Goal: Task Accomplishment & Management: Manage account settings

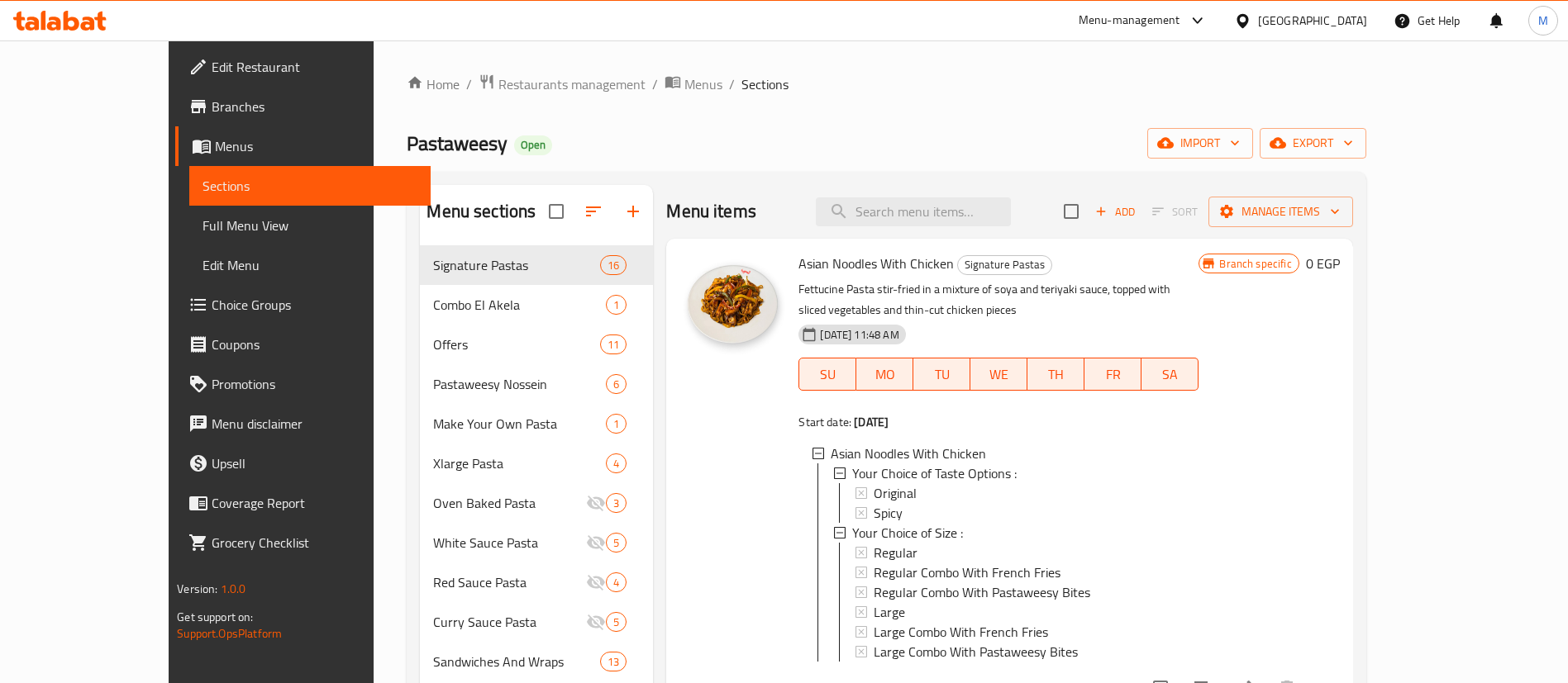
click at [515, 84] on span "Restaurants management" at bounding box center [571, 84] width 147 height 20
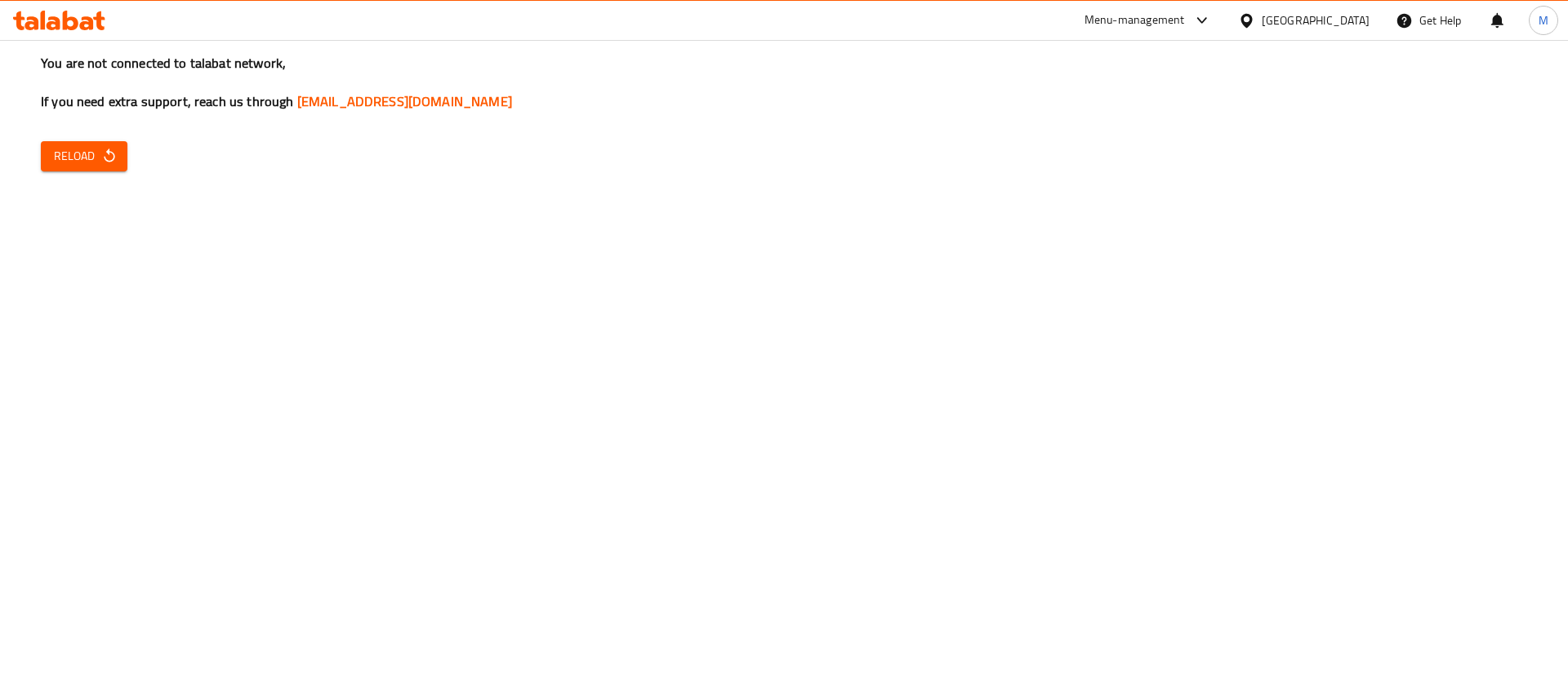
click at [115, 141] on button "Reload" at bounding box center [84, 156] width 87 height 30
click at [90, 159] on span "Reload" at bounding box center [84, 156] width 60 height 20
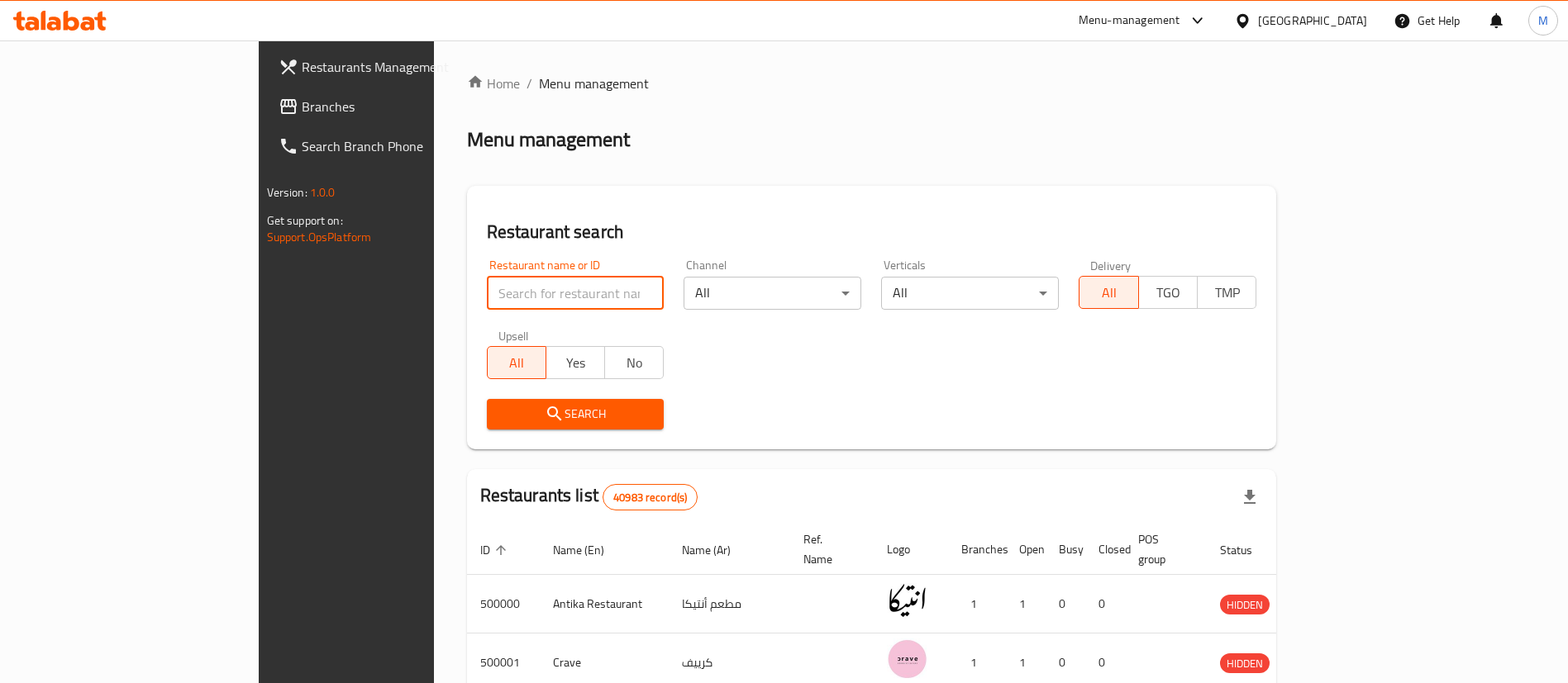
click at [487, 297] on input "search" at bounding box center [575, 293] width 177 height 33
type input "["
type input "pastaweesy"
click button "Search" at bounding box center [575, 414] width 177 height 31
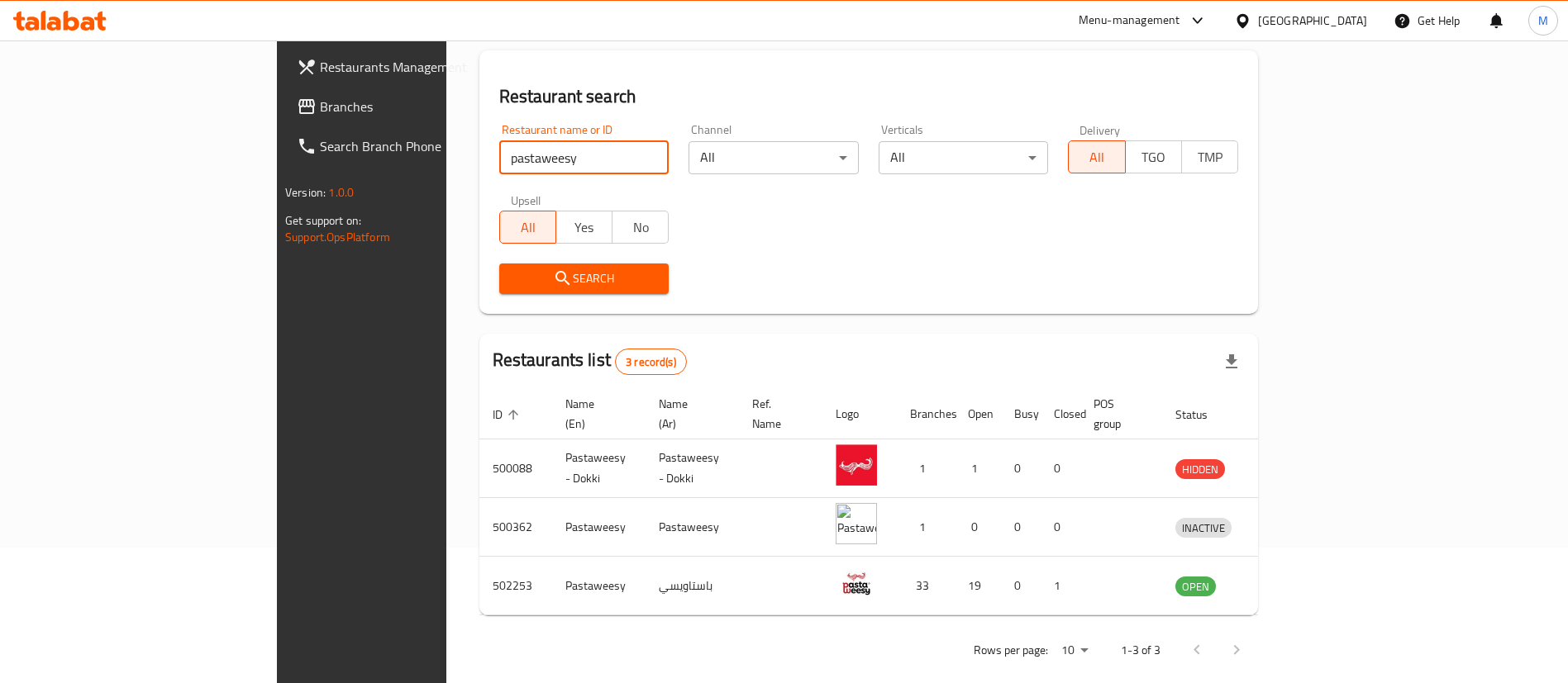
scroll to position [139, 0]
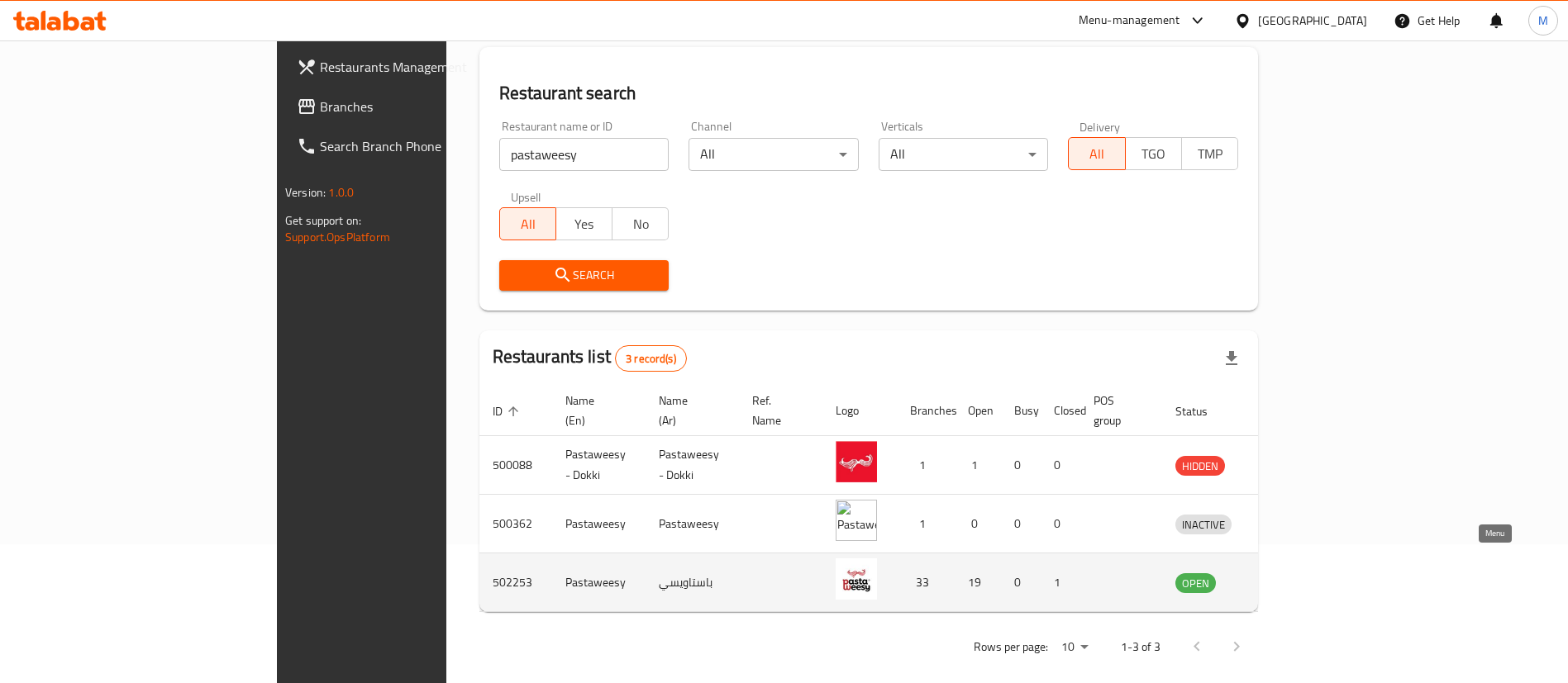
click at [1285, 573] on icon "enhanced table" at bounding box center [1274, 582] width 20 height 20
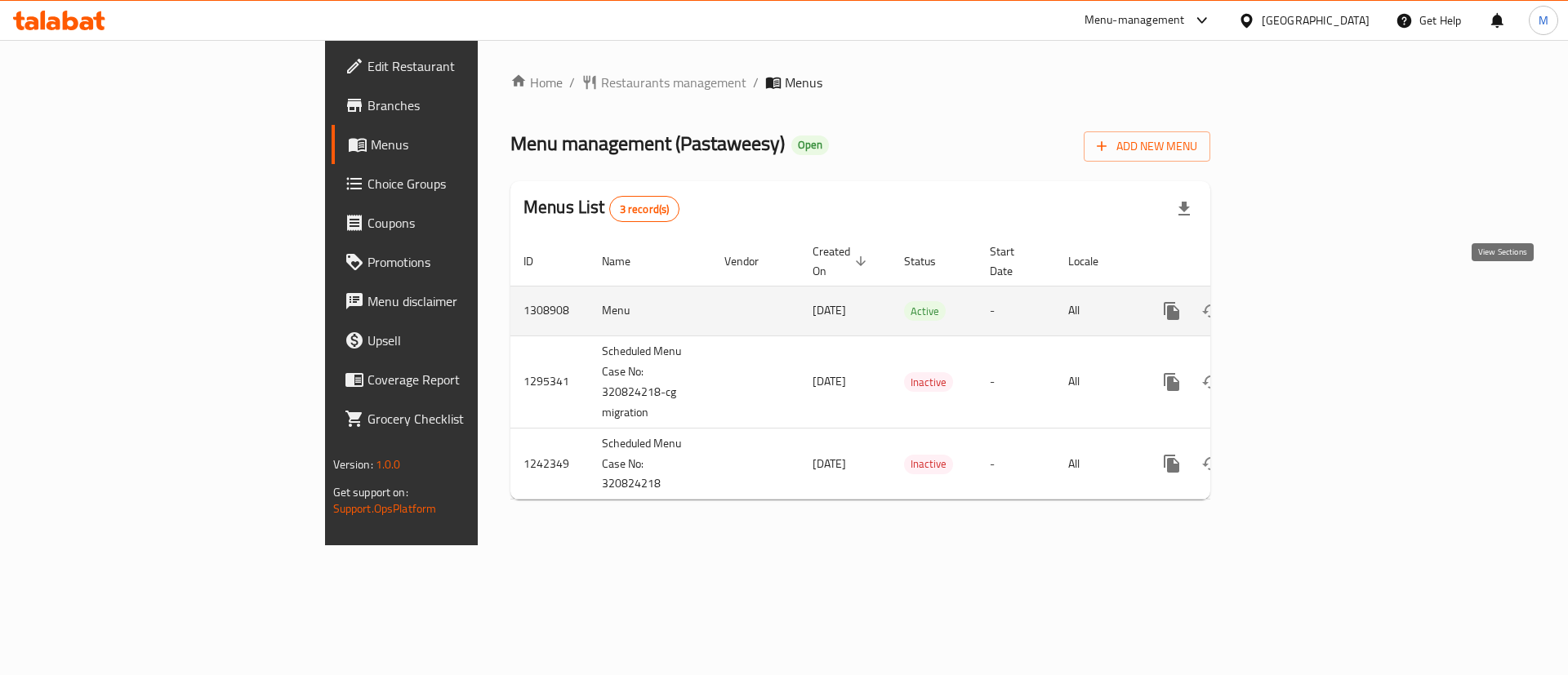
click at [1297, 304] on icon "enhanced table" at bounding box center [1289, 310] width 14 height 14
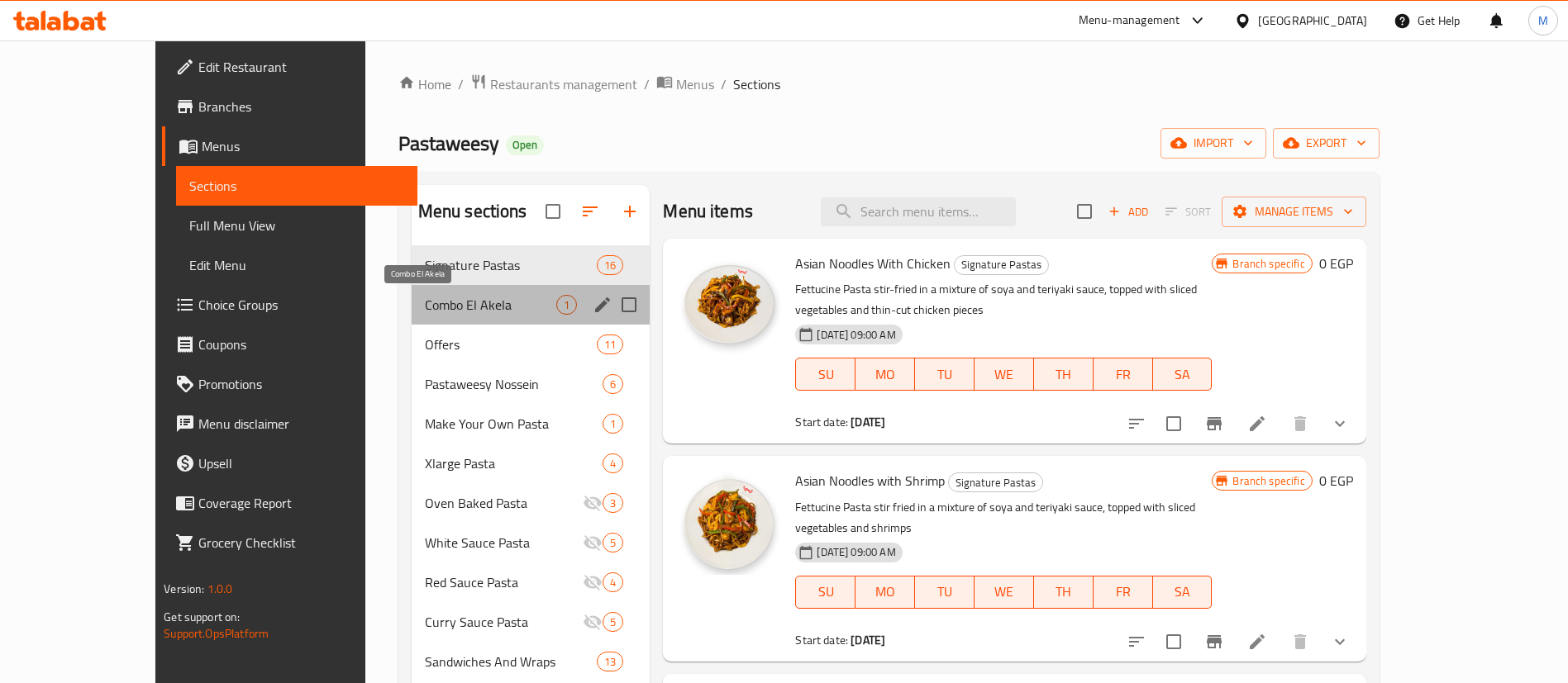
click at [425, 299] on span "Combo El Akela" at bounding box center [491, 304] width 132 height 20
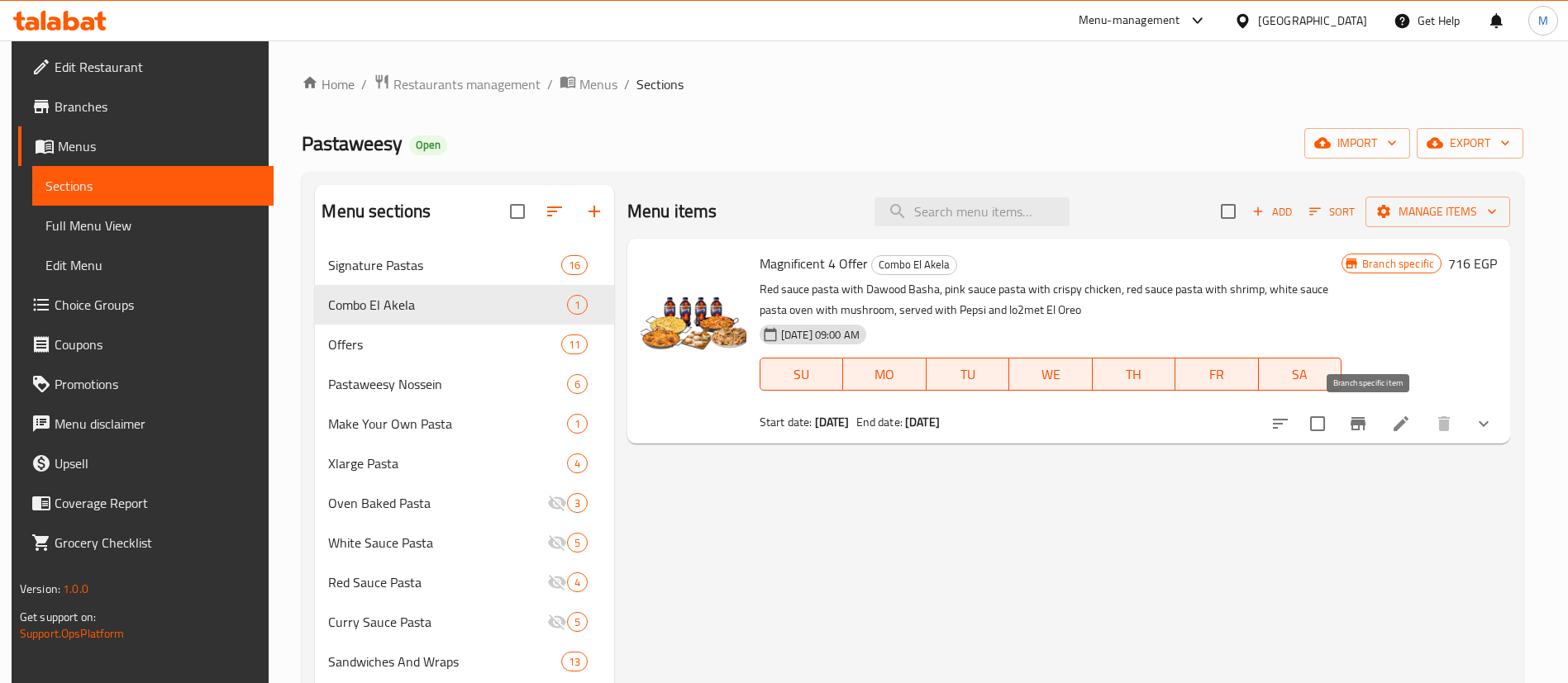
click at [1363, 442] on button "Branch-specific-item" at bounding box center [1358, 423] width 40 height 39
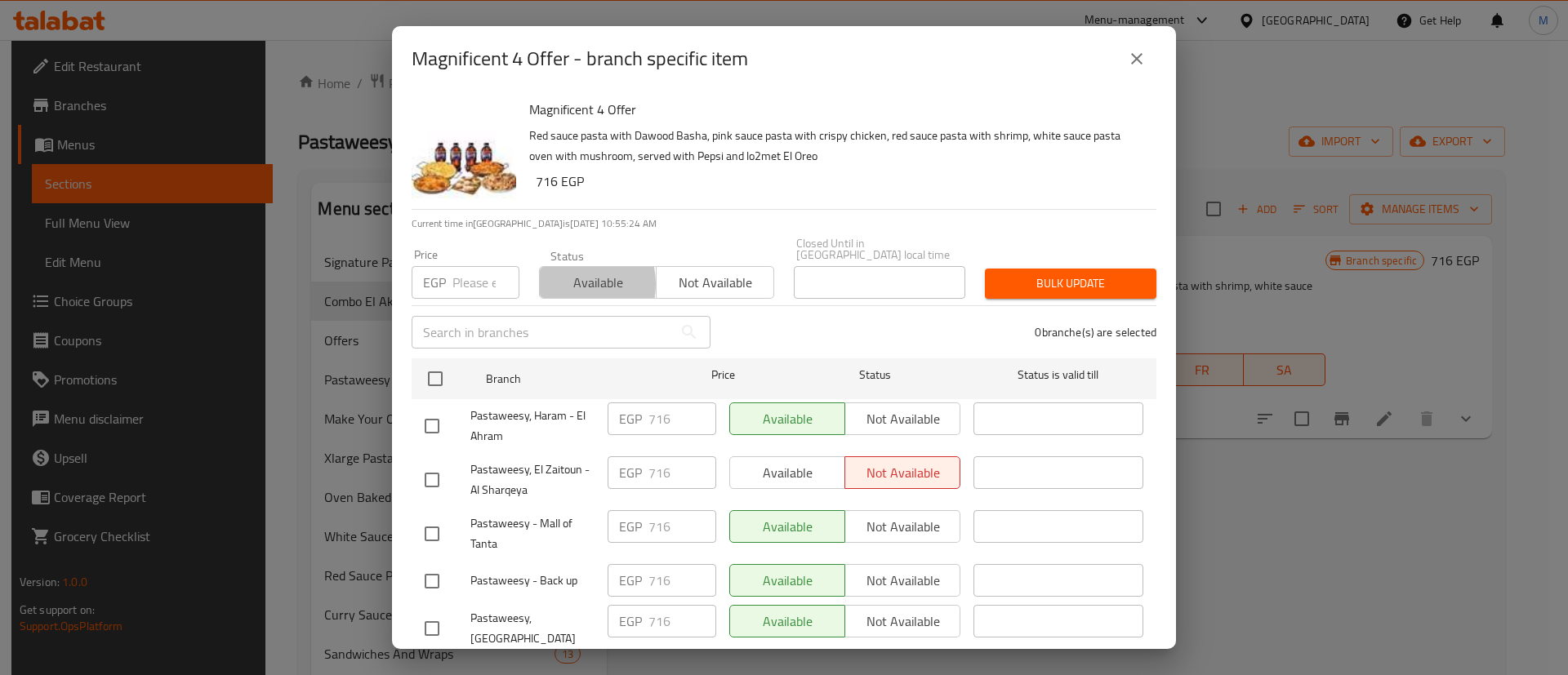
click at [563, 272] on span "Available" at bounding box center [598, 283] width 104 height 24
click at [470, 272] on input "number" at bounding box center [486, 283] width 67 height 32
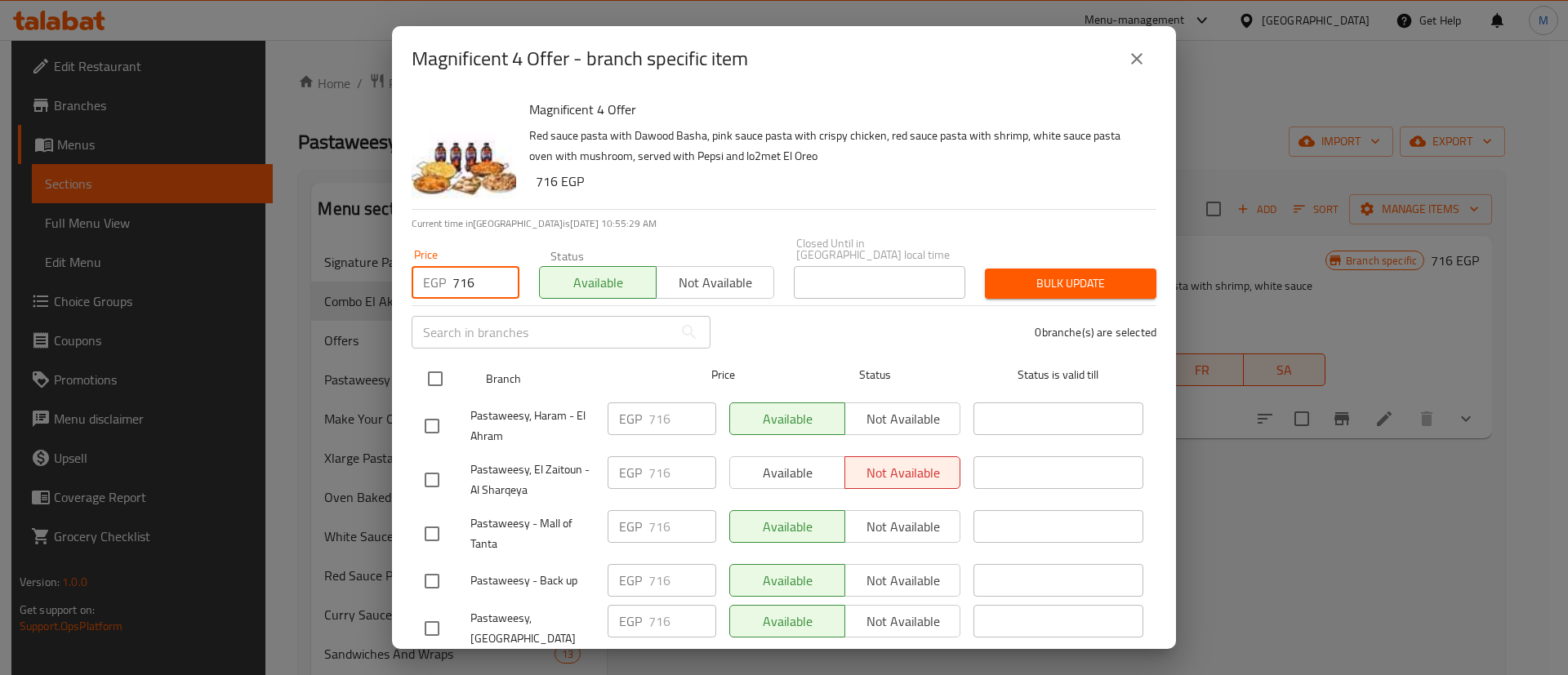
type input "716"
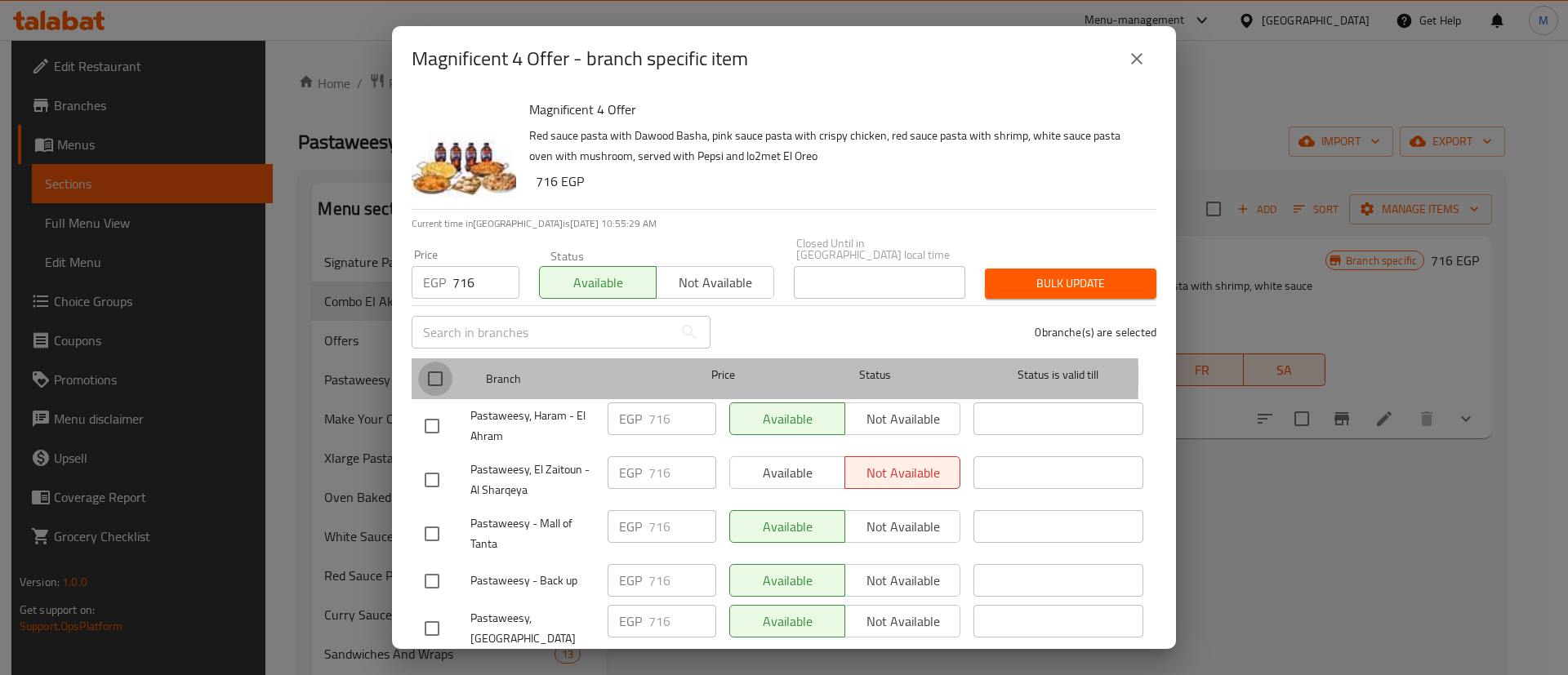
click at [445, 367] on input "checkbox" at bounding box center [435, 379] width 34 height 34
checkbox input "true"
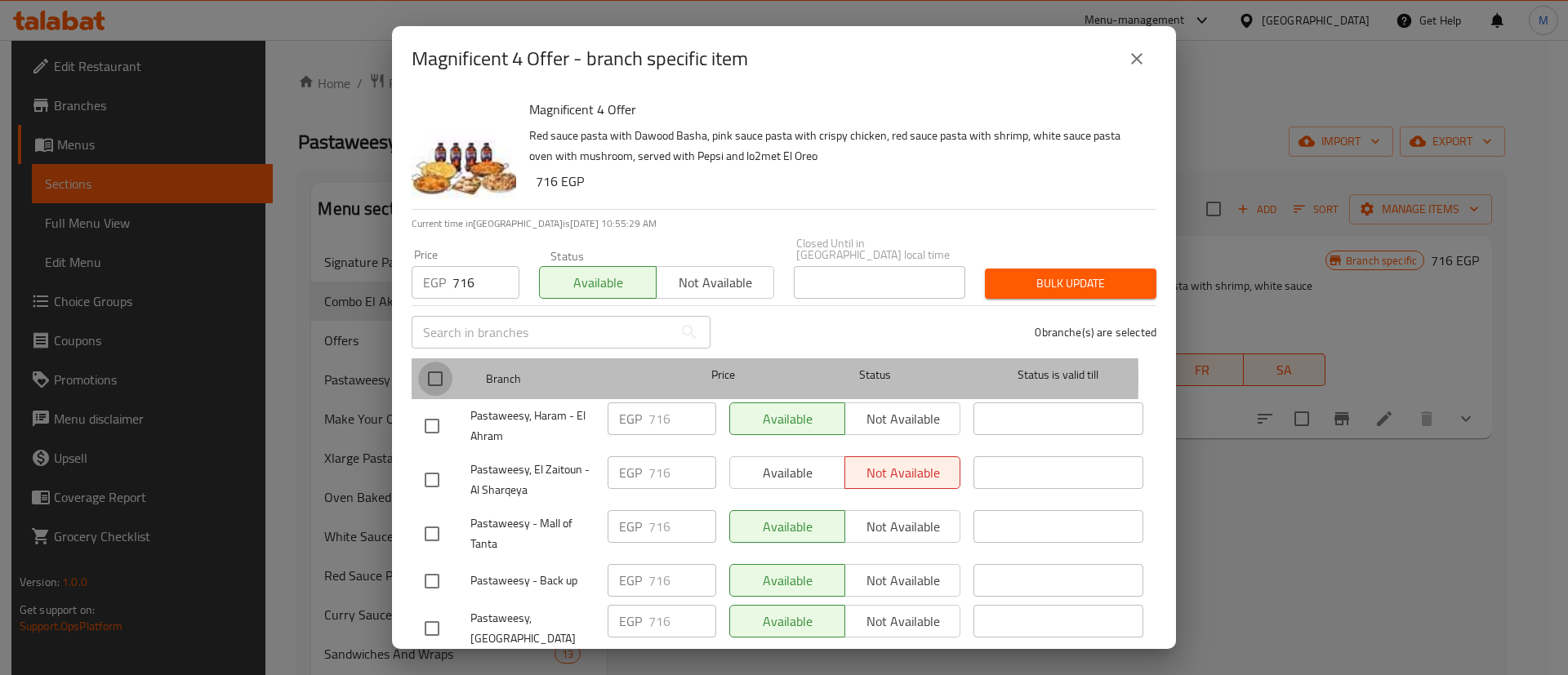
checkbox input "true"
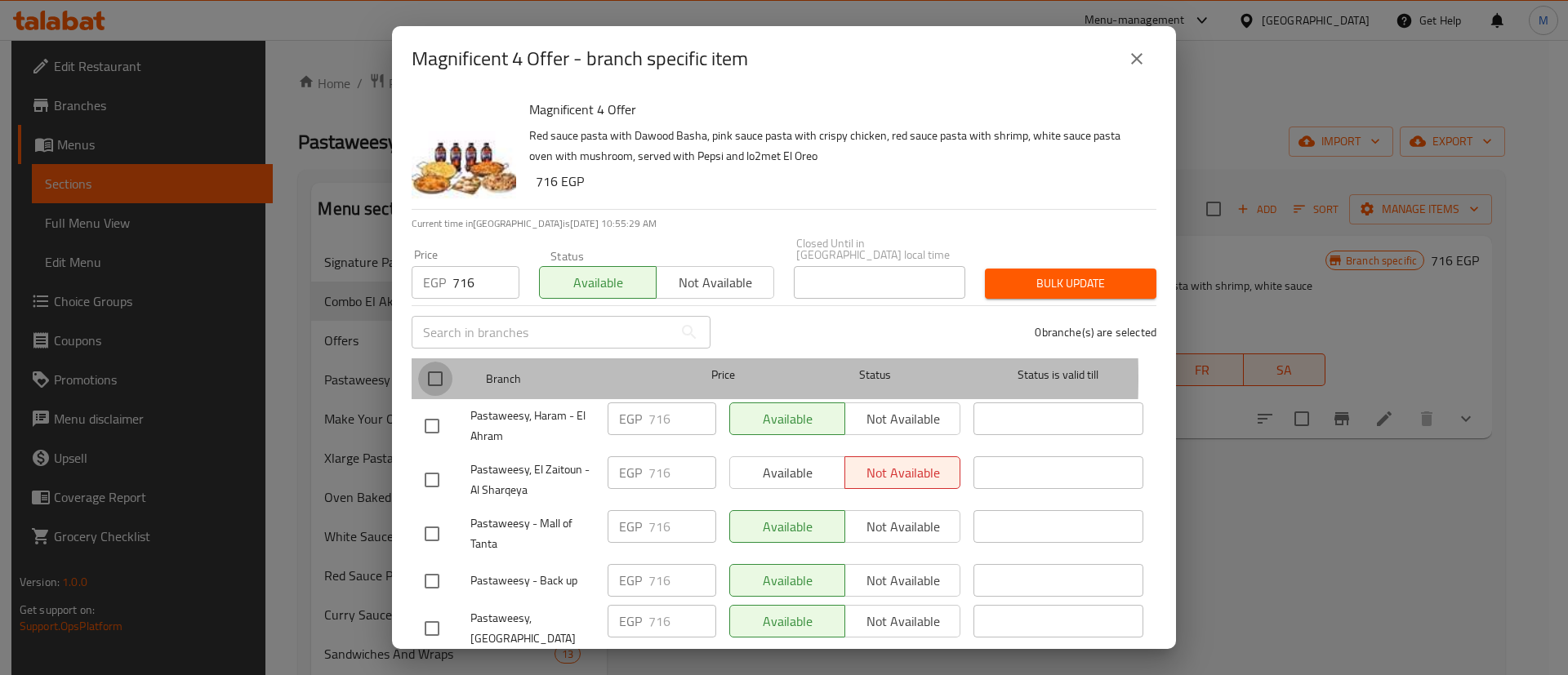
checkbox input "true"
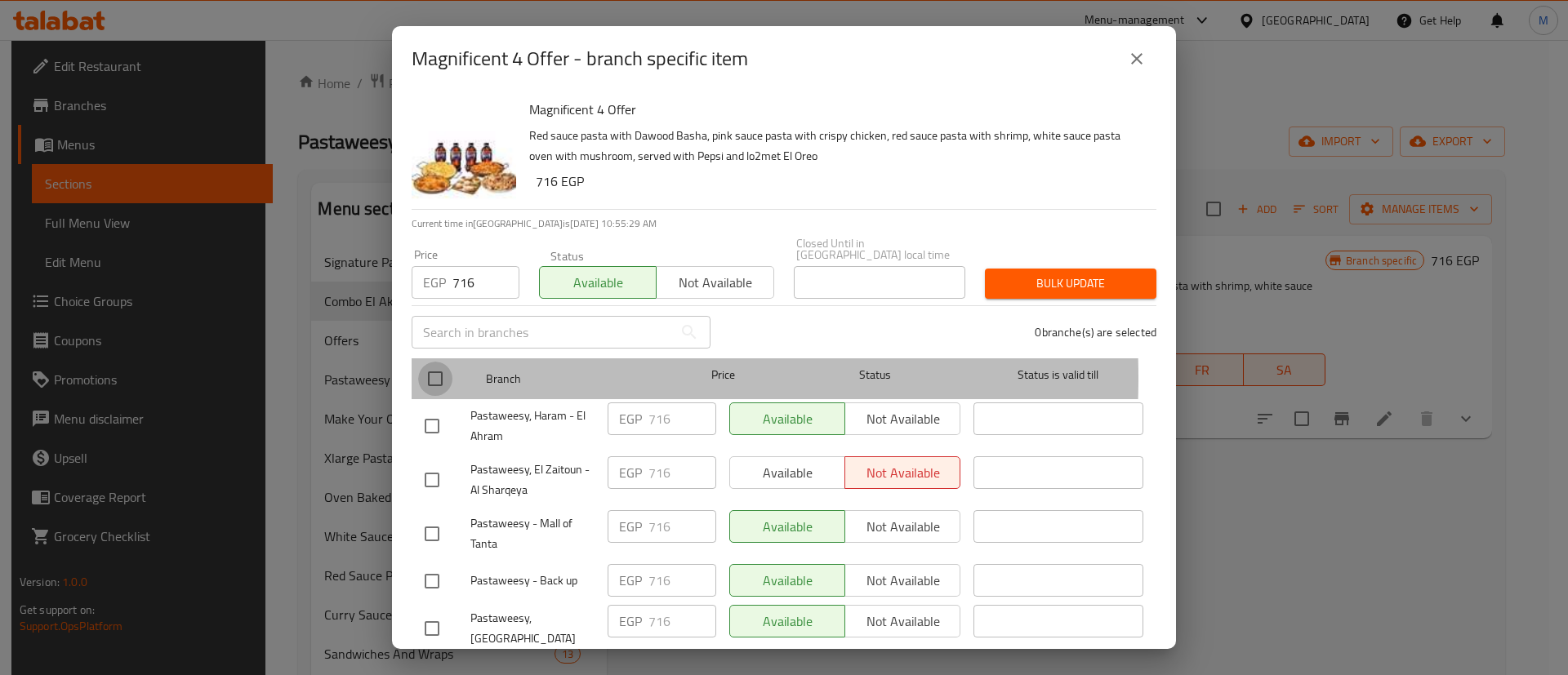
checkbox input "true"
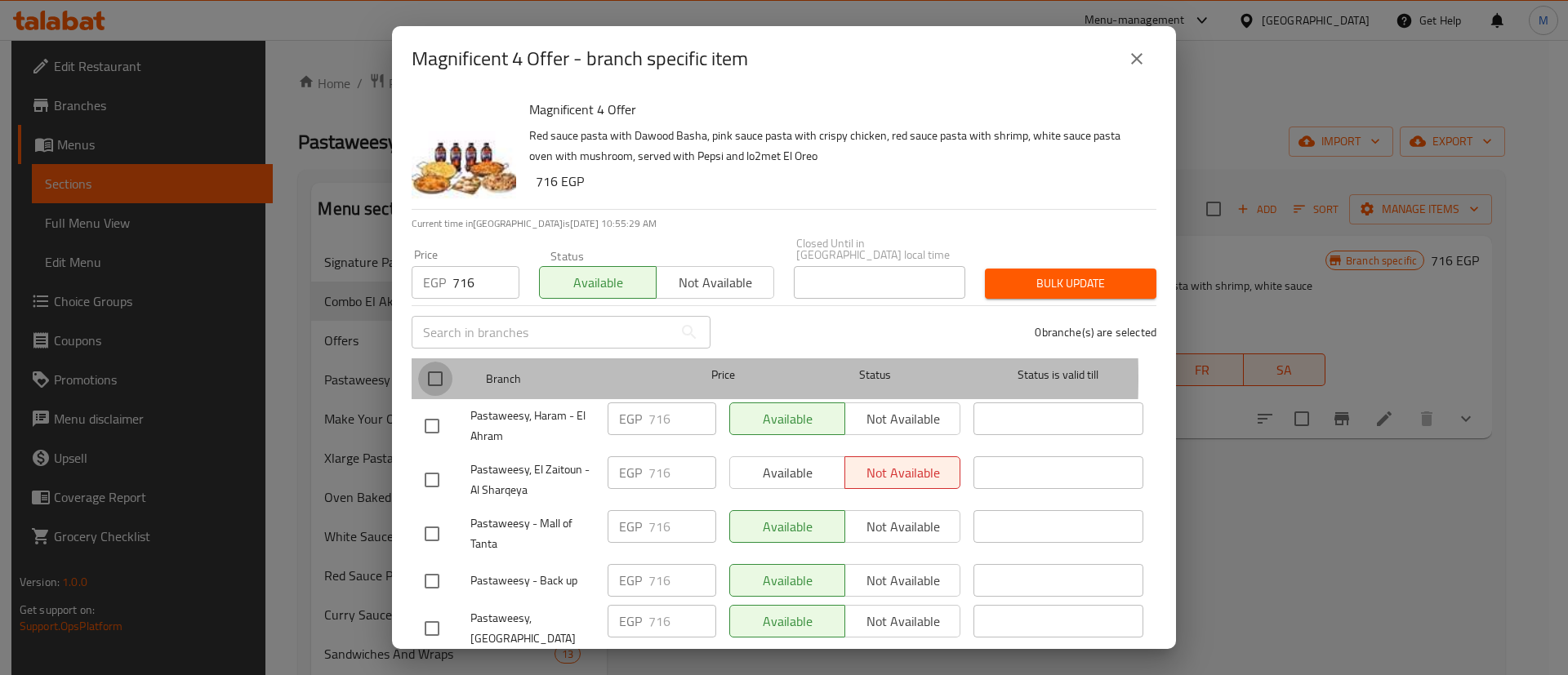
checkbox input "true"
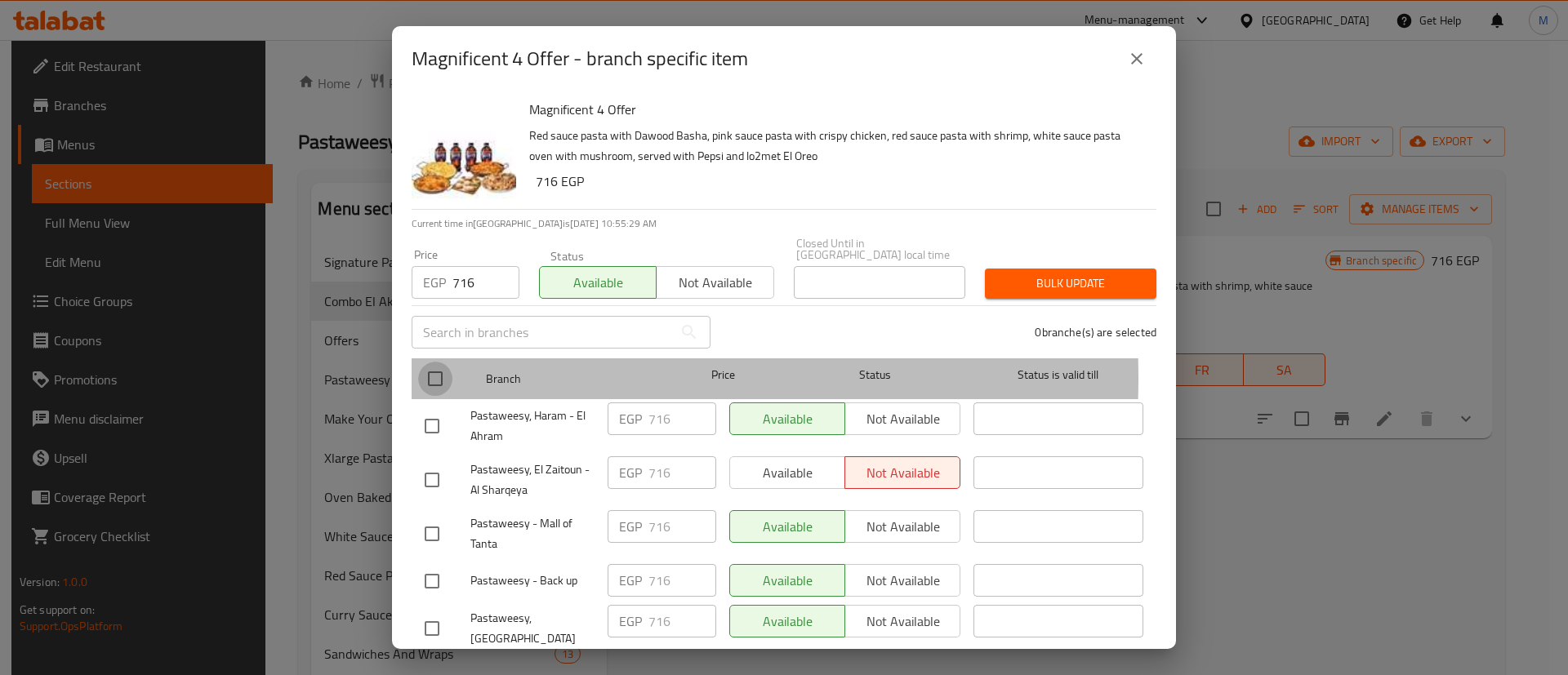
checkbox input "true"
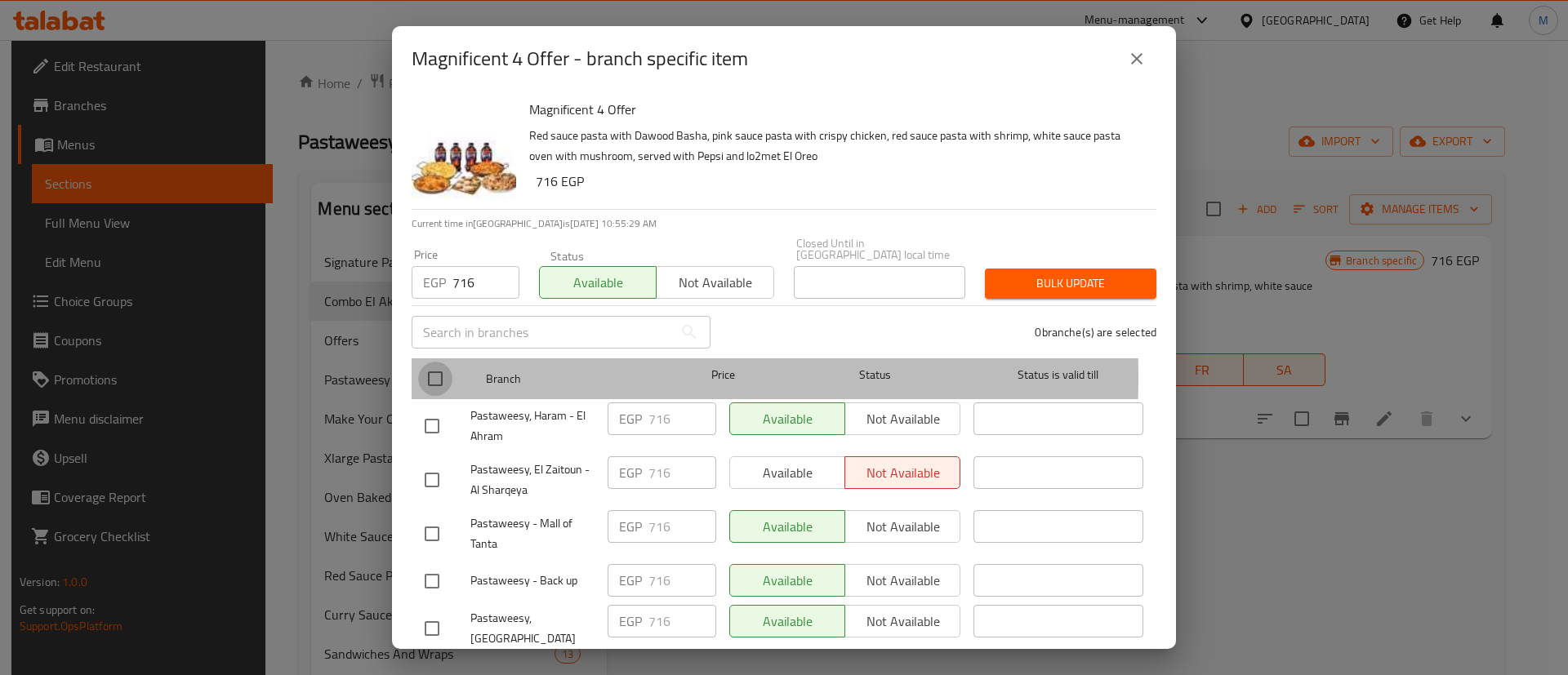
checkbox input "true"
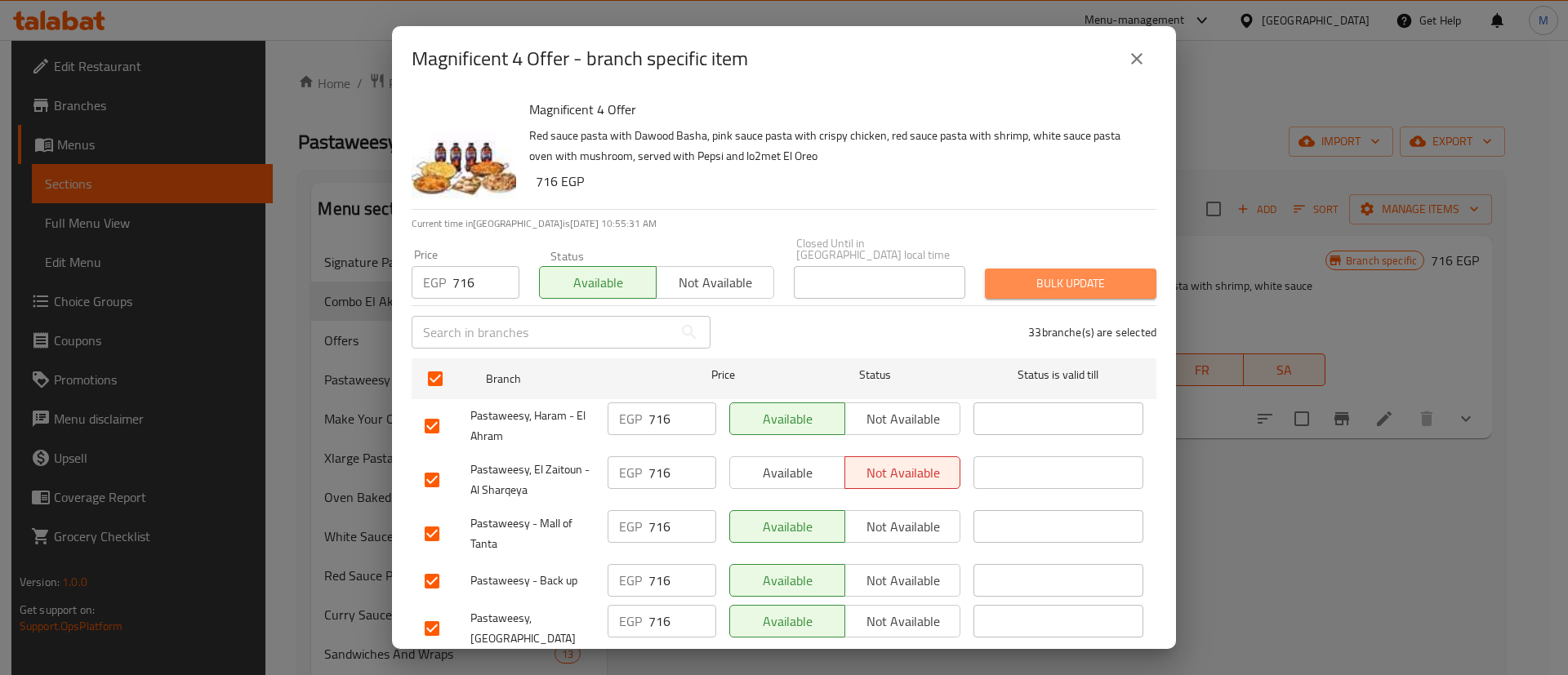
click at [1066, 273] on span "Bulk update" at bounding box center [1070, 283] width 146 height 20
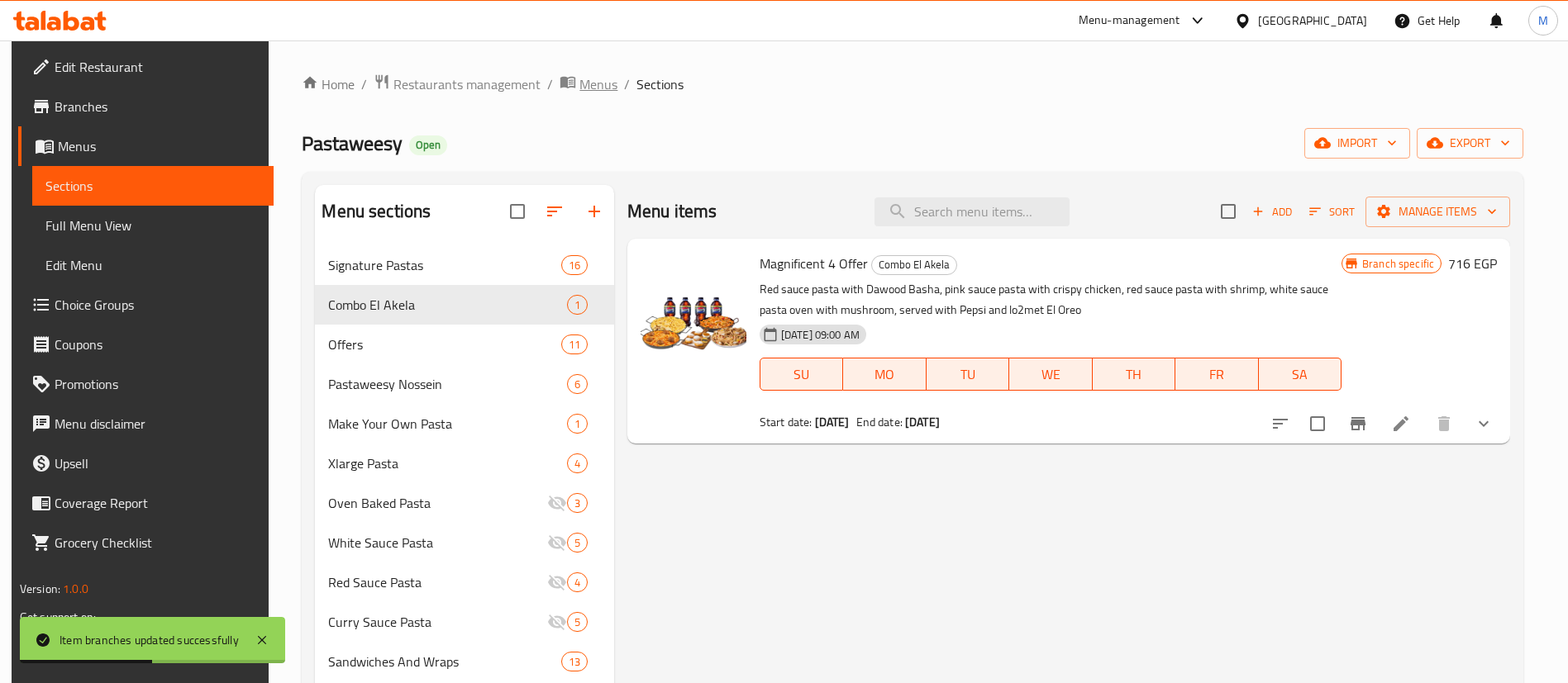
click at [584, 81] on span "Menus" at bounding box center [598, 84] width 38 height 20
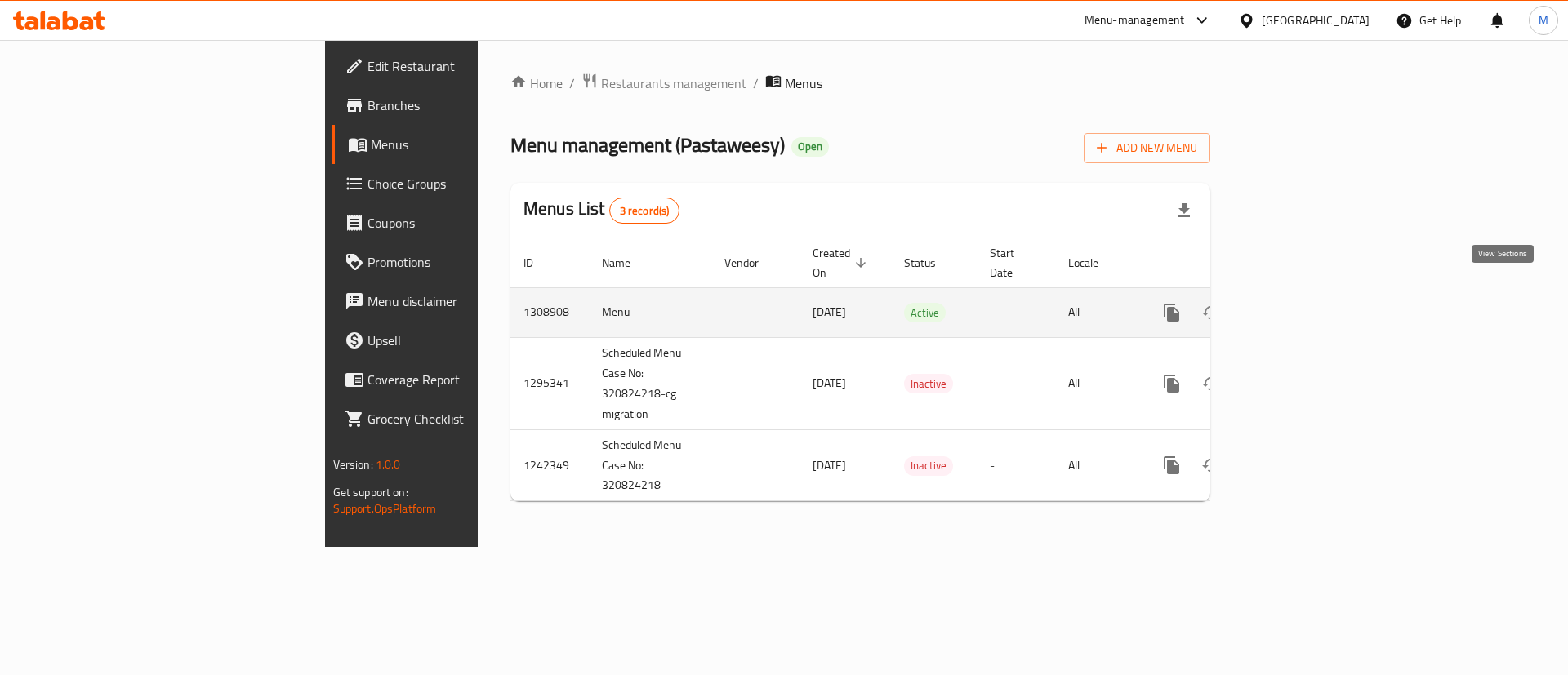
click at [1300, 303] on icon "enhanced table" at bounding box center [1289, 312] width 20 height 20
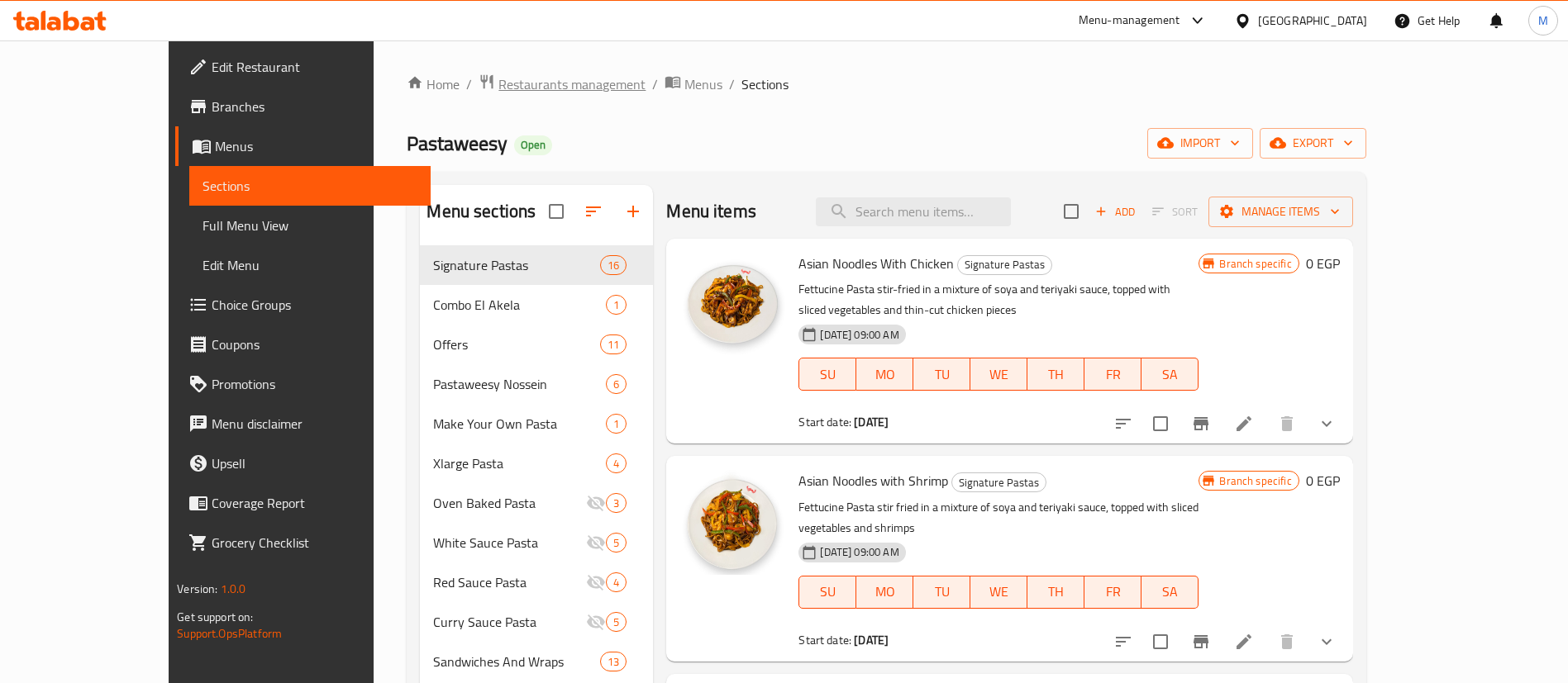
click at [498, 83] on span "Restaurants management" at bounding box center [571, 84] width 147 height 20
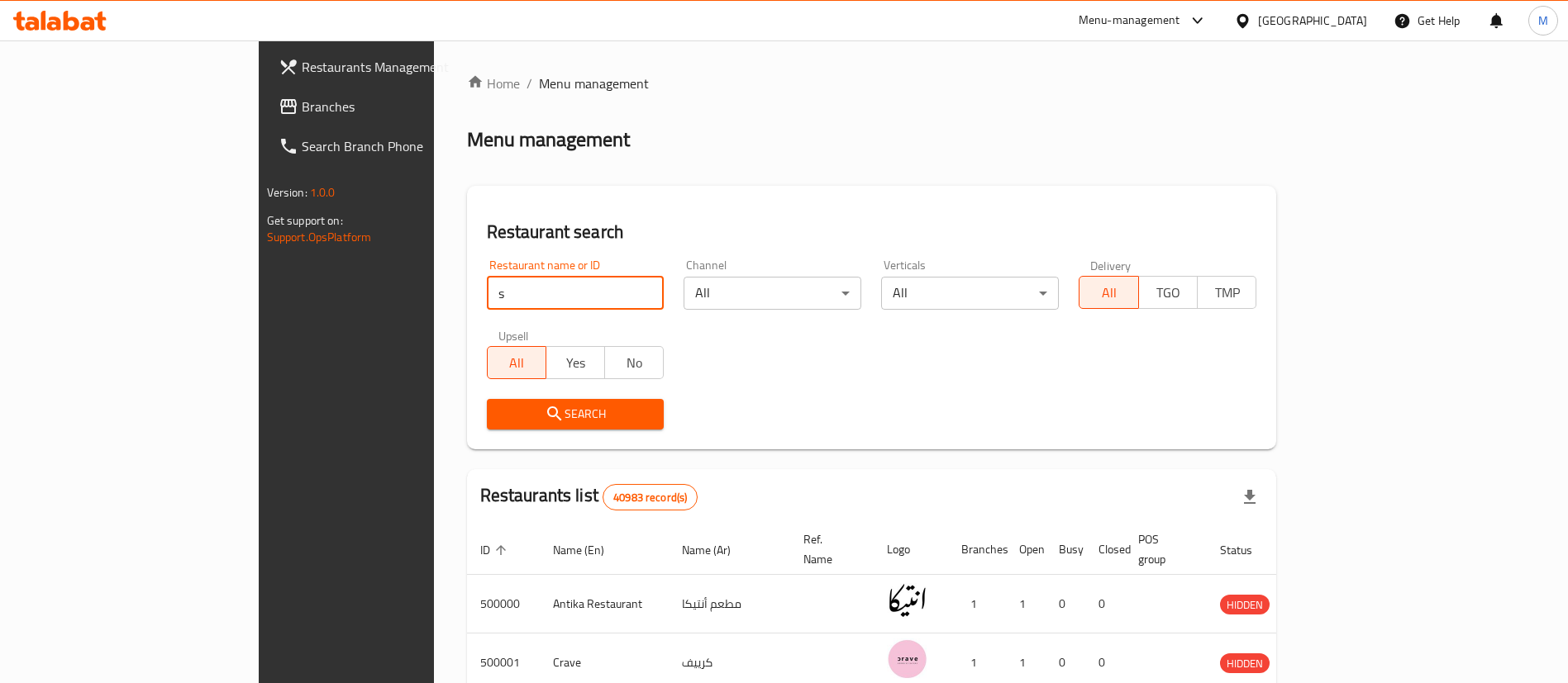
click at [499, 299] on input "s" at bounding box center [575, 293] width 177 height 33
type input "starbucks"
click button "Search" at bounding box center [575, 414] width 177 height 31
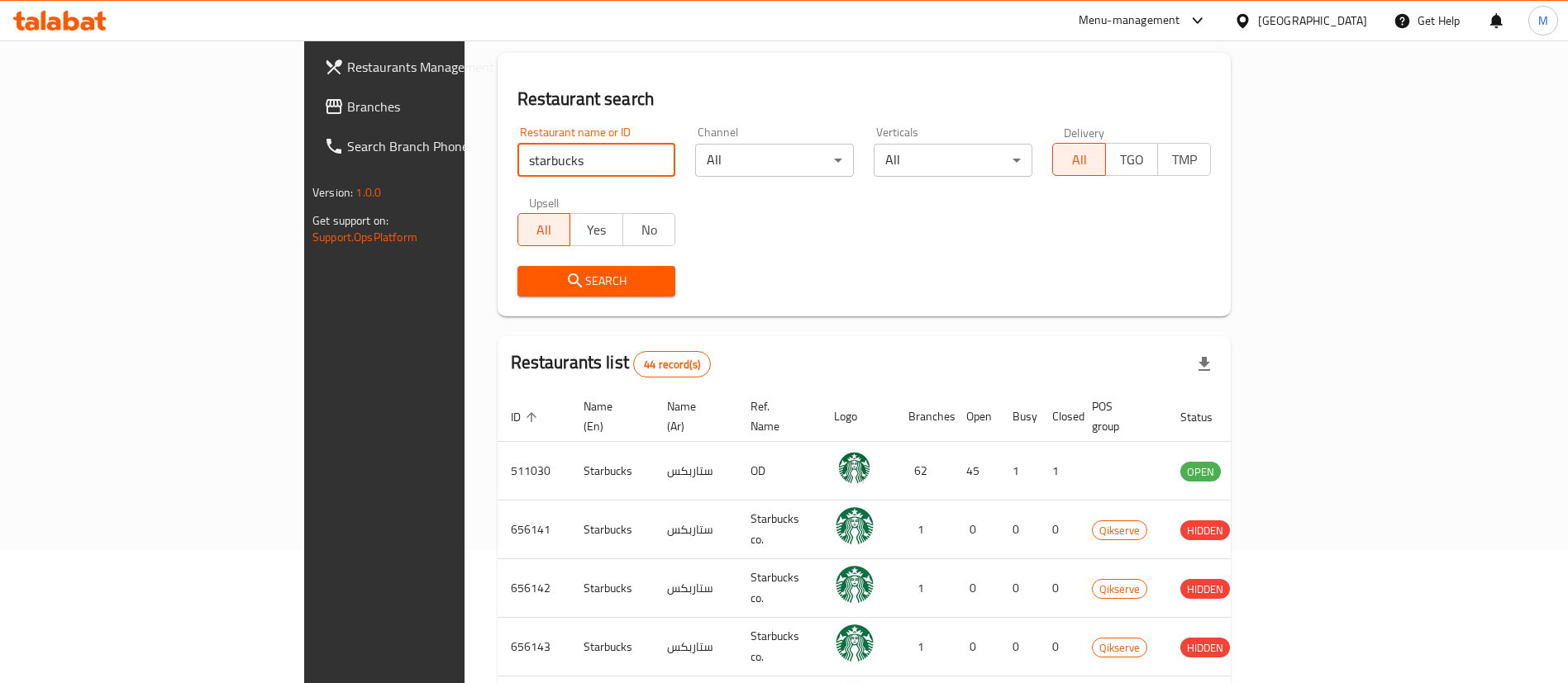
scroll to position [136, 0]
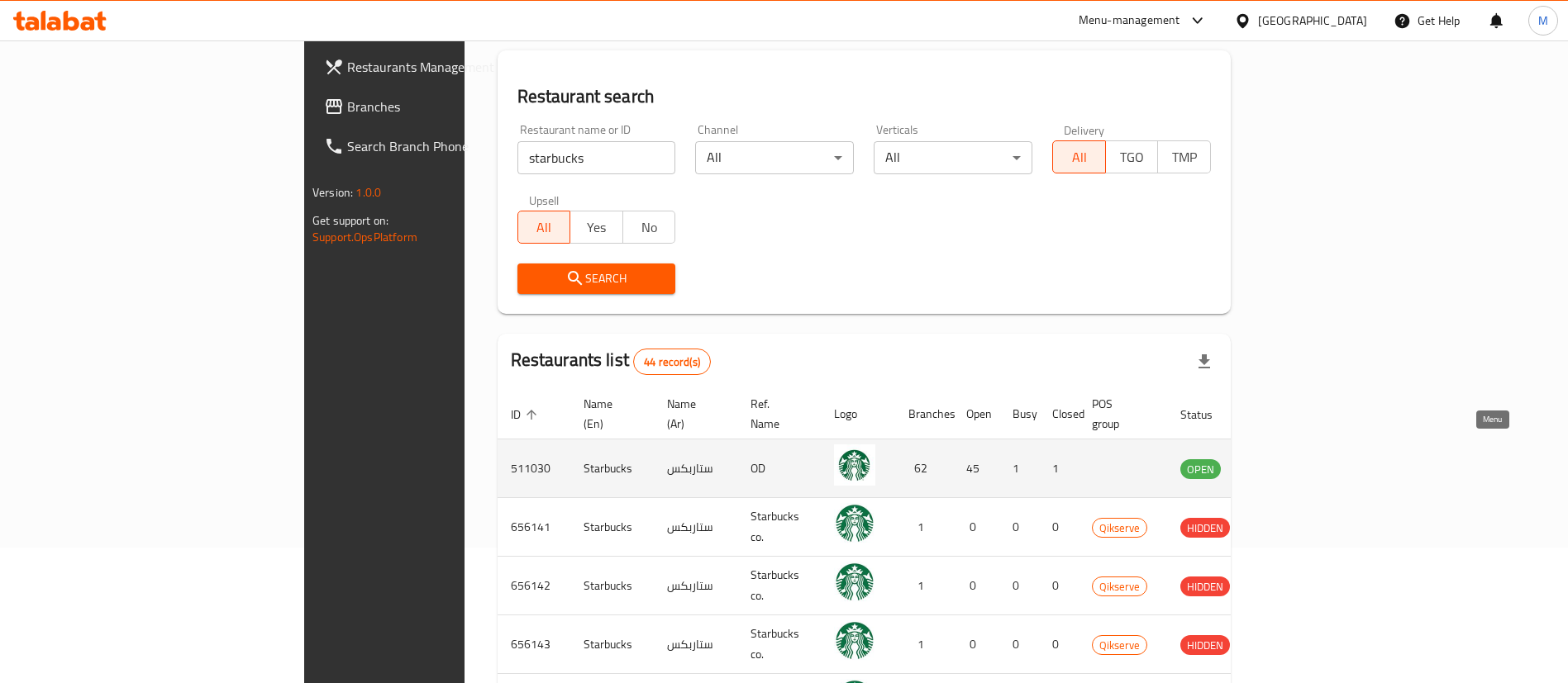
click at [1287, 459] on icon "enhanced table" at bounding box center [1277, 468] width 20 height 20
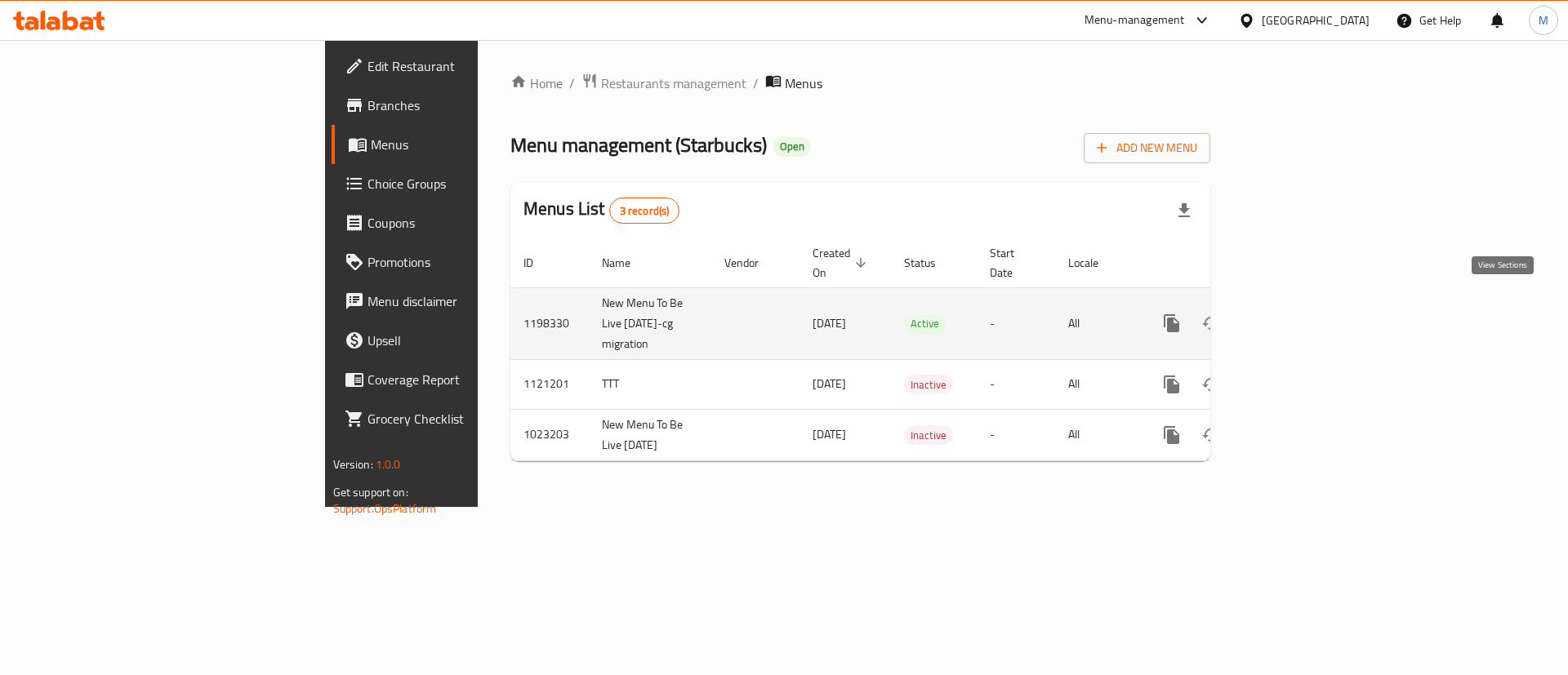
click at [1297, 316] on icon "enhanced table" at bounding box center [1289, 323] width 14 height 14
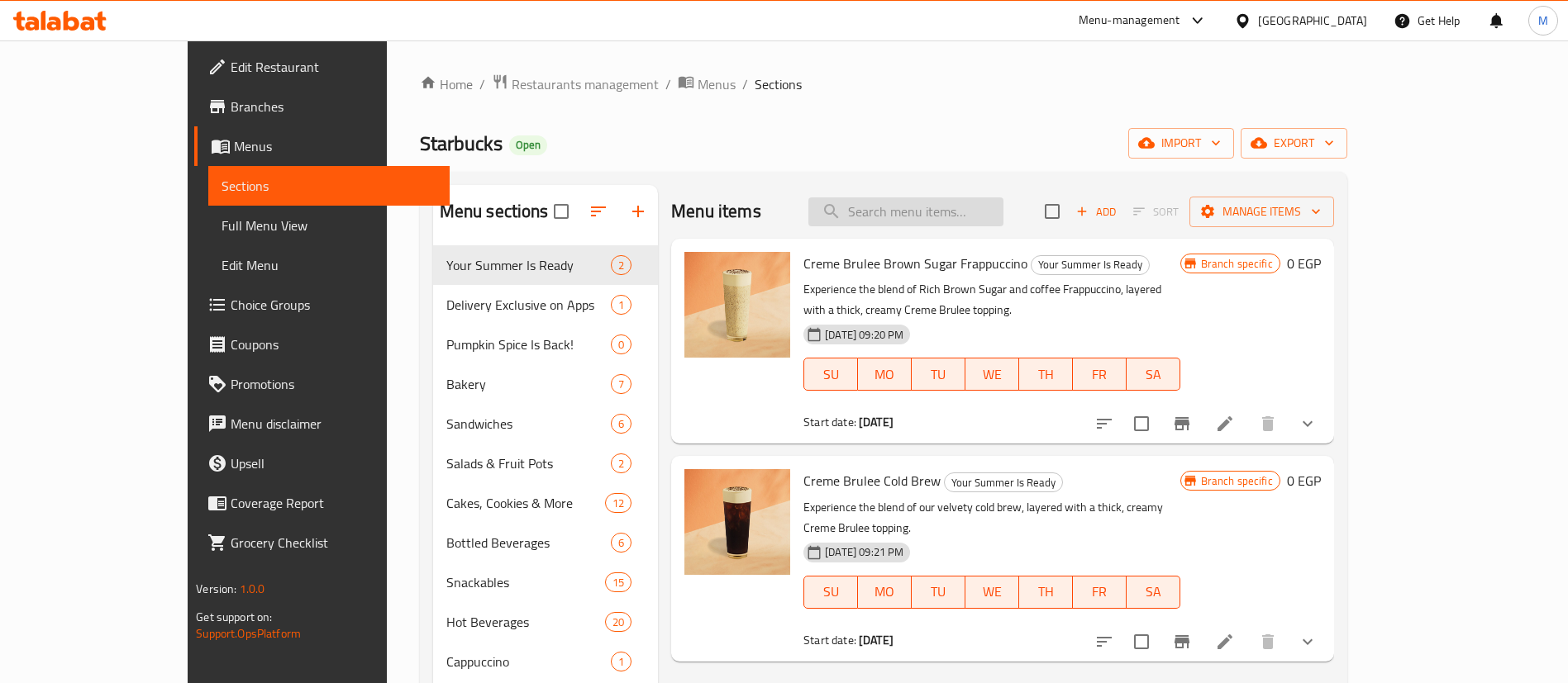
click at [1003, 205] on input "search" at bounding box center [906, 212] width 195 height 29
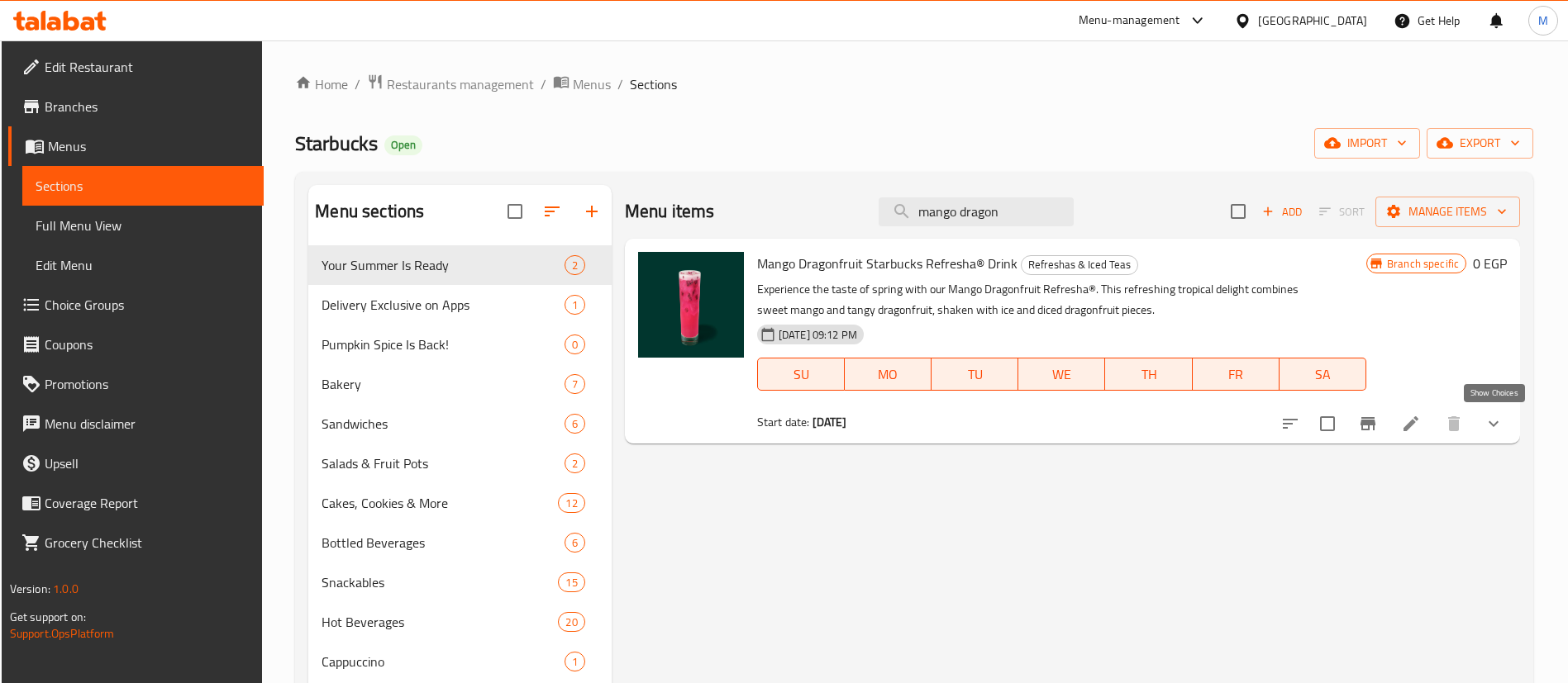
type input "mango dragon"
click at [1495, 423] on icon "show more" at bounding box center [1494, 424] width 20 height 20
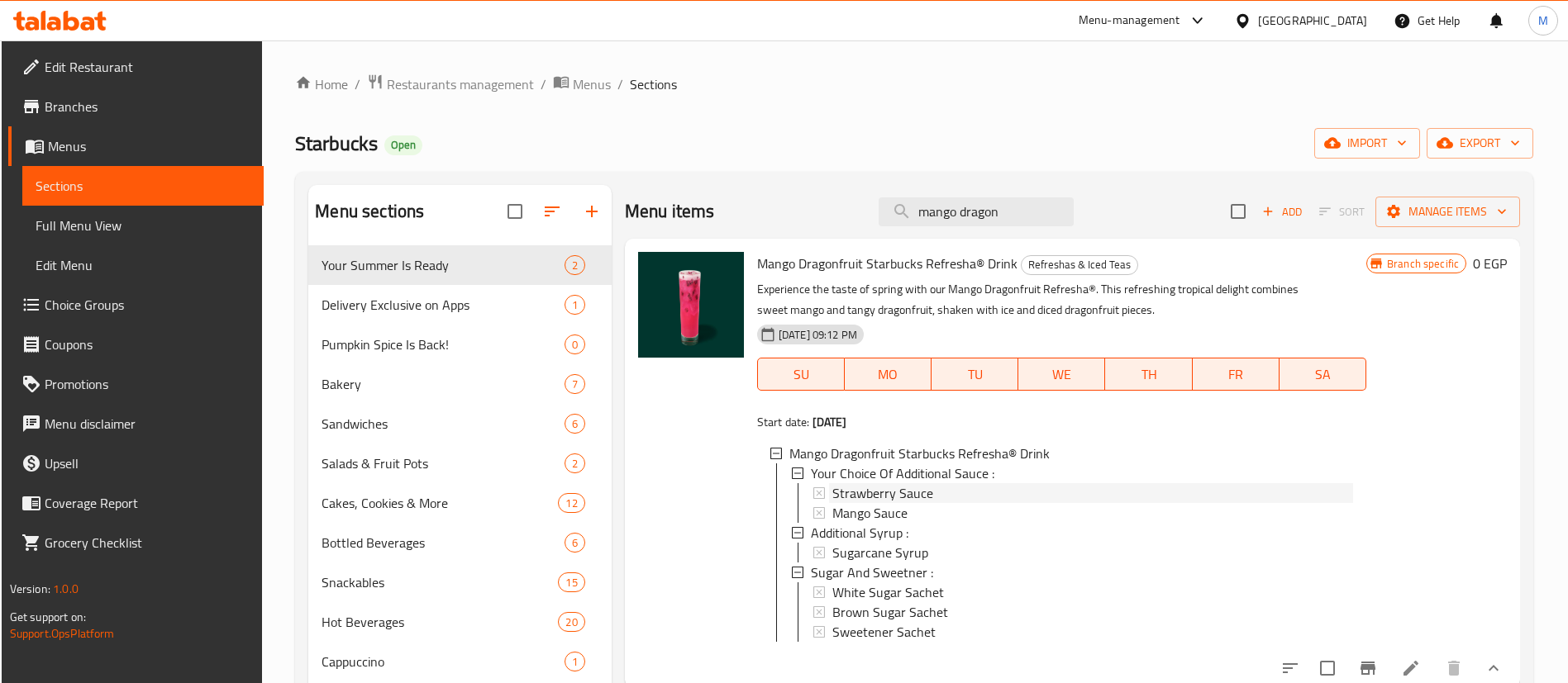
click at [921, 498] on span "Strawberry Sauce" at bounding box center [883, 493] width 101 height 20
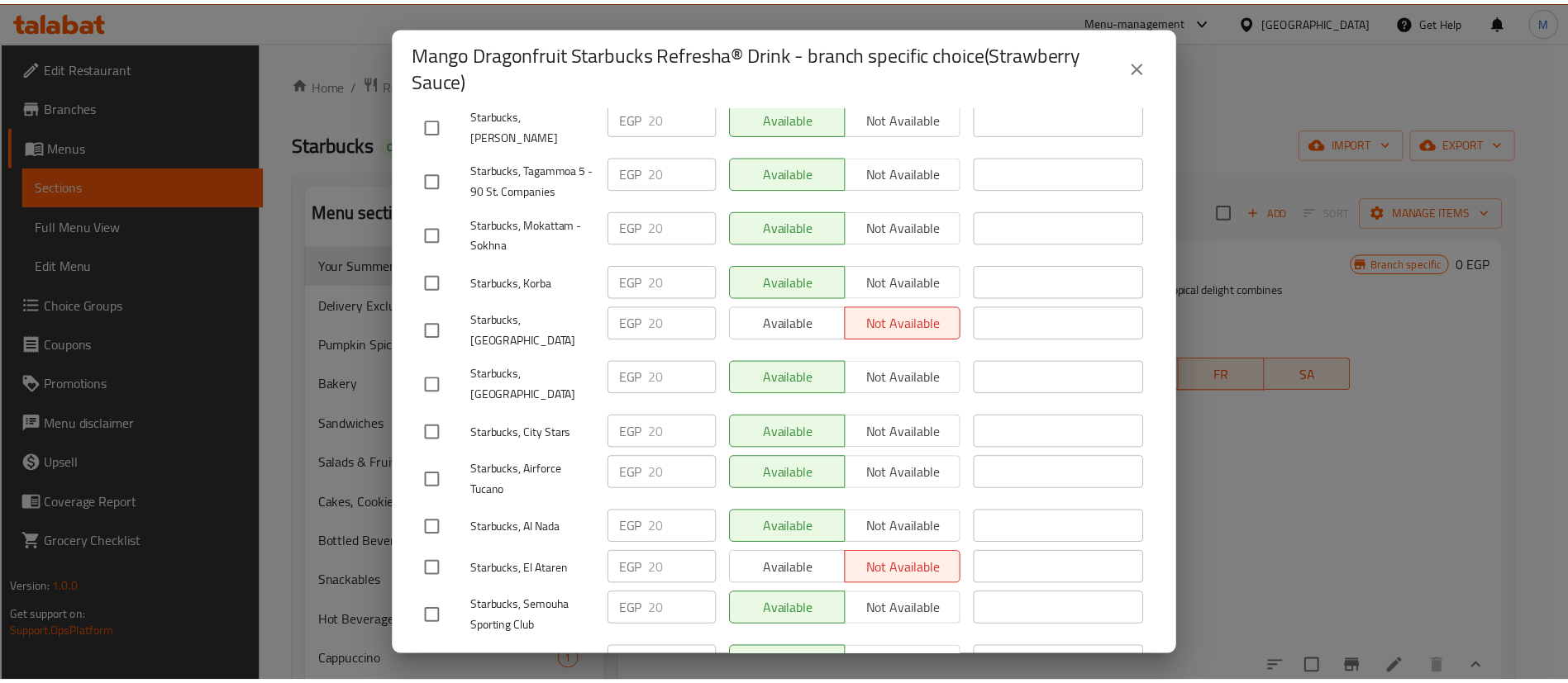
scroll to position [1963, 0]
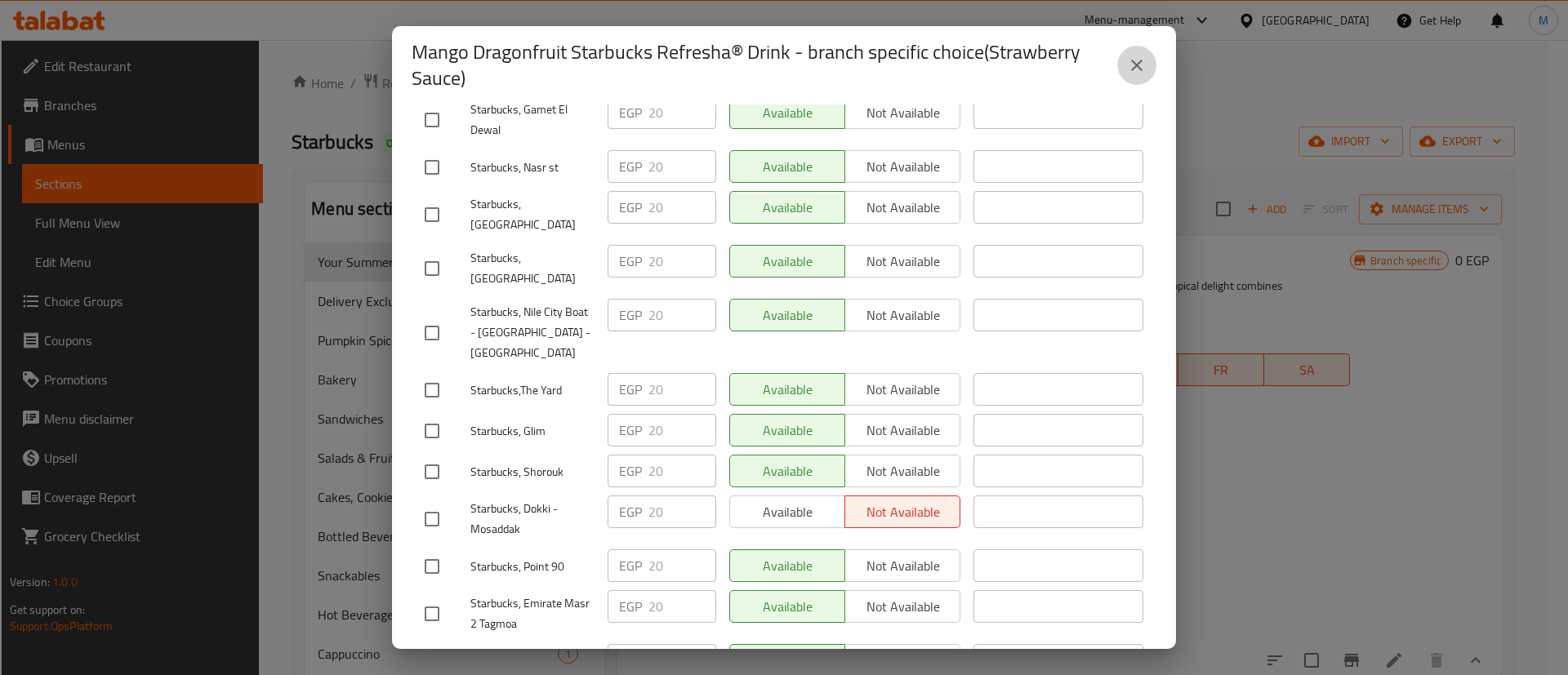
click at [1128, 60] on icon "close" at bounding box center [1137, 65] width 20 height 20
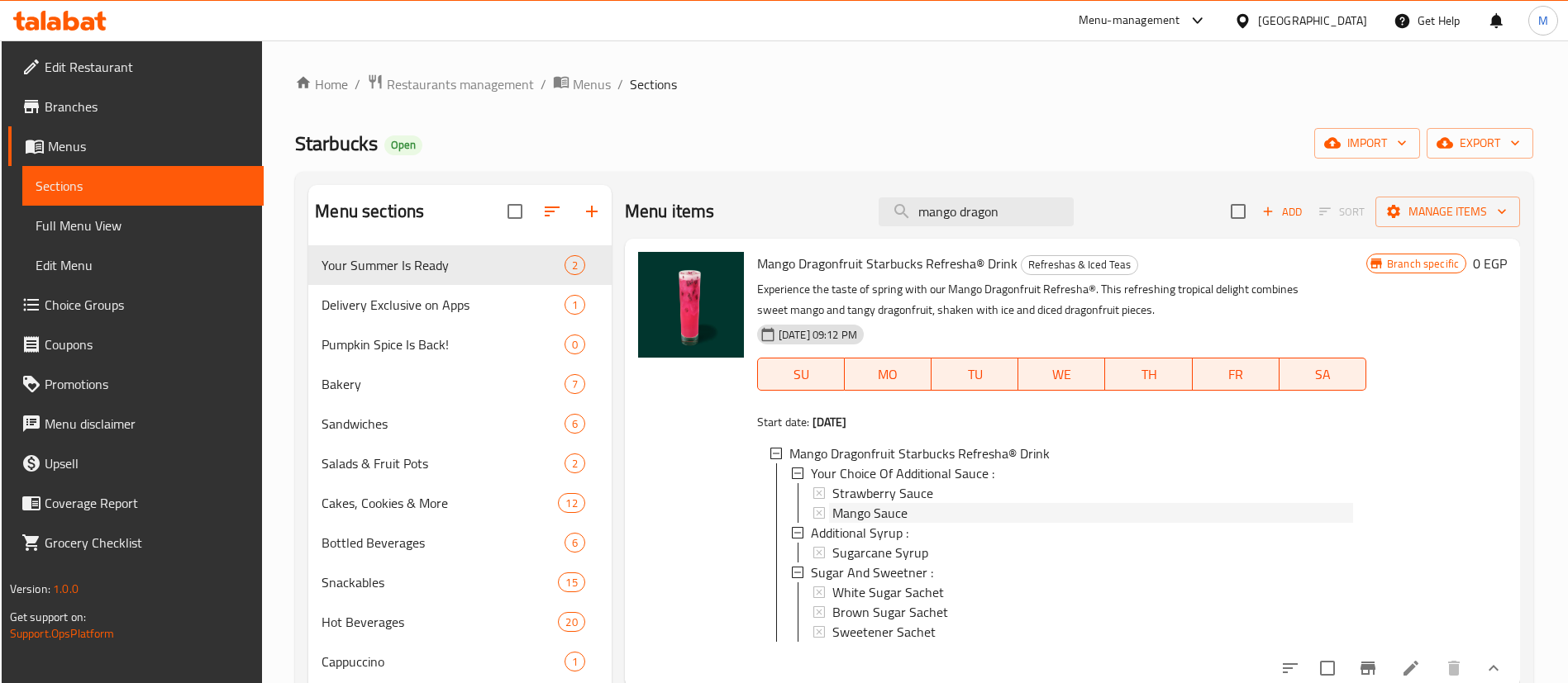
click at [898, 510] on span "Mango Sauce" at bounding box center [870, 512] width 75 height 20
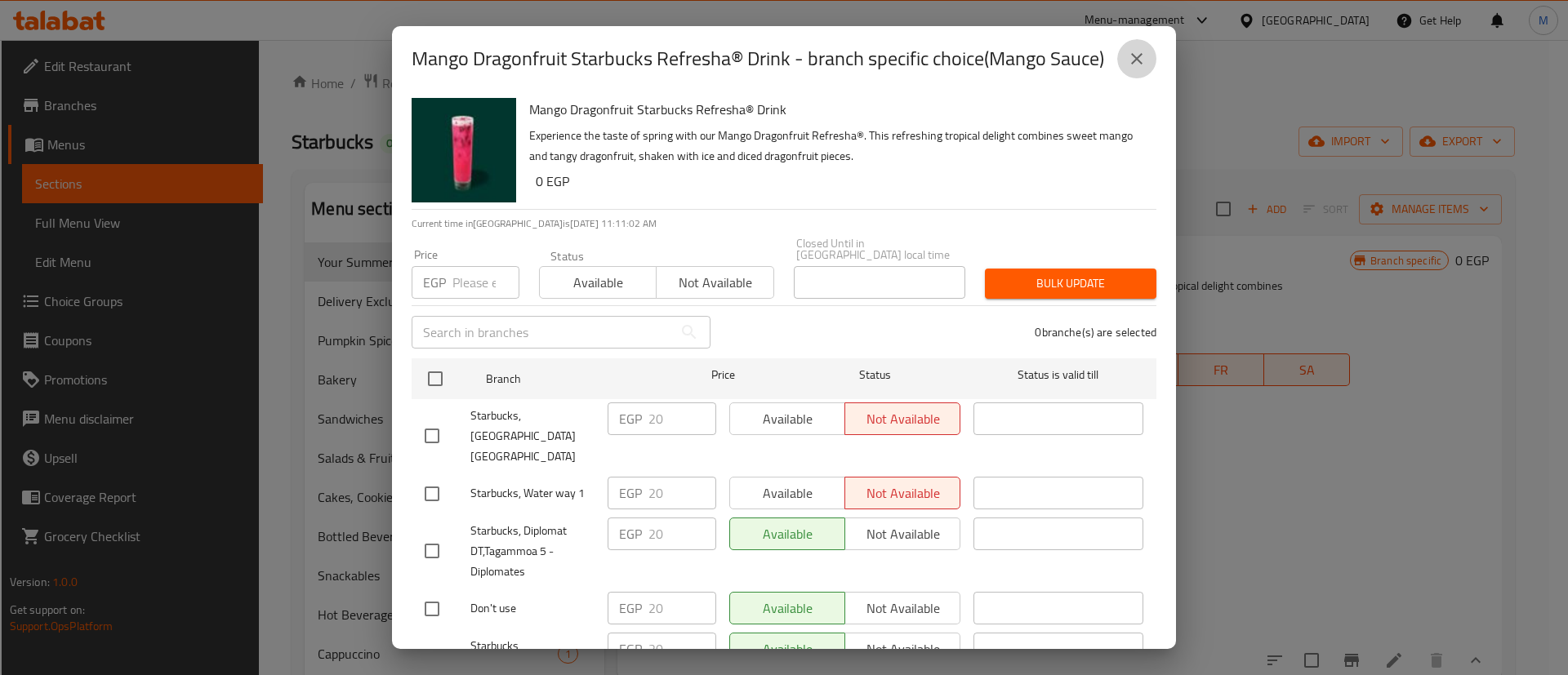
click at [1145, 56] on icon "close" at bounding box center [1137, 58] width 20 height 20
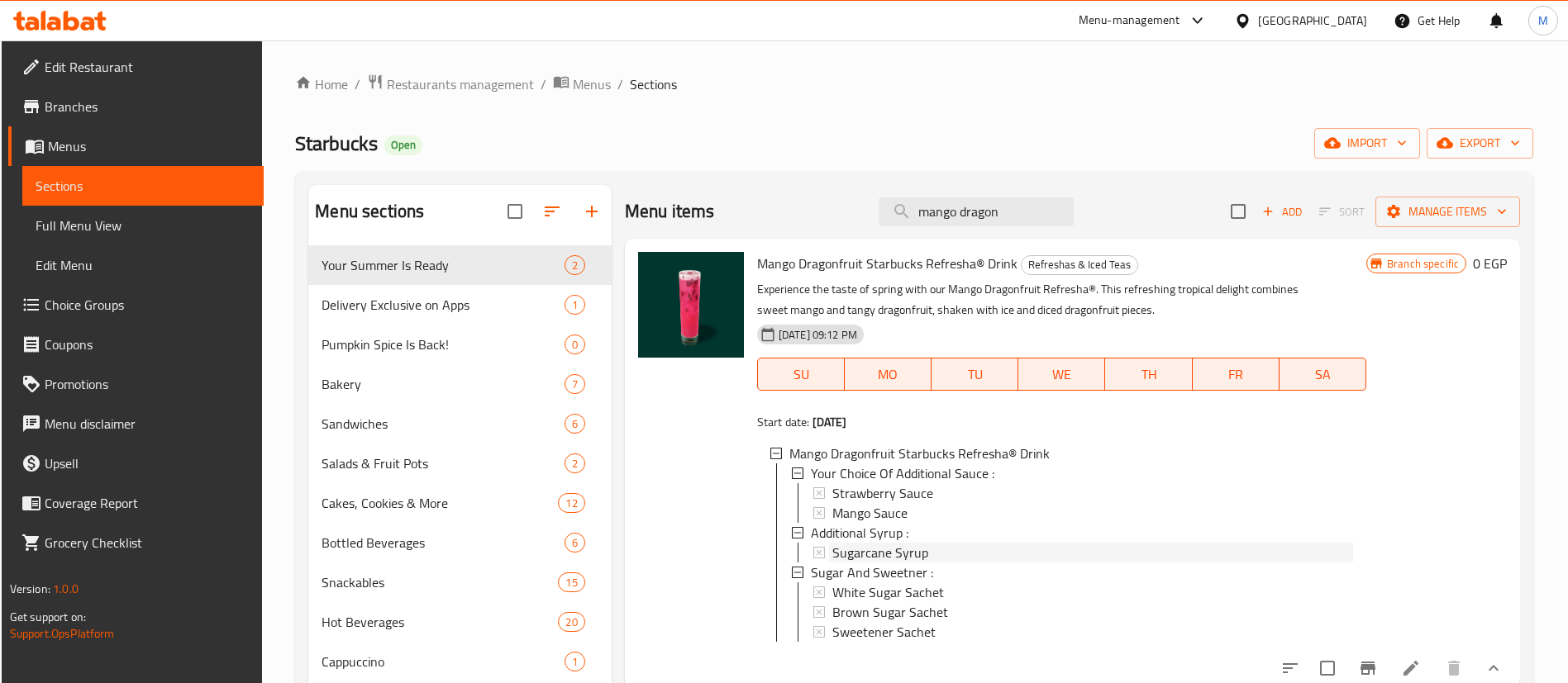
click at [890, 553] on span "Sugarcane Syrup" at bounding box center [880, 553] width 95 height 20
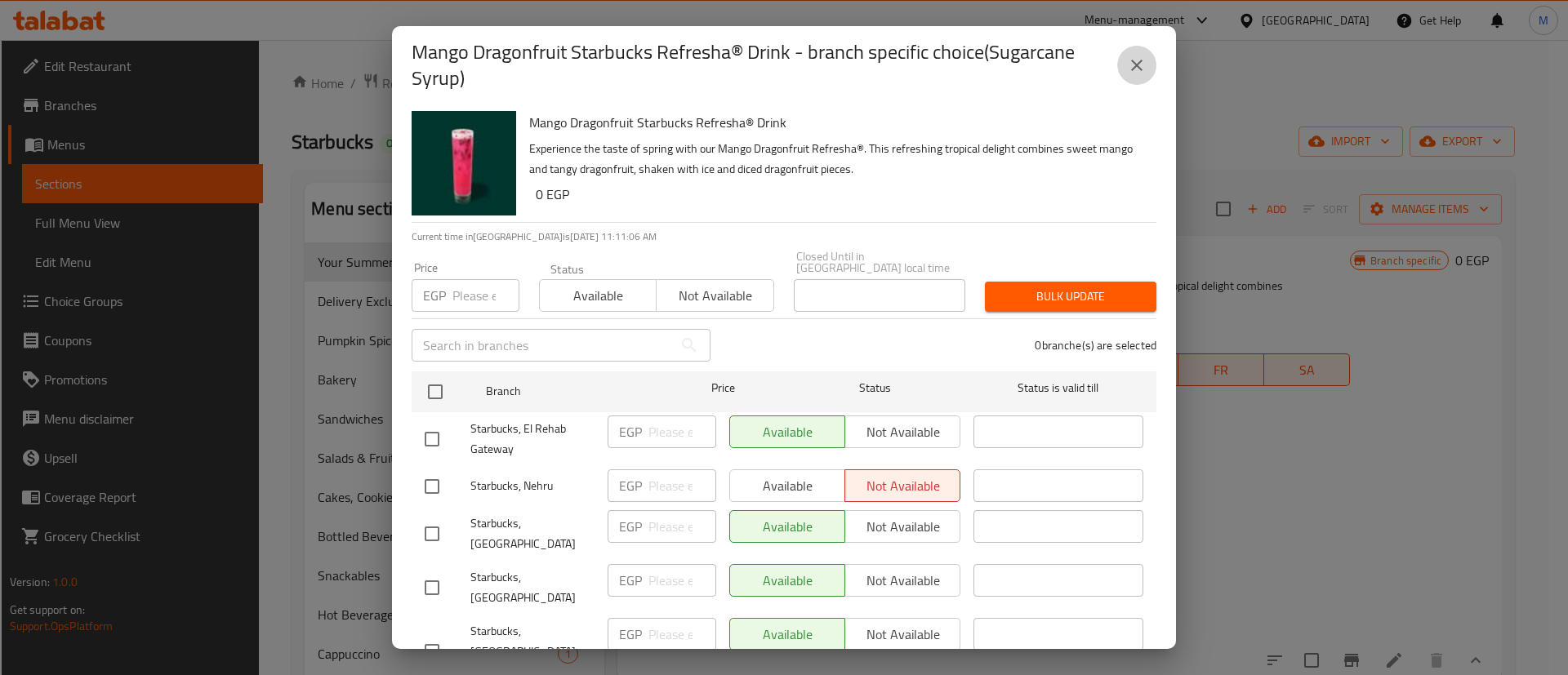
click at [1134, 64] on icon "close" at bounding box center [1137, 65] width 20 height 20
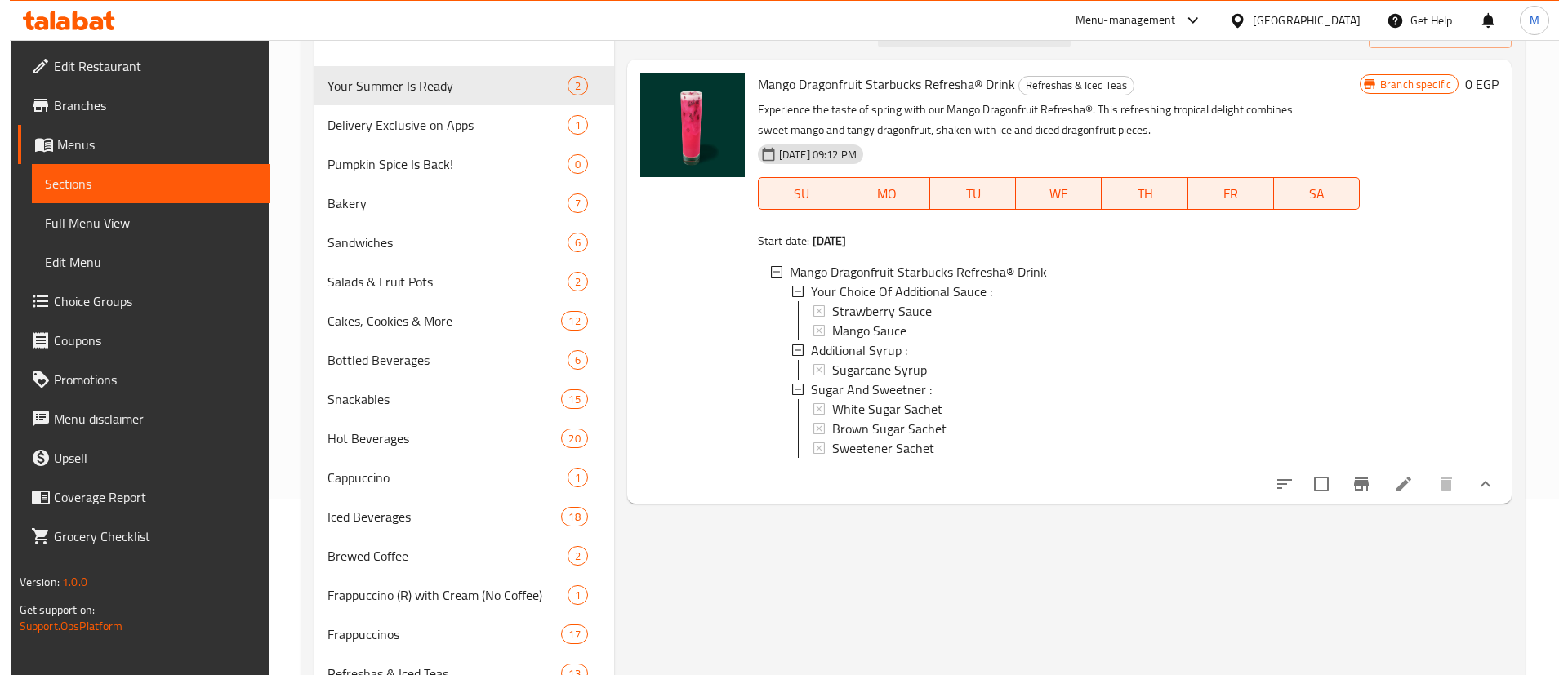
scroll to position [179, 0]
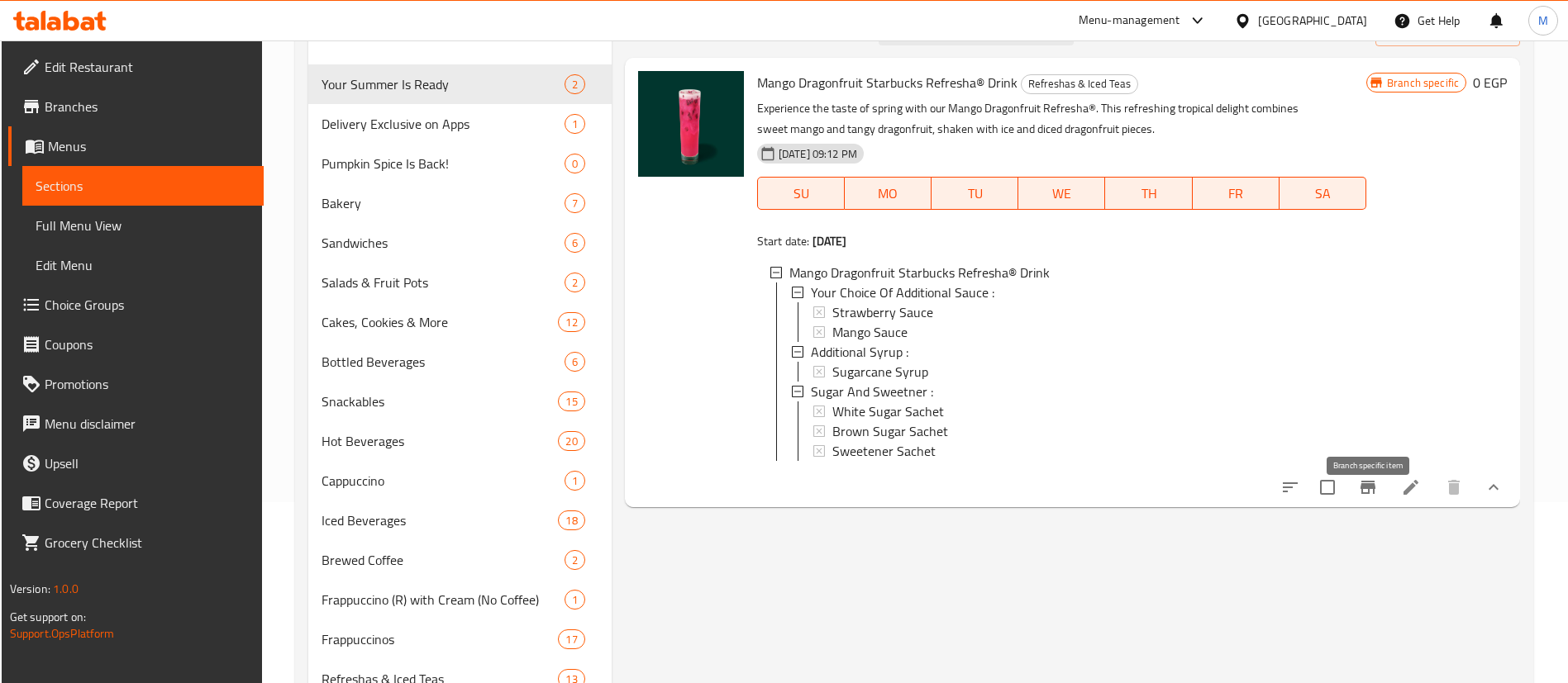
click at [1365, 497] on icon "Branch-specific-item" at bounding box center [1368, 487] width 20 height 20
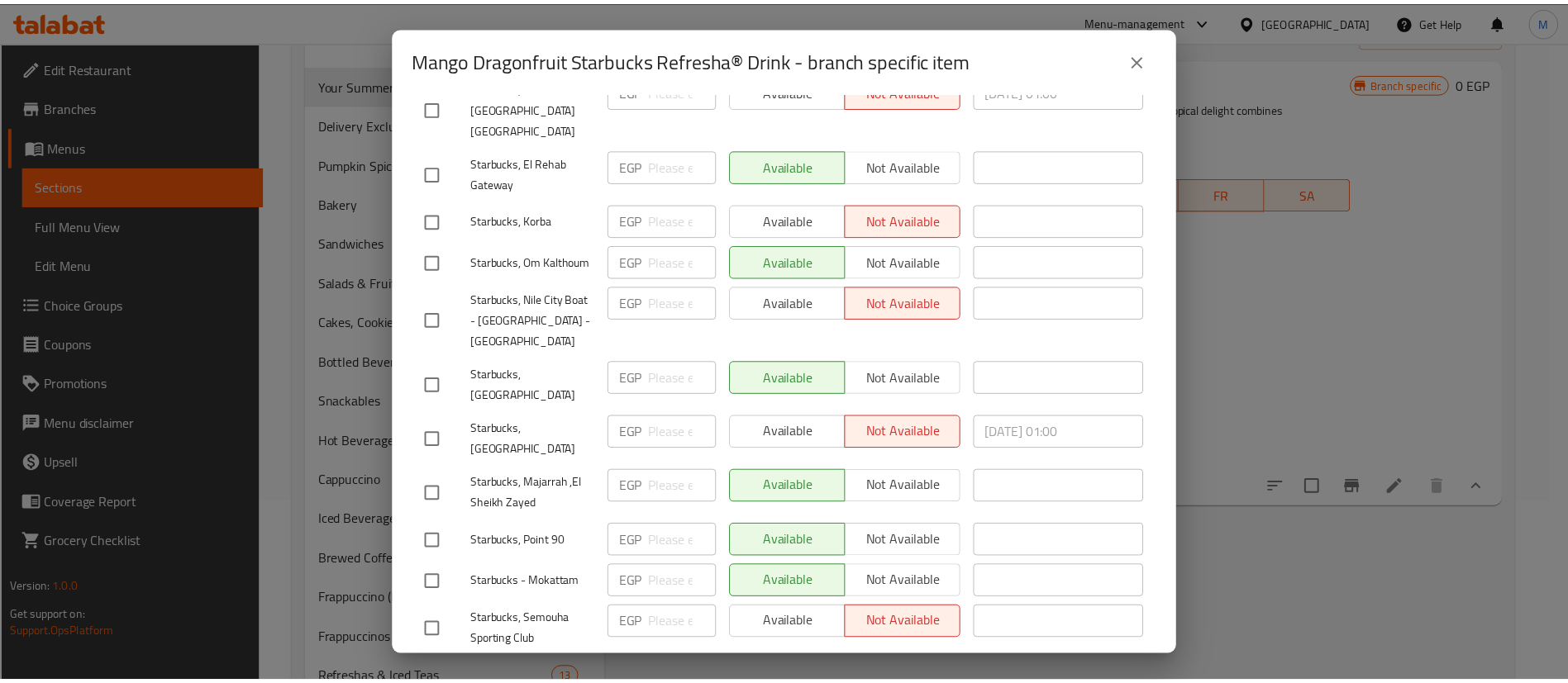
scroll to position [0, 0]
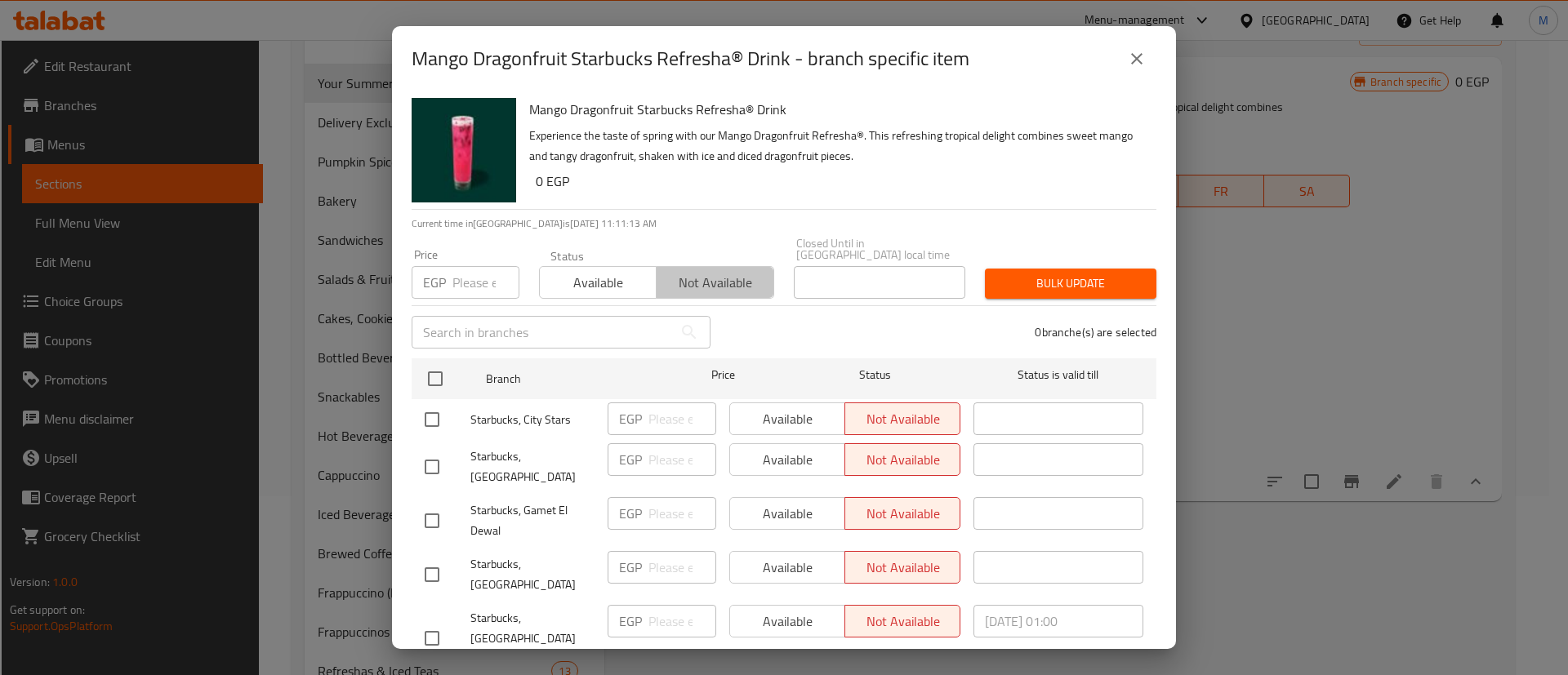
click at [710, 267] on button "Not available" at bounding box center [715, 283] width 118 height 32
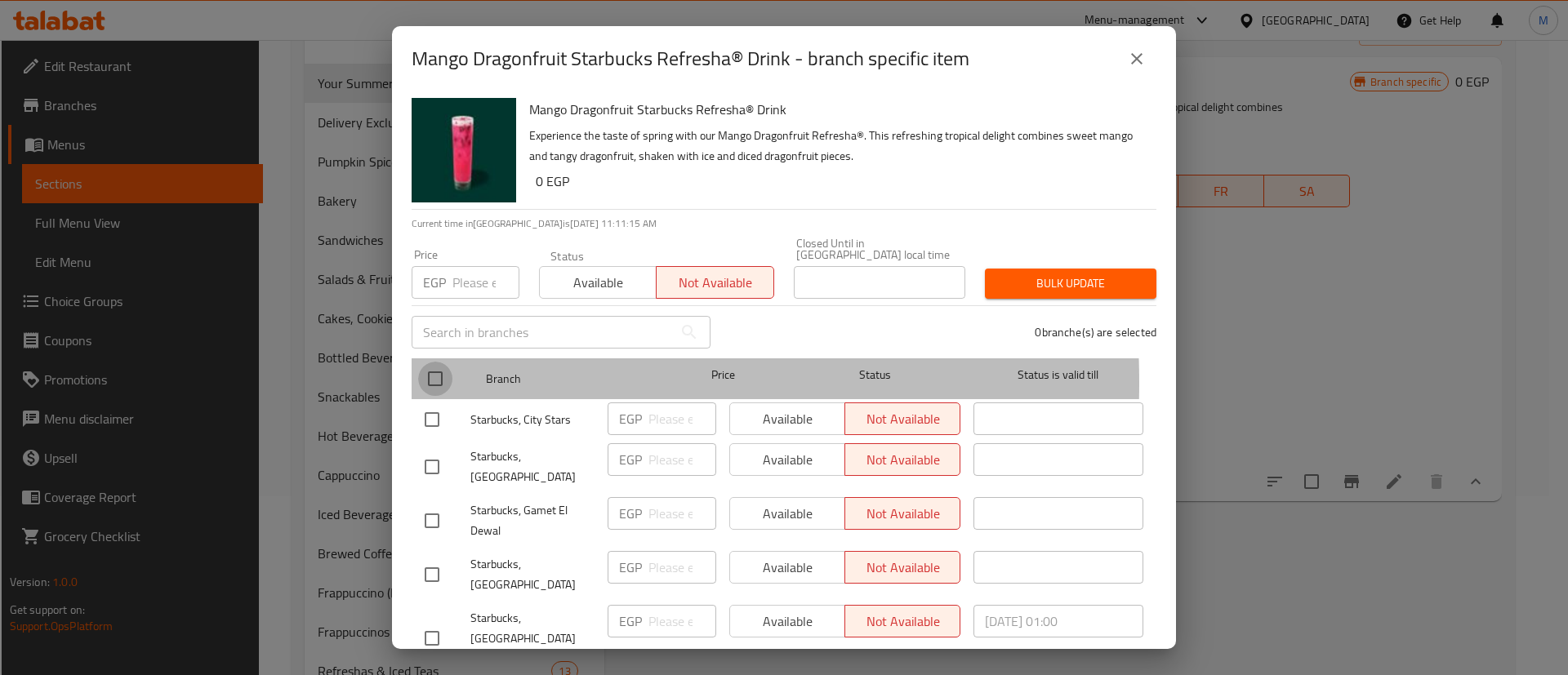
click at [434, 371] on input "checkbox" at bounding box center [435, 379] width 34 height 34
checkbox input "true"
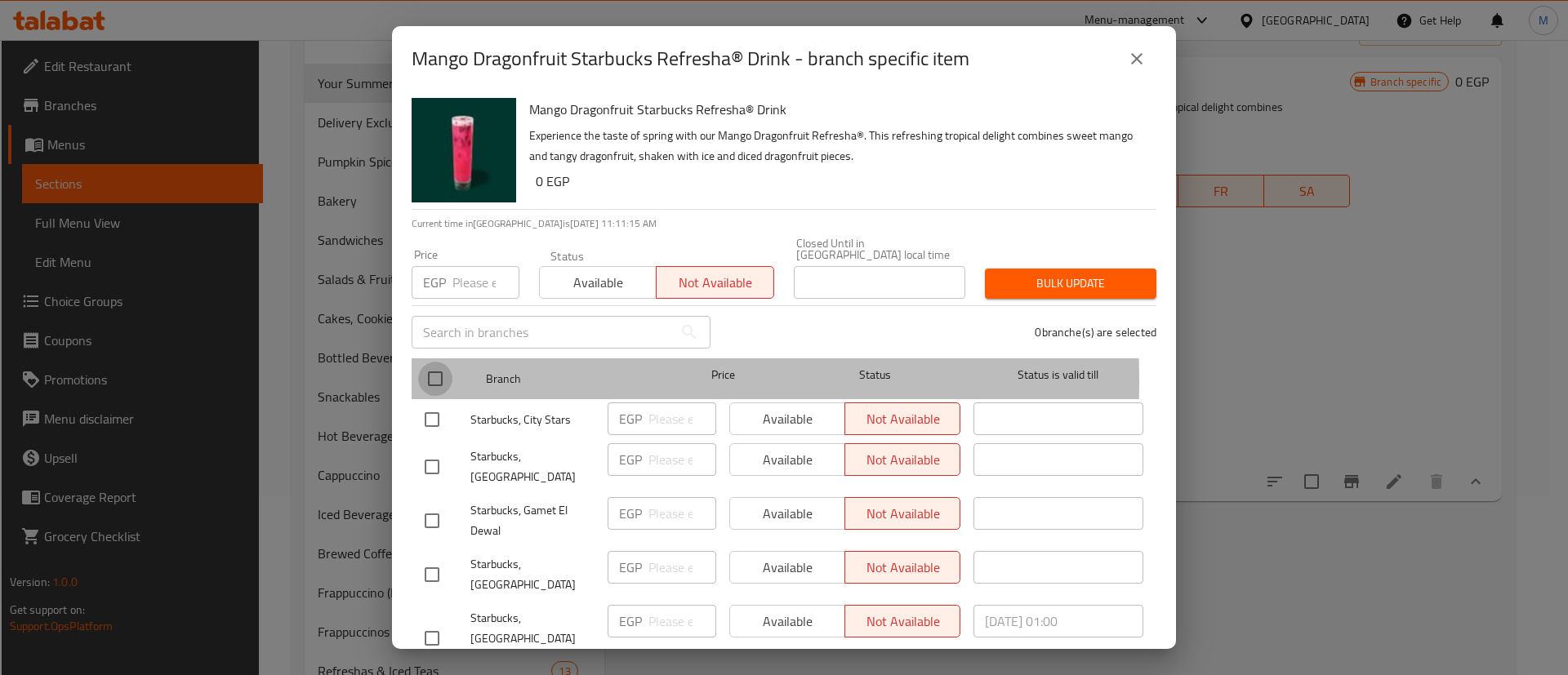
checkbox input "true"
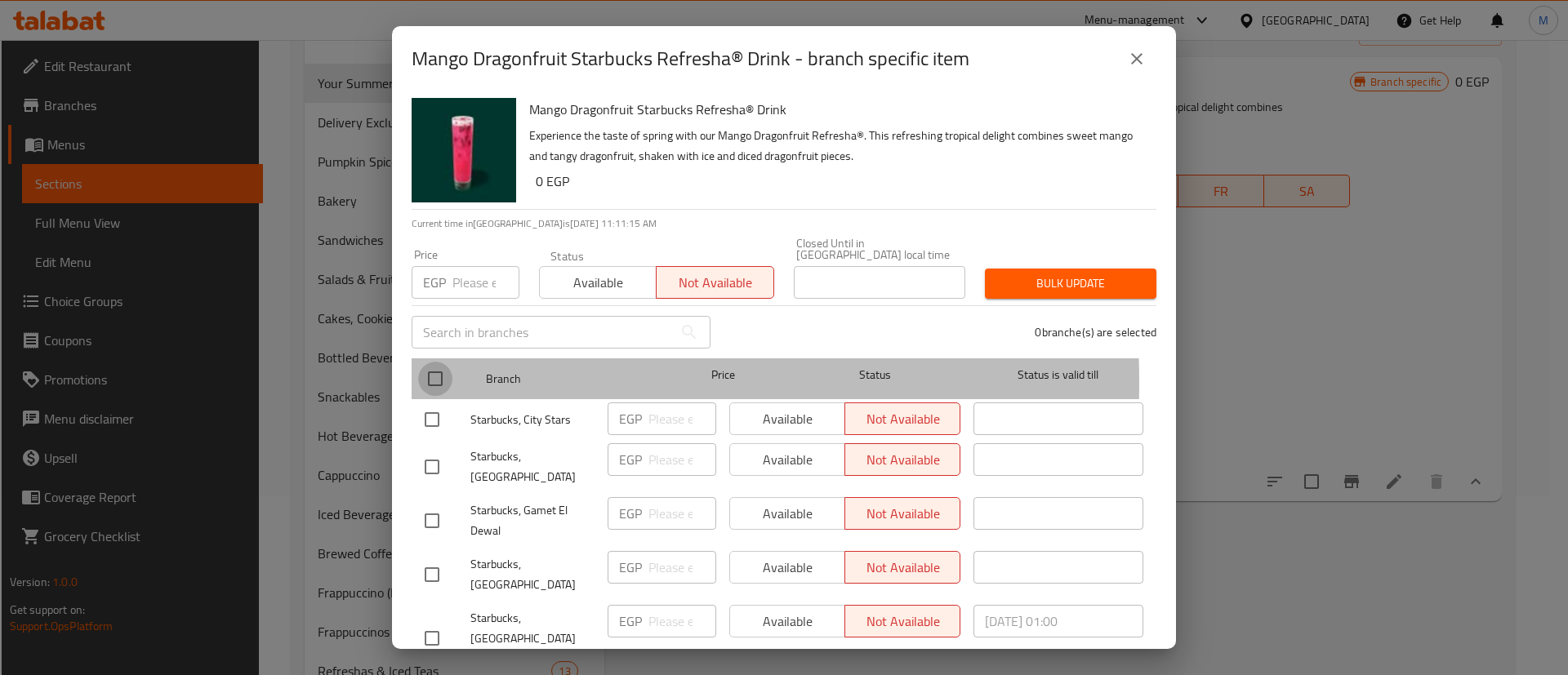
checkbox input "true"
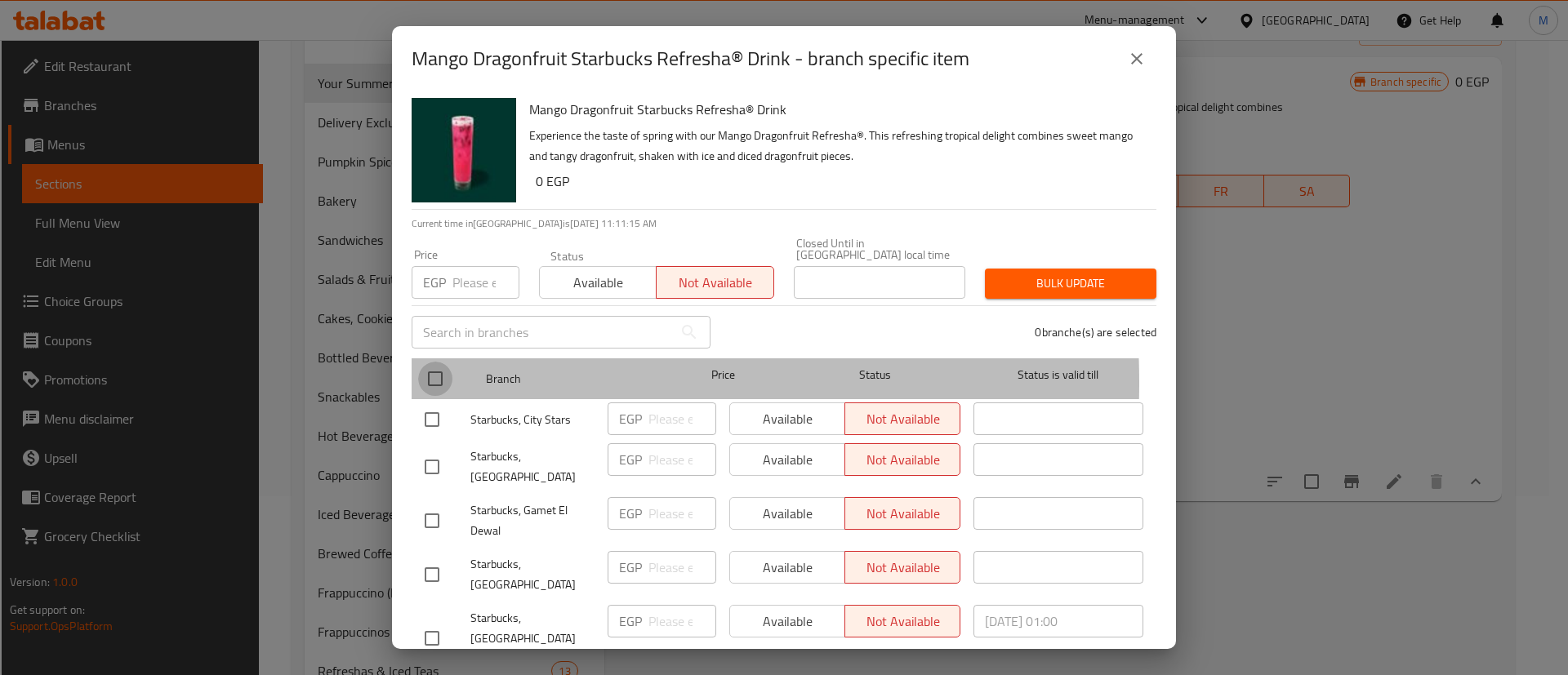
checkbox input "true"
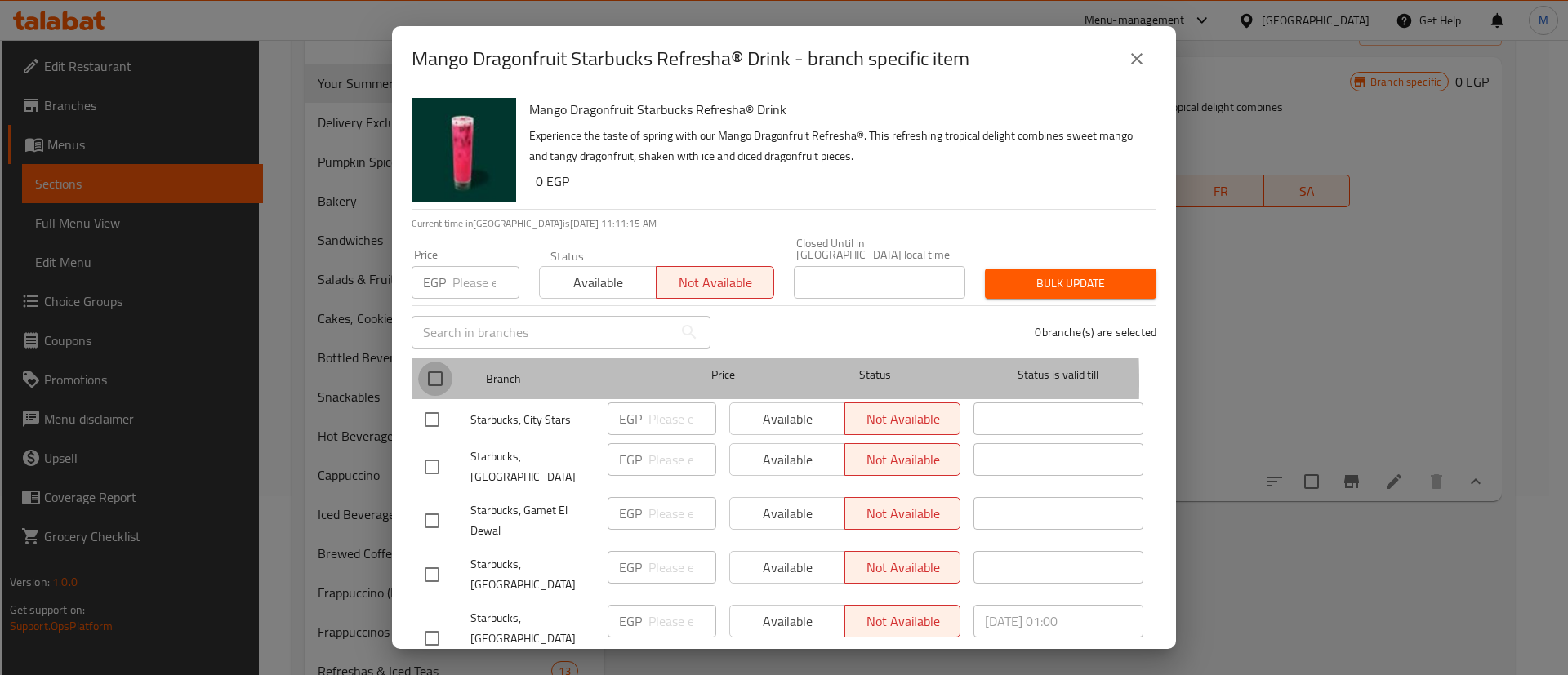
checkbox input "true"
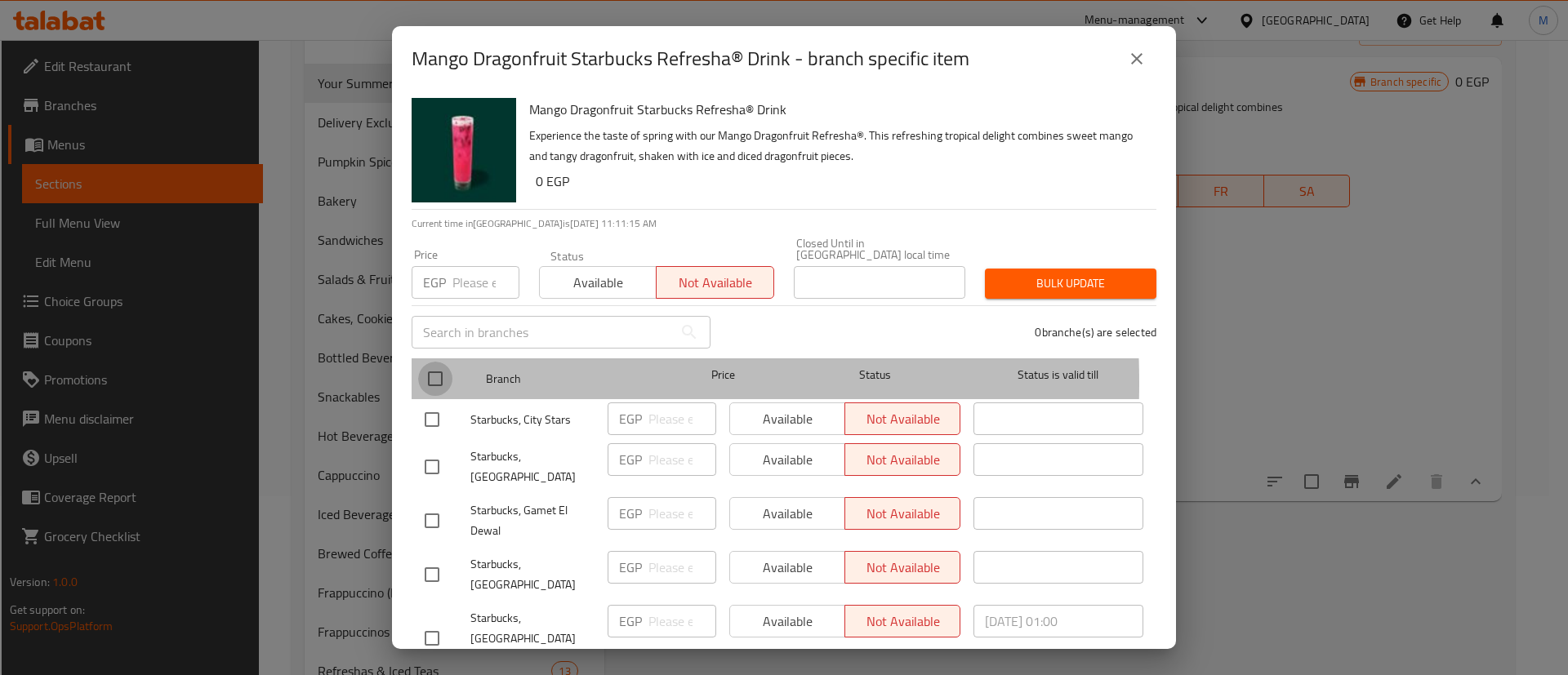
checkbox input "true"
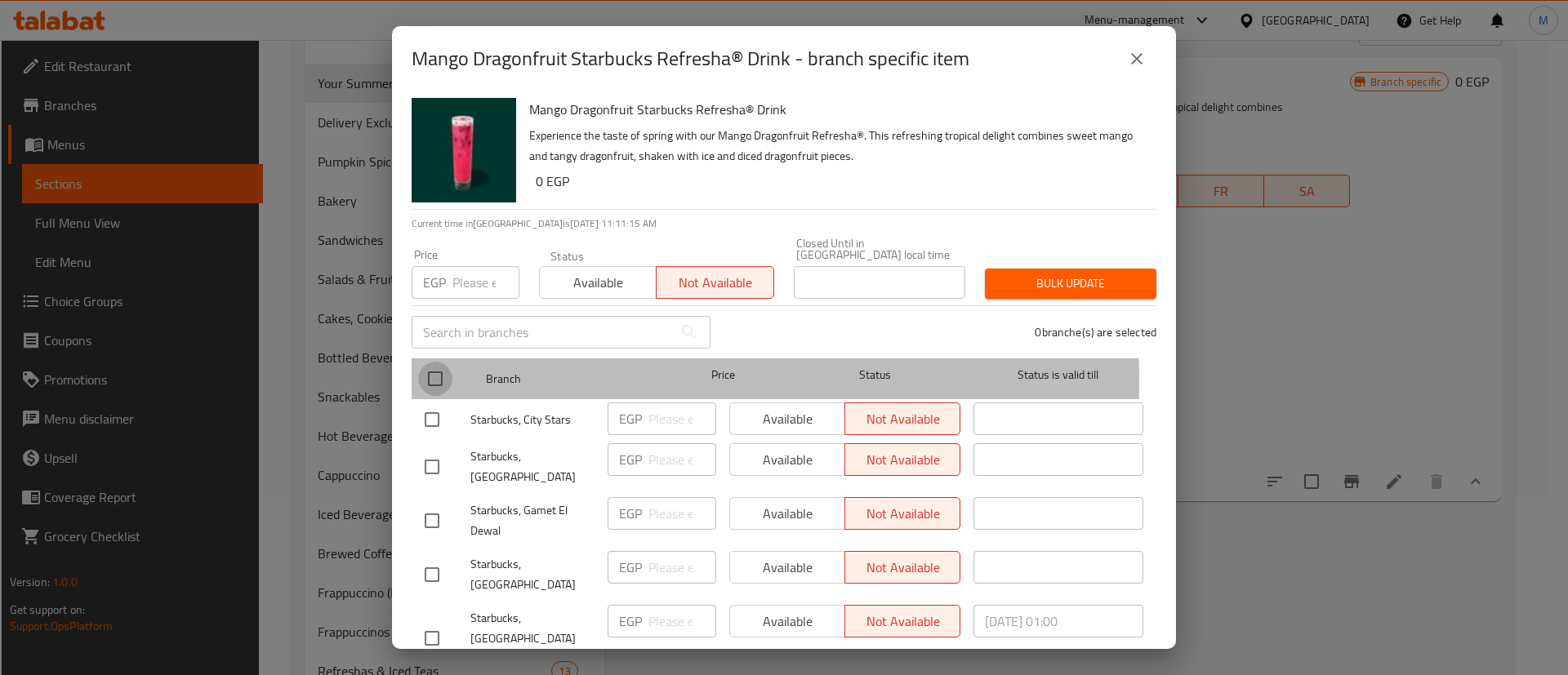
checkbox input "true"
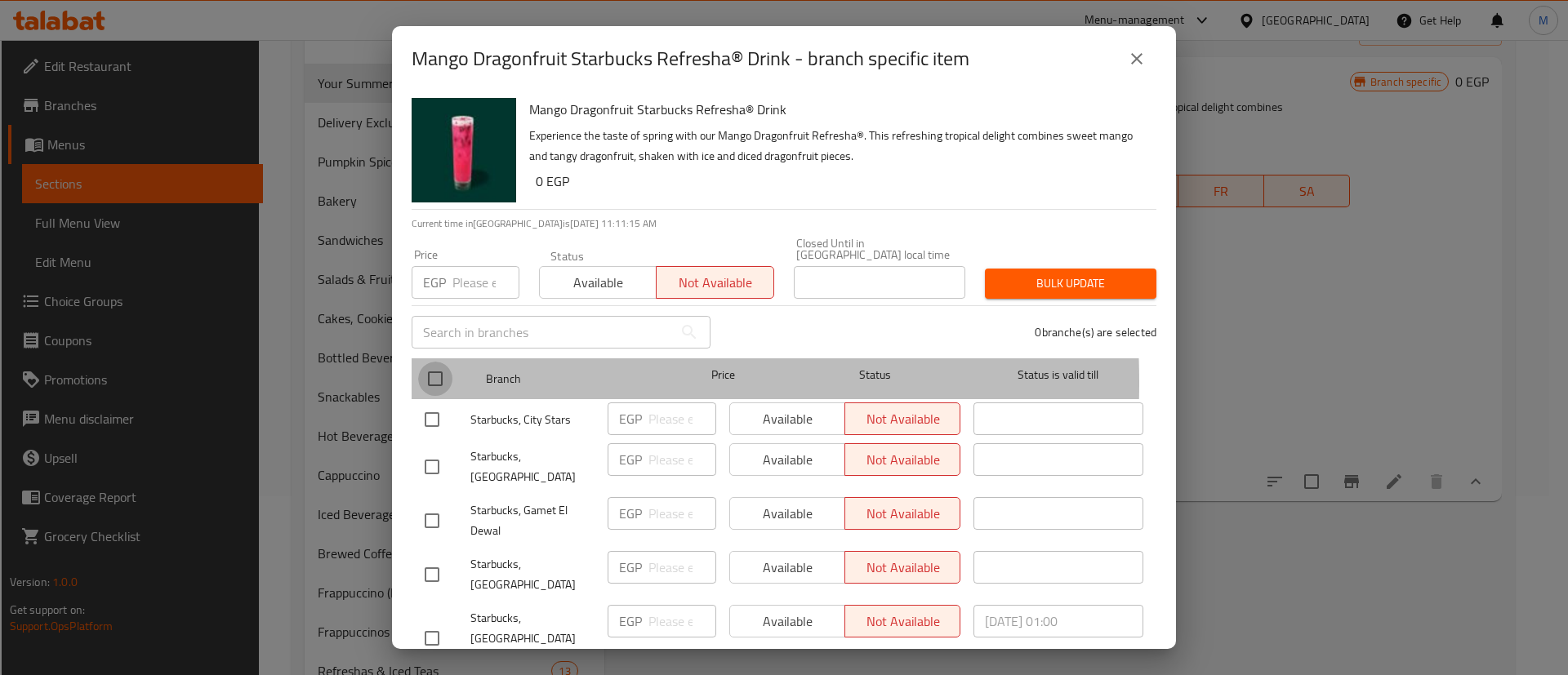
checkbox input "true"
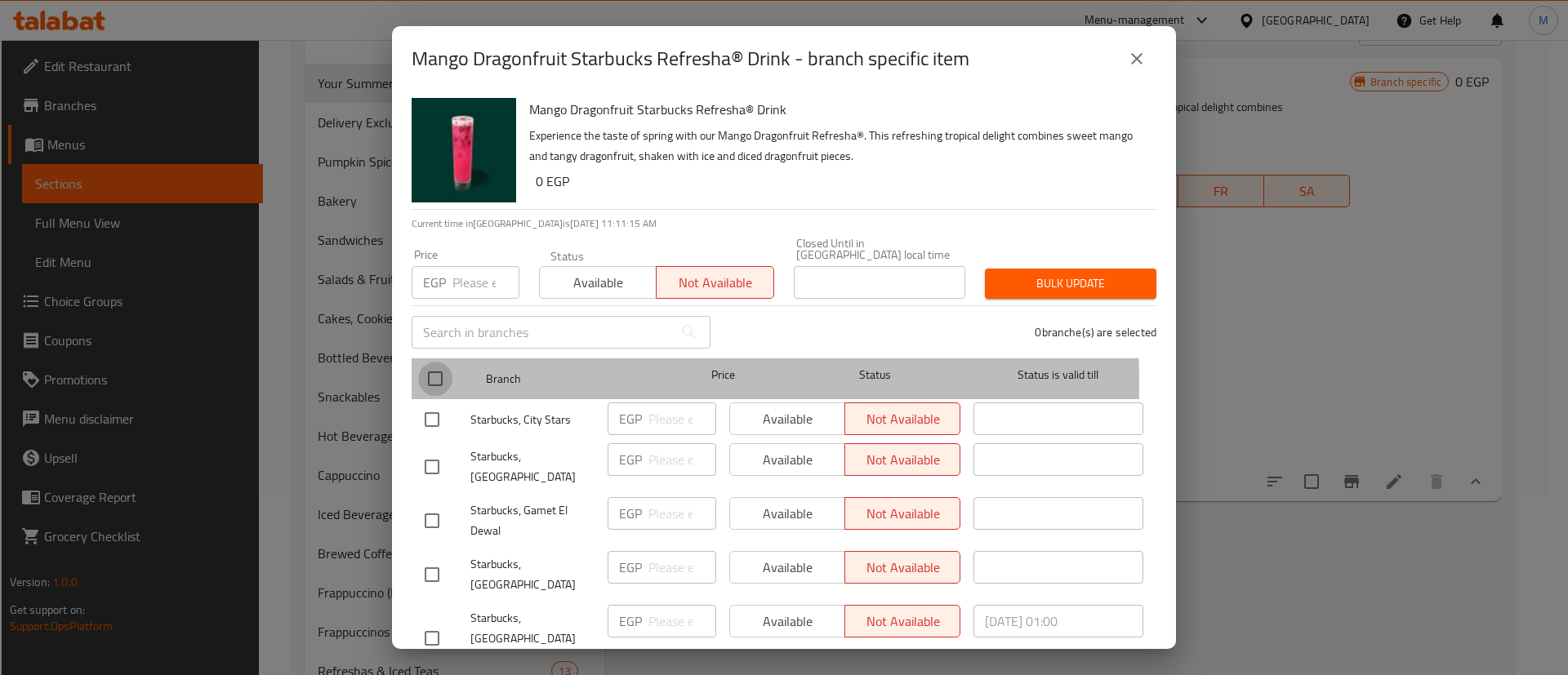
checkbox input "true"
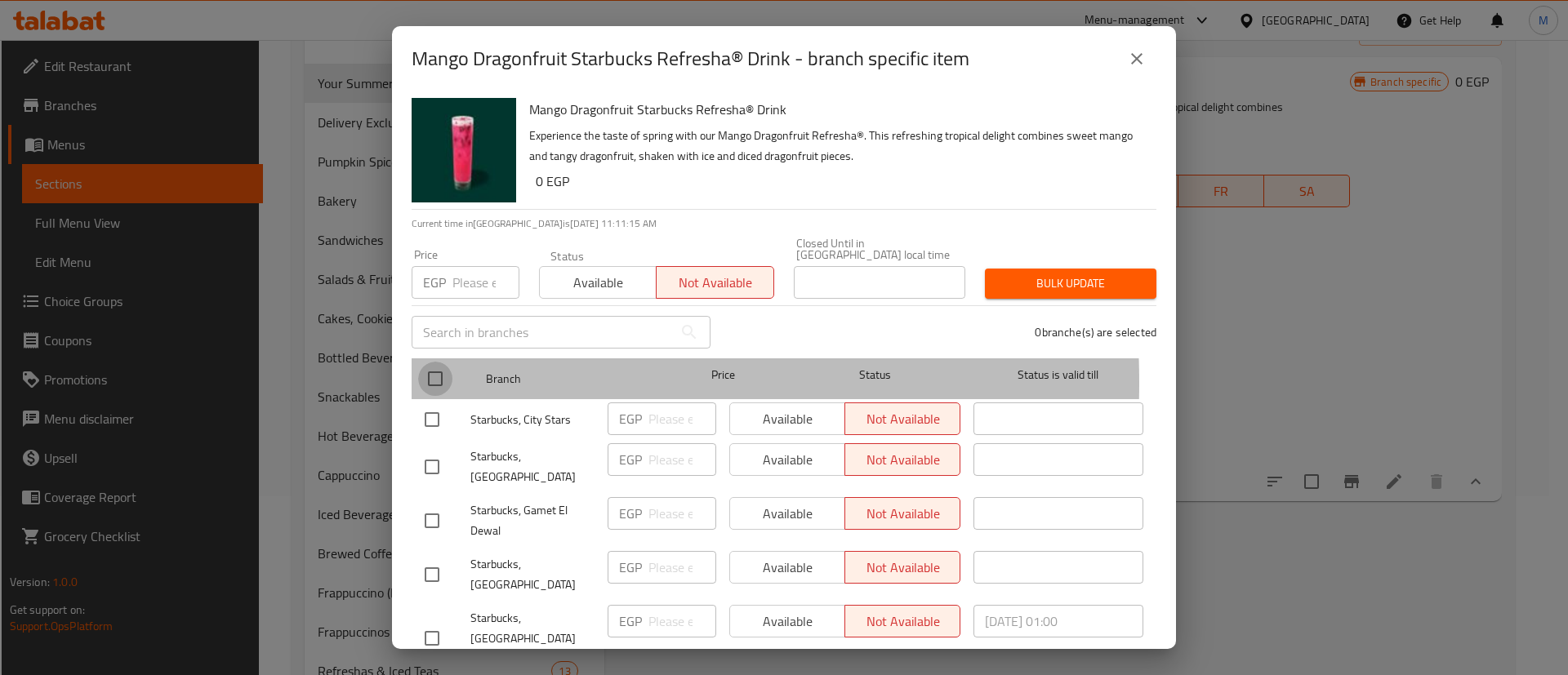
checkbox input "true"
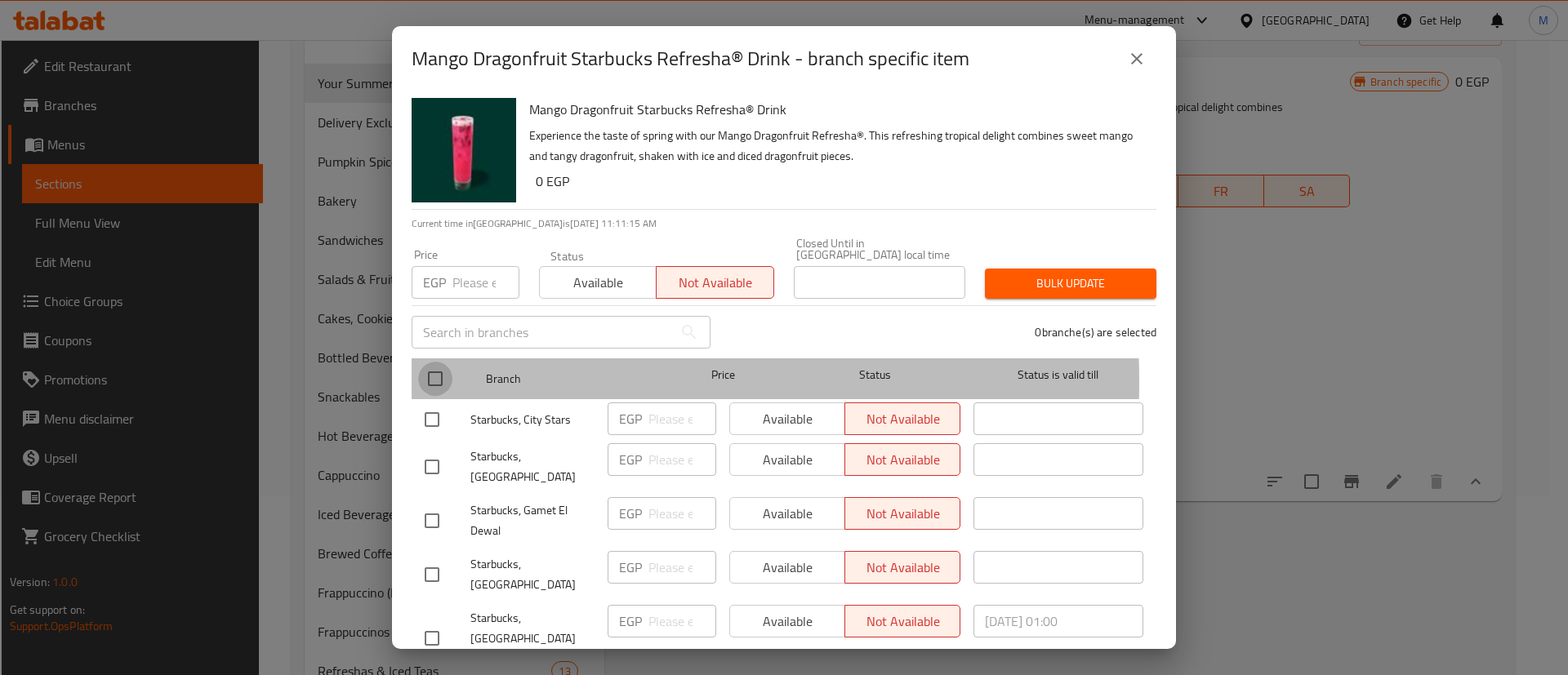
checkbox input "true"
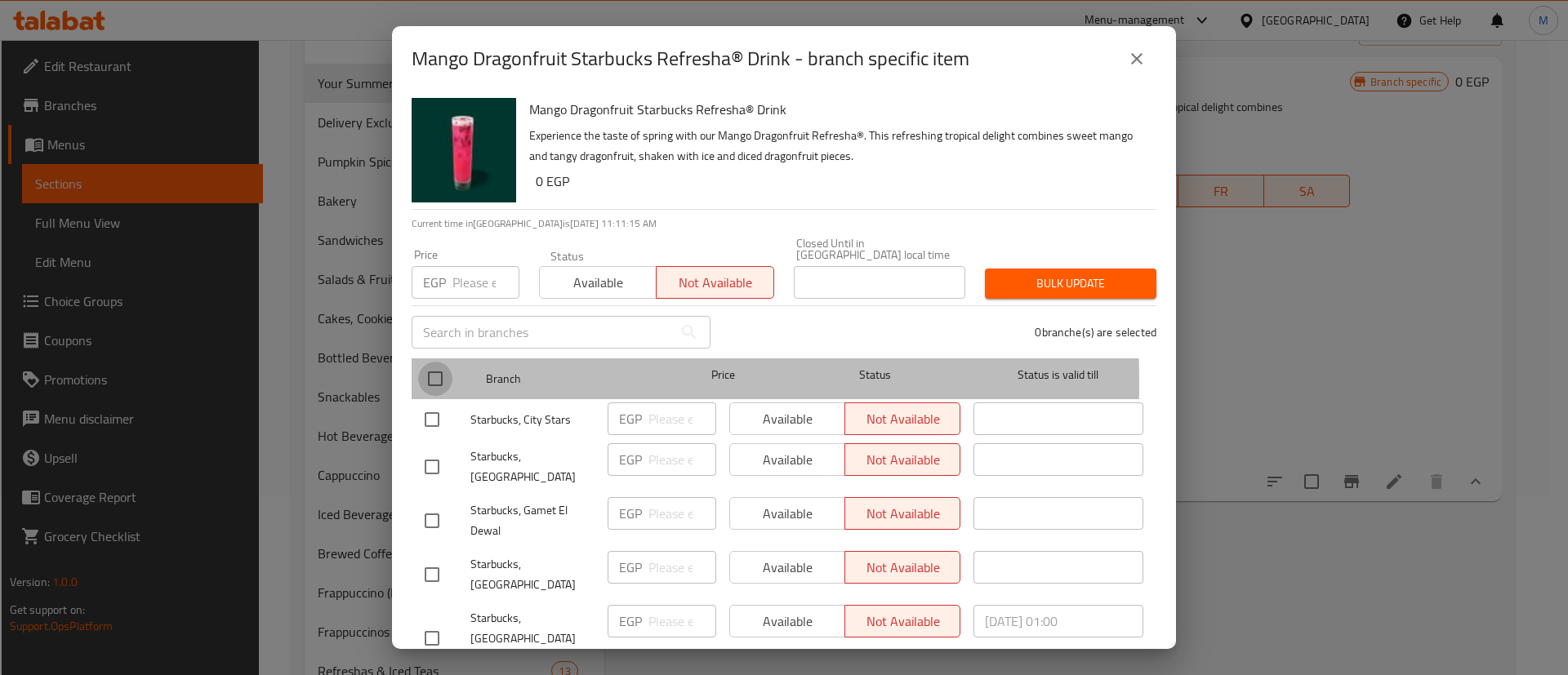
checkbox input "true"
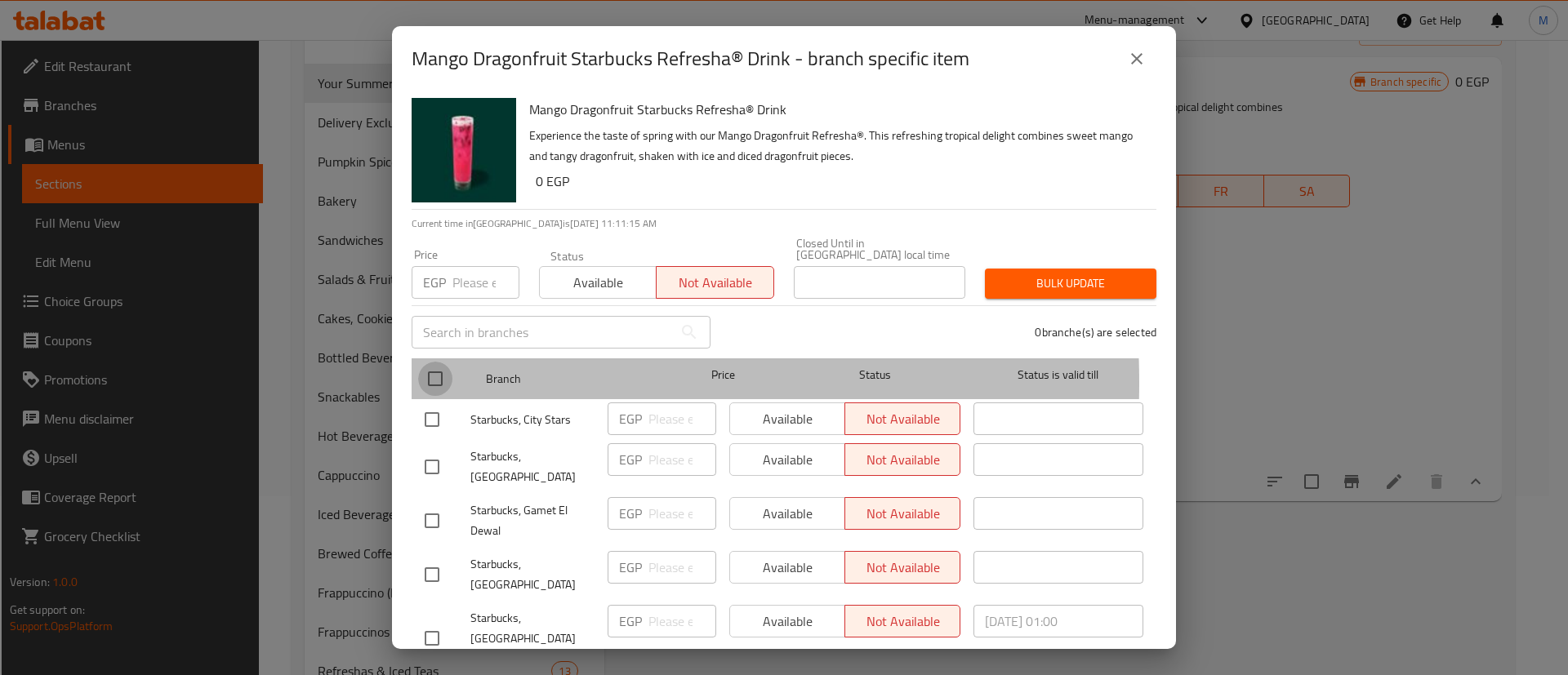
checkbox input "true"
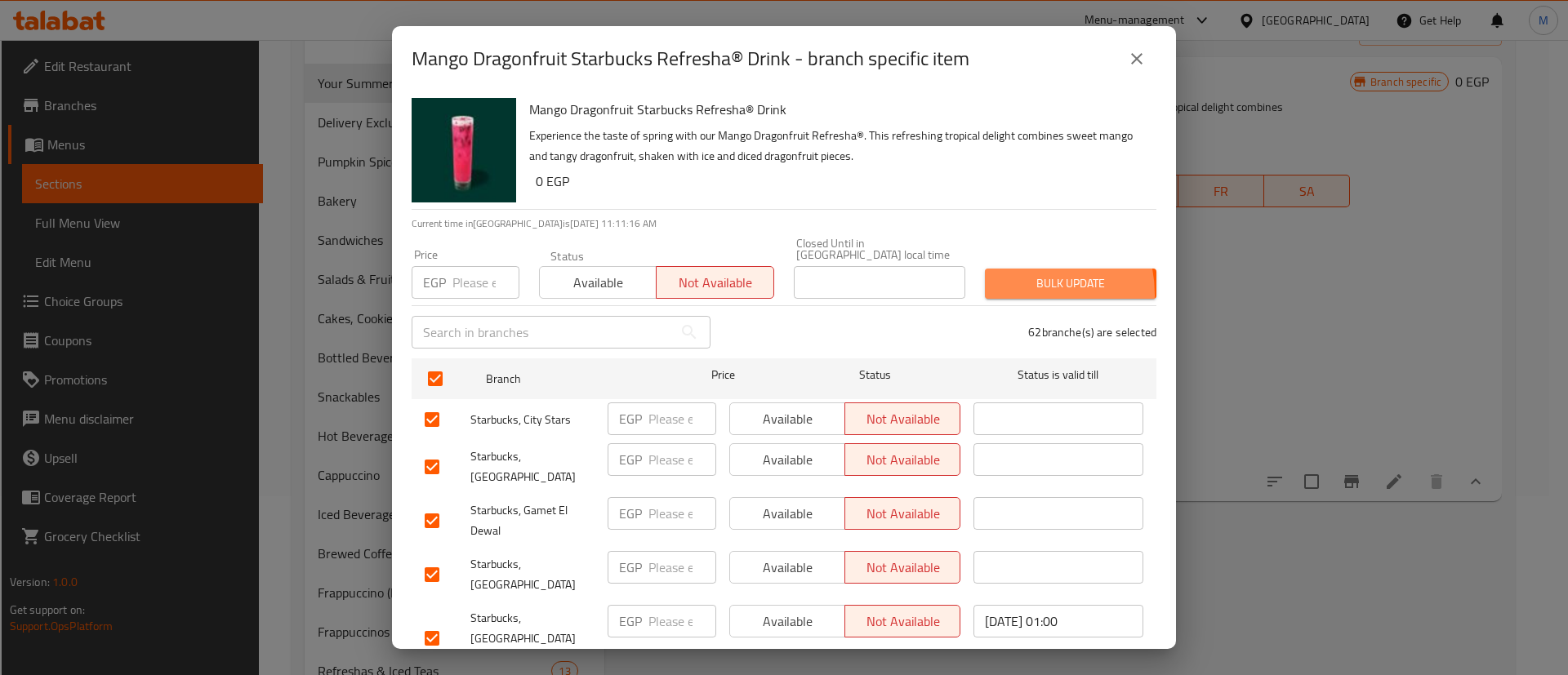
click at [1001, 284] on button "Bulk update" at bounding box center [1070, 284] width 171 height 30
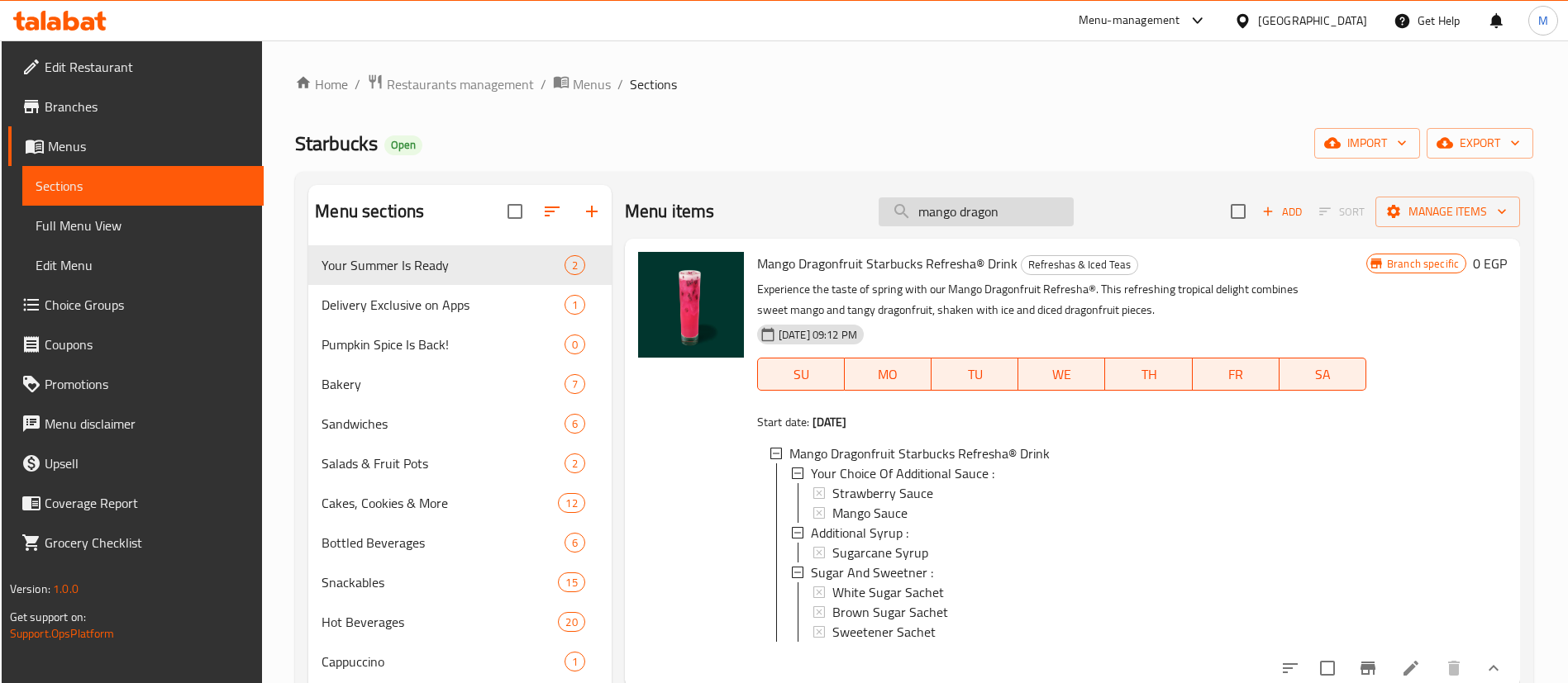
click at [1014, 202] on input "mango dragon" at bounding box center [976, 212] width 195 height 29
click at [1014, 202] on input "re" at bounding box center [976, 212] width 195 height 29
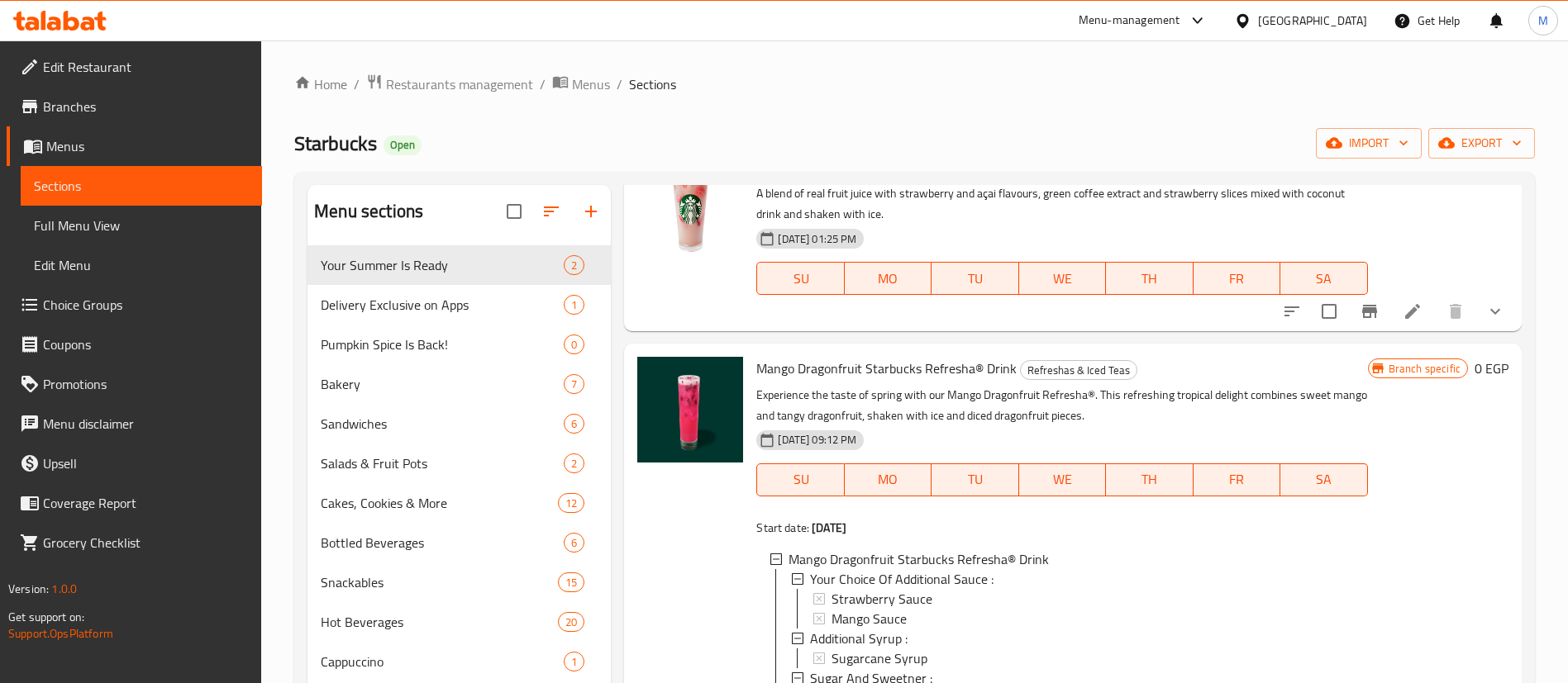
scroll to position [101, 0]
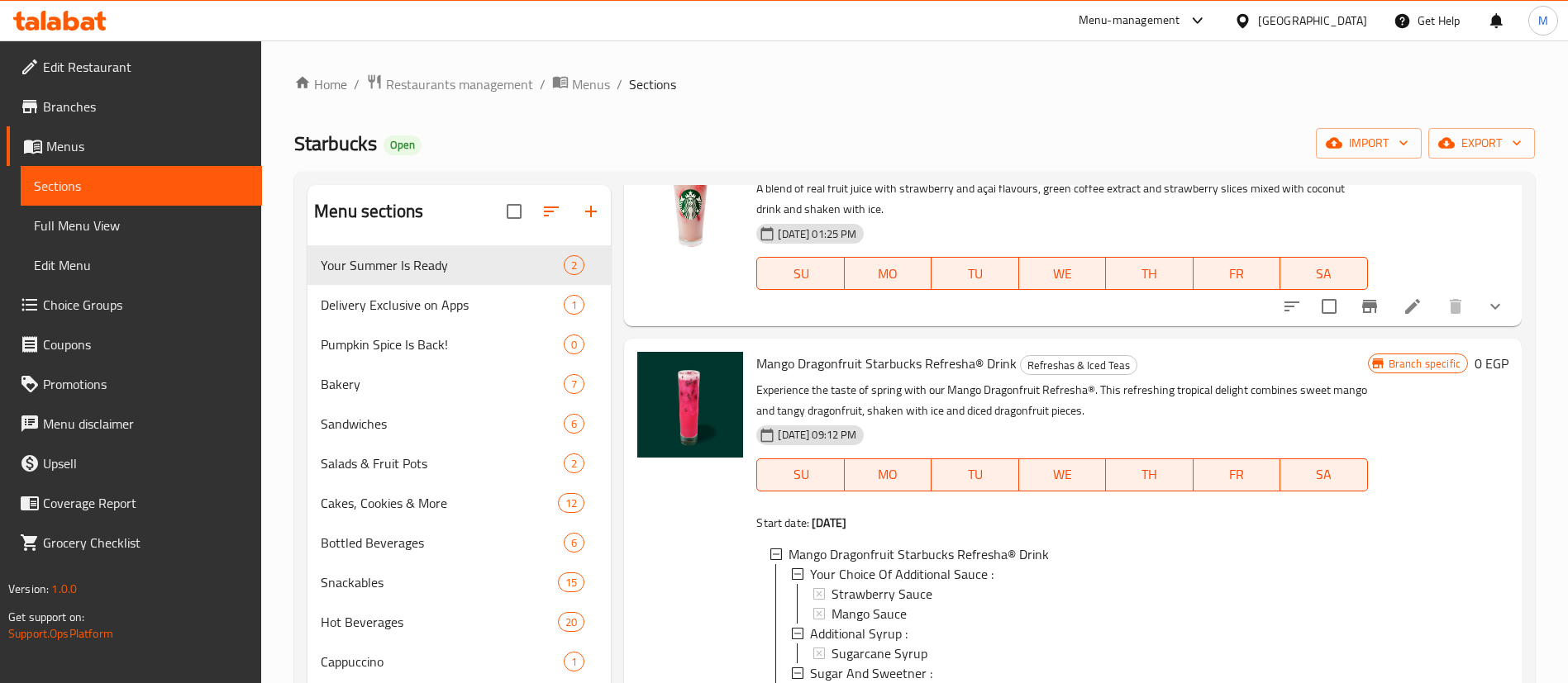
type input "refresha"
click at [1485, 307] on icon "show more" at bounding box center [1495, 306] width 20 height 20
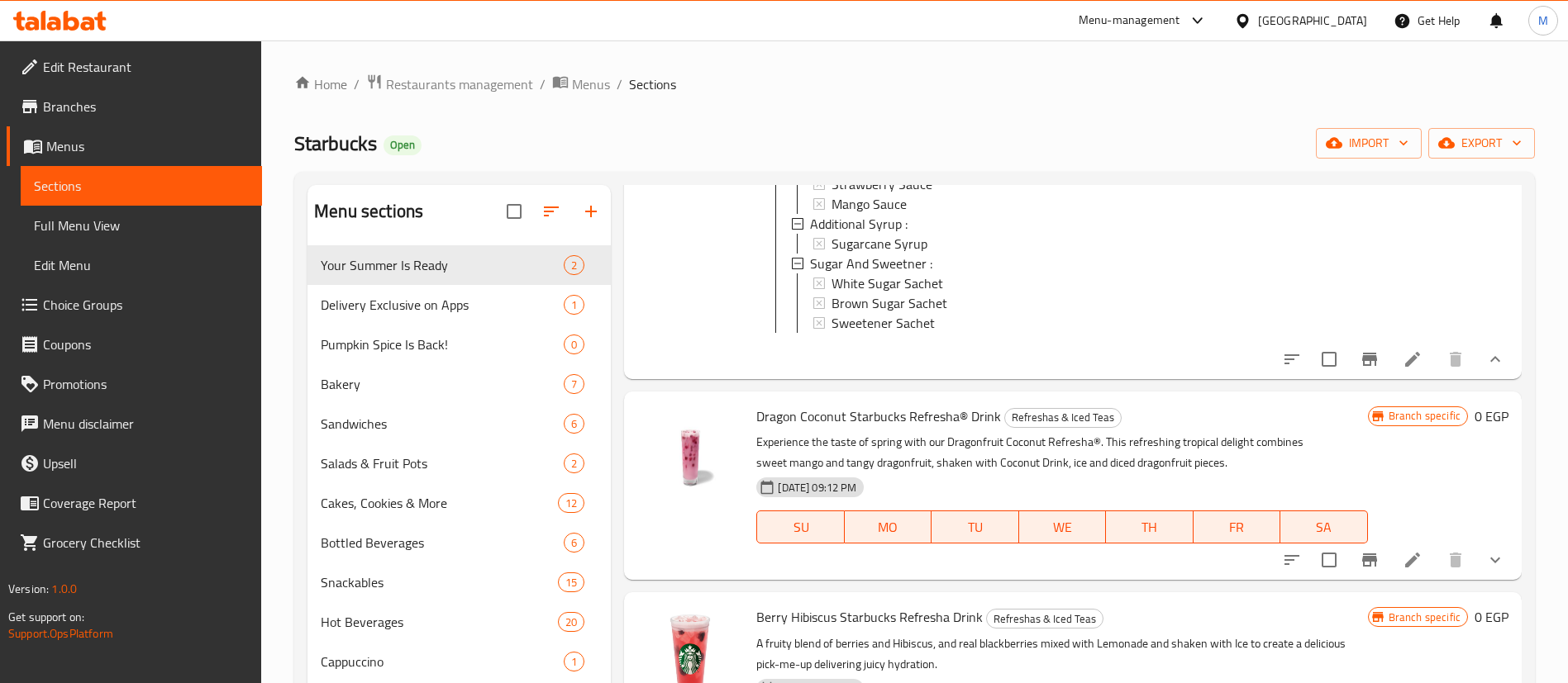
scroll to position [1067, 0]
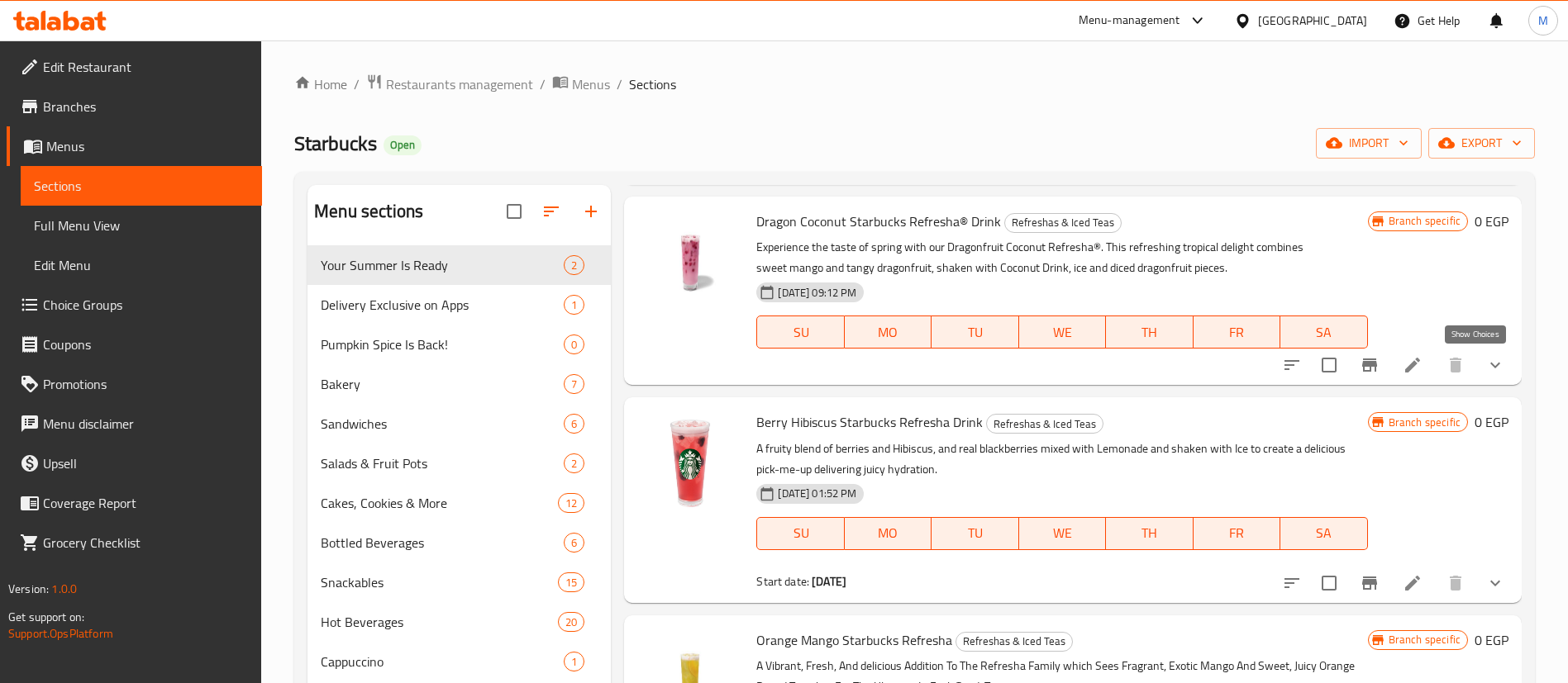
click at [1485, 371] on icon "show more" at bounding box center [1495, 365] width 20 height 20
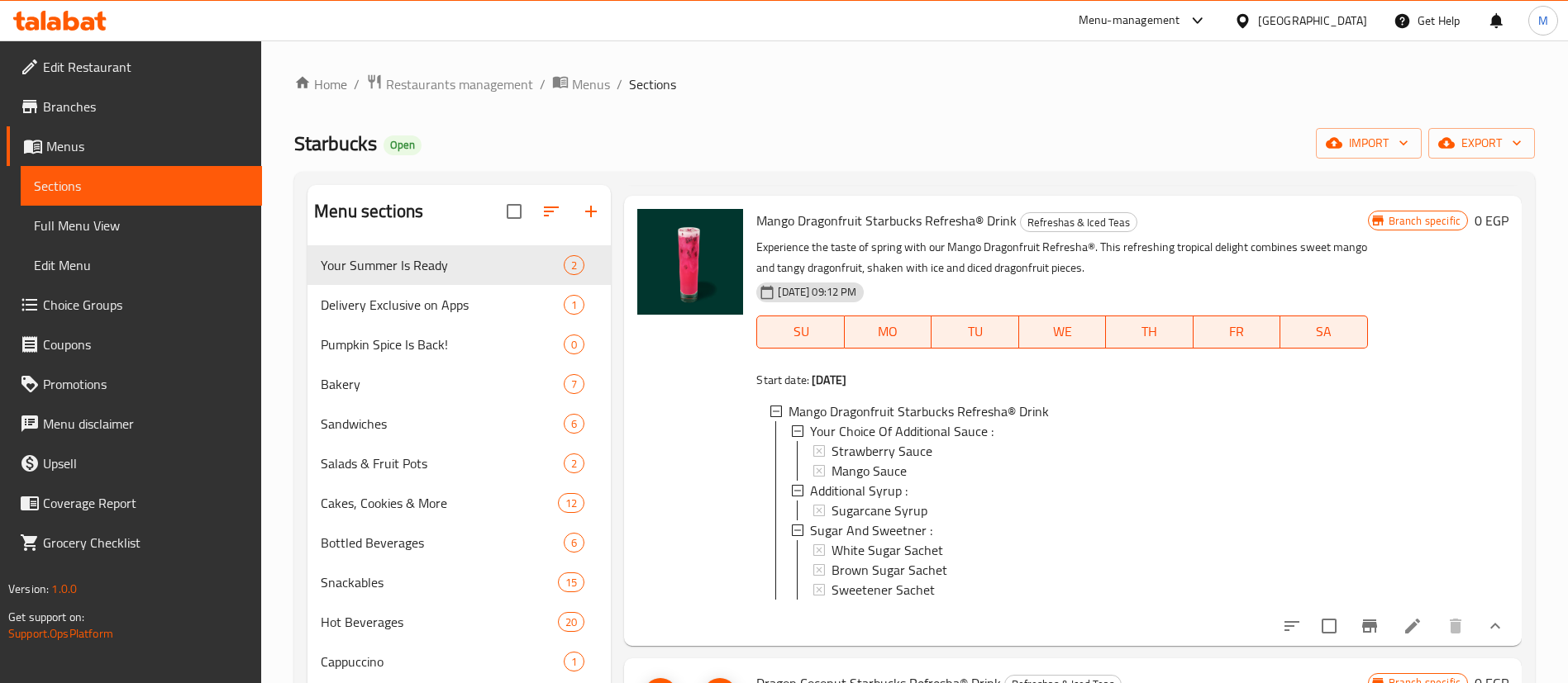
scroll to position [566, 0]
click at [818, 234] on span "Mango Dragonfruit Starbucks Refresha® Drink" at bounding box center [887, 222] width 260 height 25
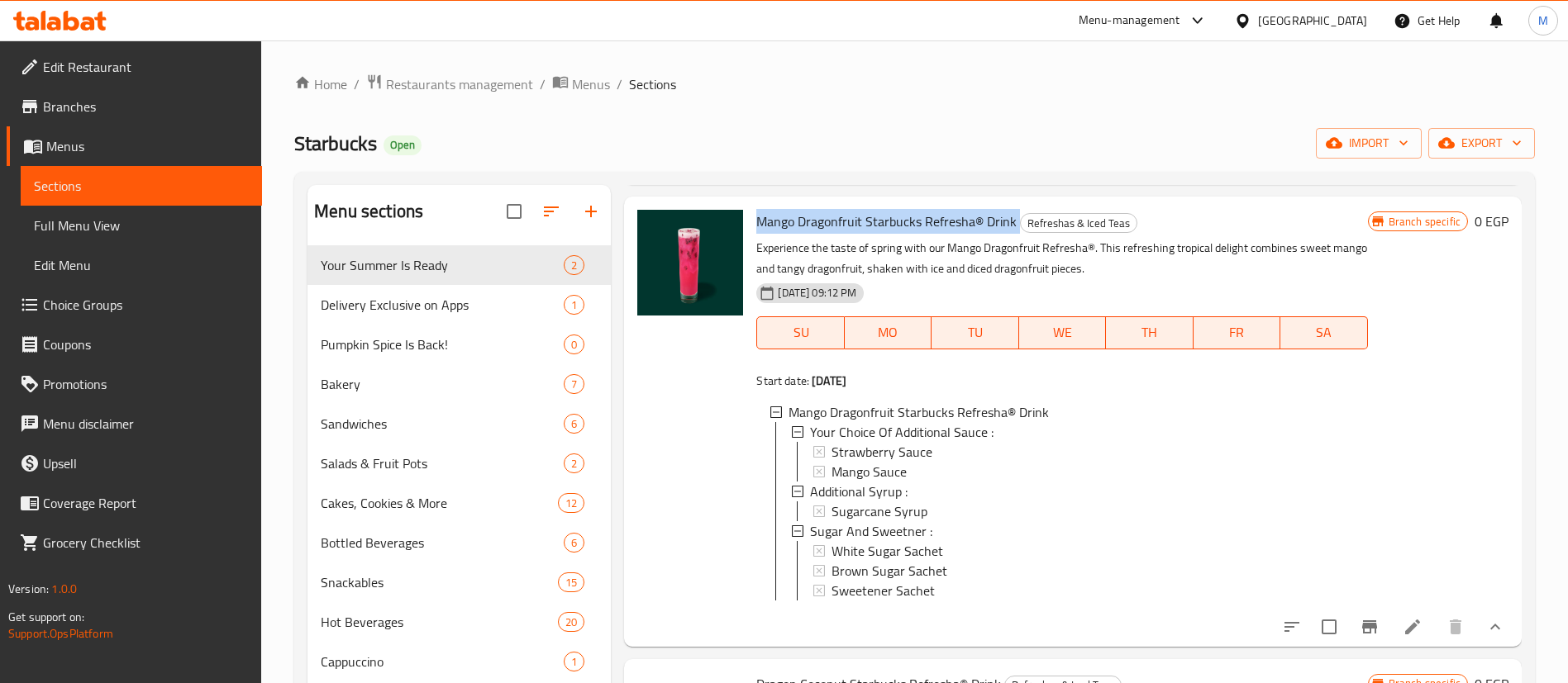
click at [818, 234] on span "Mango Dragonfruit Starbucks Refresha® Drink" at bounding box center [887, 222] width 260 height 25
copy h6 "Mango Dragonfruit Starbucks Refresha® Drink"
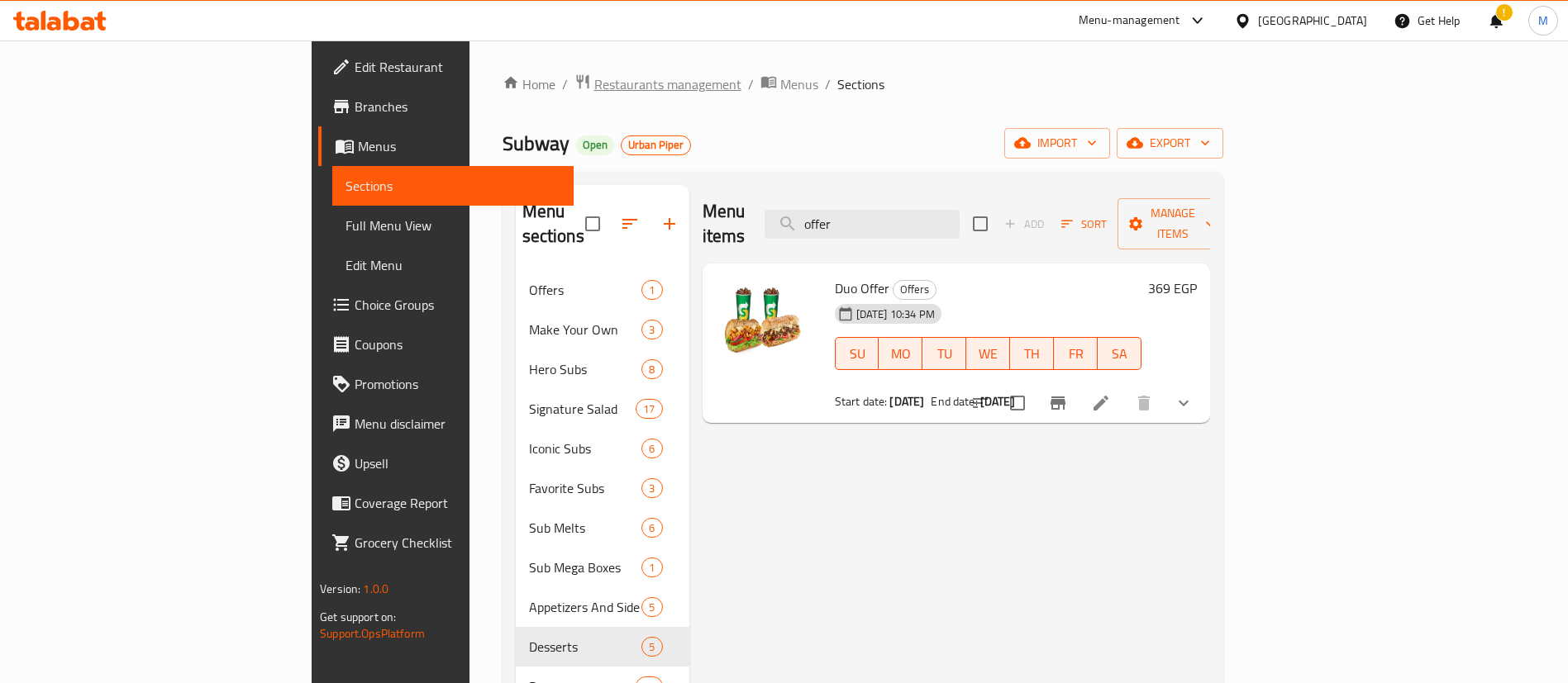
drag, startPoint x: 0, startPoint y: 0, endPoint x: 475, endPoint y: 72, distance: 480.4
click at [595, 74] on span "Restaurants management" at bounding box center [668, 84] width 147 height 20
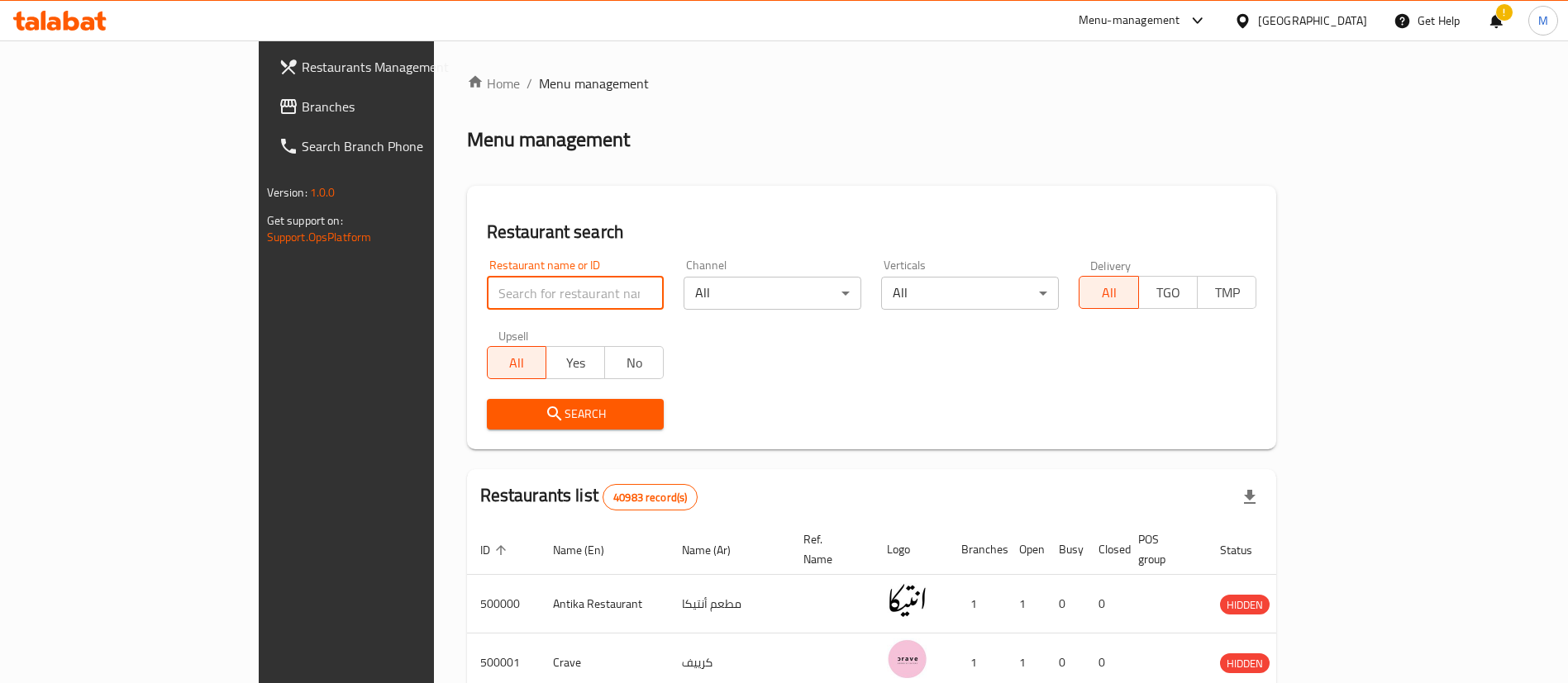
click at [487, 291] on input "search" at bounding box center [575, 293] width 177 height 33
type input "pastaweesy"
click button "Search" at bounding box center [575, 414] width 177 height 31
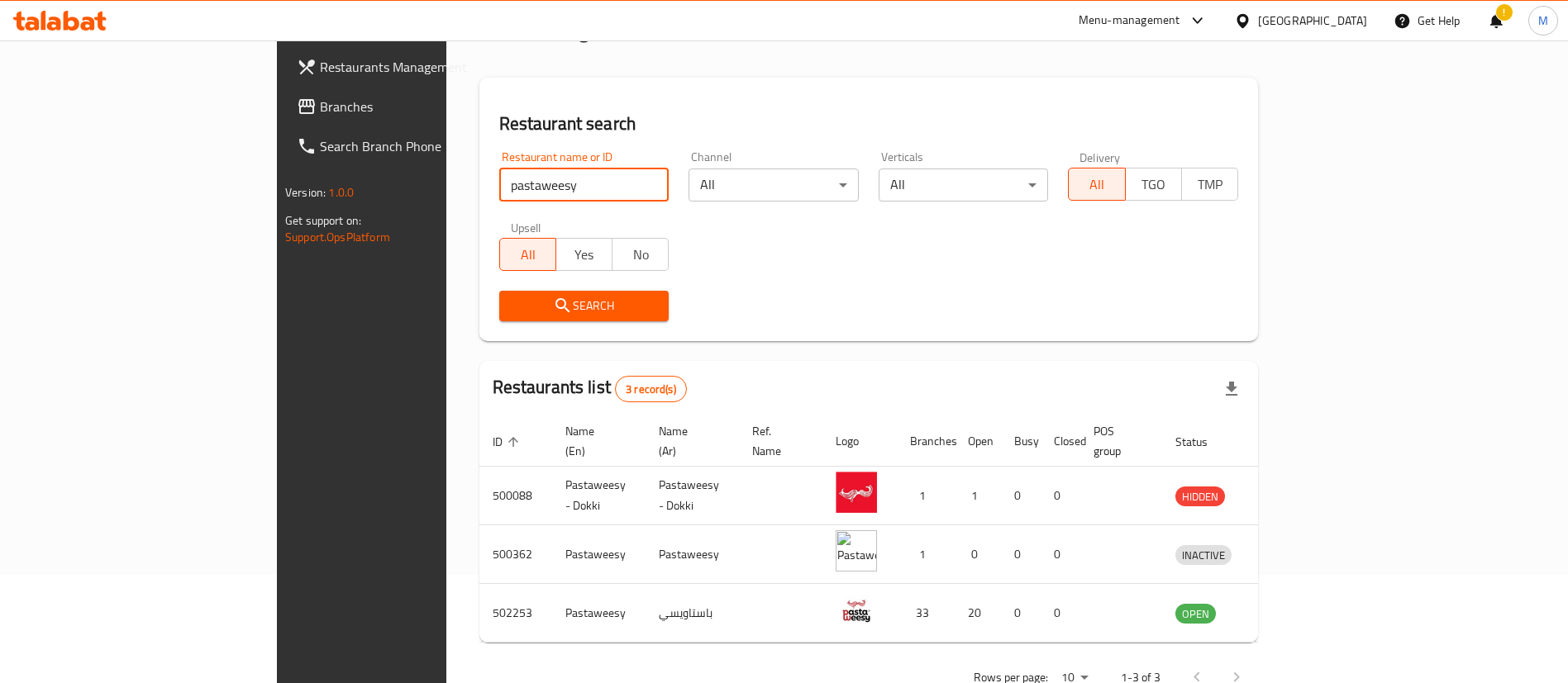
scroll to position [139, 0]
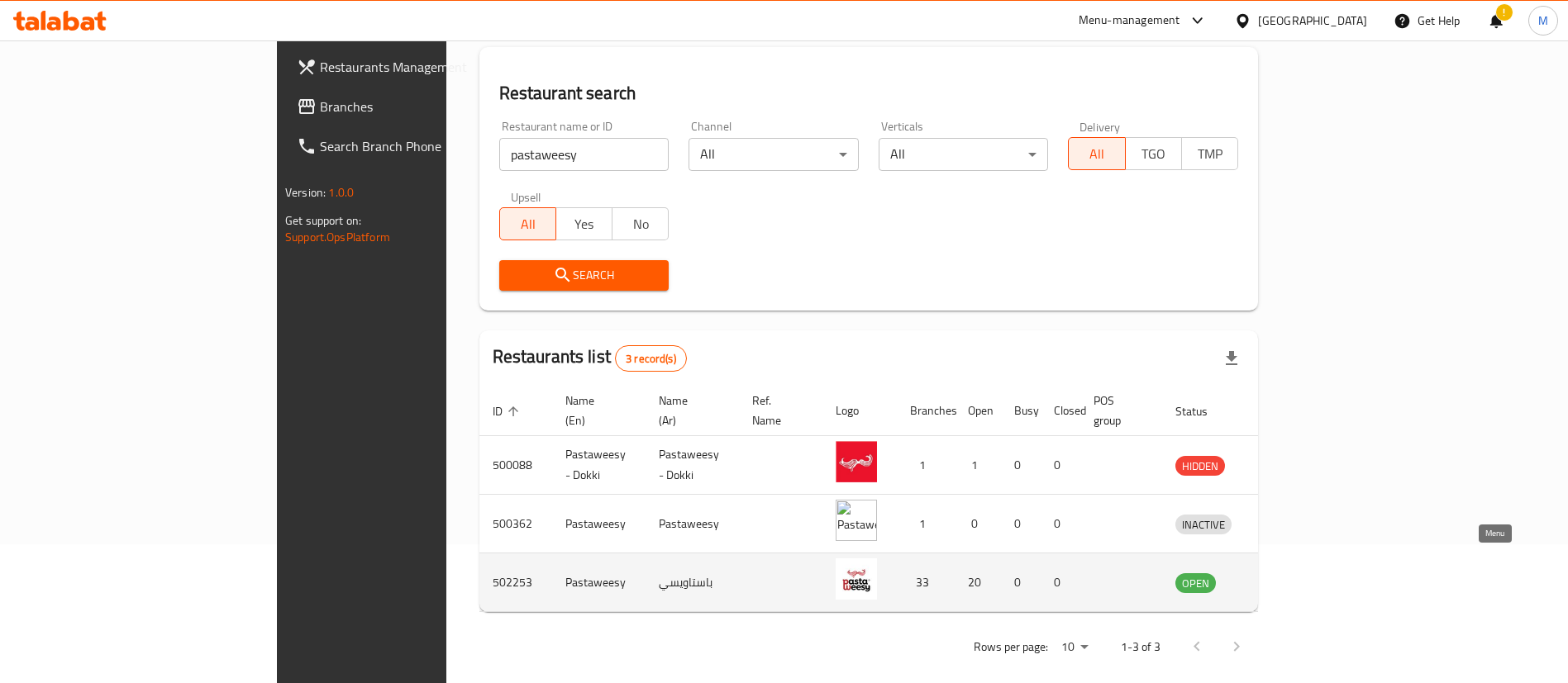
click at [1284, 577] on icon "enhanced table" at bounding box center [1274, 584] width 18 height 14
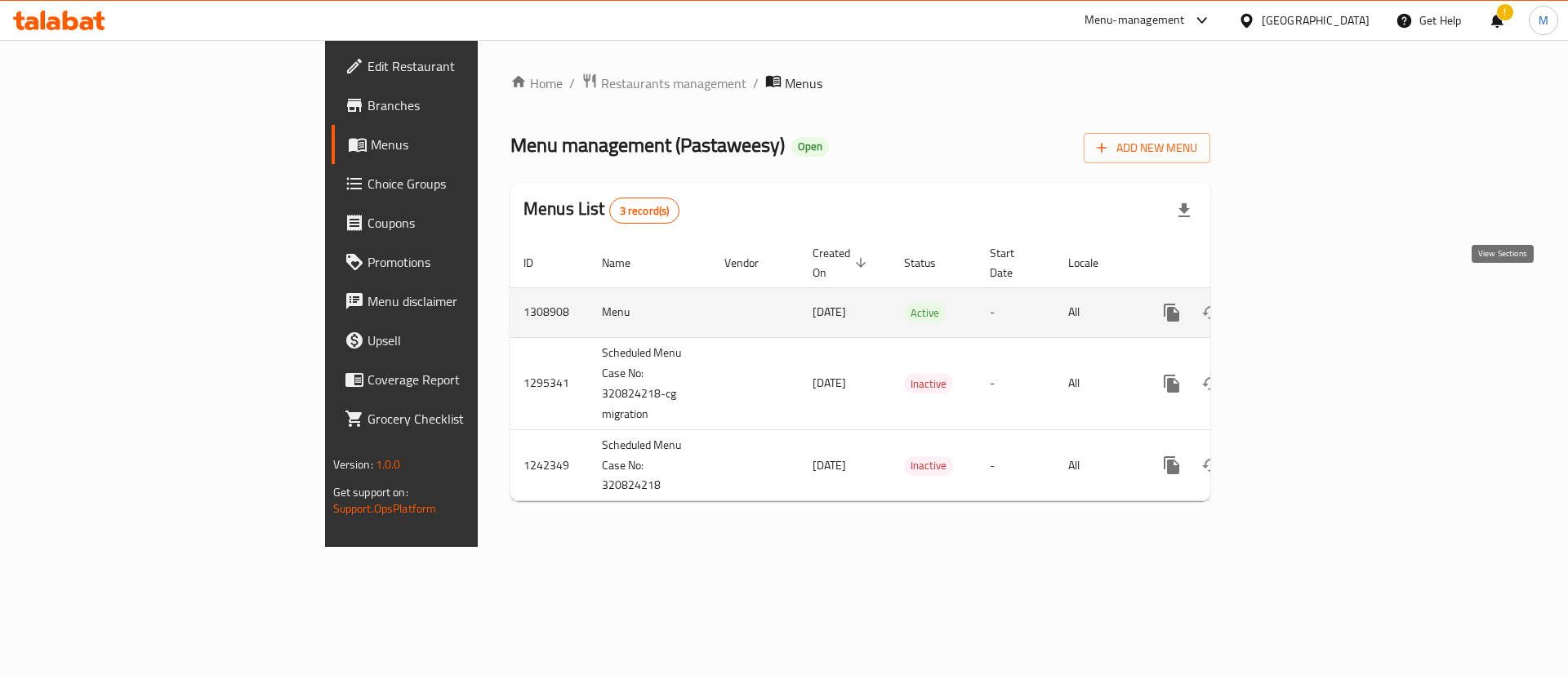
click at [1300, 303] on icon "enhanced table" at bounding box center [1289, 312] width 20 height 20
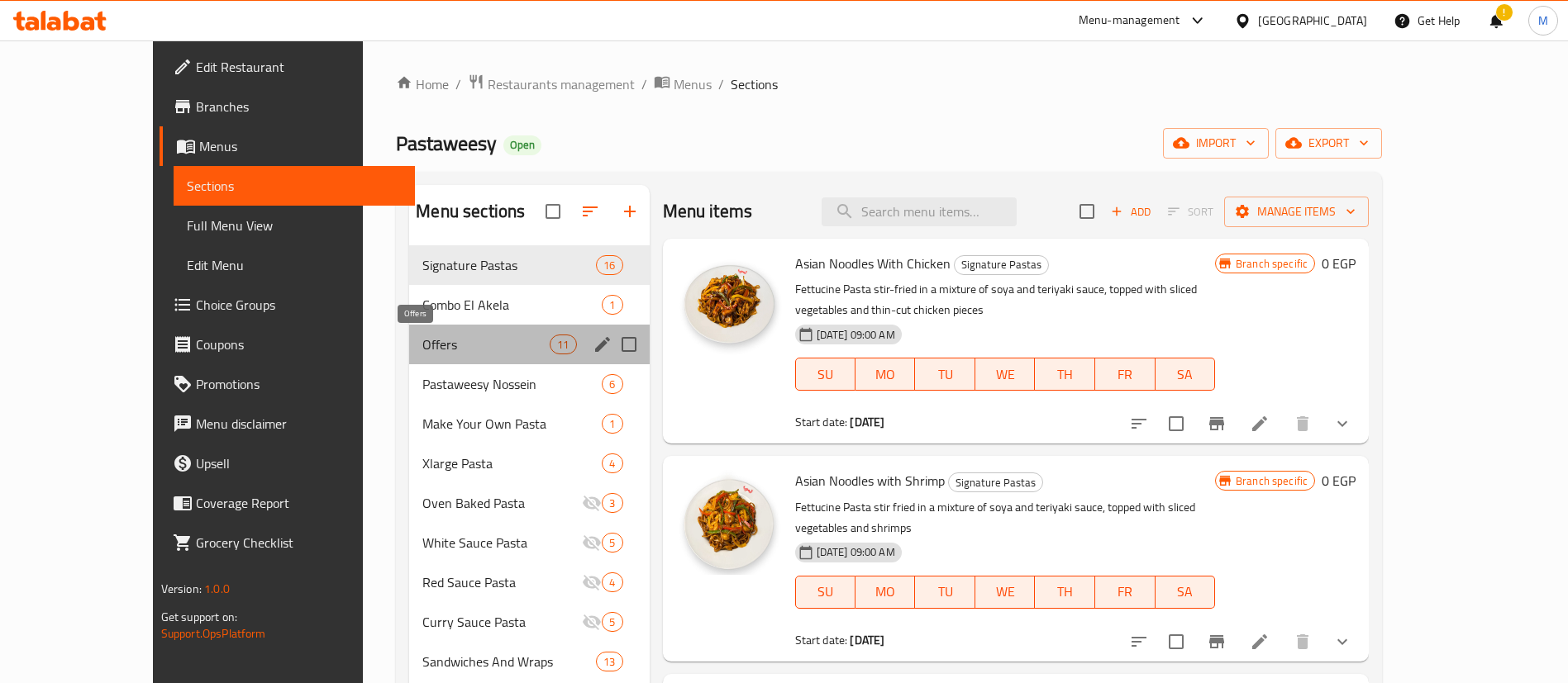
click at [455, 353] on span "Offers" at bounding box center [486, 344] width 127 height 20
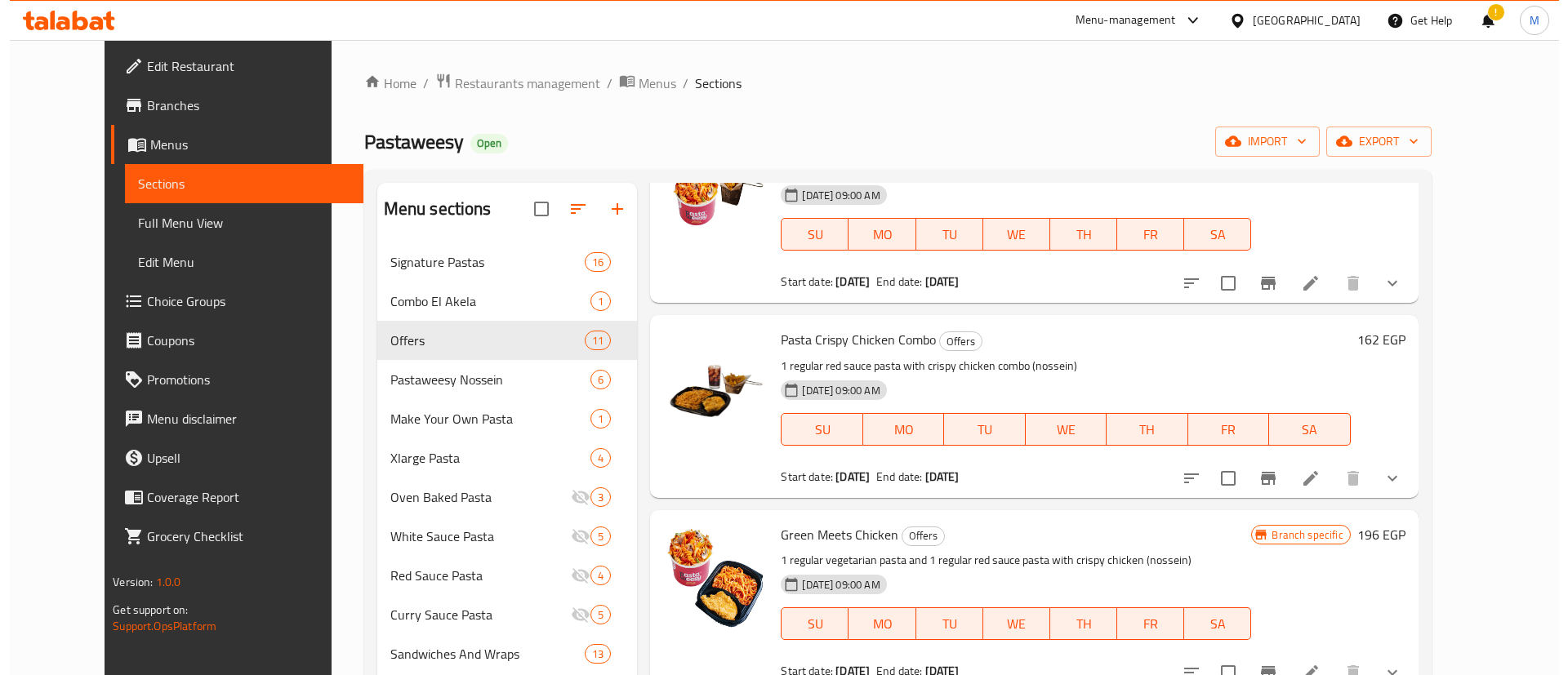
scroll to position [218, 0]
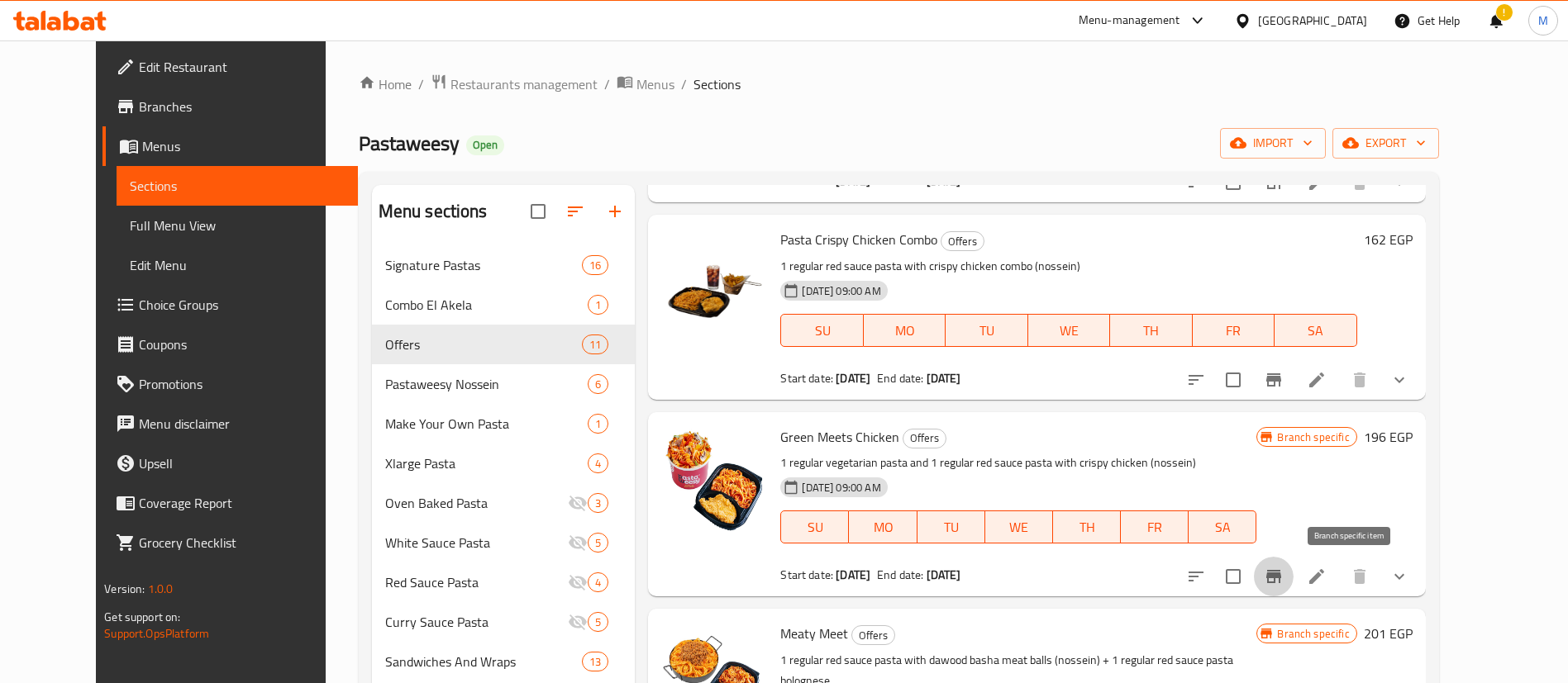
click at [1284, 581] on icon "Branch-specific-item" at bounding box center [1273, 576] width 20 height 20
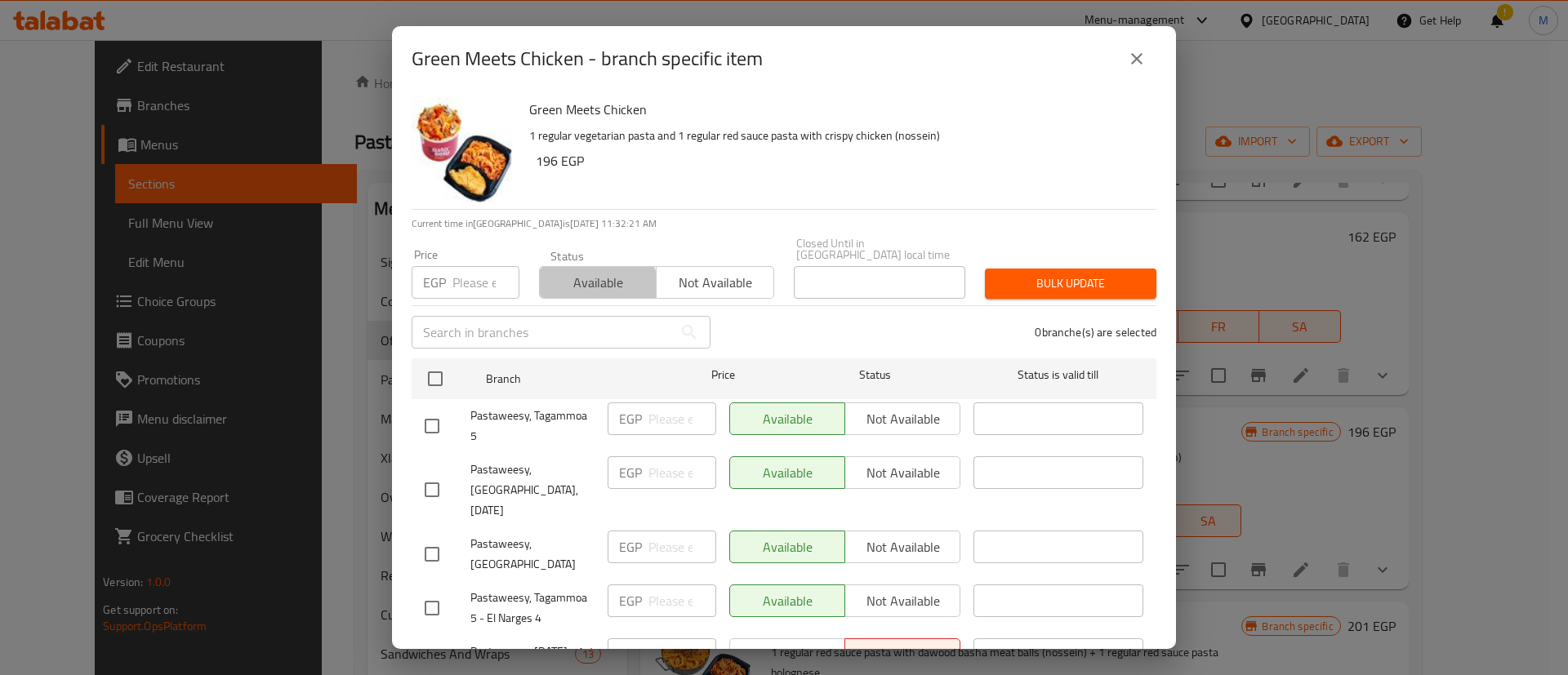
click at [586, 278] on span "Available" at bounding box center [598, 283] width 104 height 24
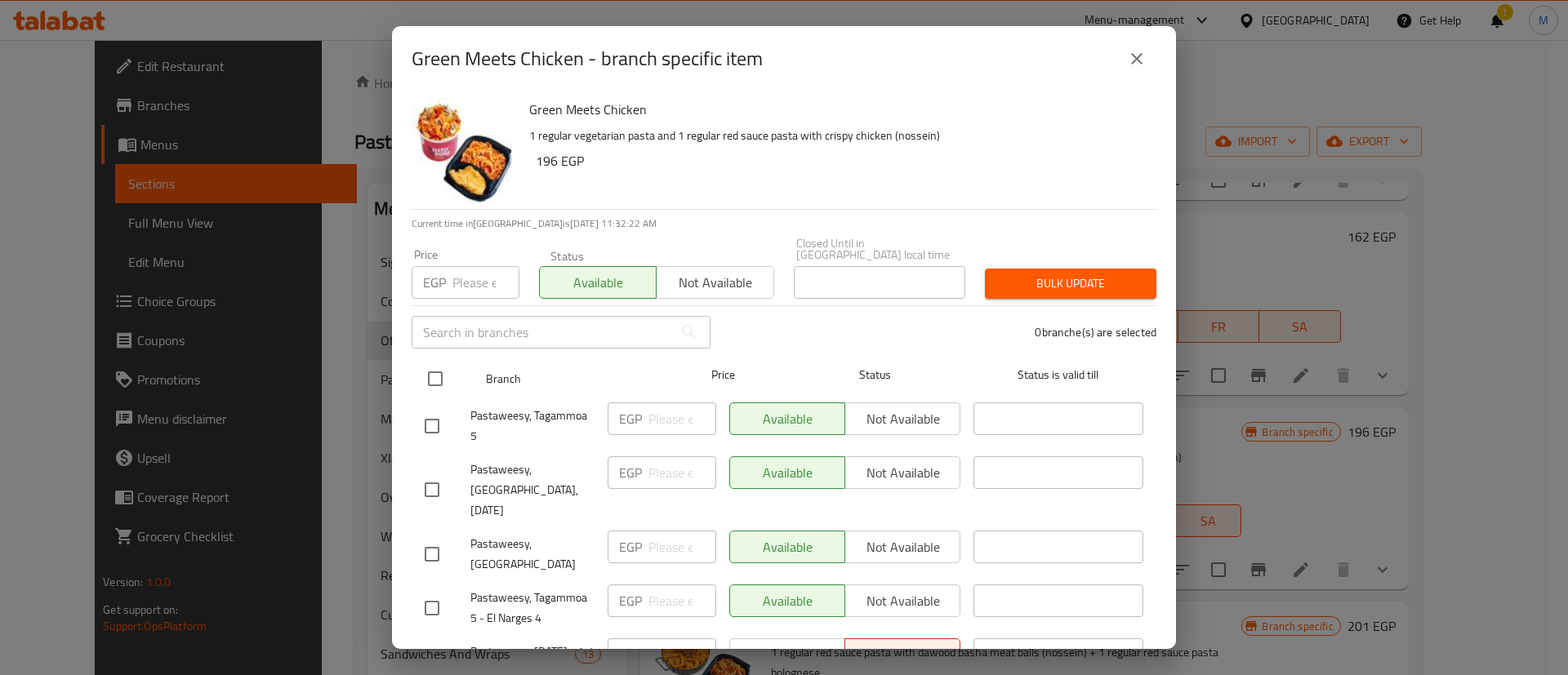
click at [434, 372] on input "checkbox" at bounding box center [435, 379] width 34 height 34
checkbox input "true"
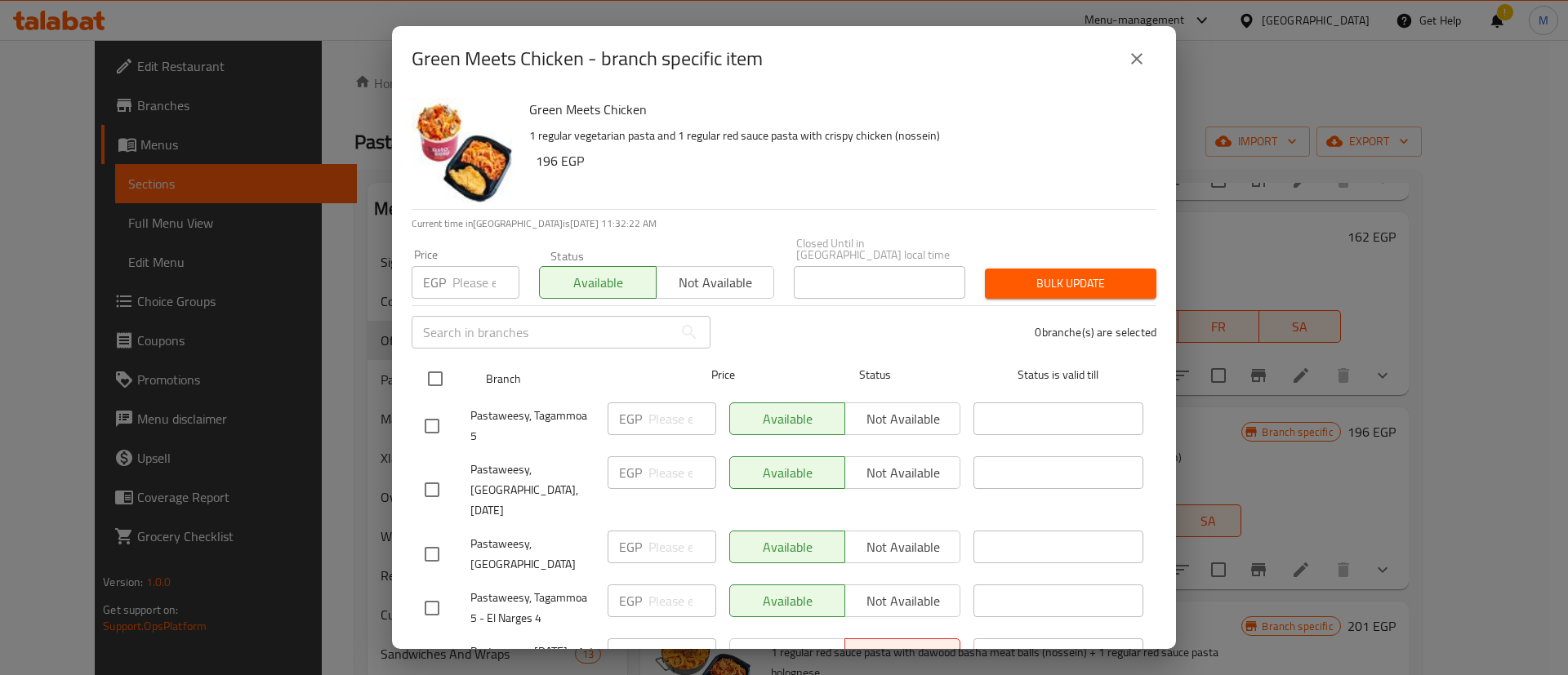
checkbox input "true"
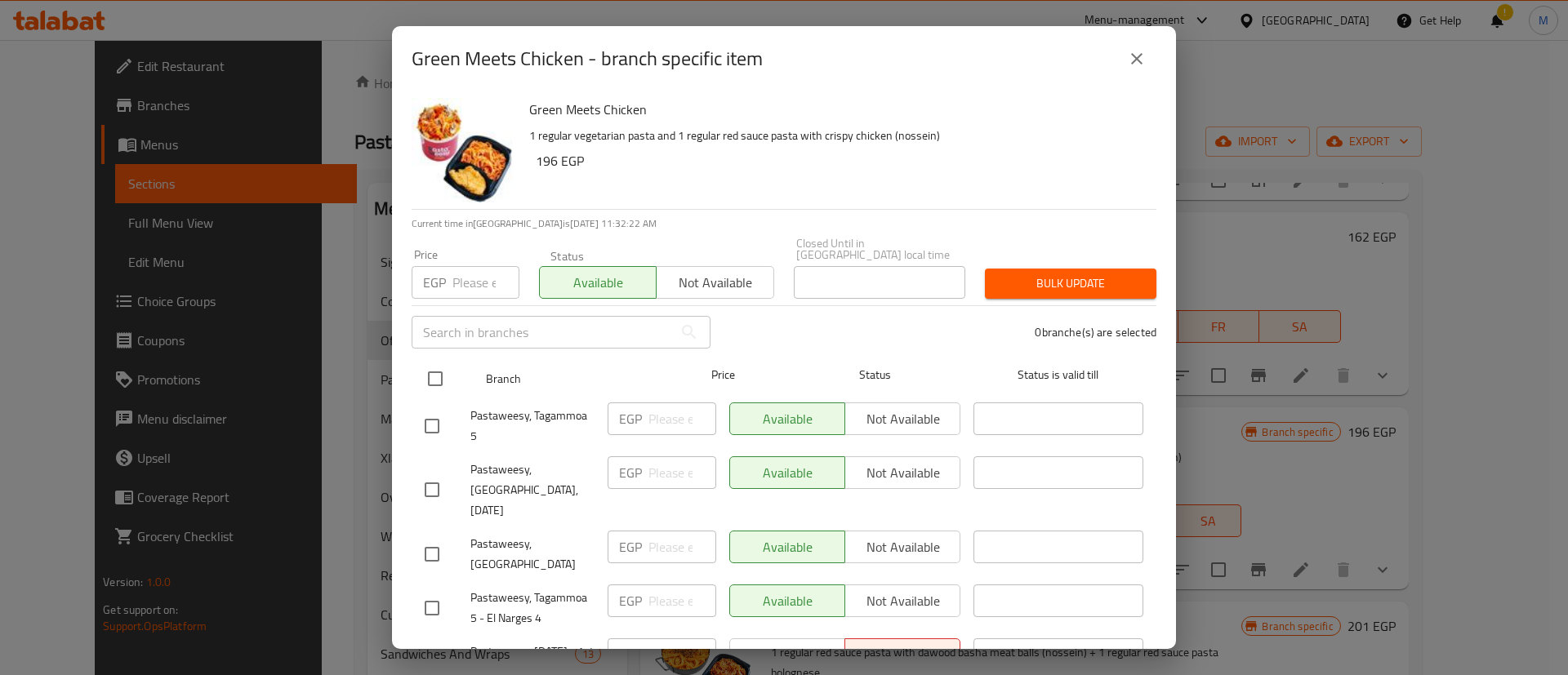
checkbox input "true"
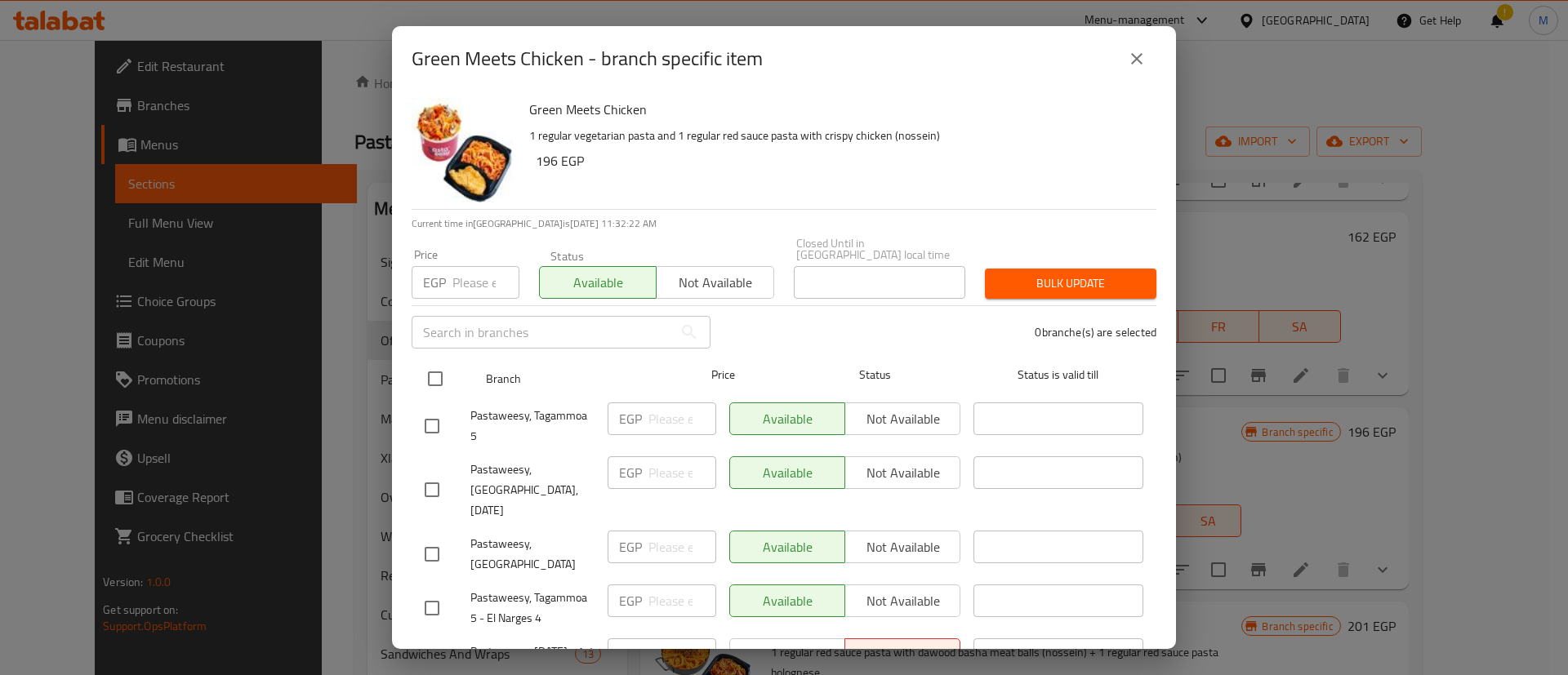
checkbox input "true"
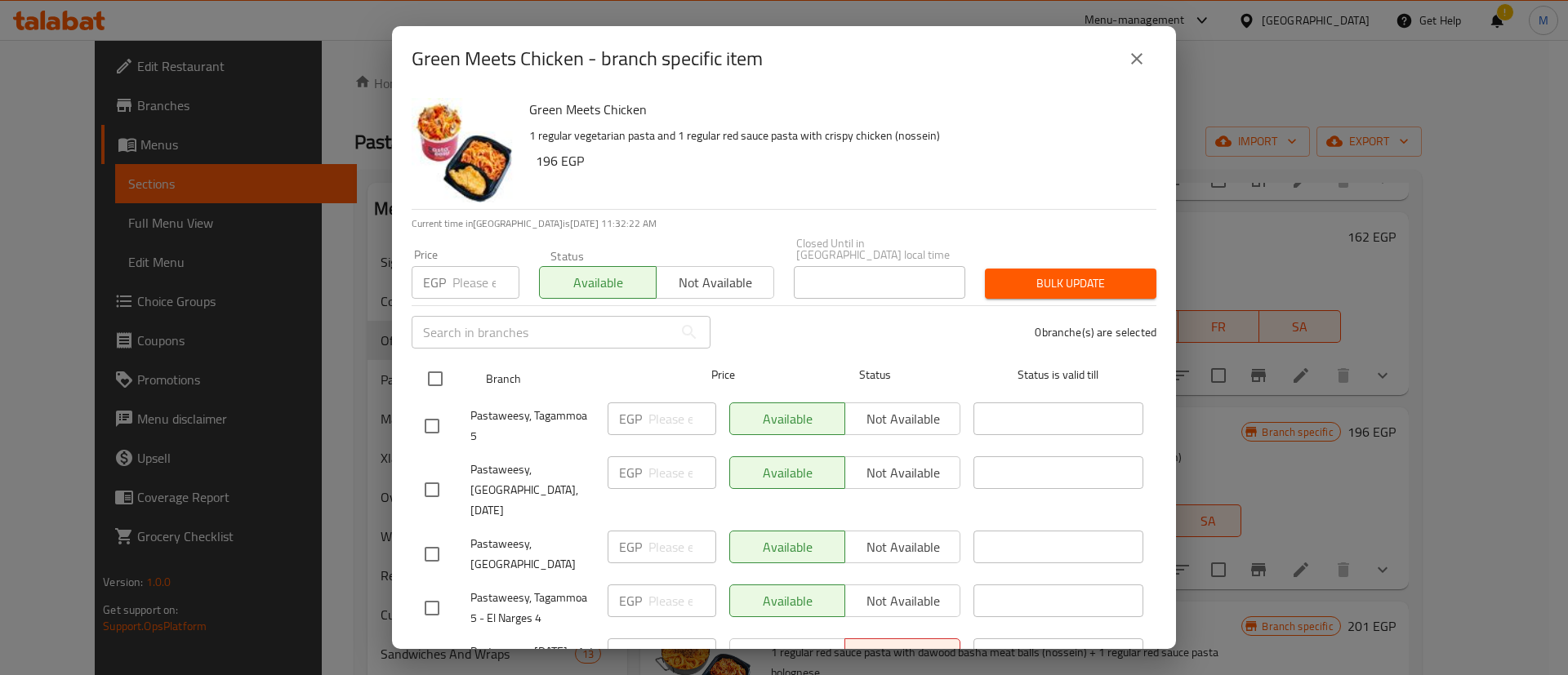
checkbox input "true"
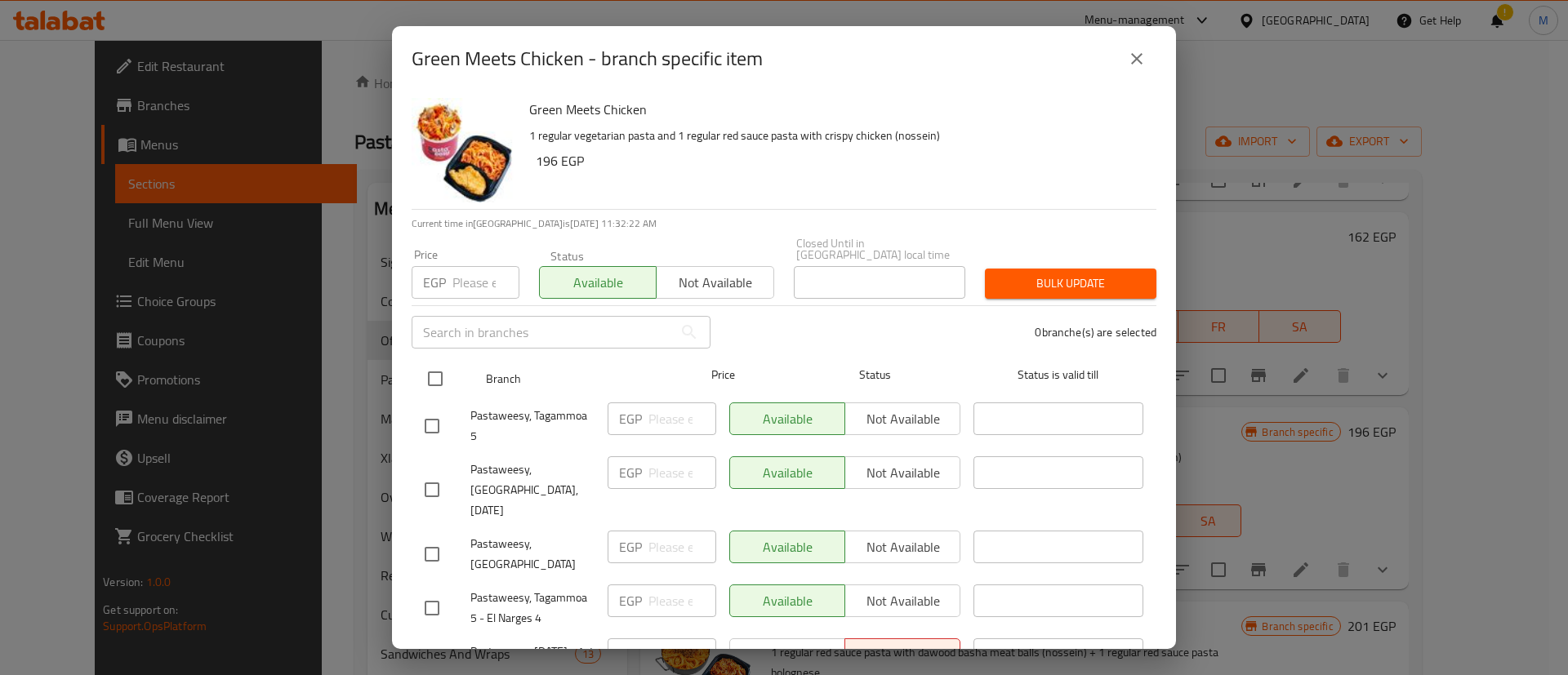
checkbox input "true"
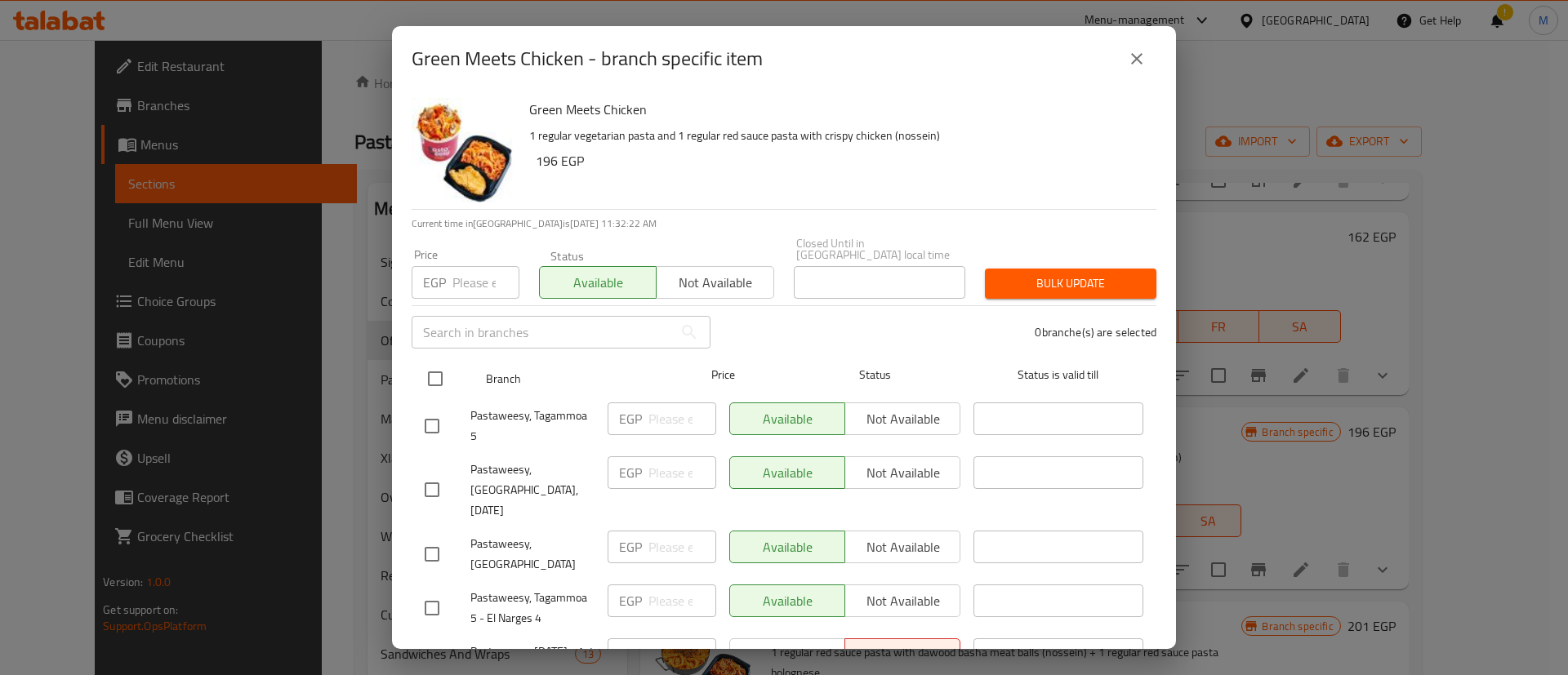
checkbox input "true"
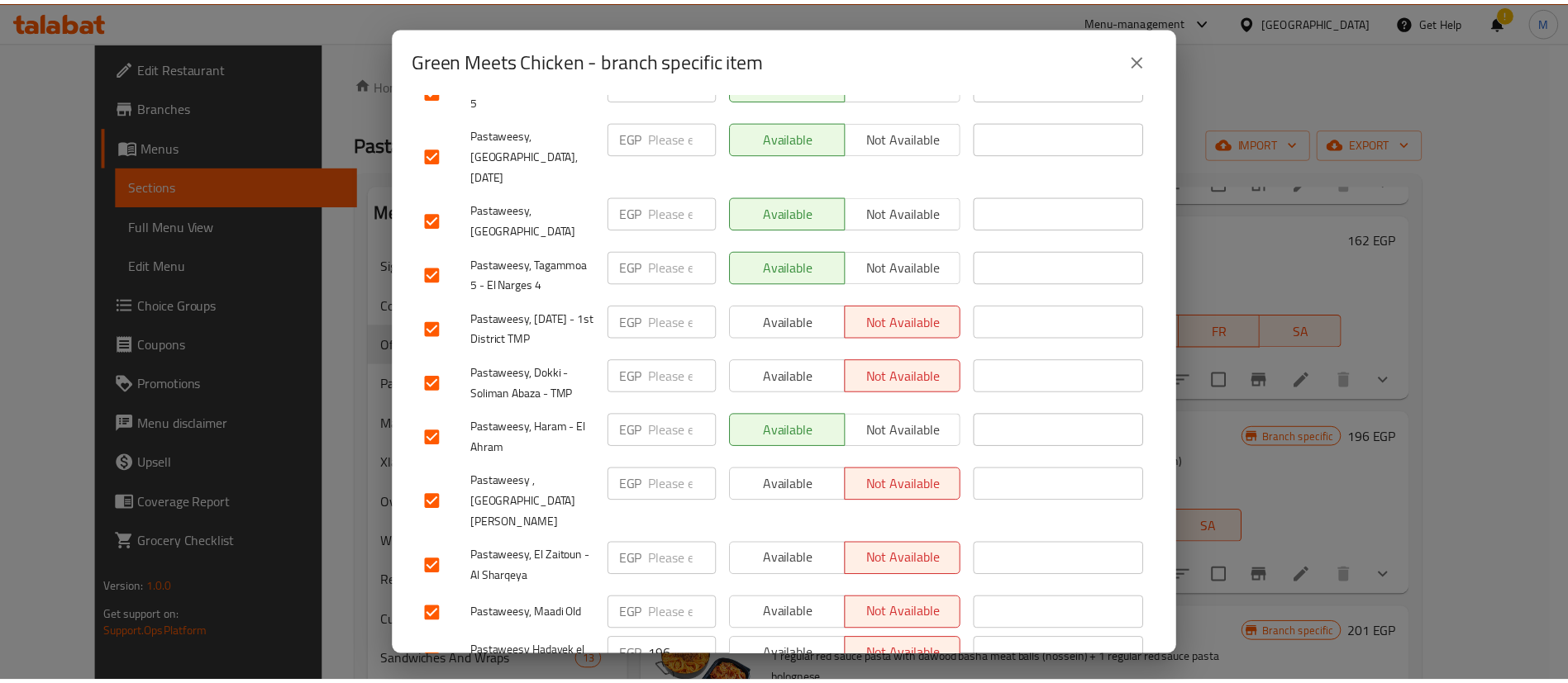
scroll to position [0, 0]
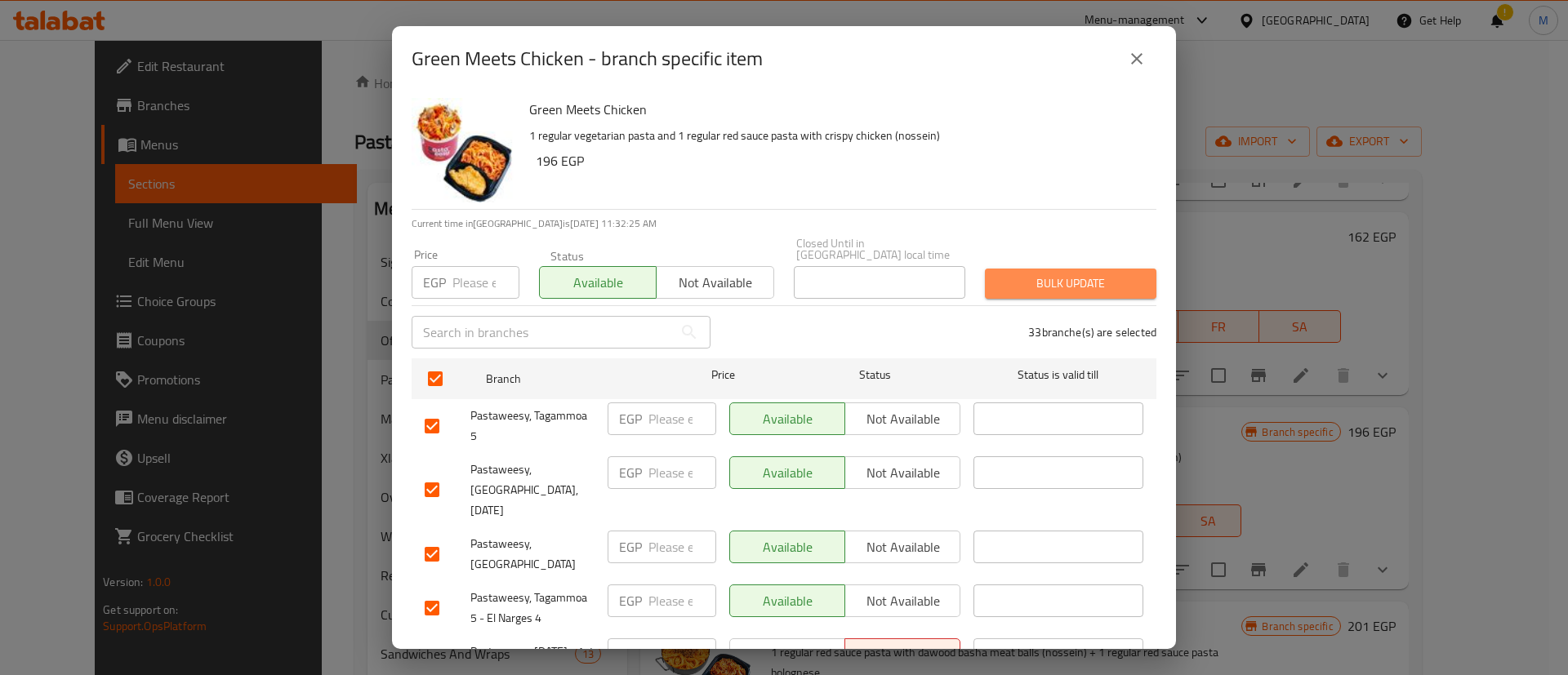
click at [1102, 276] on span "Bulk update" at bounding box center [1070, 283] width 146 height 20
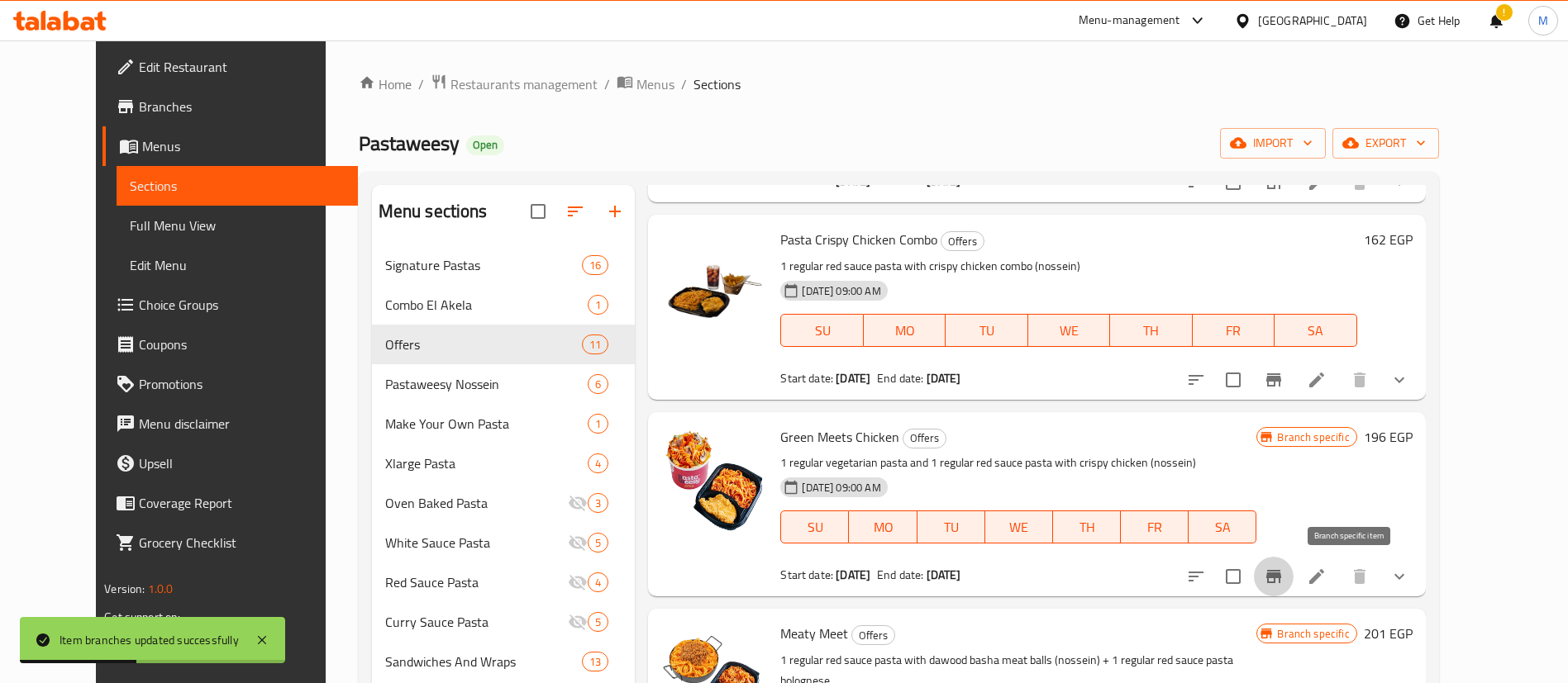
click at [1281, 577] on icon "Branch-specific-item" at bounding box center [1273, 577] width 14 height 13
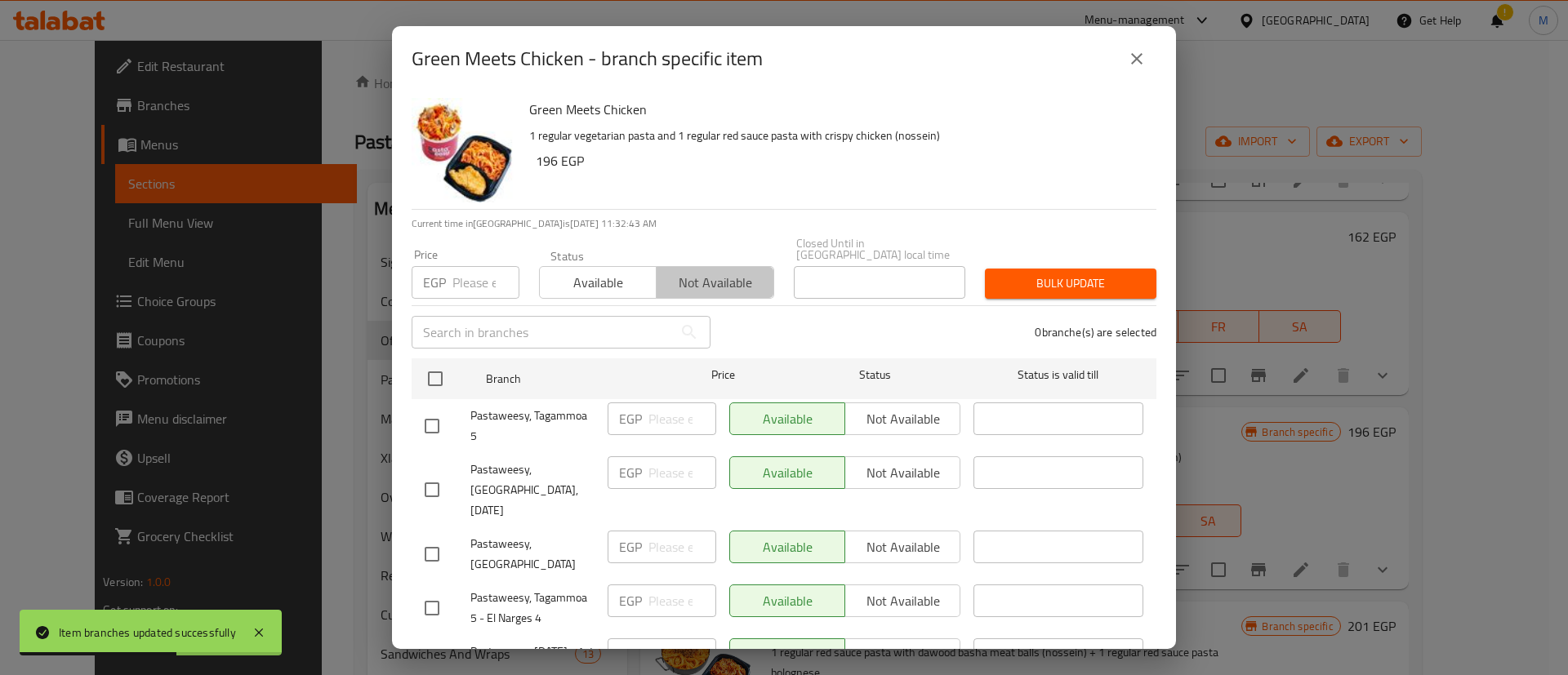
click at [714, 271] on span "Not available" at bounding box center [714, 283] width 104 height 24
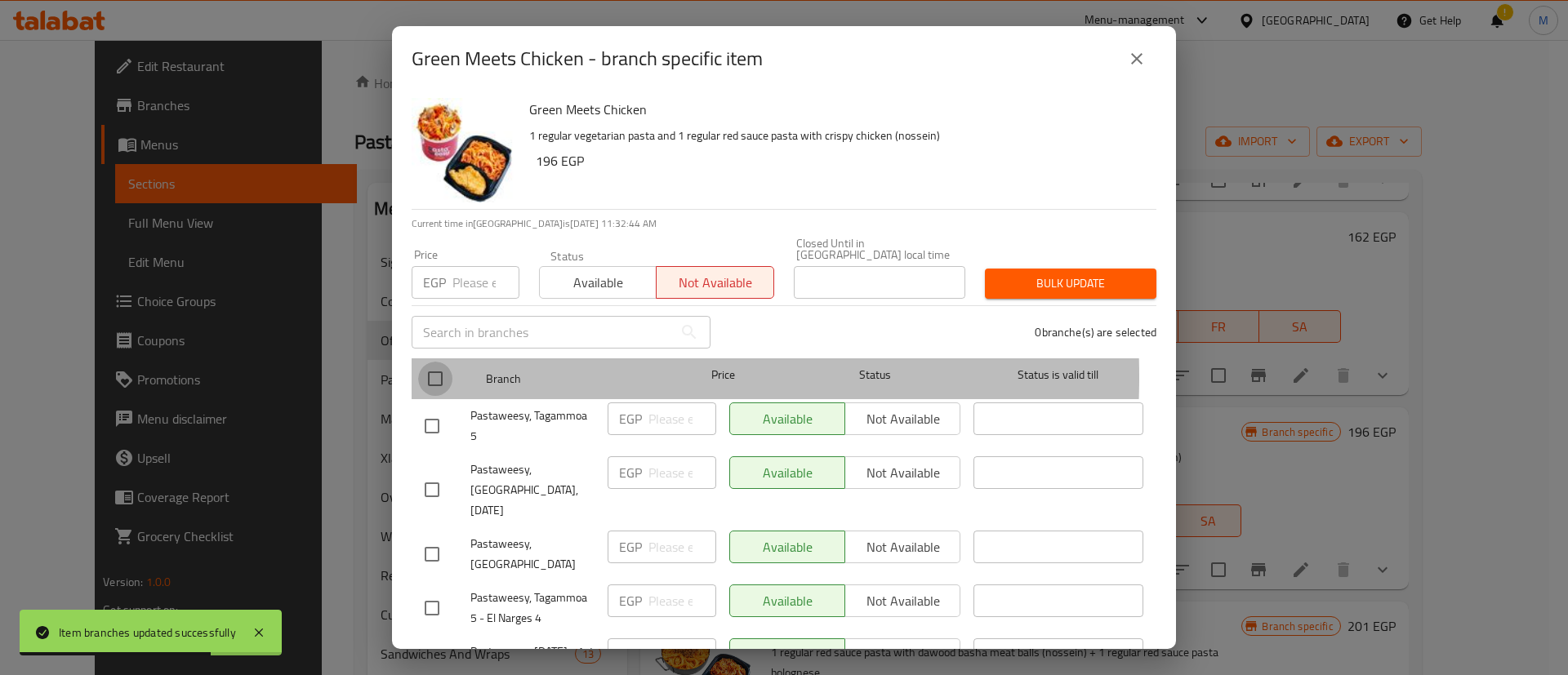
click at [446, 365] on input "checkbox" at bounding box center [435, 379] width 34 height 34
checkbox input "true"
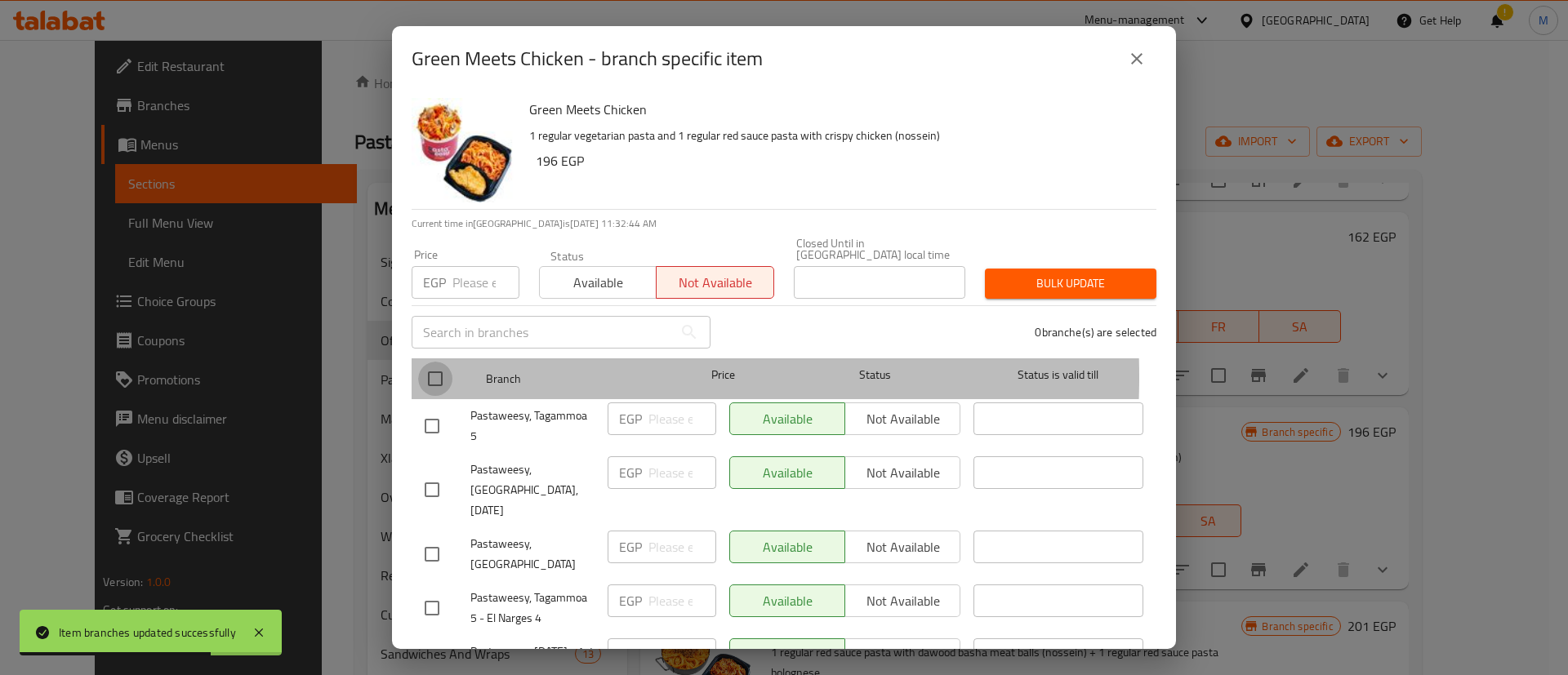
checkbox input "true"
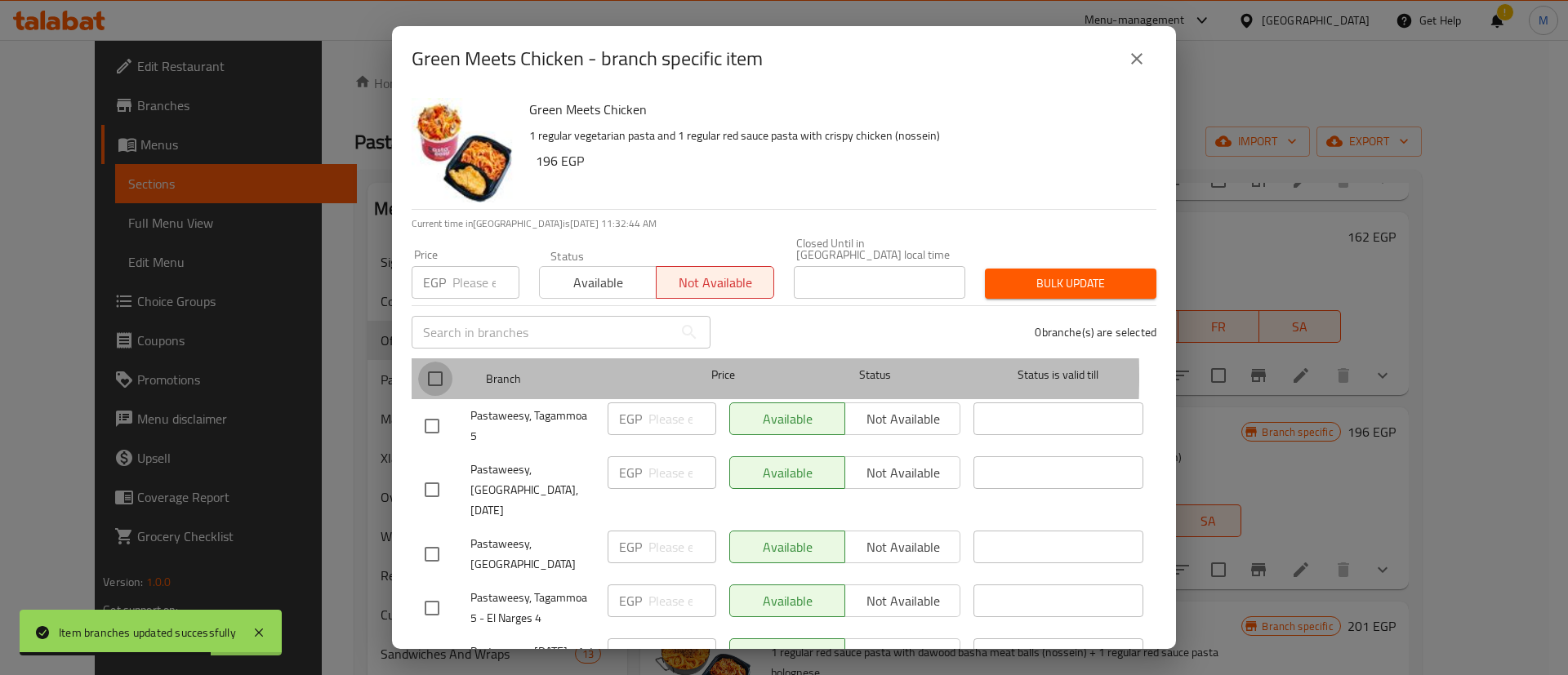
checkbox input "true"
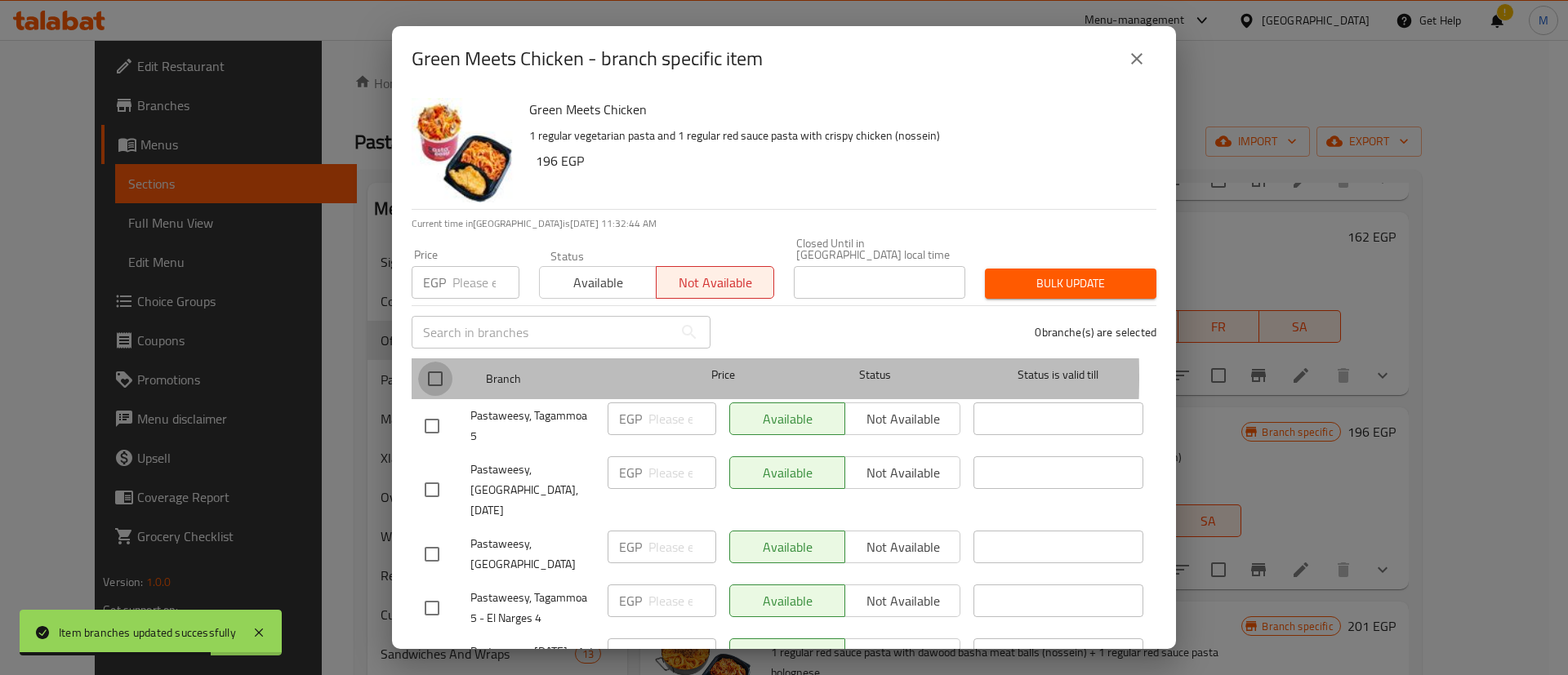
checkbox input "true"
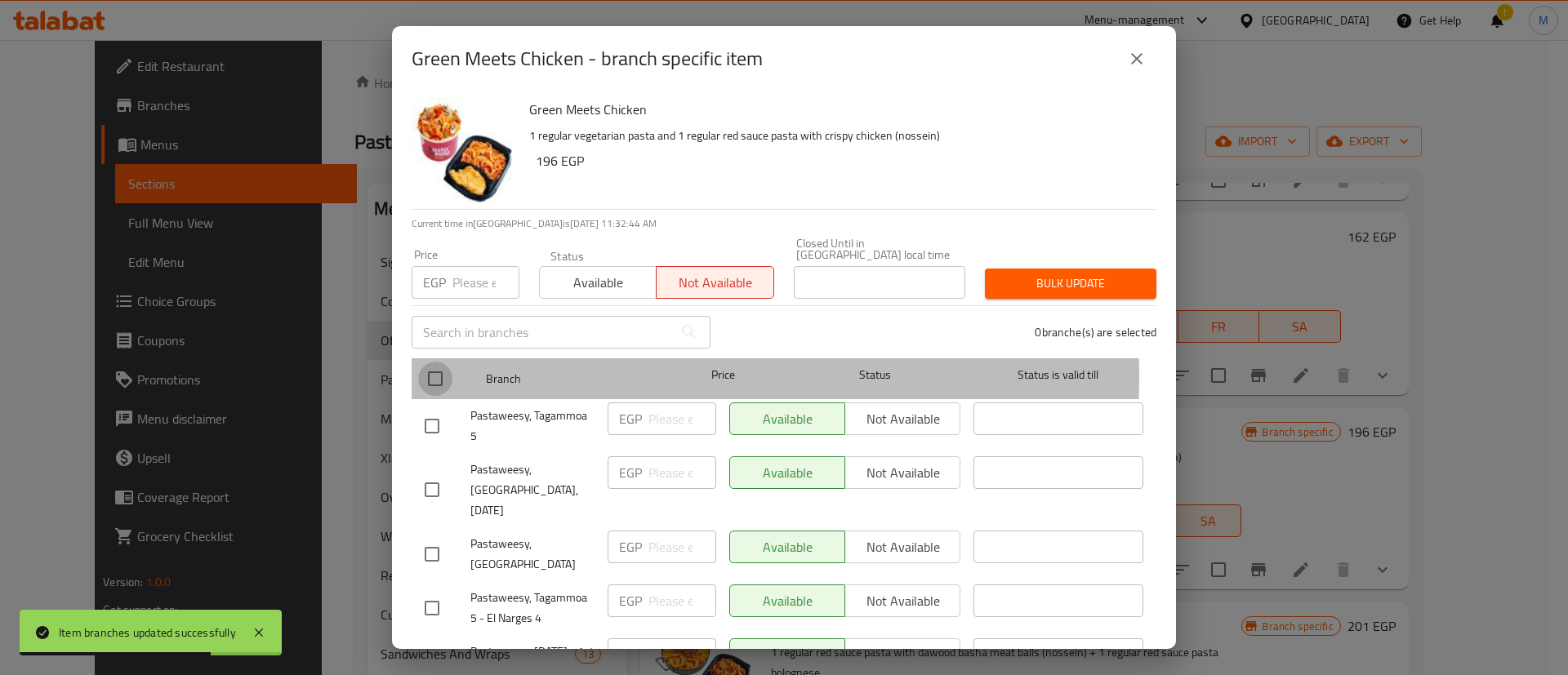
checkbox input "true"
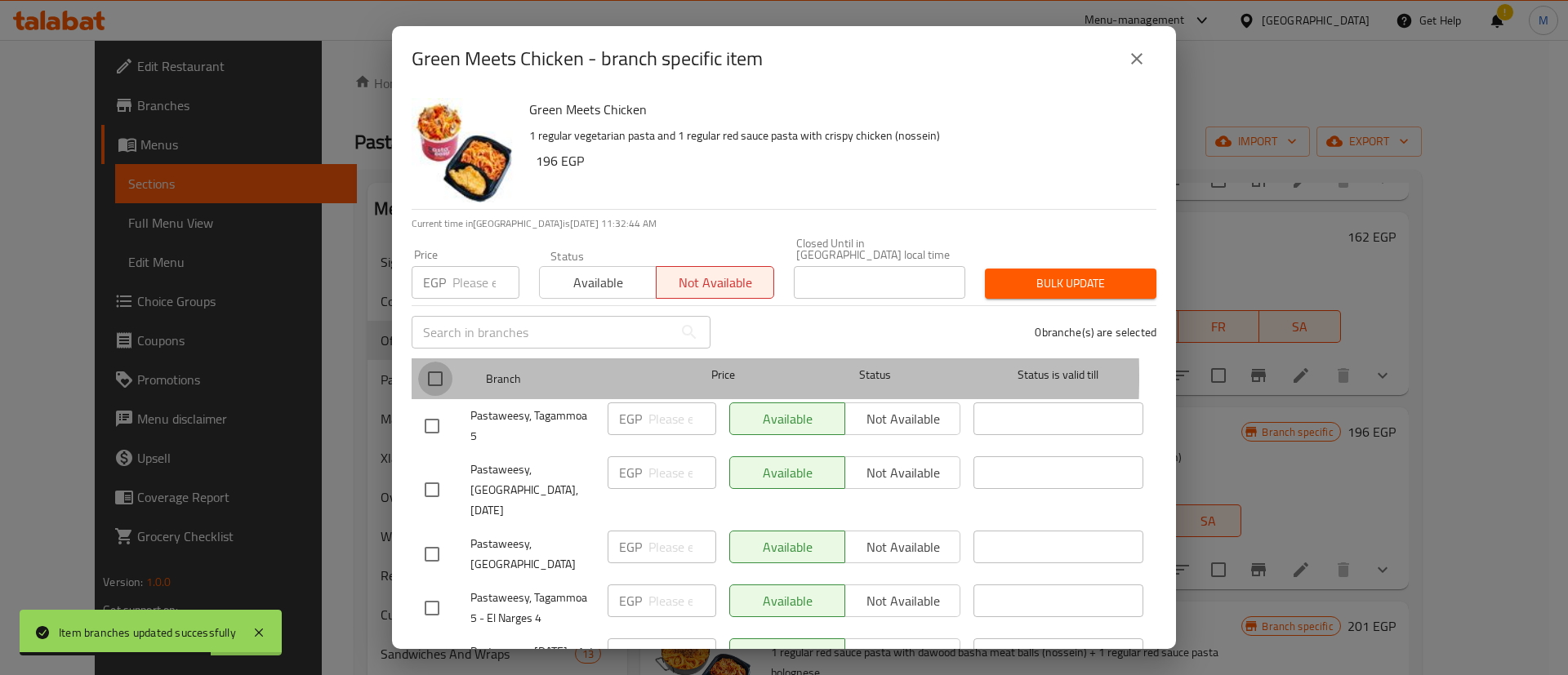
checkbox input "true"
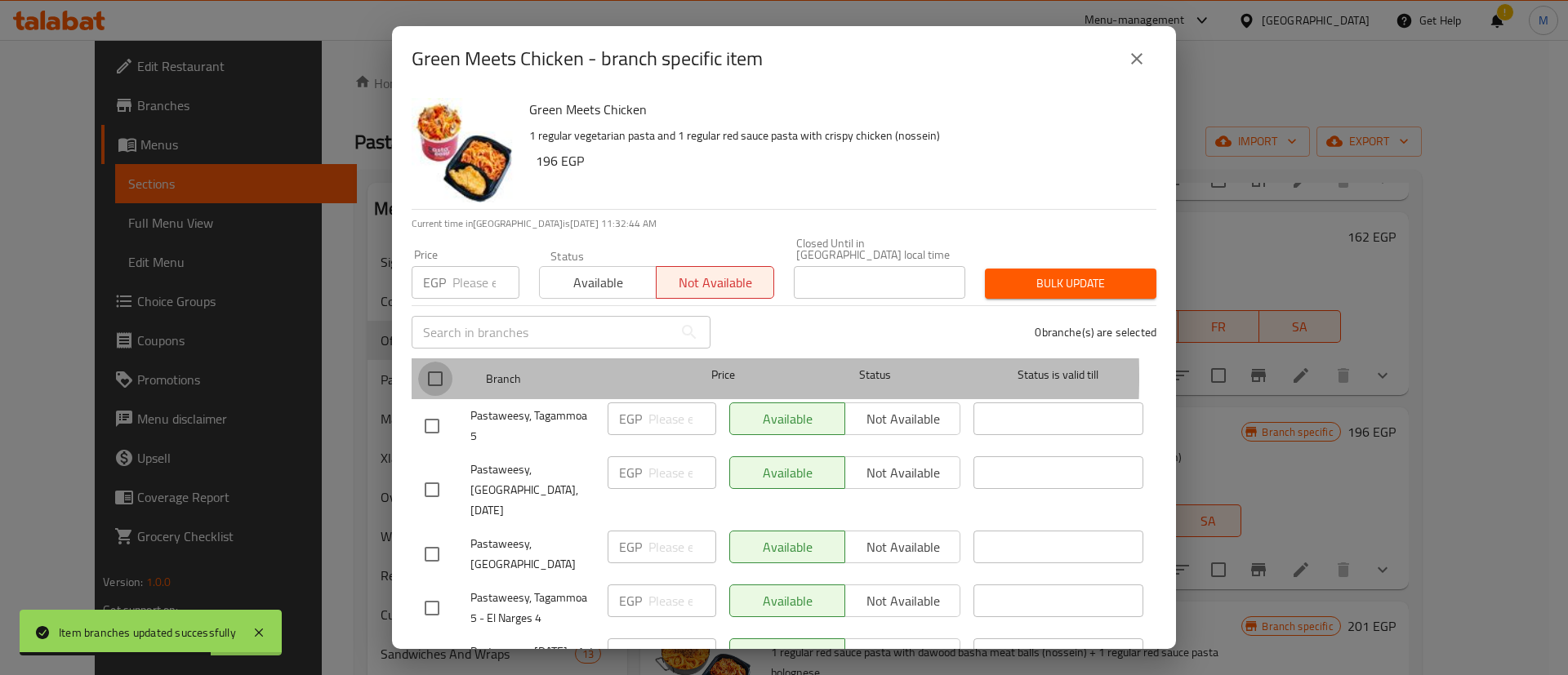
checkbox input "true"
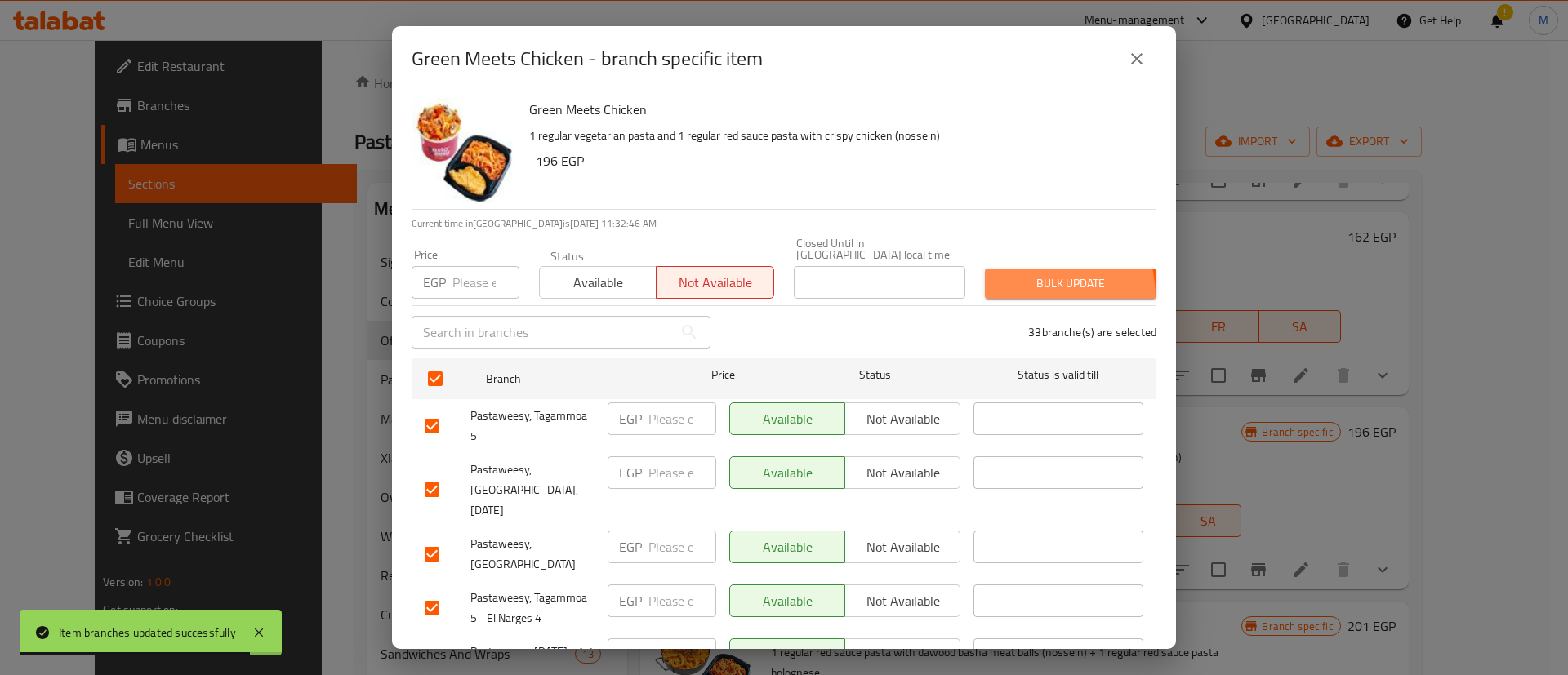
click at [1013, 286] on button "Bulk update" at bounding box center [1070, 284] width 171 height 30
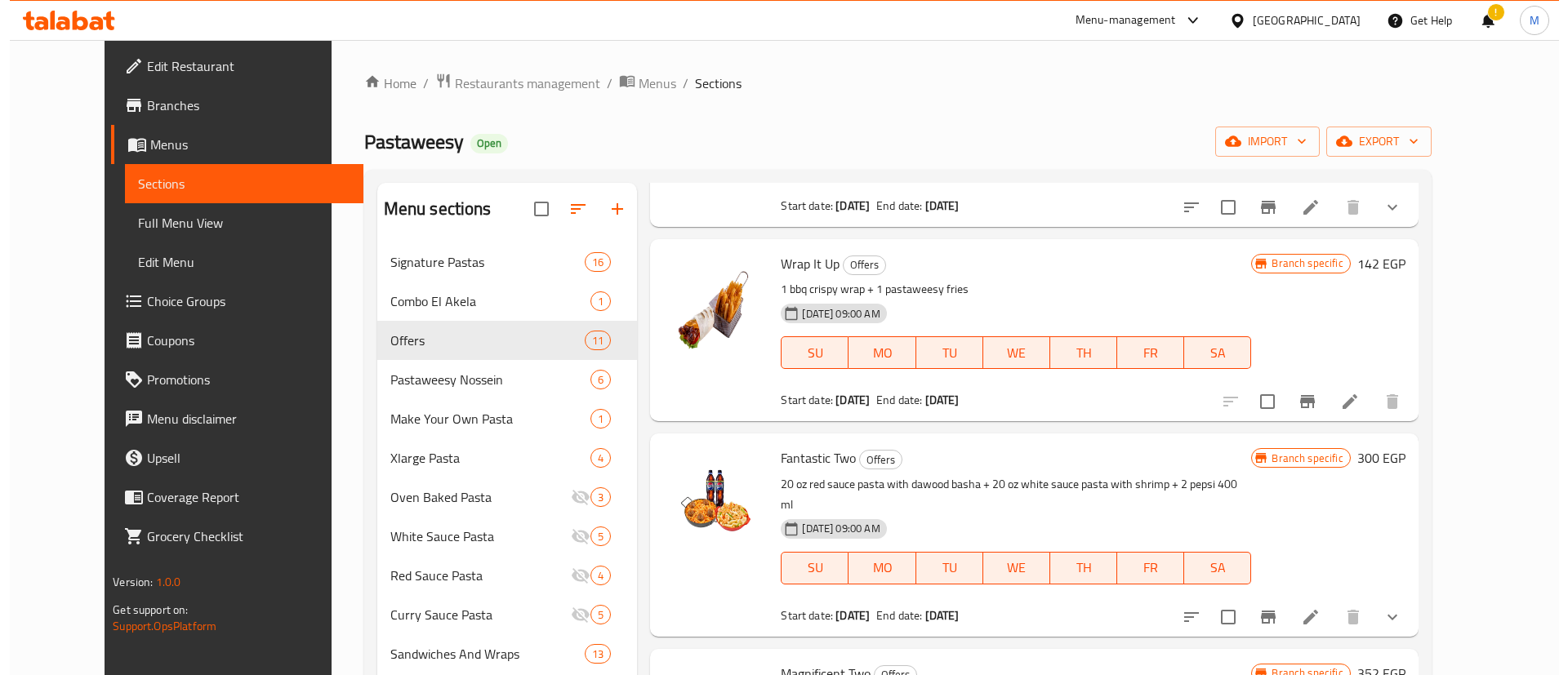
scroll to position [1548, 0]
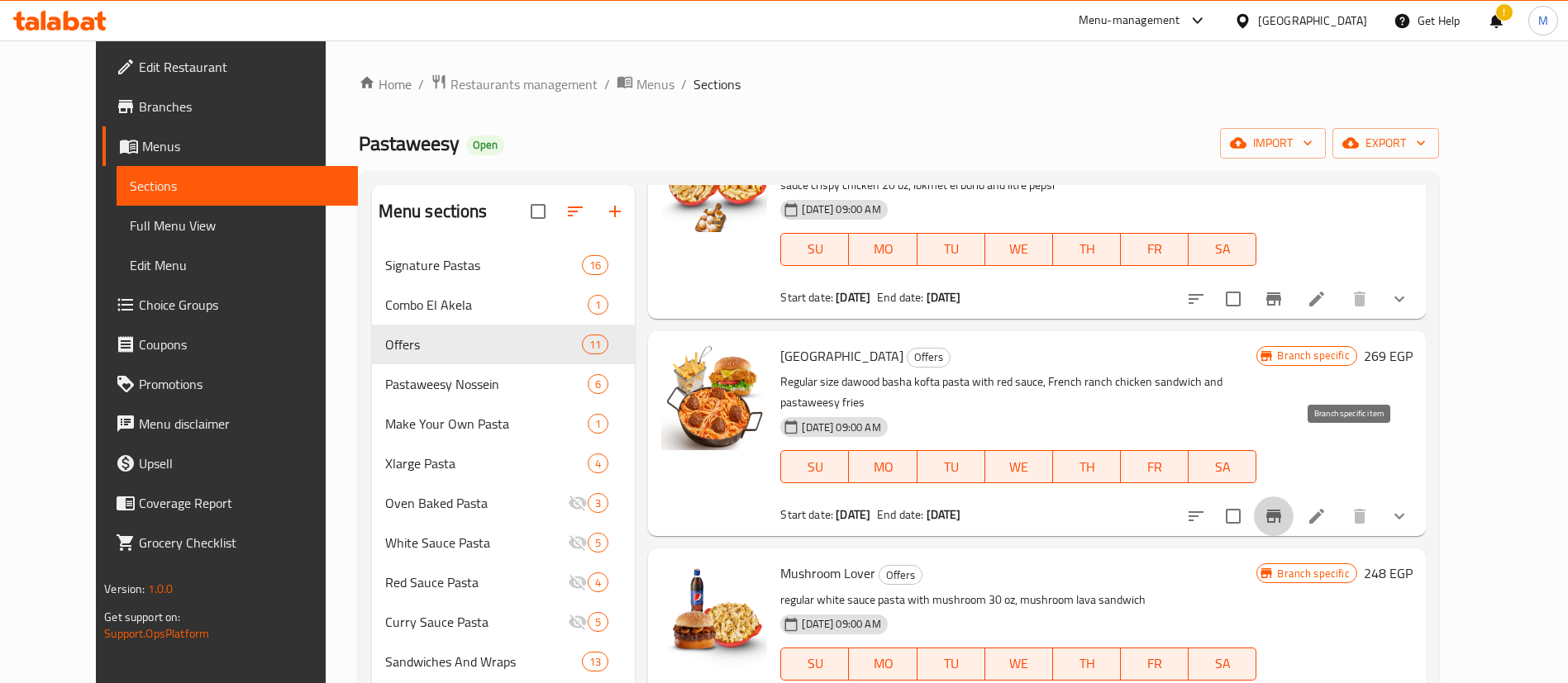
click at [1293, 497] on button "Branch-specific-item" at bounding box center [1273, 516] width 40 height 39
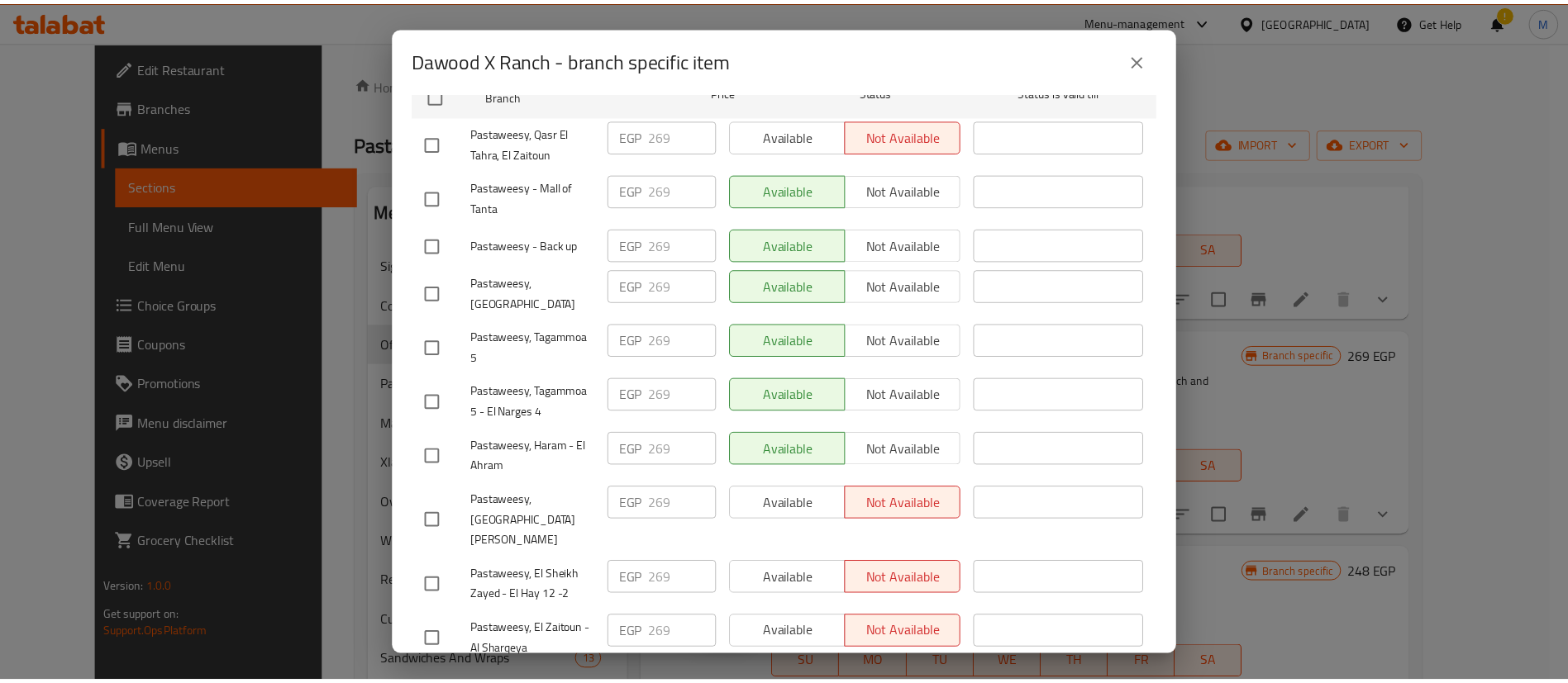
scroll to position [0, 0]
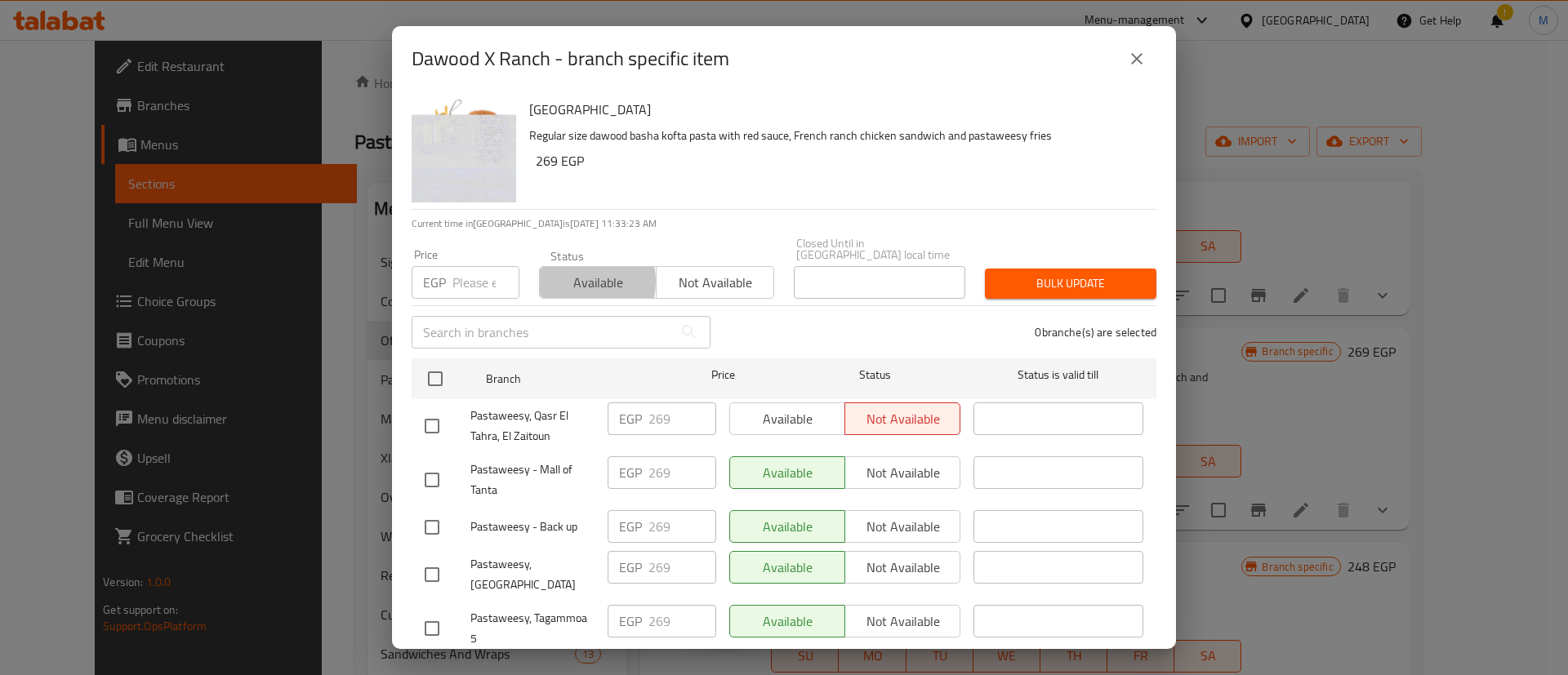
click at [571, 271] on span "Available" at bounding box center [598, 283] width 104 height 24
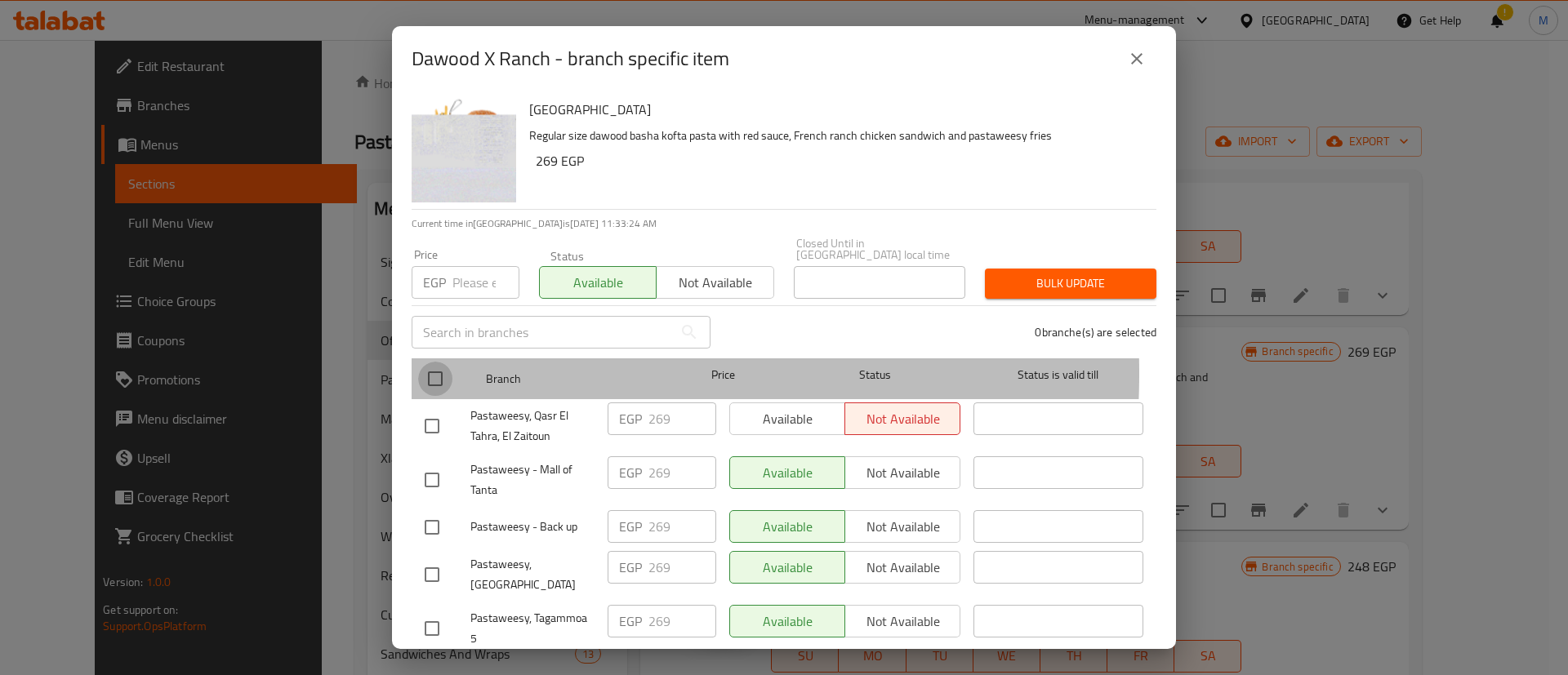
click at [433, 362] on input "checkbox" at bounding box center [435, 379] width 34 height 34
checkbox input "true"
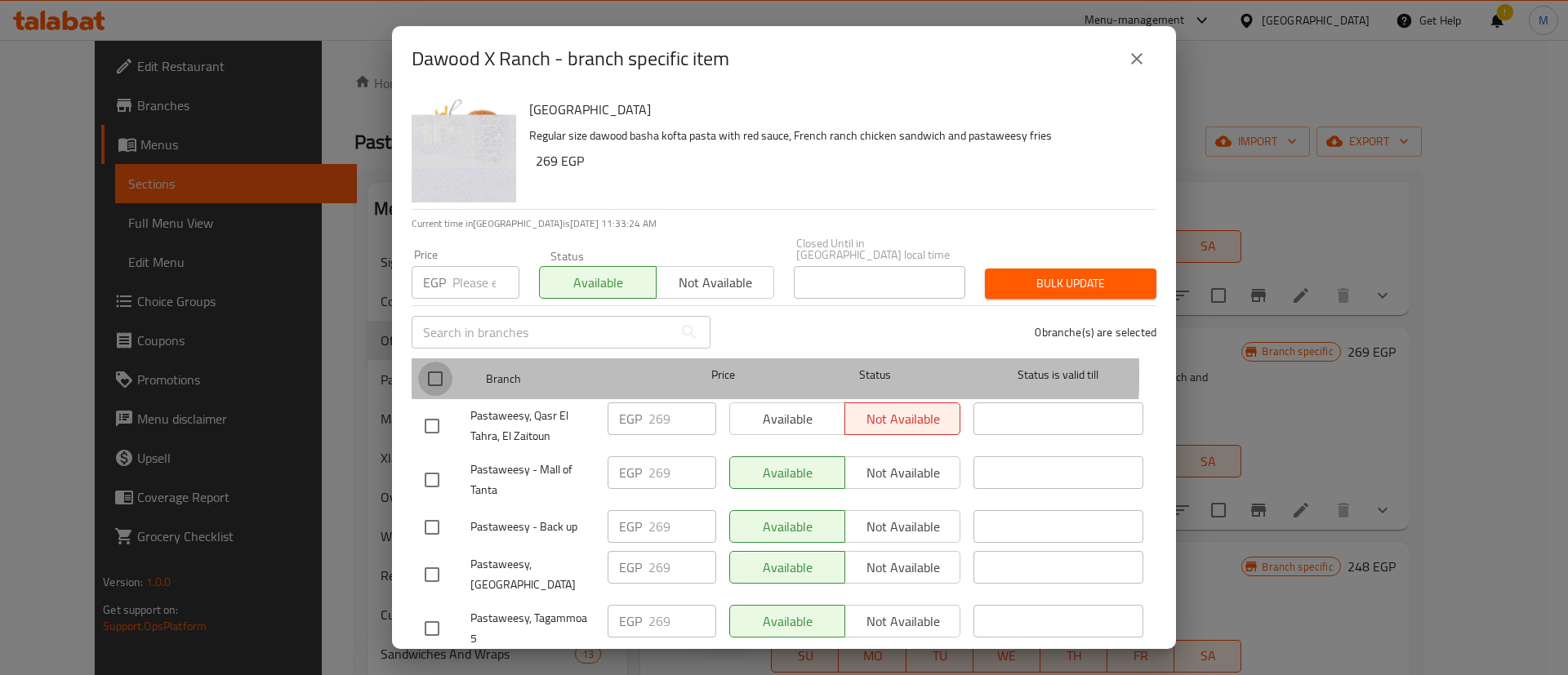
checkbox input "true"
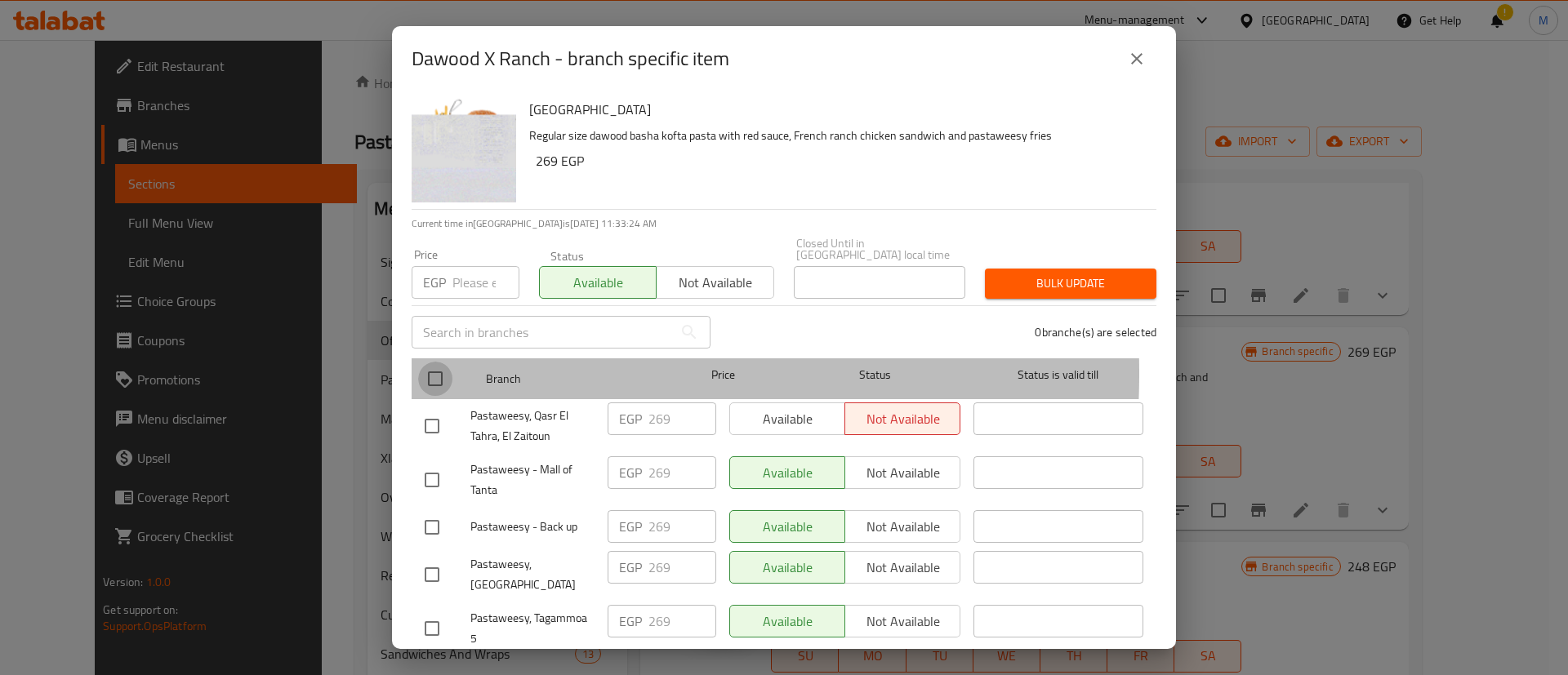
checkbox input "true"
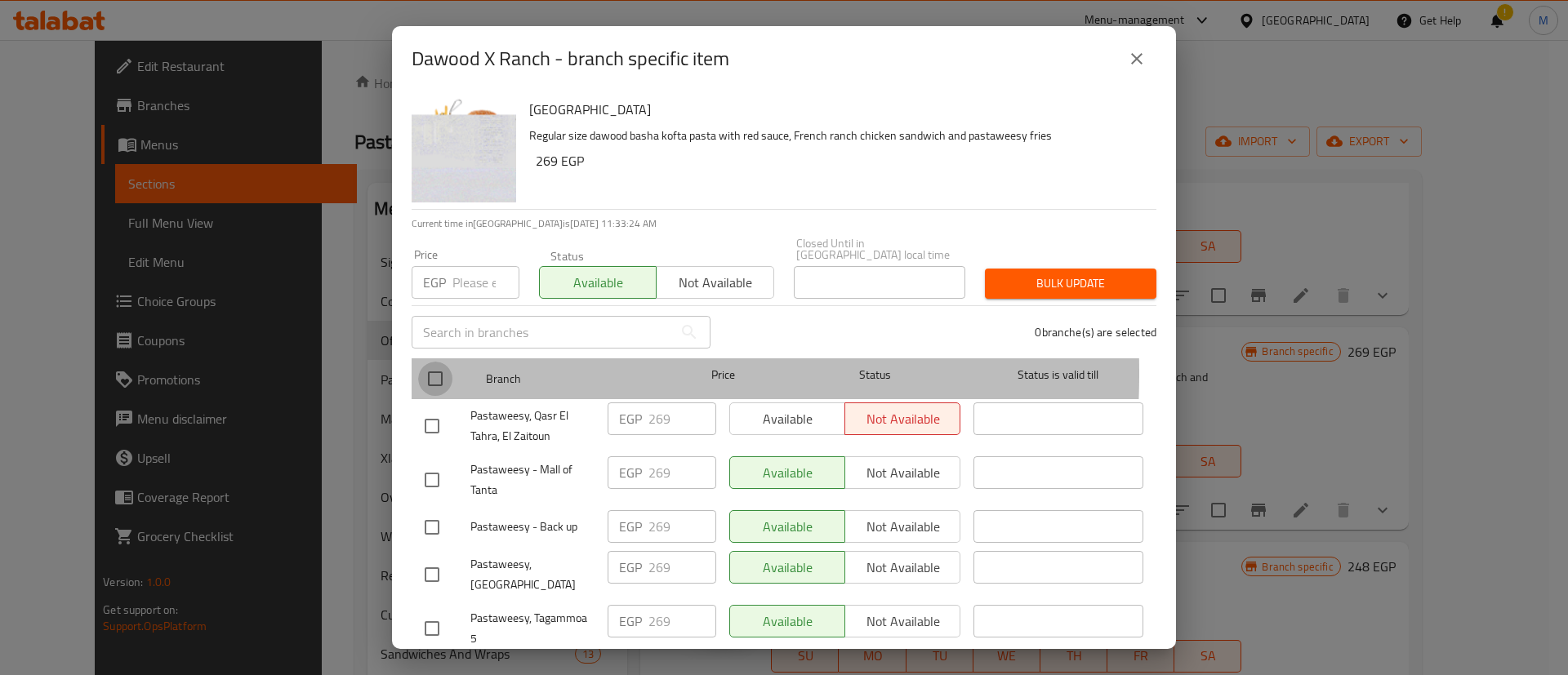
checkbox input "true"
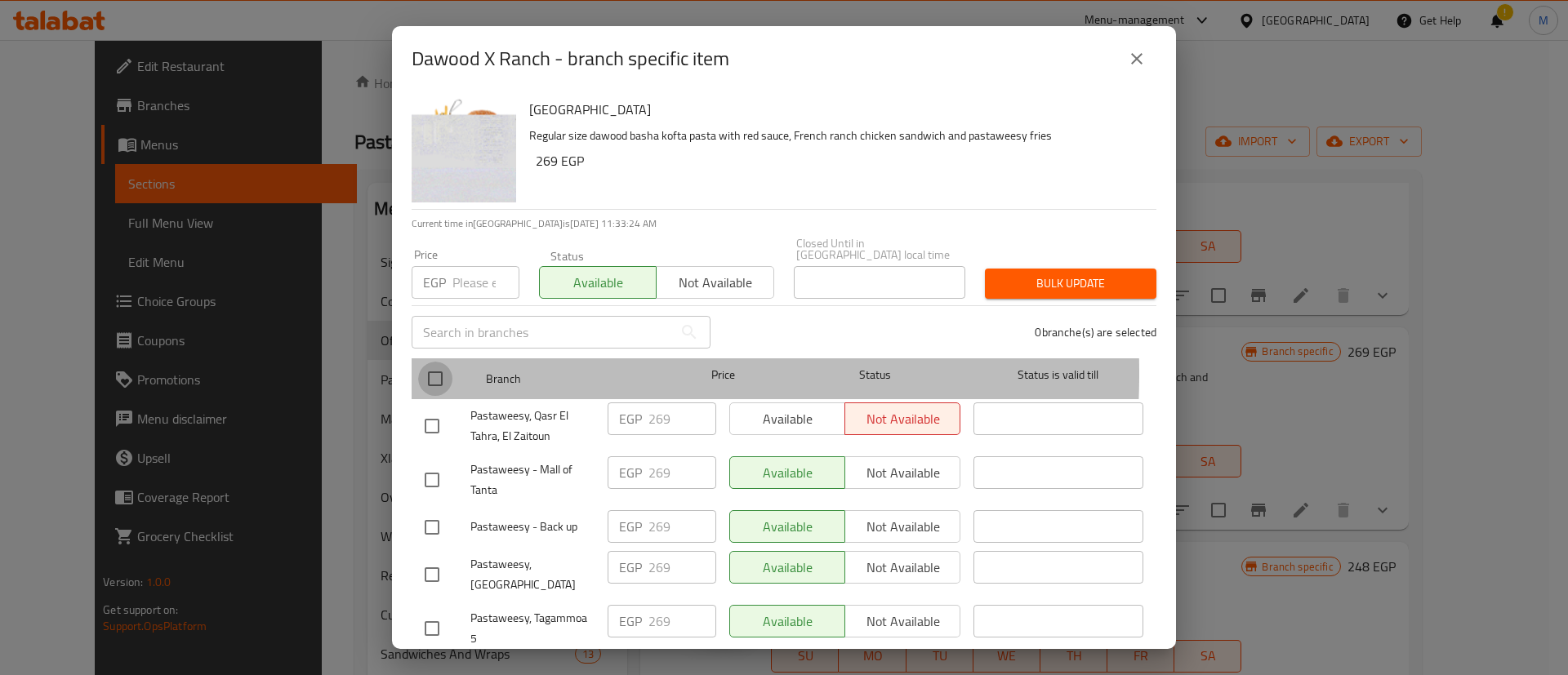
checkbox input "true"
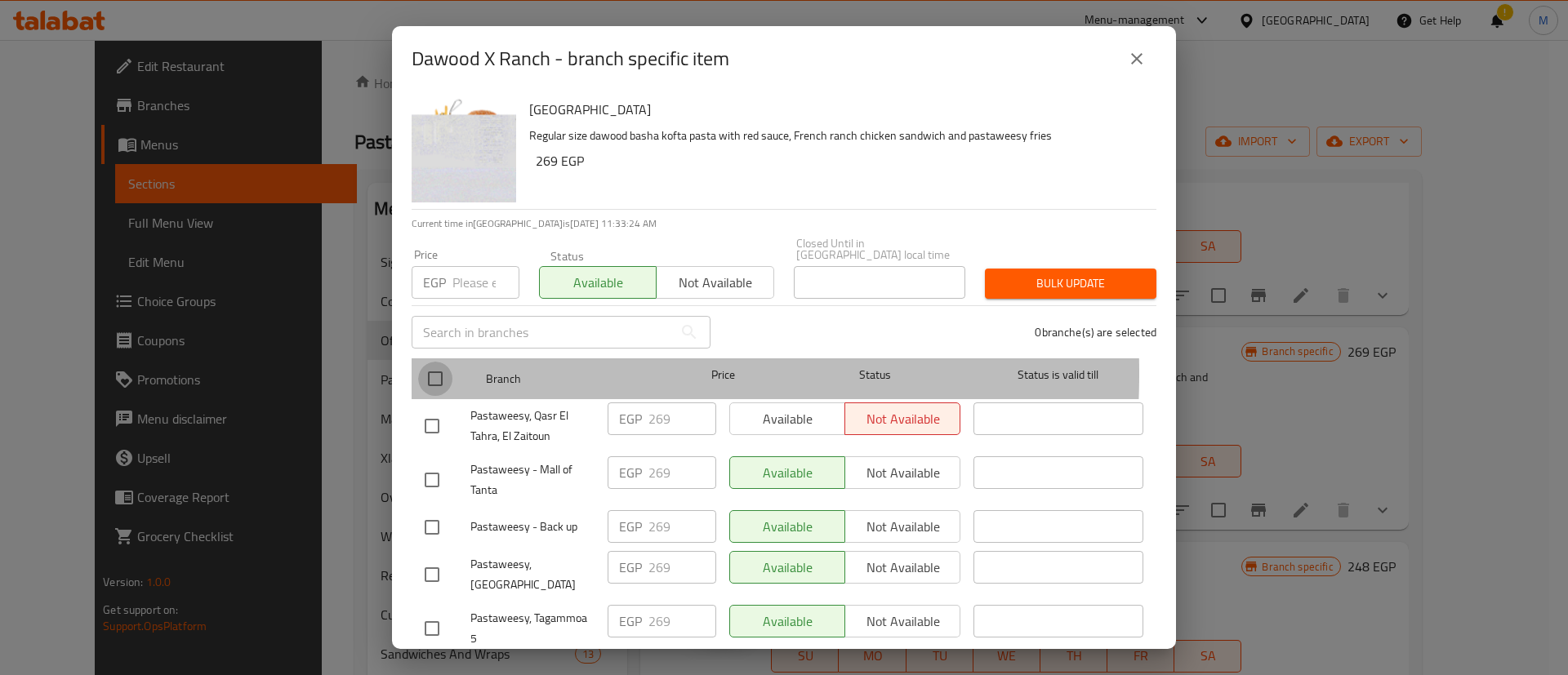
checkbox input "true"
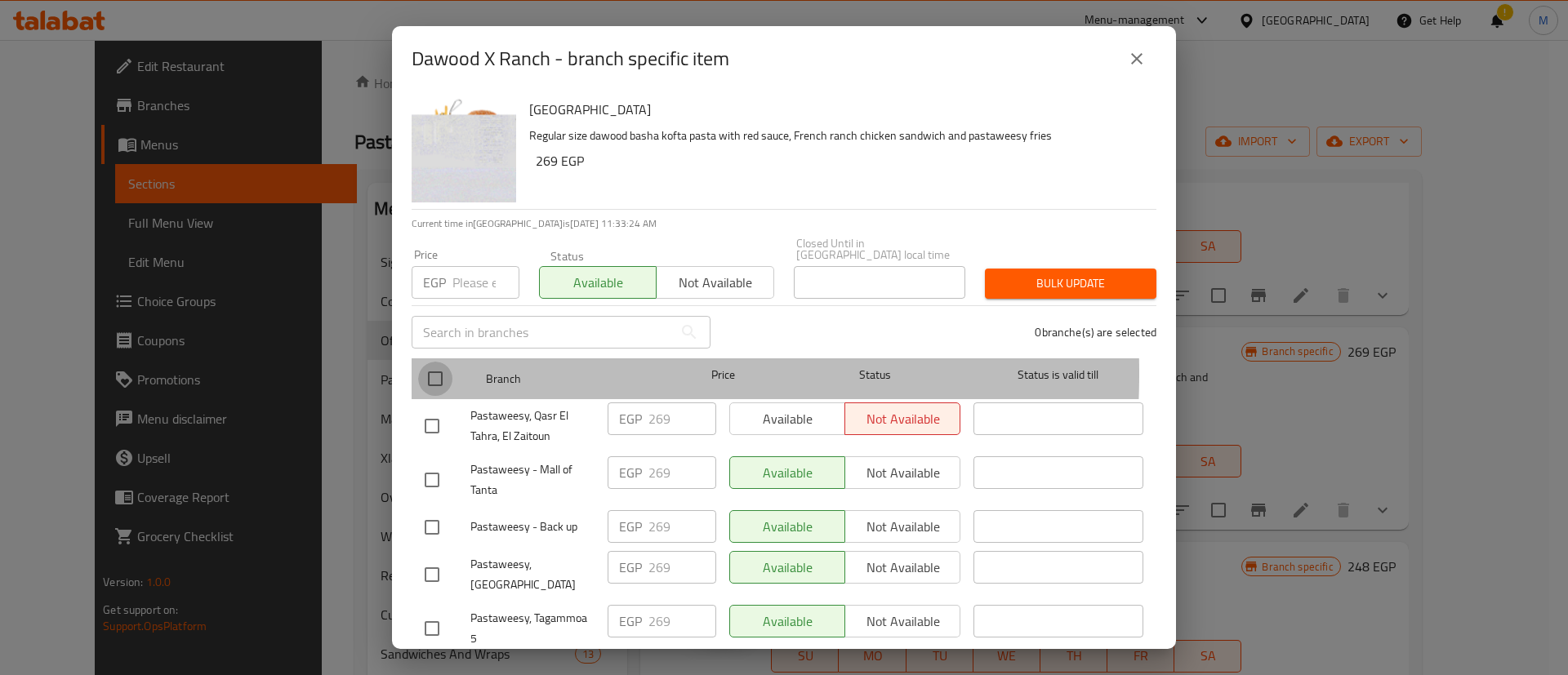
checkbox input "true"
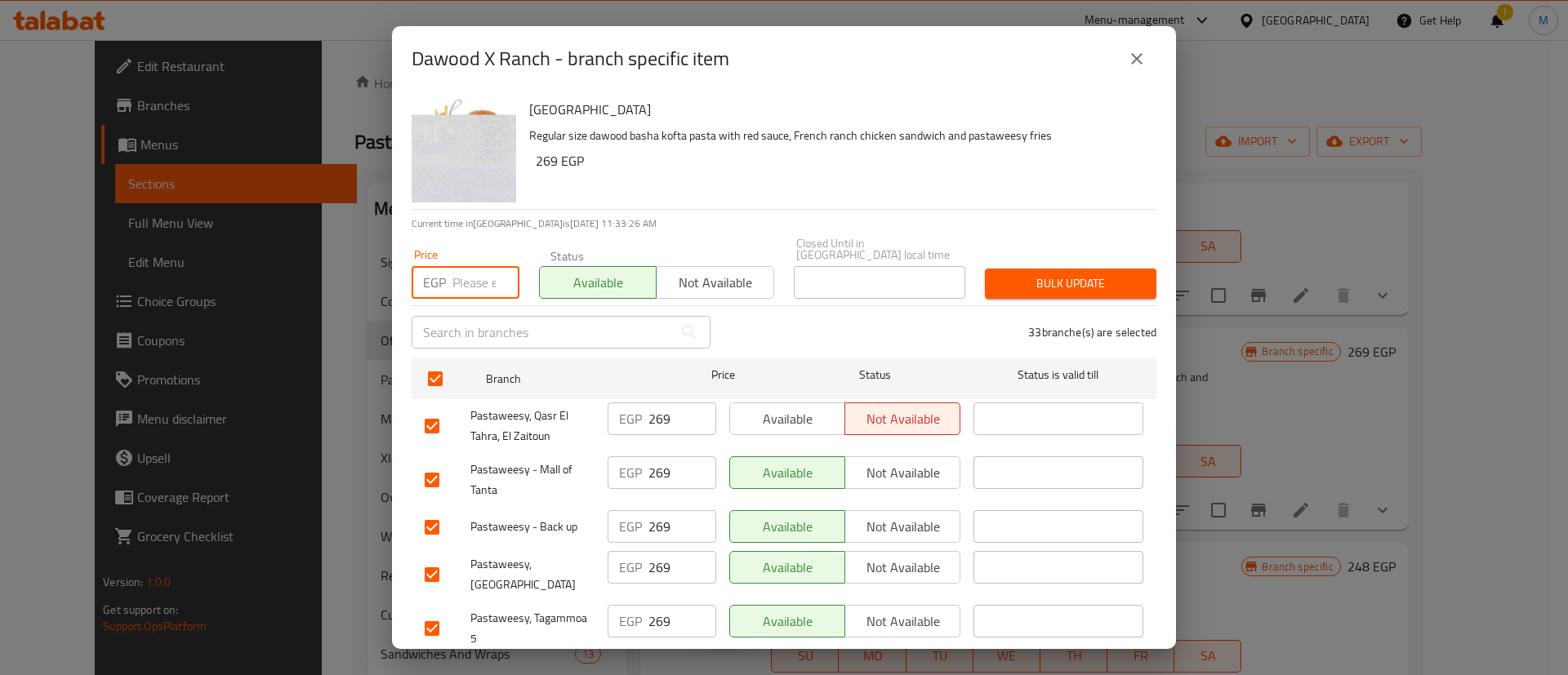
click at [465, 284] on input "number" at bounding box center [486, 283] width 67 height 32
type input "269"
click at [1088, 273] on span "Bulk update" at bounding box center [1070, 283] width 146 height 20
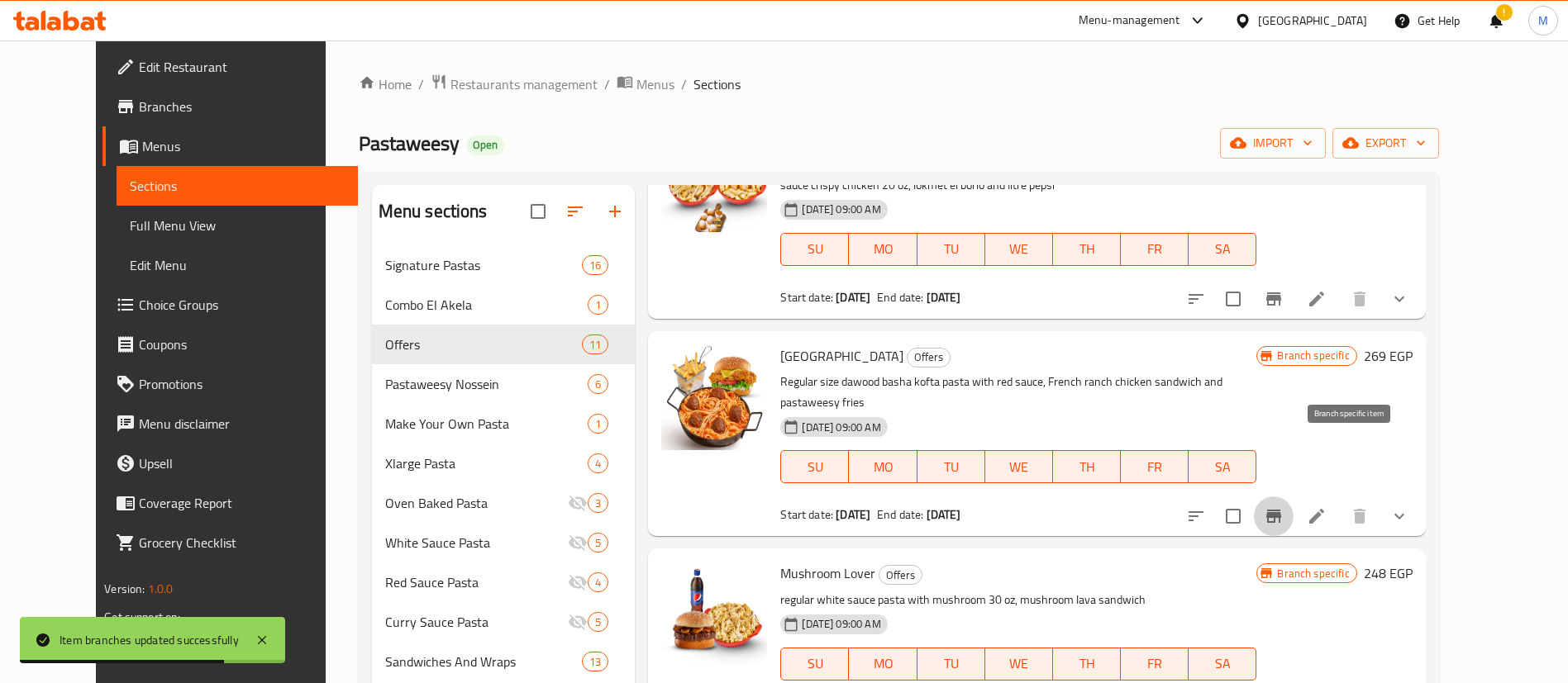
click at [1293, 497] on button "Branch-specific-item" at bounding box center [1273, 516] width 40 height 39
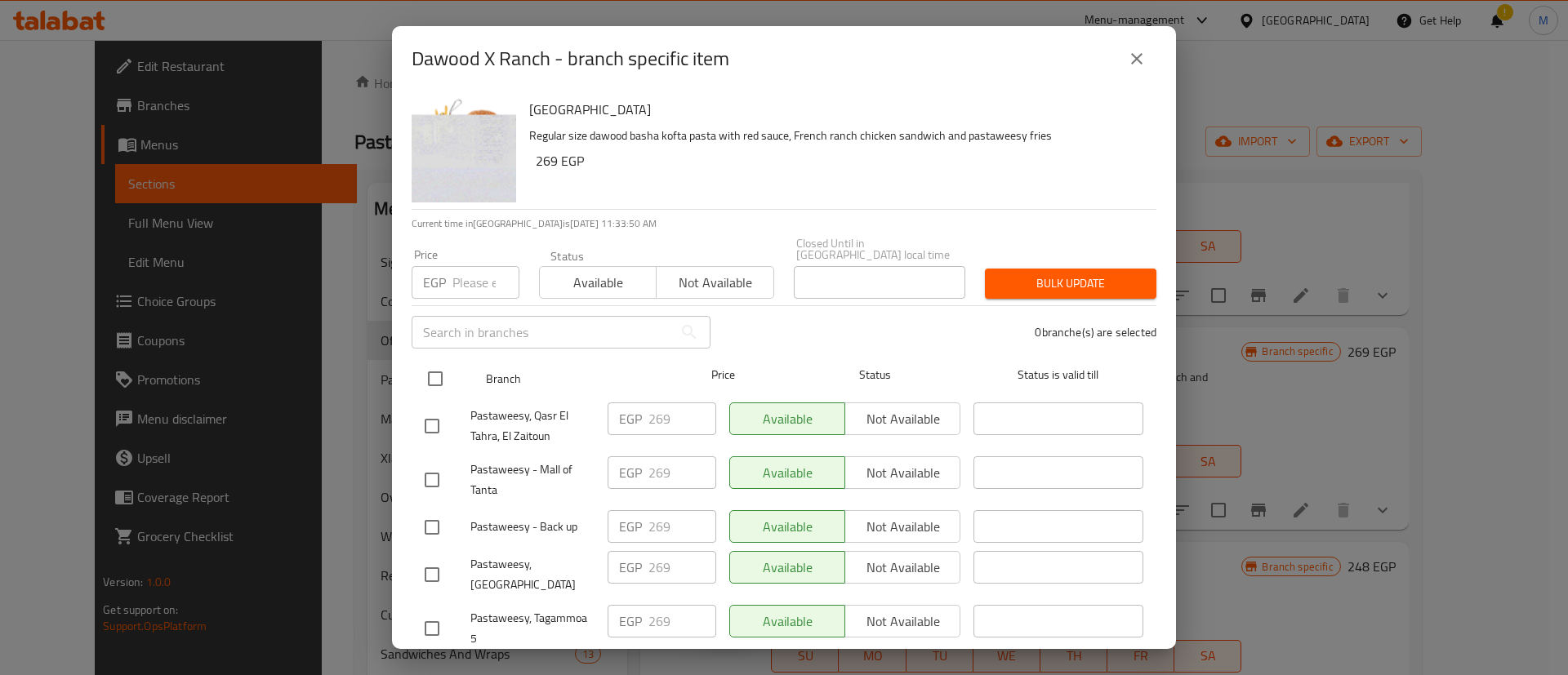
drag, startPoint x: 737, startPoint y: 276, endPoint x: 444, endPoint y: 366, distance: 306.5
click at [444, 366] on div "Dawood X Ranch Regular size dawood basha kofta pasta with red sauce, French ran…" at bounding box center [784, 370] width 784 height 558
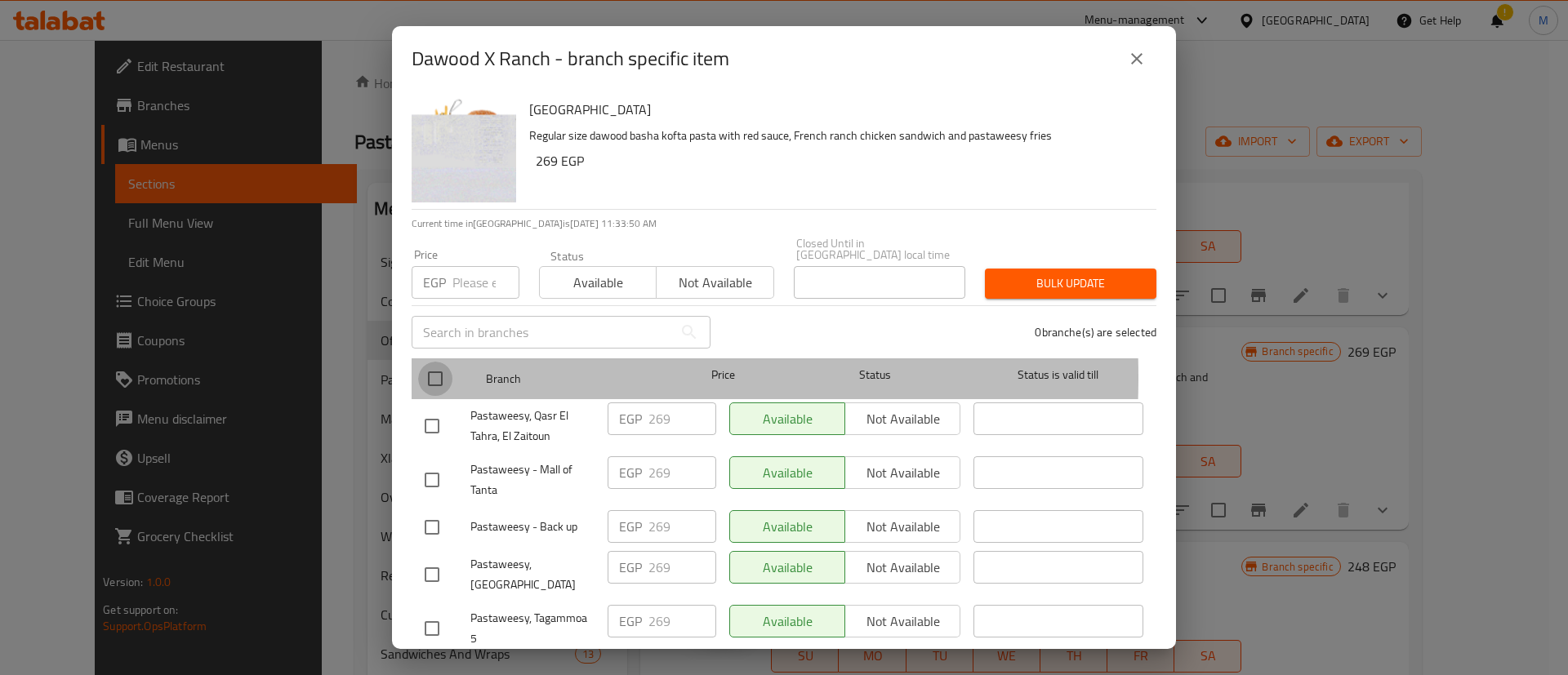
click at [444, 366] on input "checkbox" at bounding box center [435, 379] width 34 height 34
checkbox input "true"
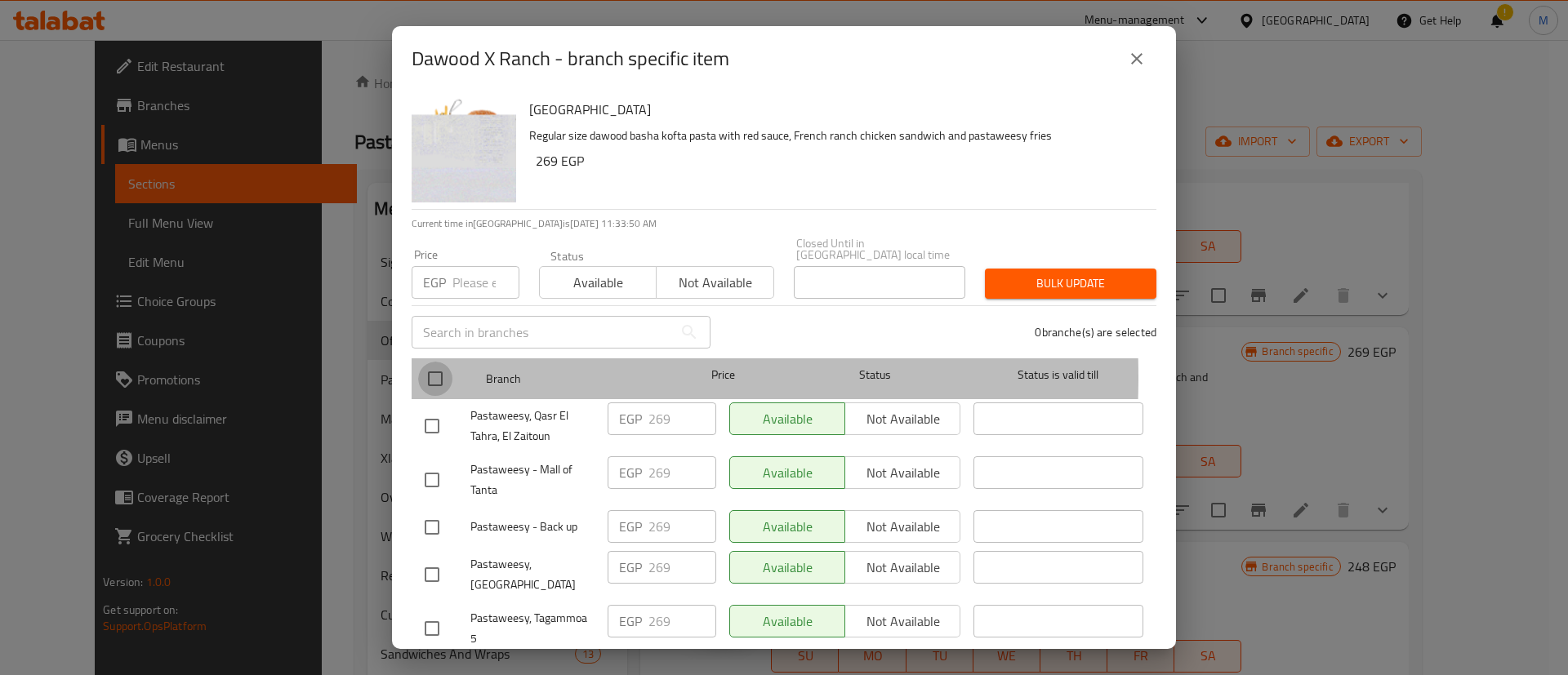
checkbox input "true"
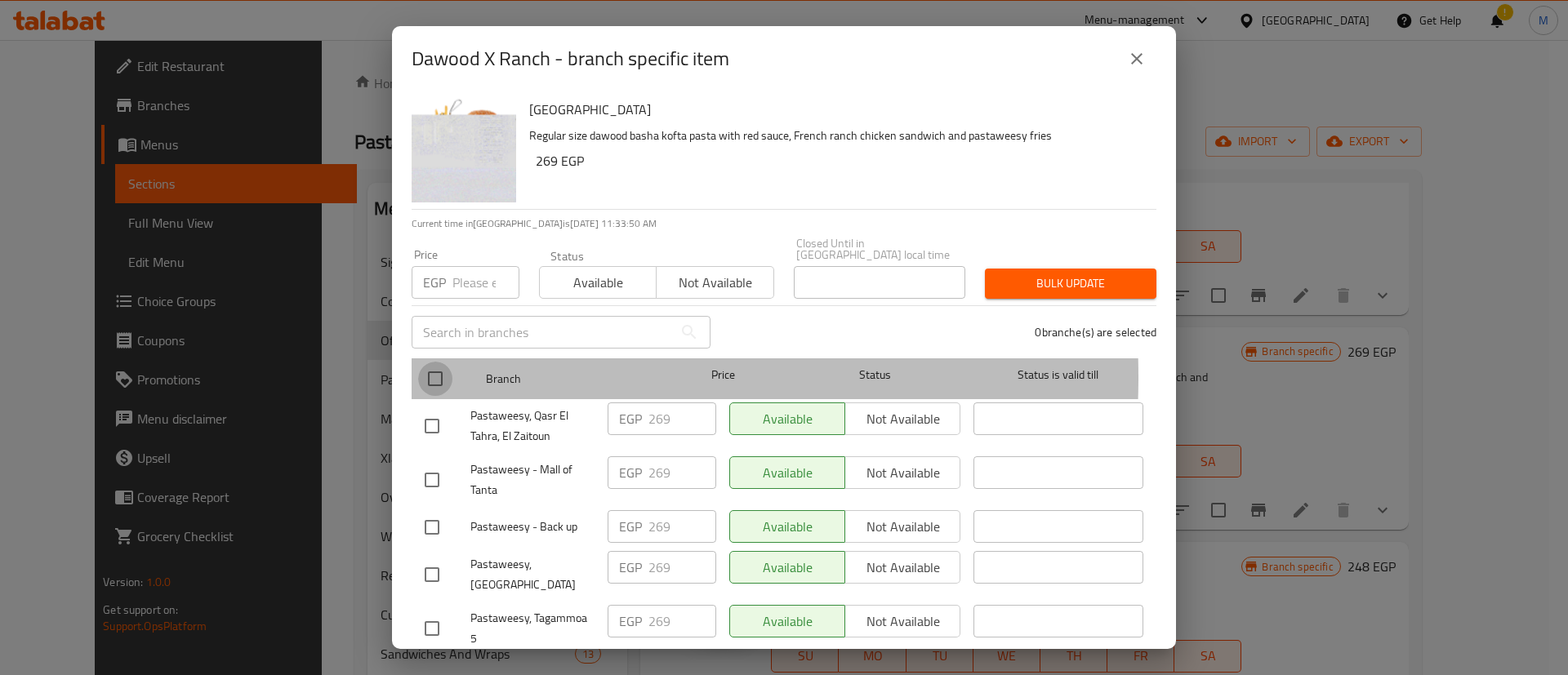
checkbox input "true"
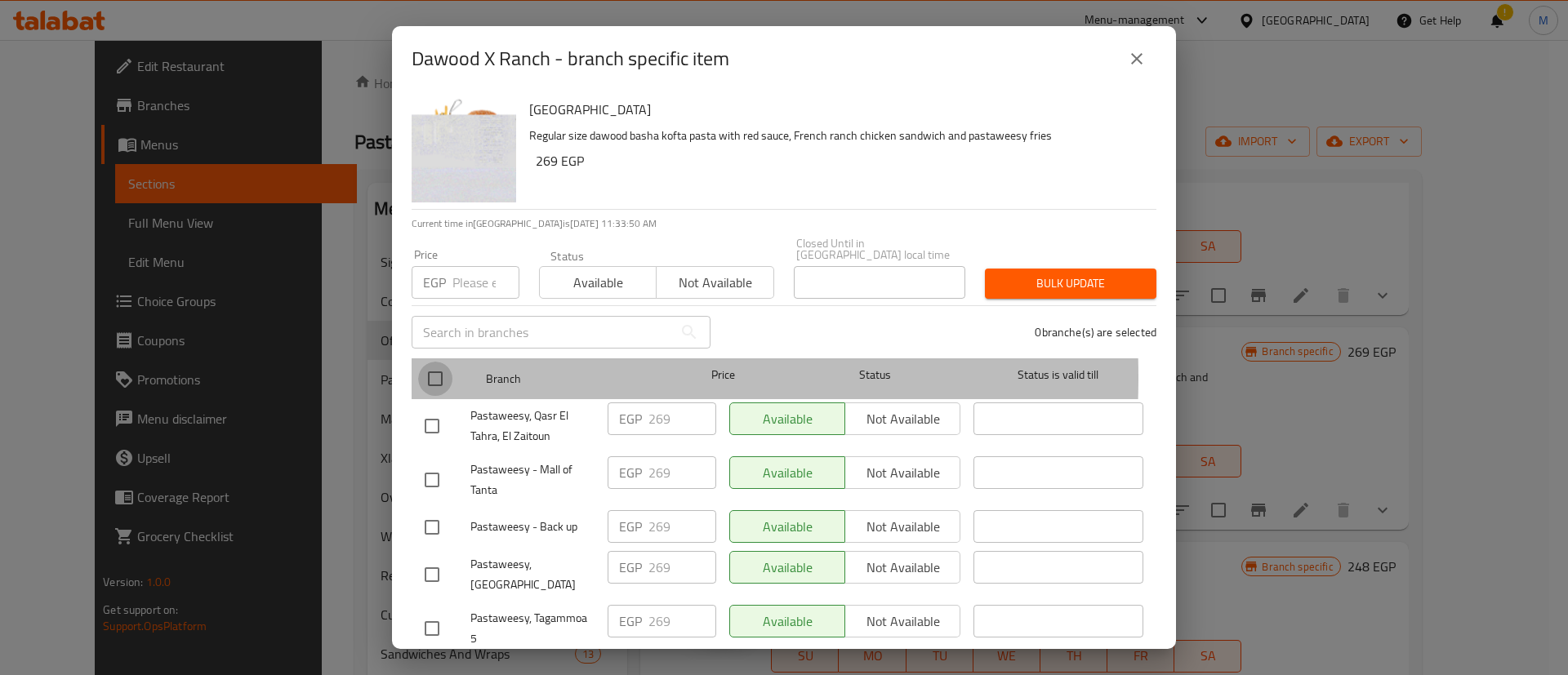
checkbox input "true"
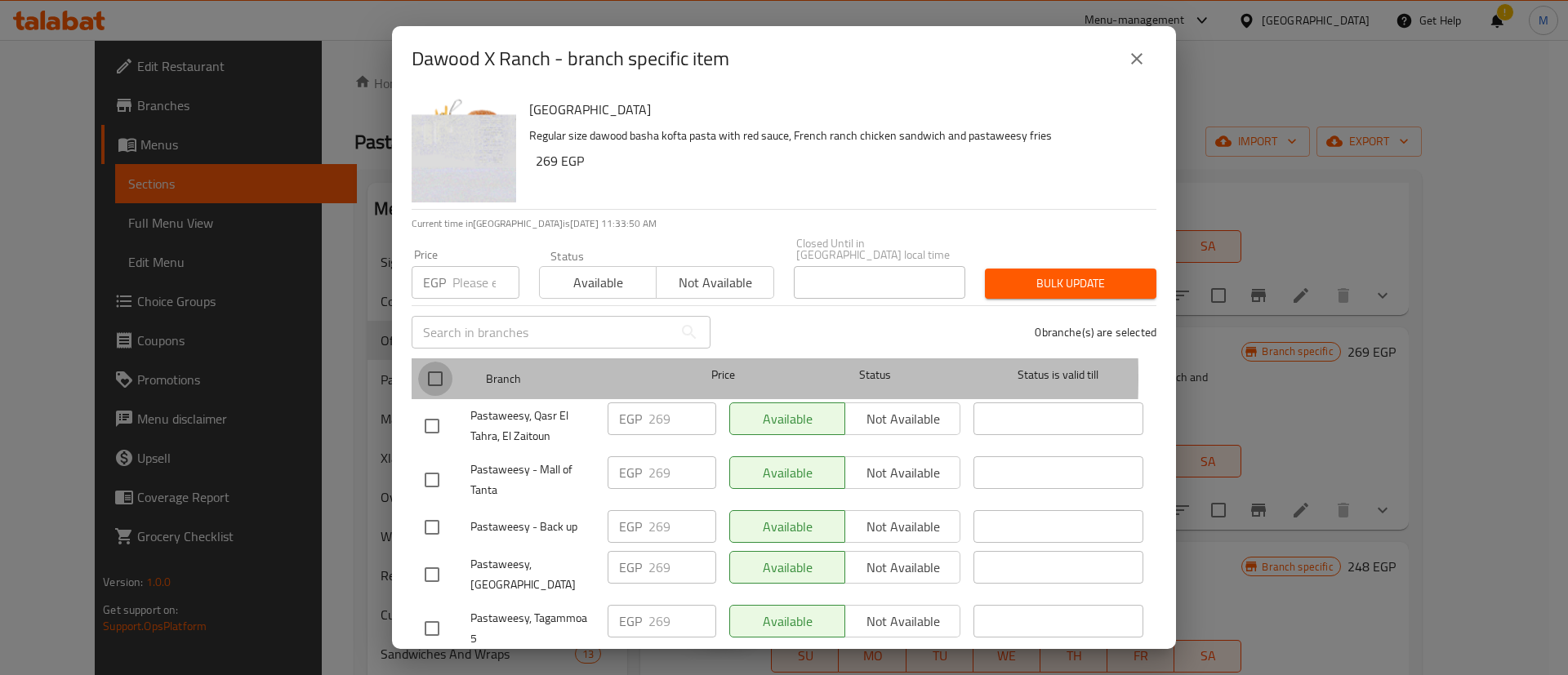
checkbox input "true"
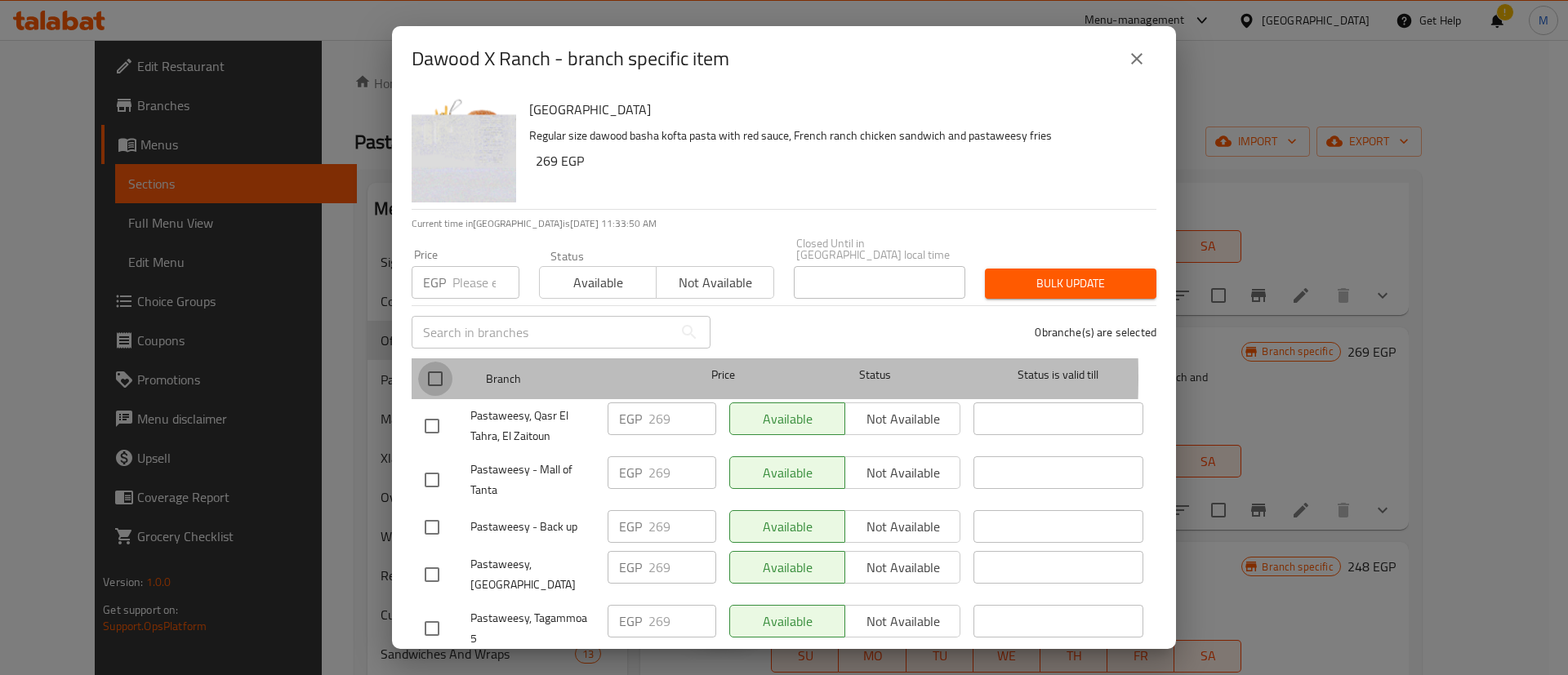
checkbox input "true"
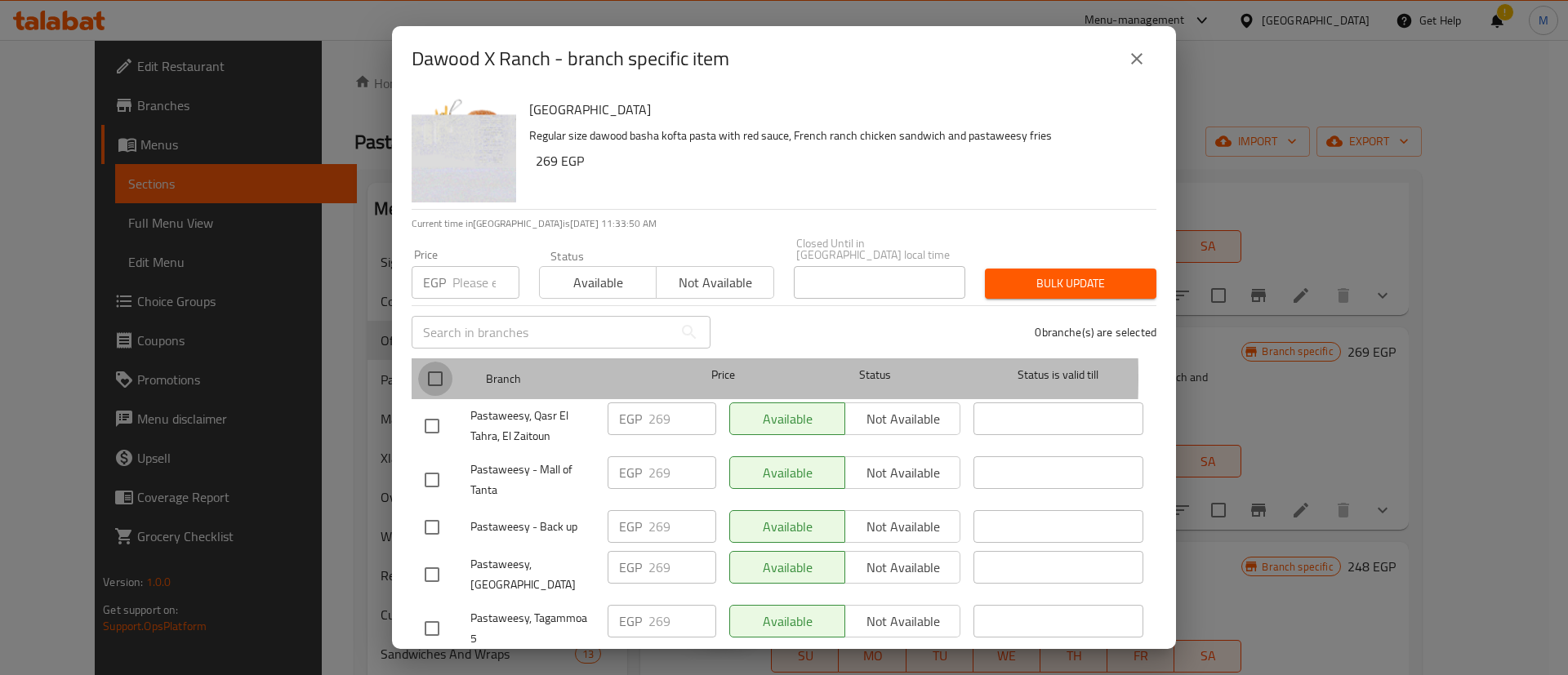
checkbox input "true"
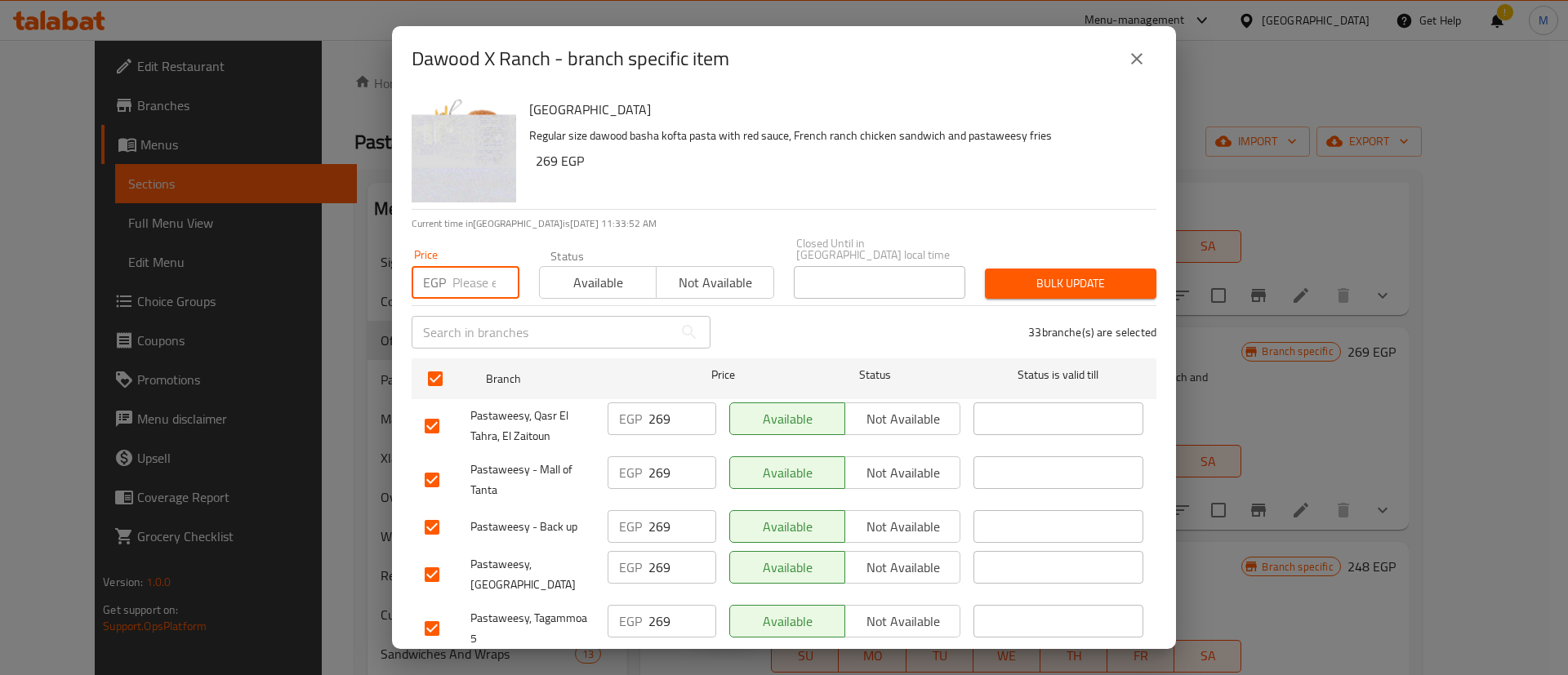
click at [482, 274] on input "number" at bounding box center [486, 283] width 67 height 32
type input "269"
click at [725, 271] on span "Not available" at bounding box center [714, 283] width 104 height 24
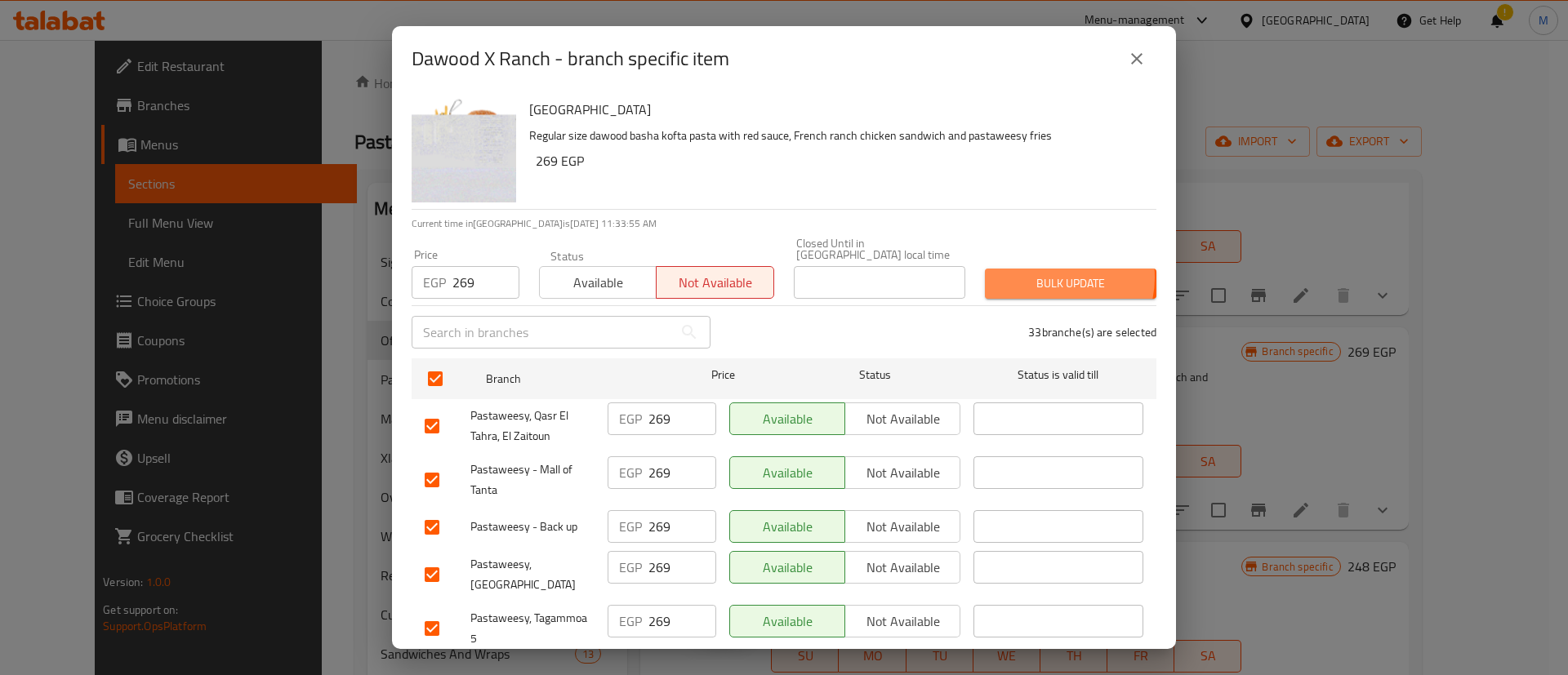
click at [1036, 273] on span "Bulk update" at bounding box center [1070, 283] width 146 height 20
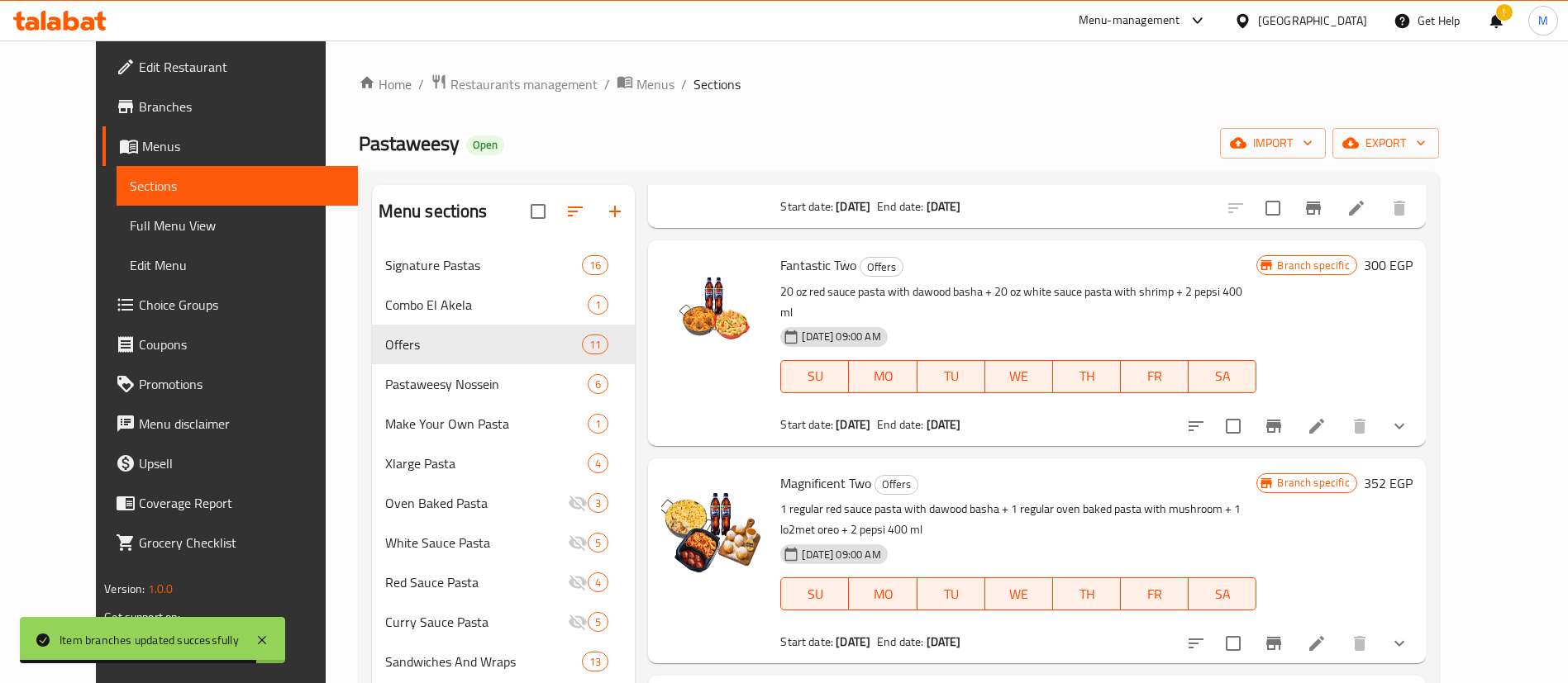
scroll to position [996, 0]
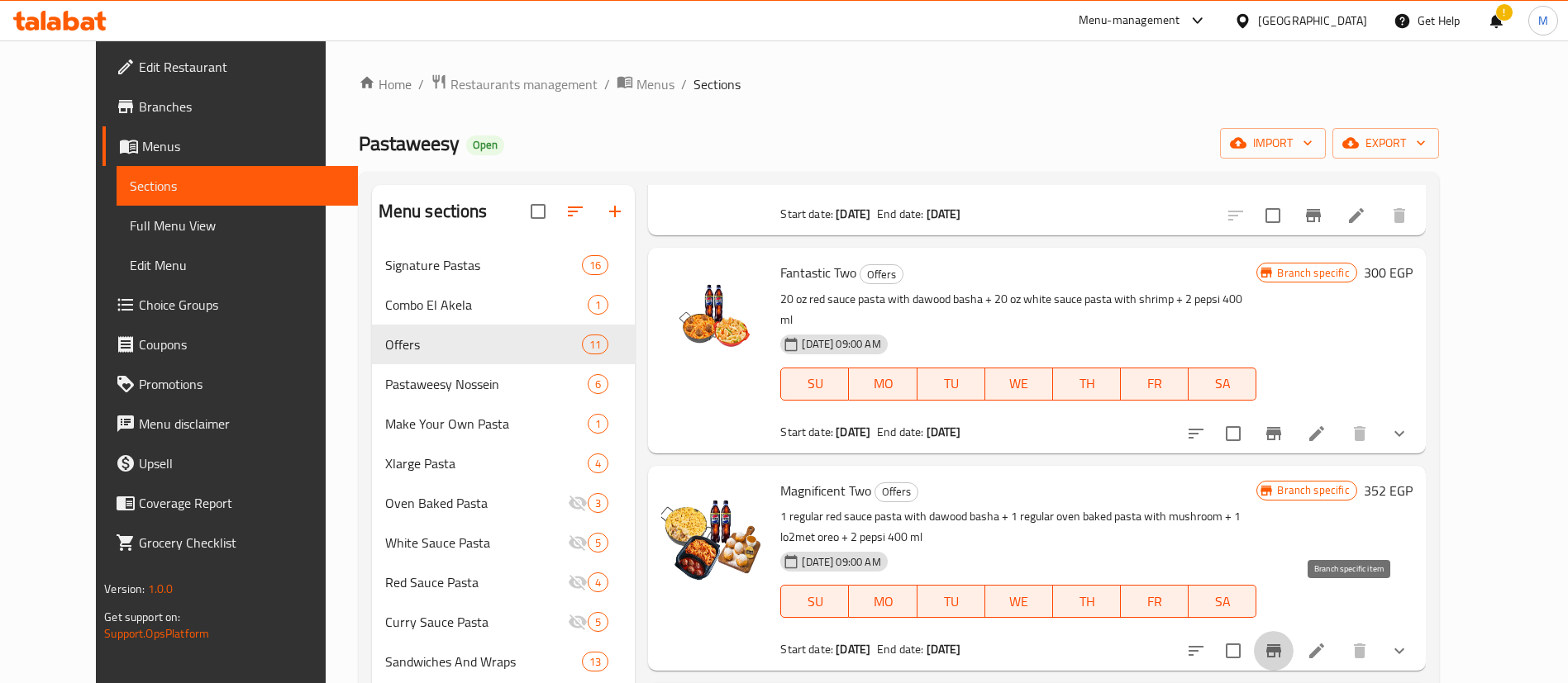
click at [1293, 631] on button "Branch-specific-item" at bounding box center [1273, 650] width 40 height 39
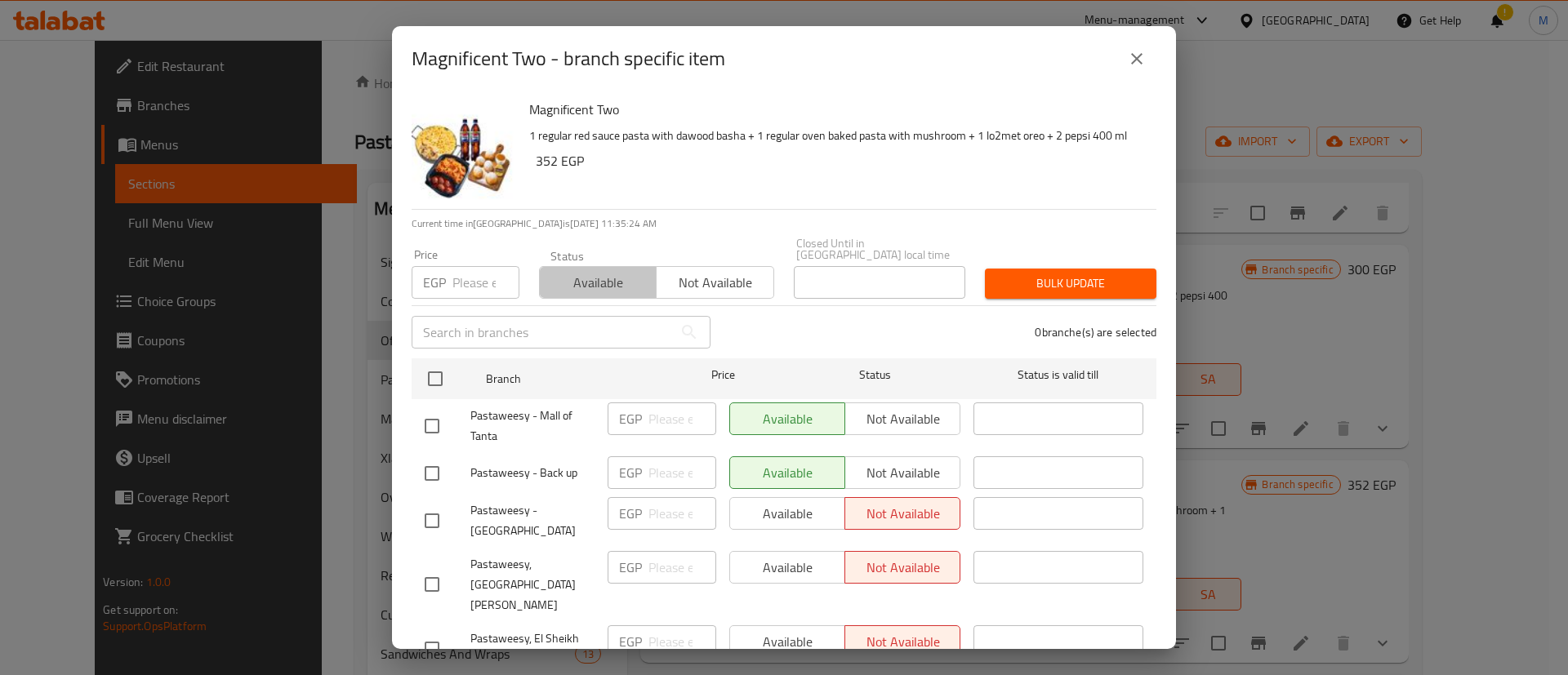
click at [621, 278] on span "Available" at bounding box center [598, 283] width 104 height 24
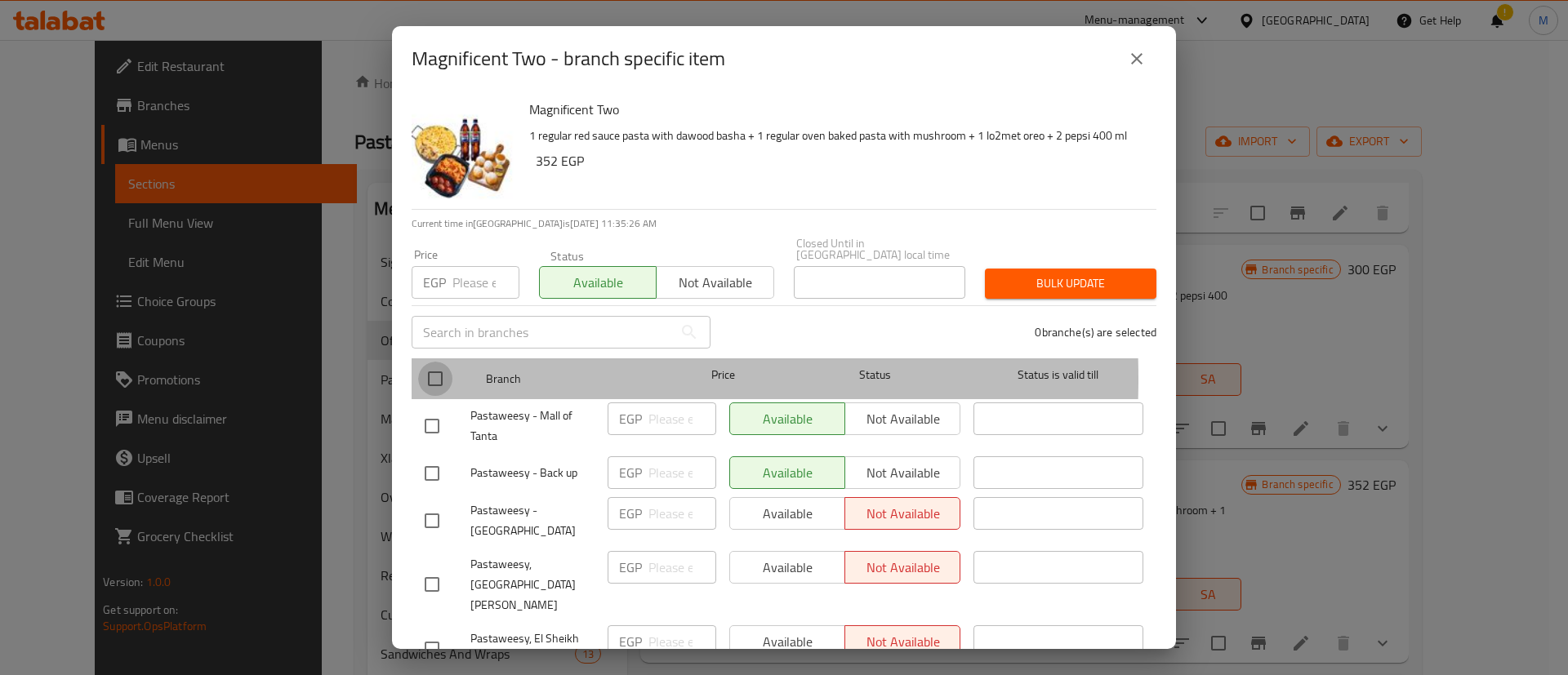
click at [422, 367] on input "checkbox" at bounding box center [435, 379] width 34 height 34
checkbox input "true"
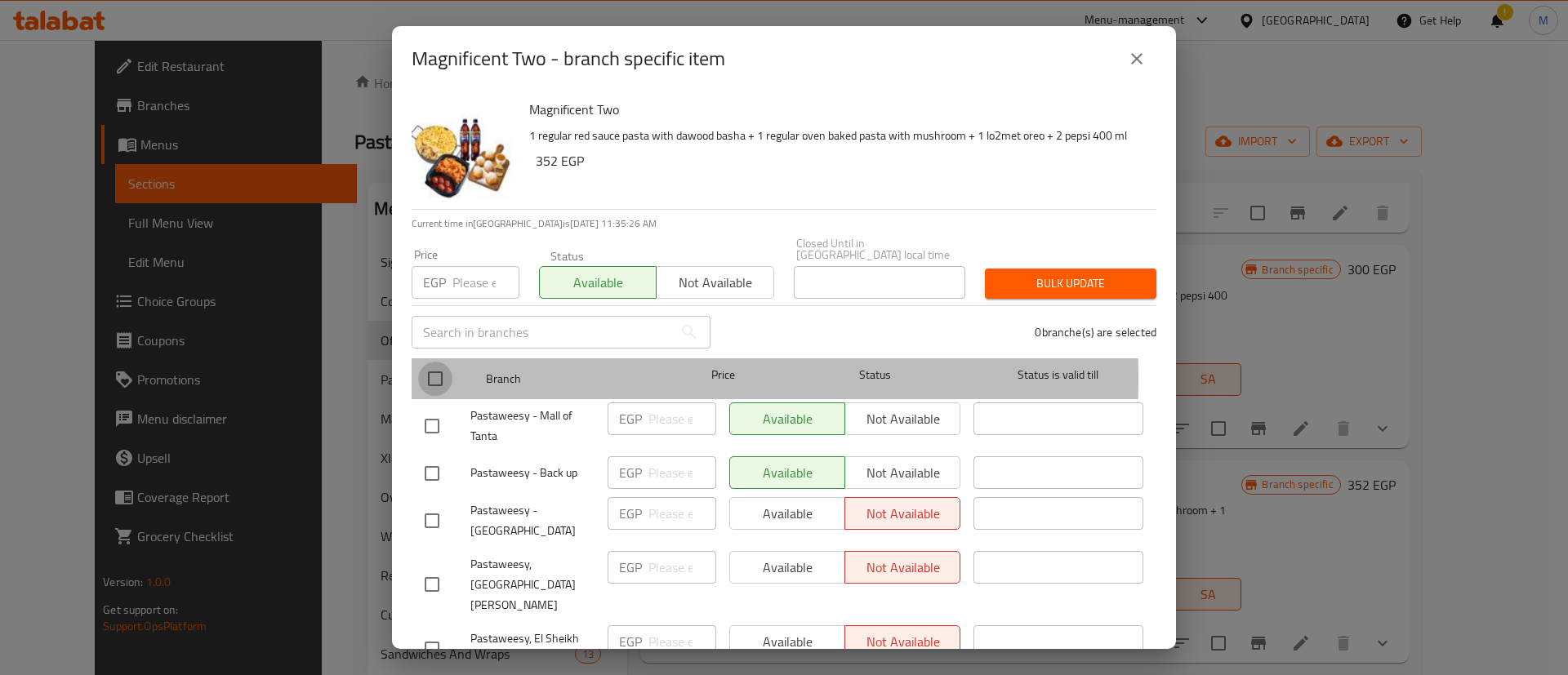
checkbox input "true"
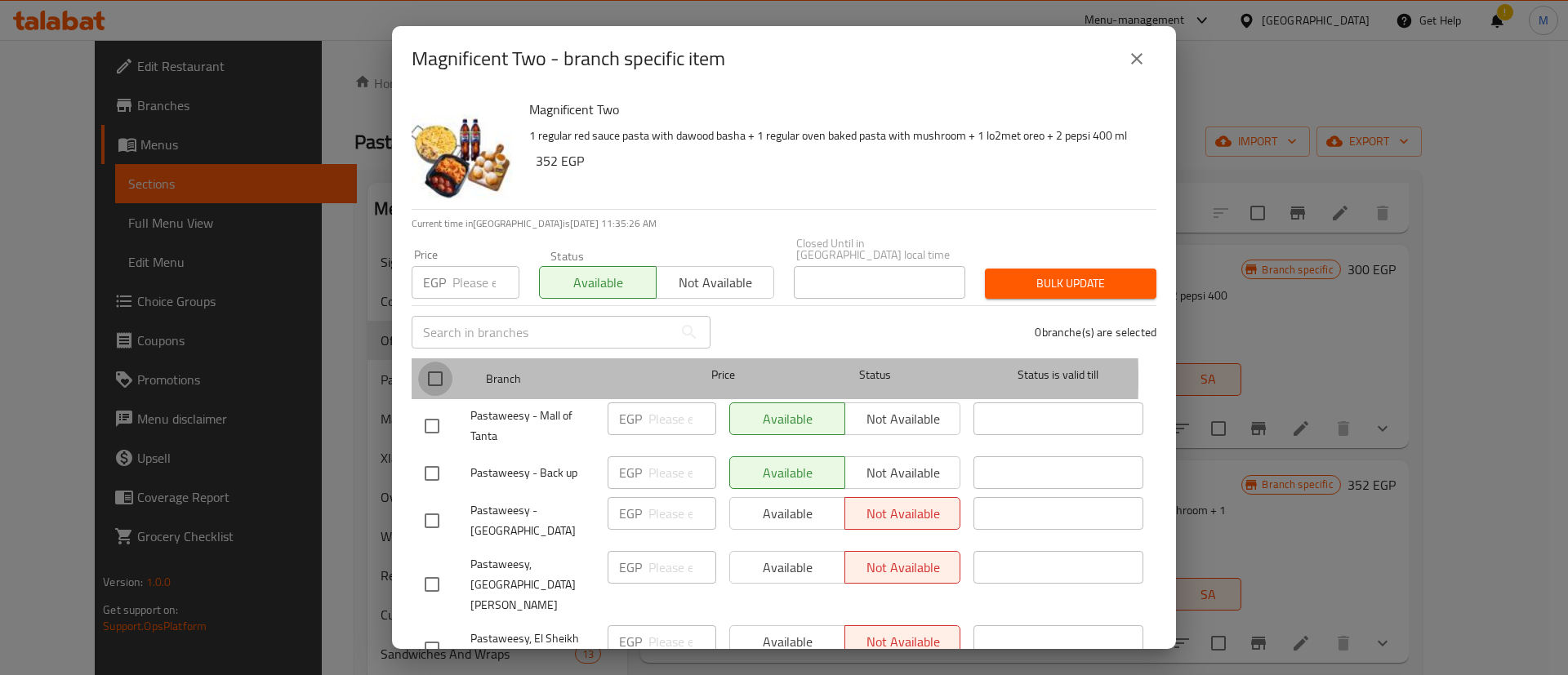
checkbox input "true"
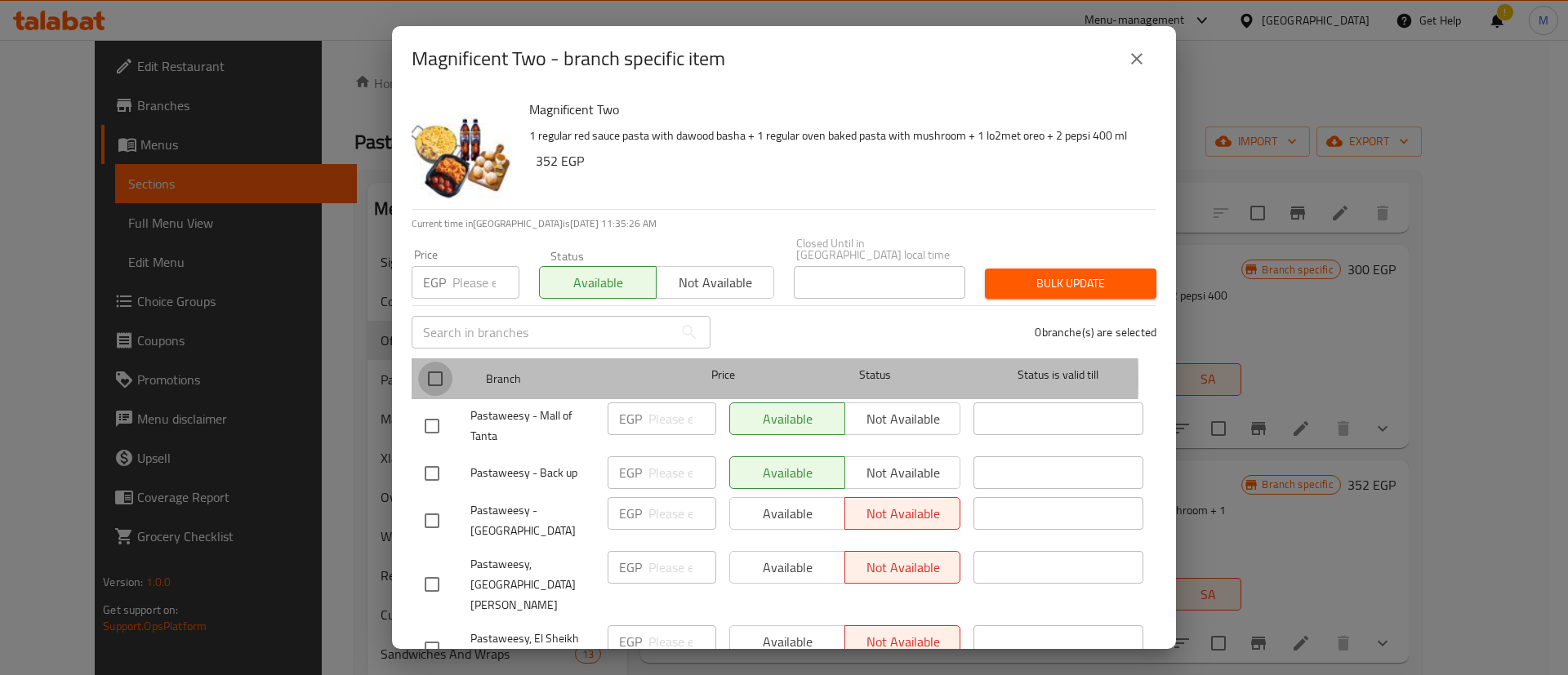
checkbox input "true"
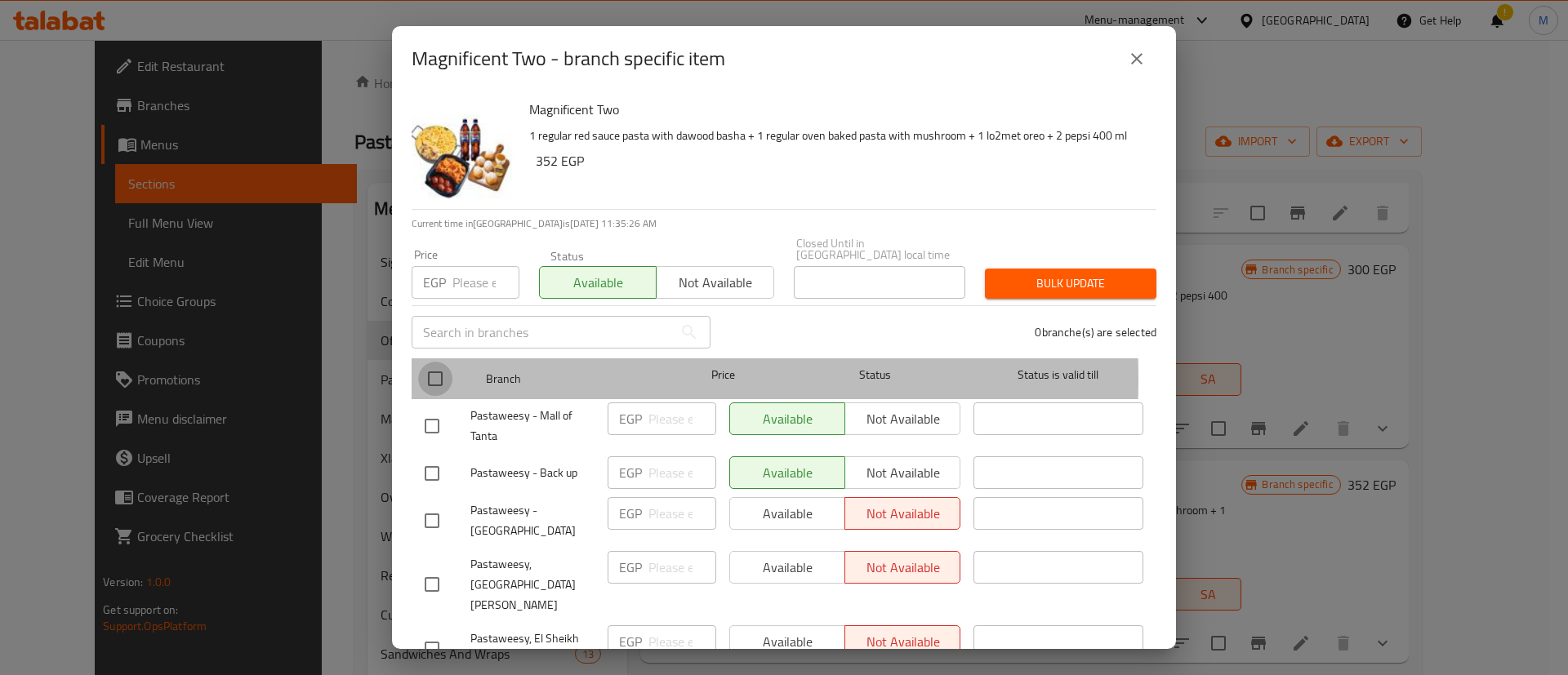
checkbox input "true"
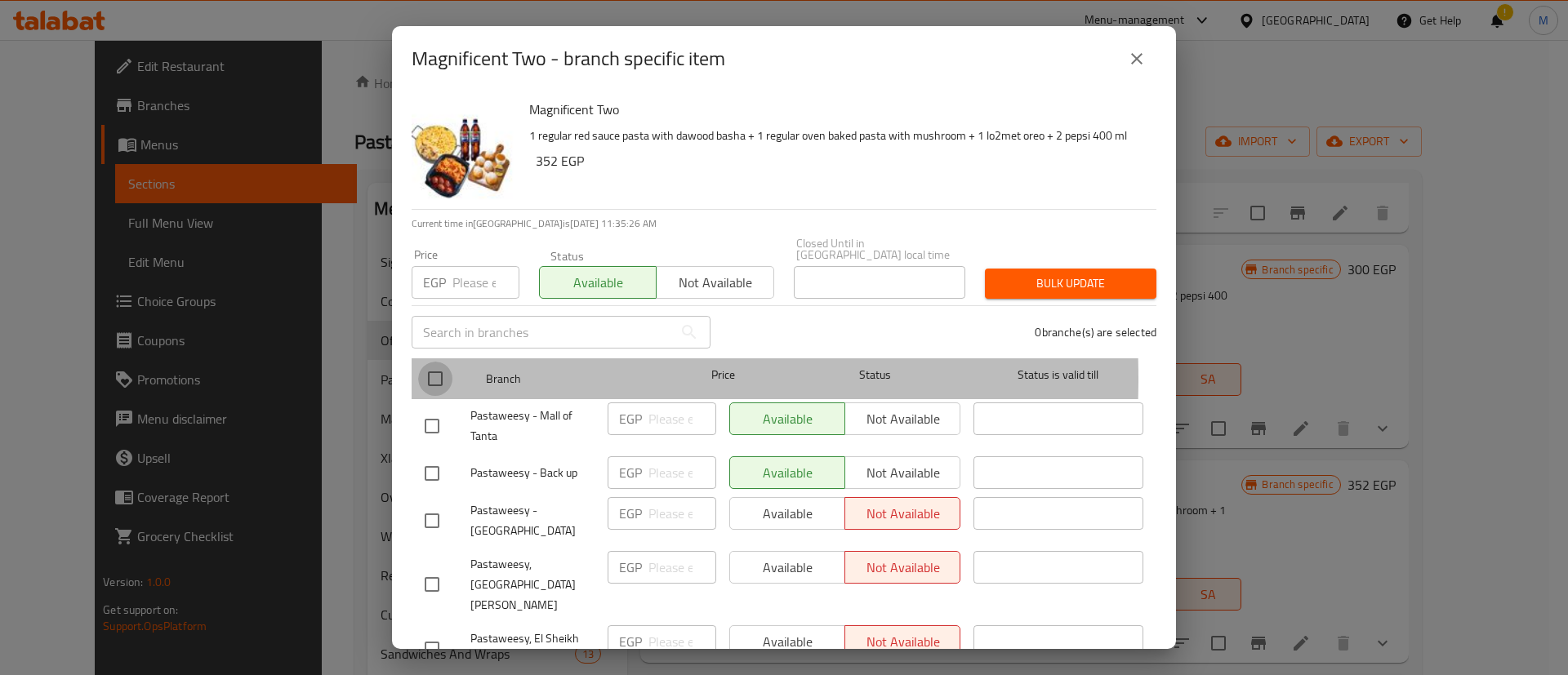
checkbox input "true"
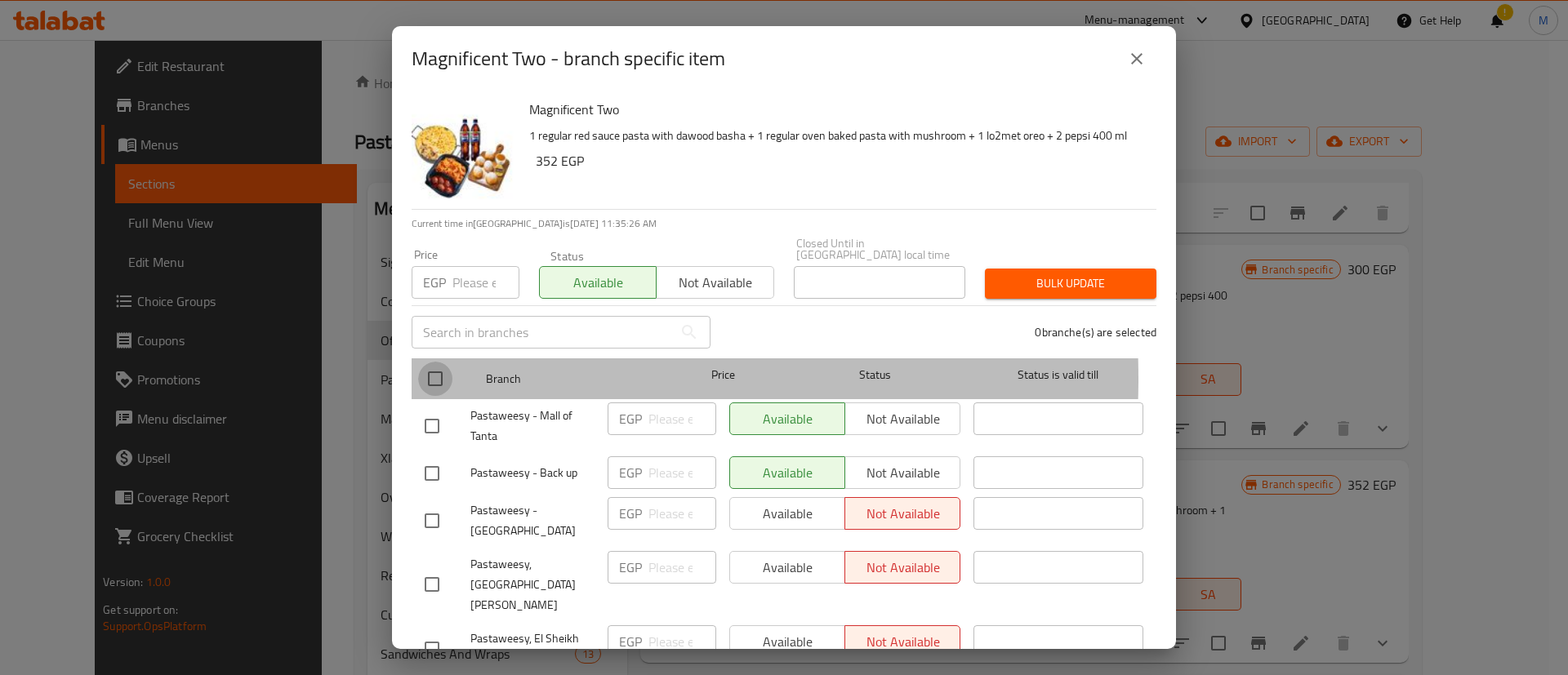
checkbox input "true"
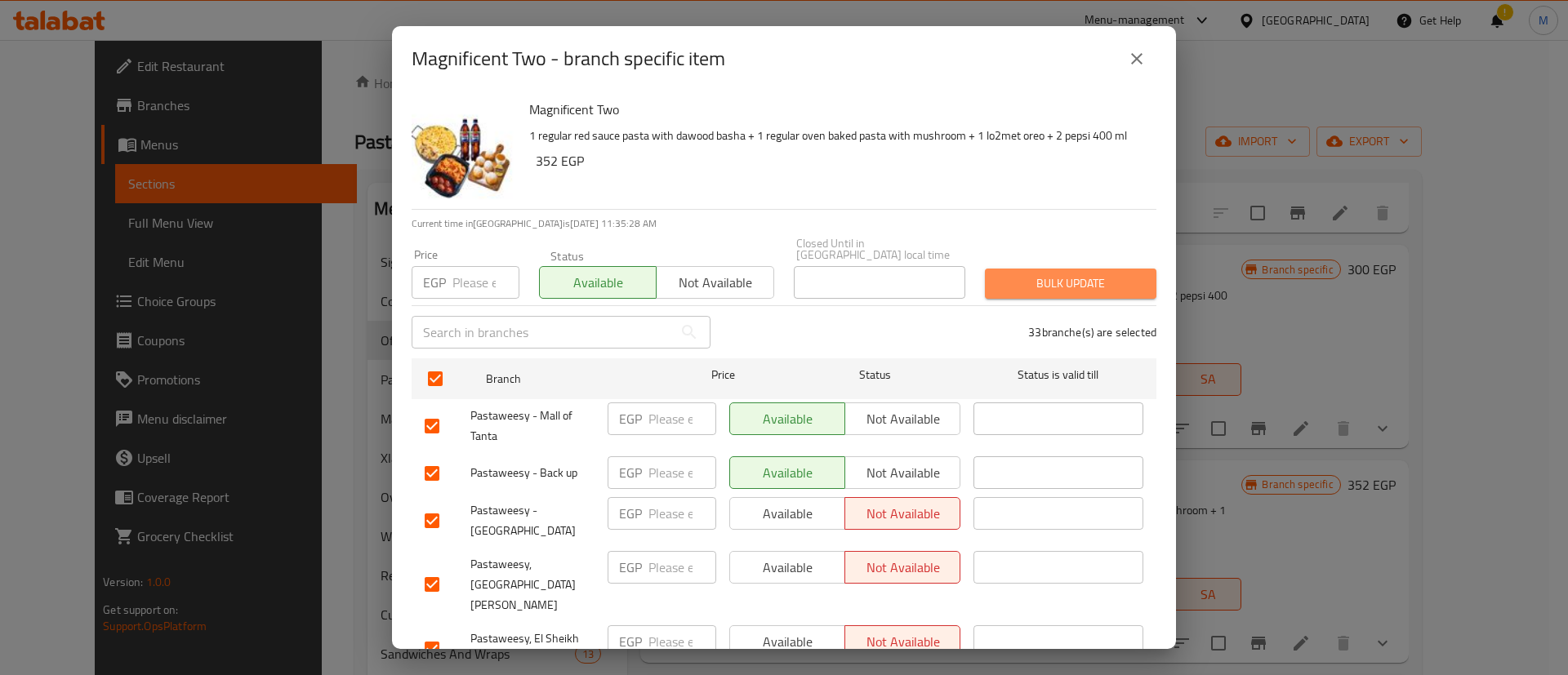
click at [1063, 273] on span "Bulk update" at bounding box center [1070, 283] width 146 height 20
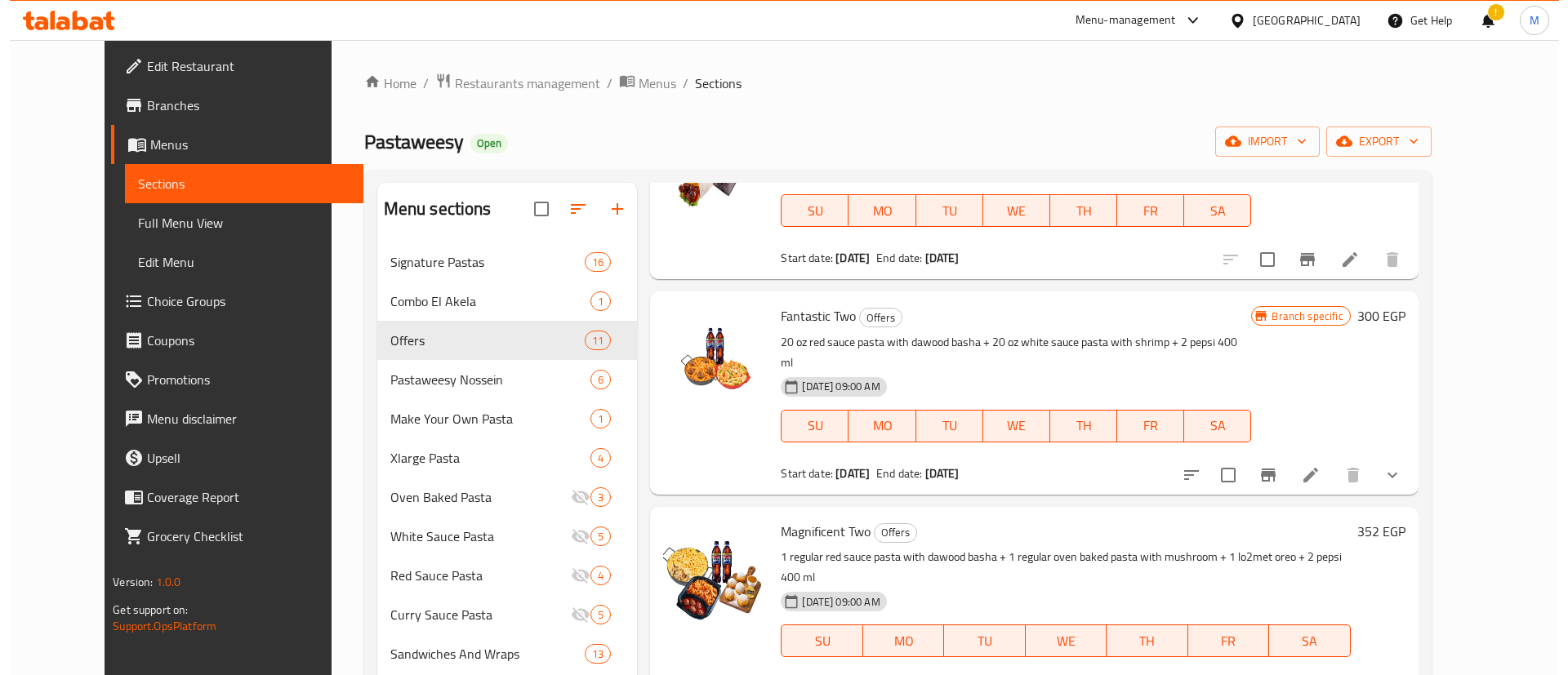
scroll to position [938, 0]
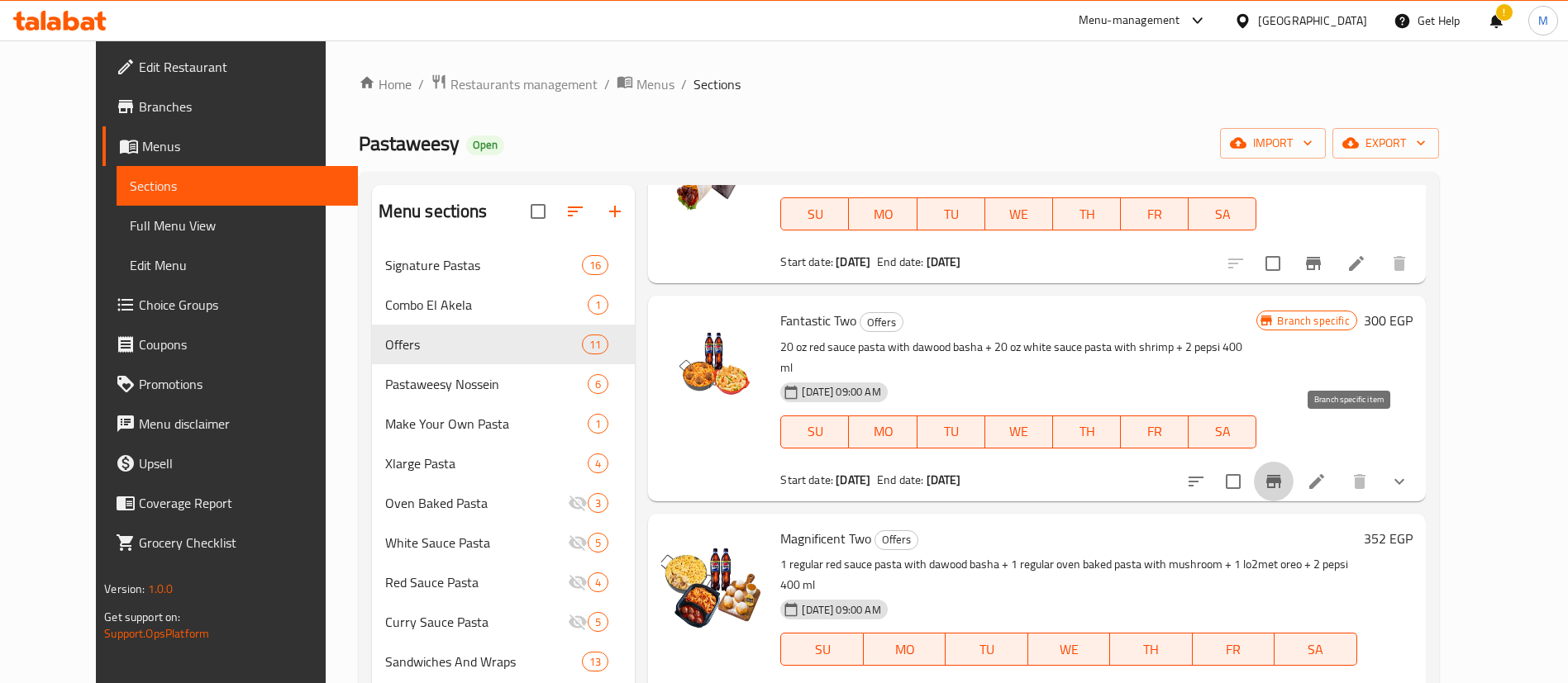
click at [1284, 472] on icon "Branch-specific-item" at bounding box center [1273, 482] width 20 height 20
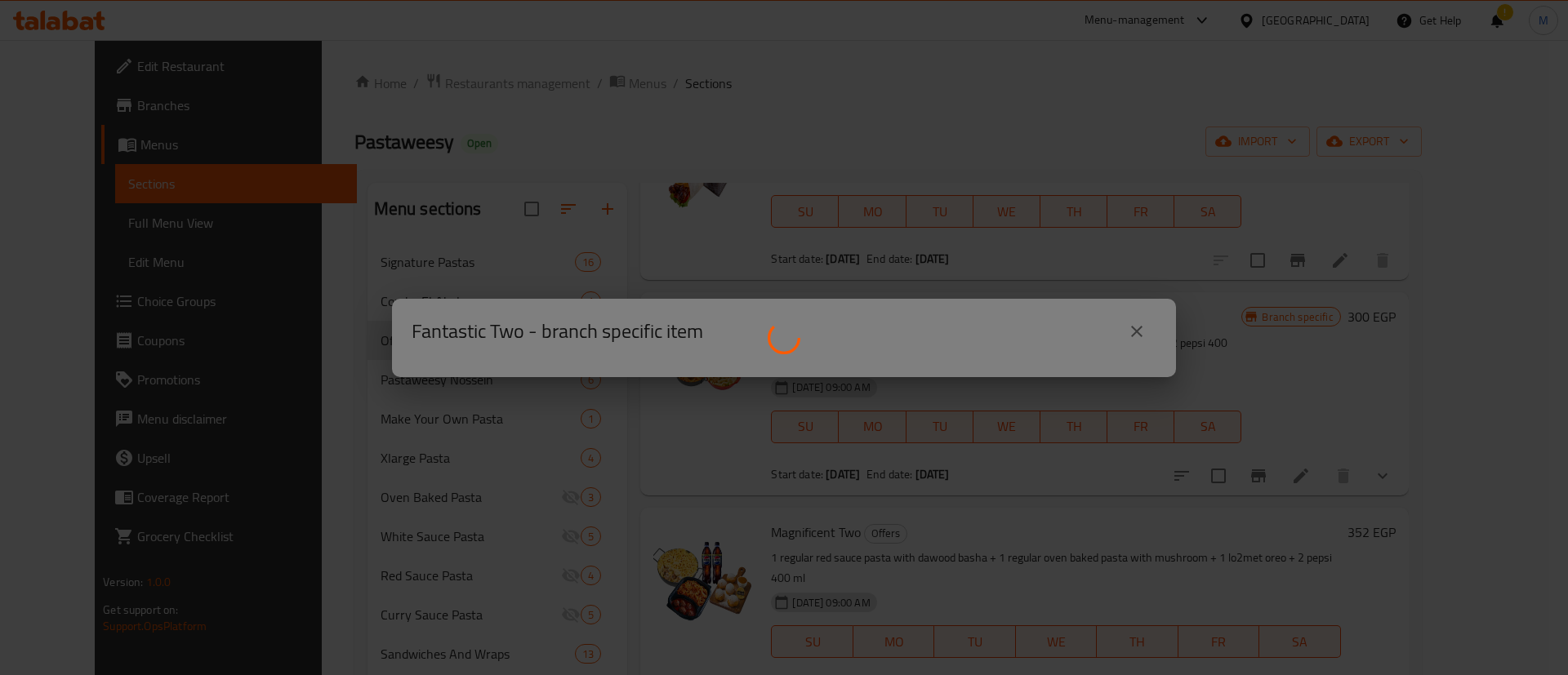
drag, startPoint x: 1340, startPoint y: 426, endPoint x: 923, endPoint y: 402, distance: 417.7
click at [923, 402] on div at bounding box center [784, 337] width 1568 height 675
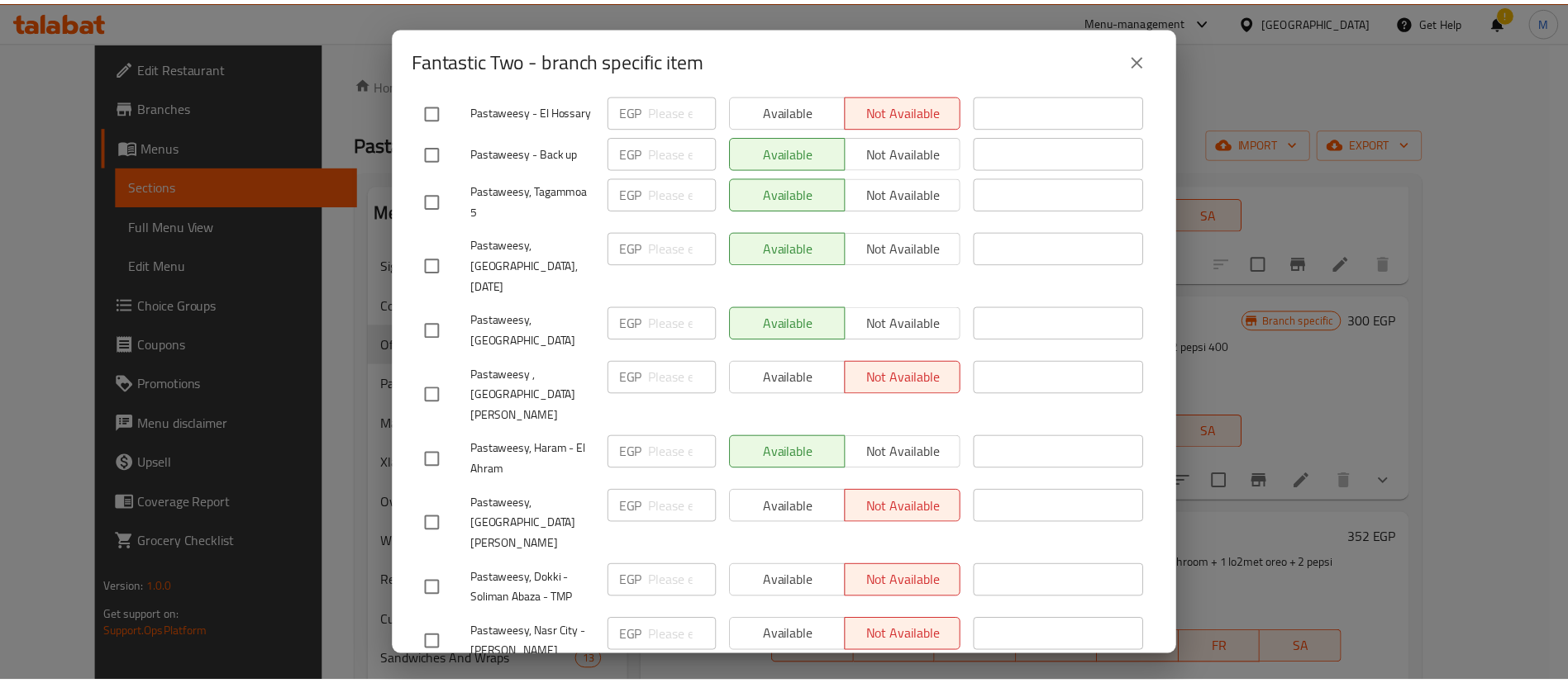
scroll to position [43, 0]
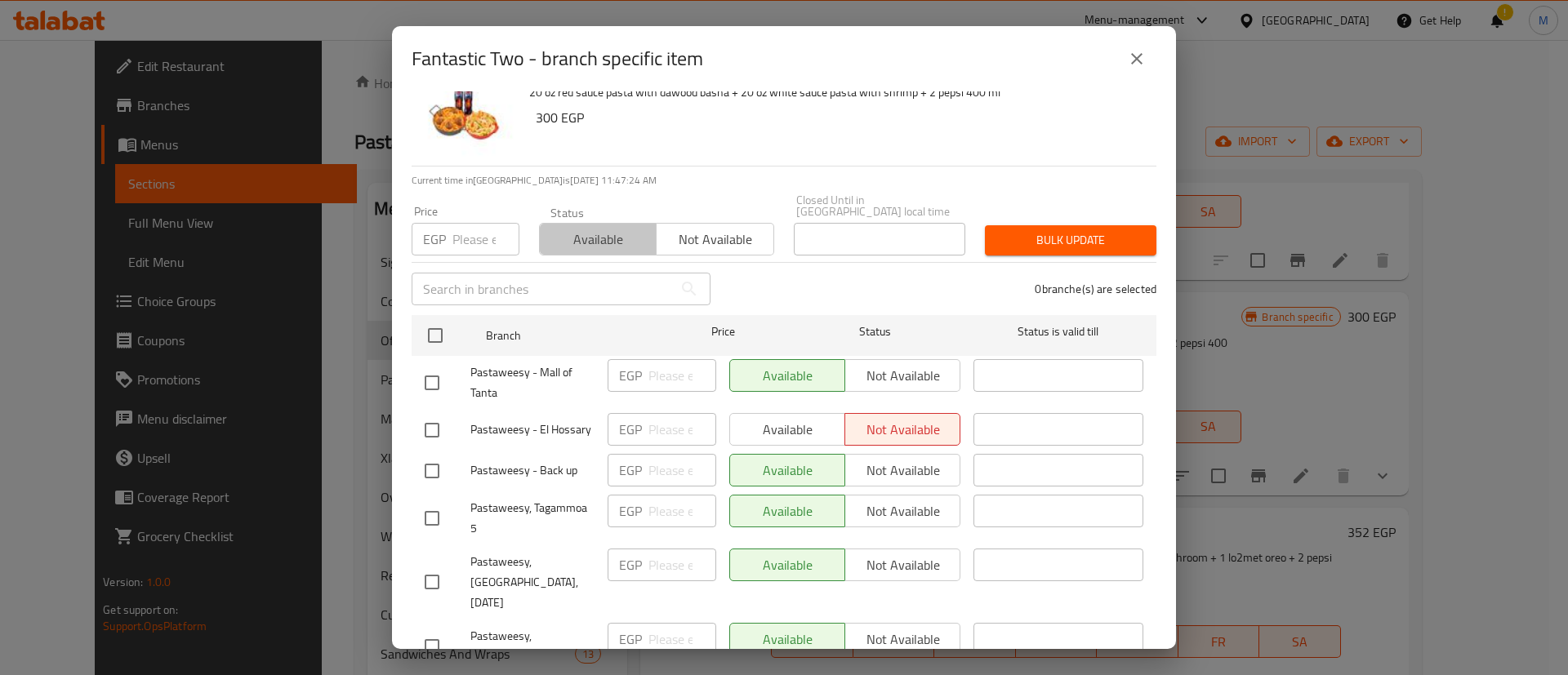
click at [606, 228] on span "Available" at bounding box center [598, 239] width 104 height 24
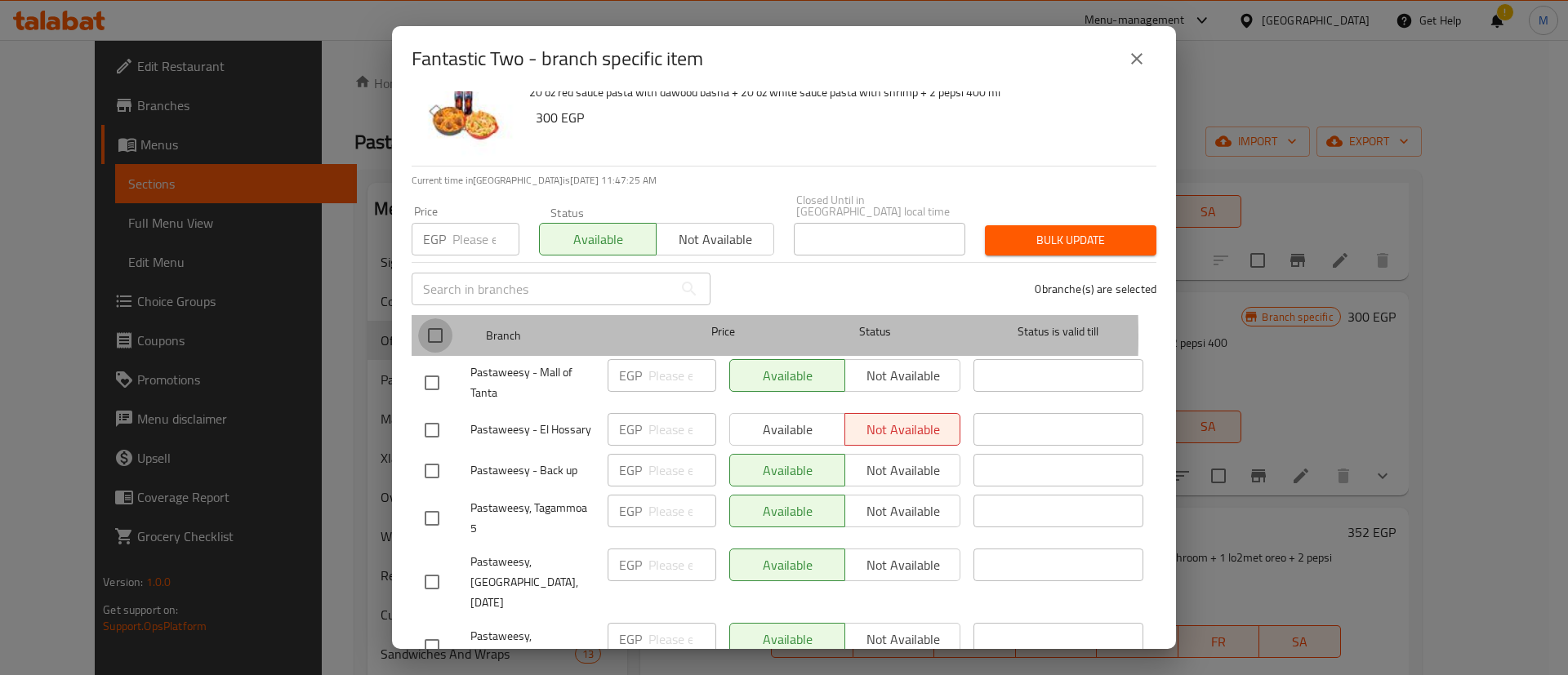
click at [439, 325] on input "checkbox" at bounding box center [435, 336] width 34 height 34
checkbox input "true"
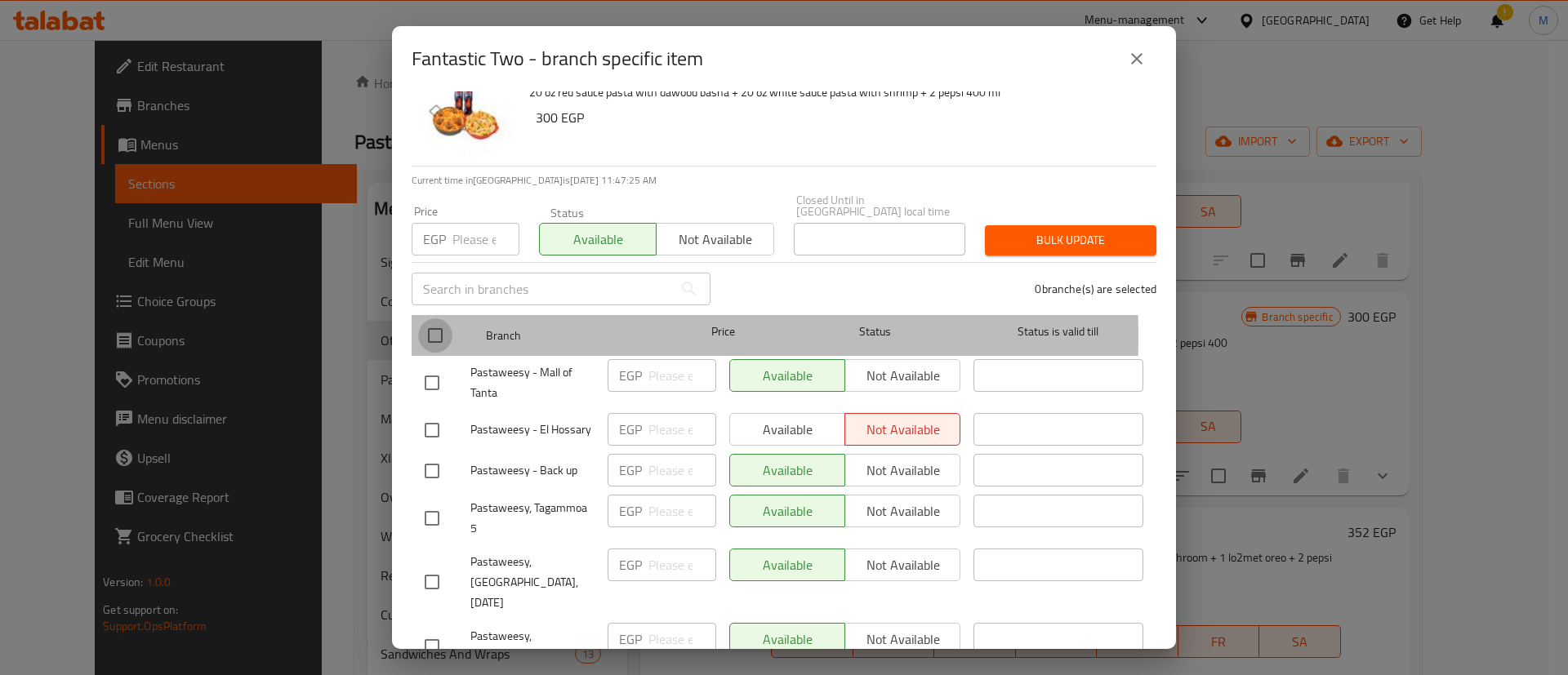
checkbox input "true"
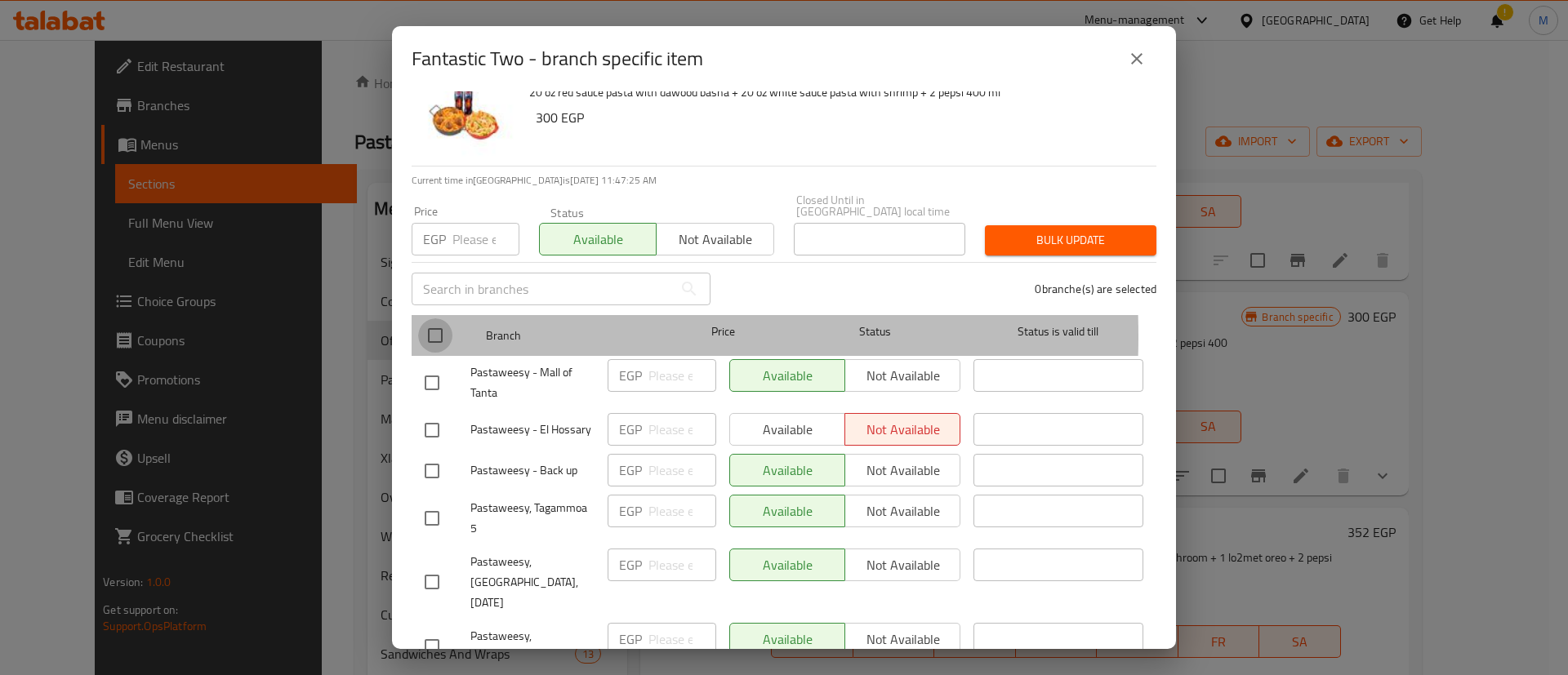
checkbox input "true"
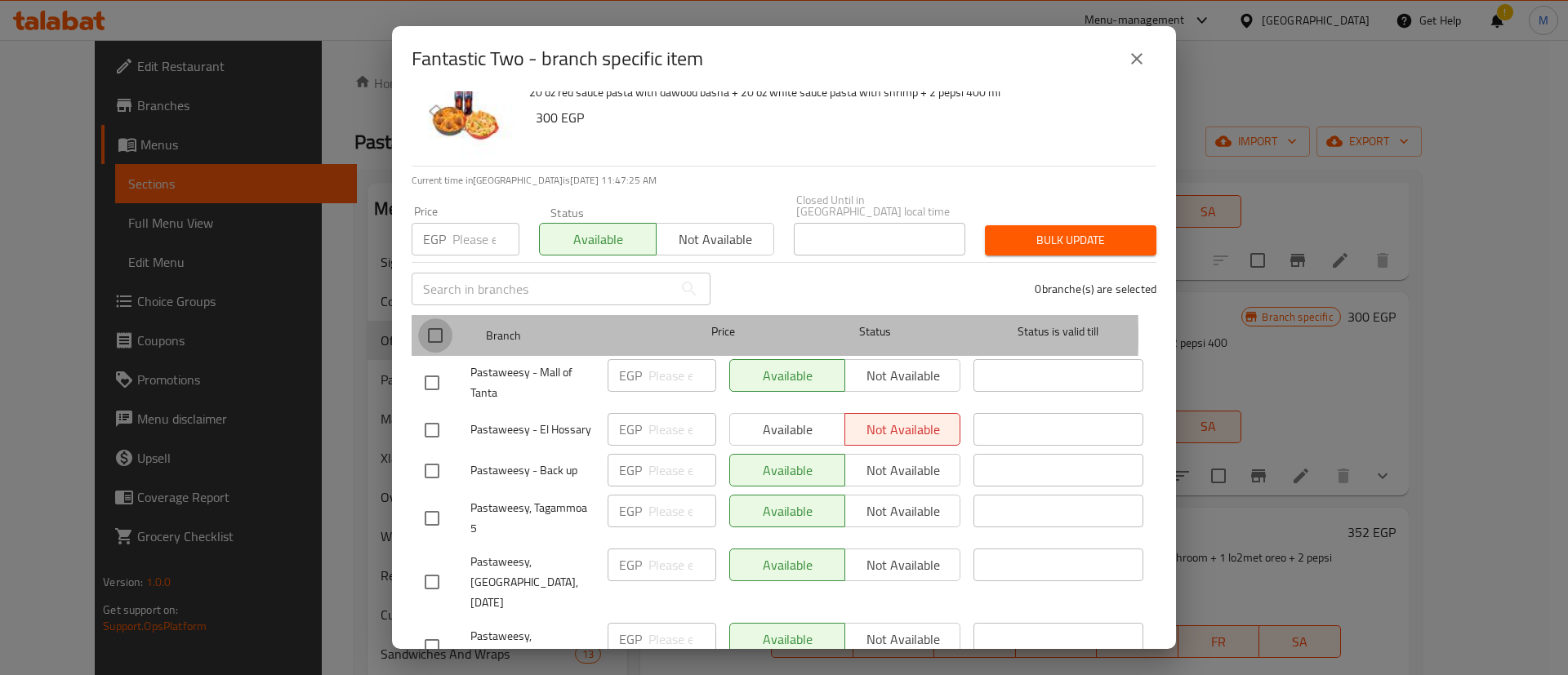
checkbox input "true"
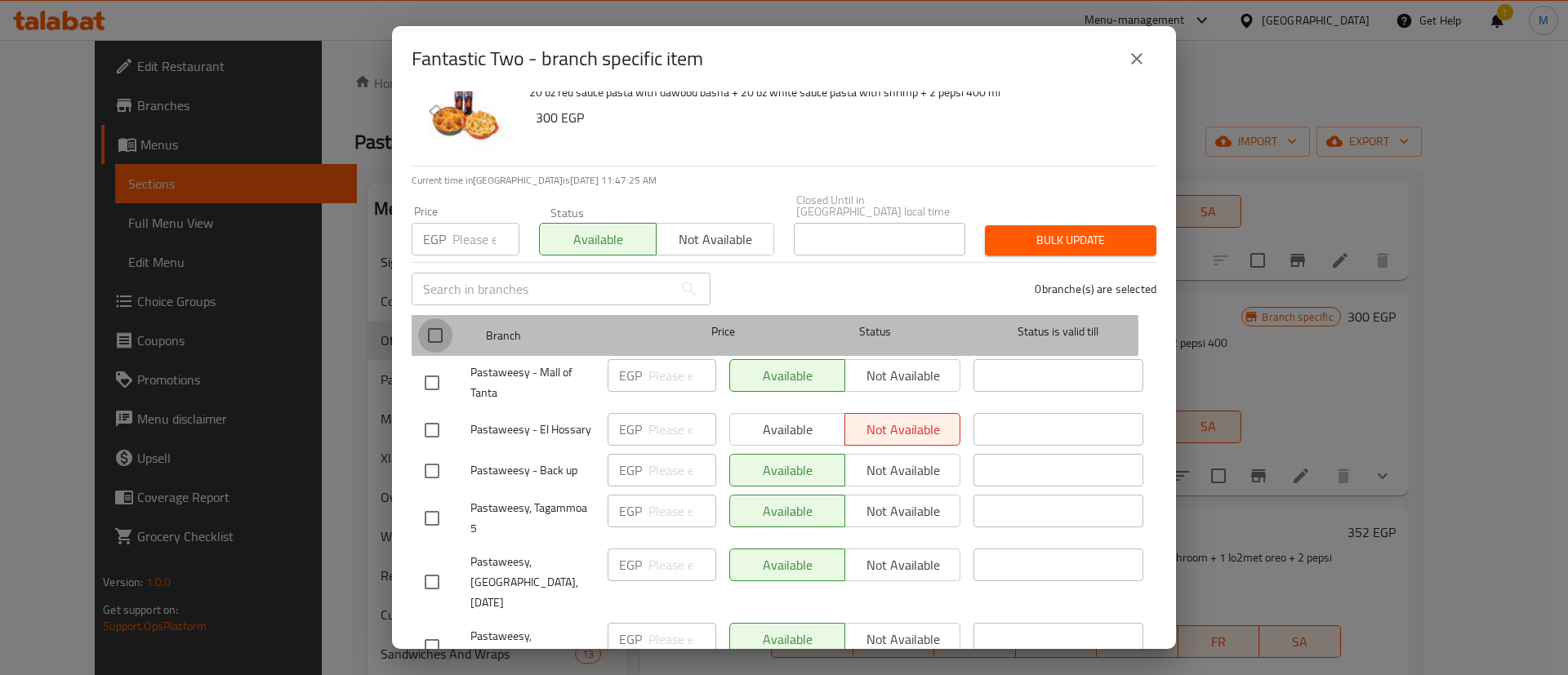
checkbox input "true"
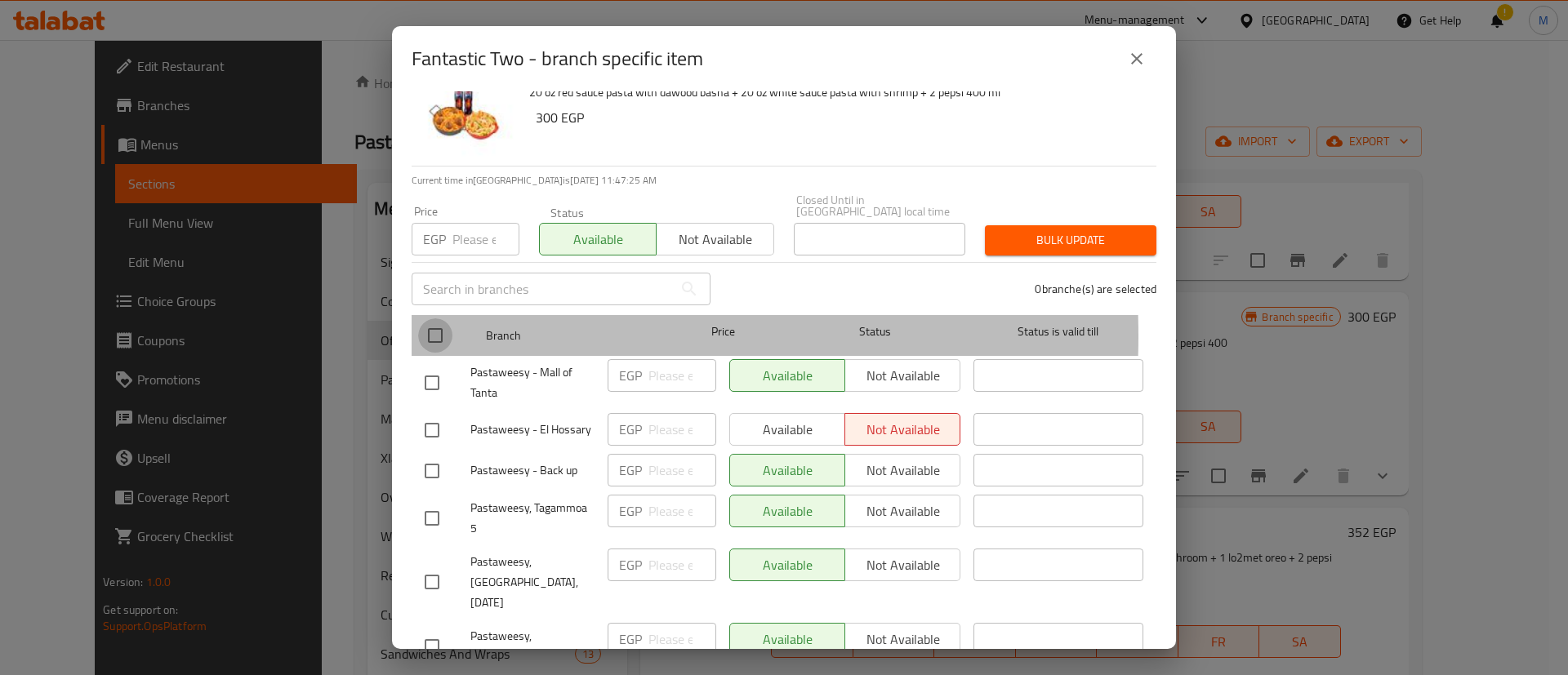
checkbox input "true"
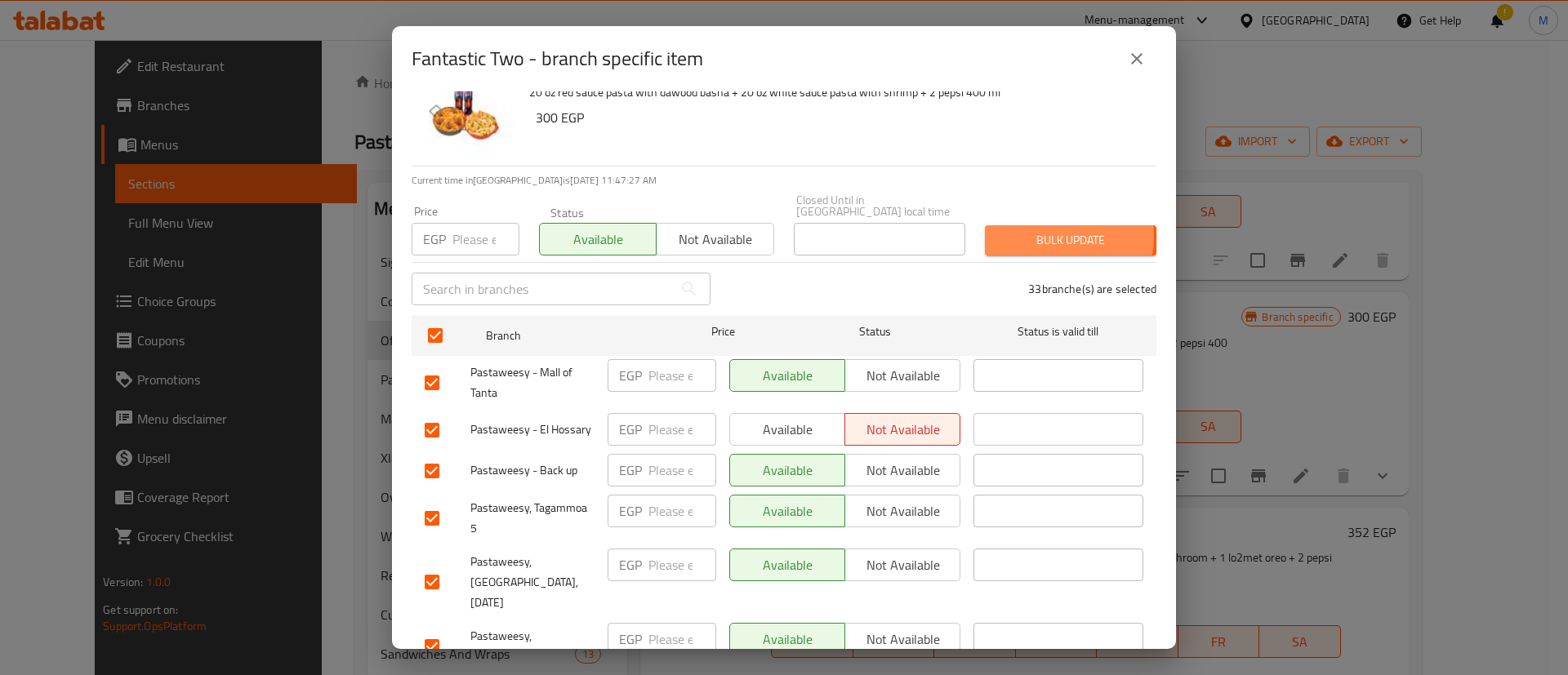
click at [1037, 230] on span "Bulk update" at bounding box center [1070, 240] width 146 height 20
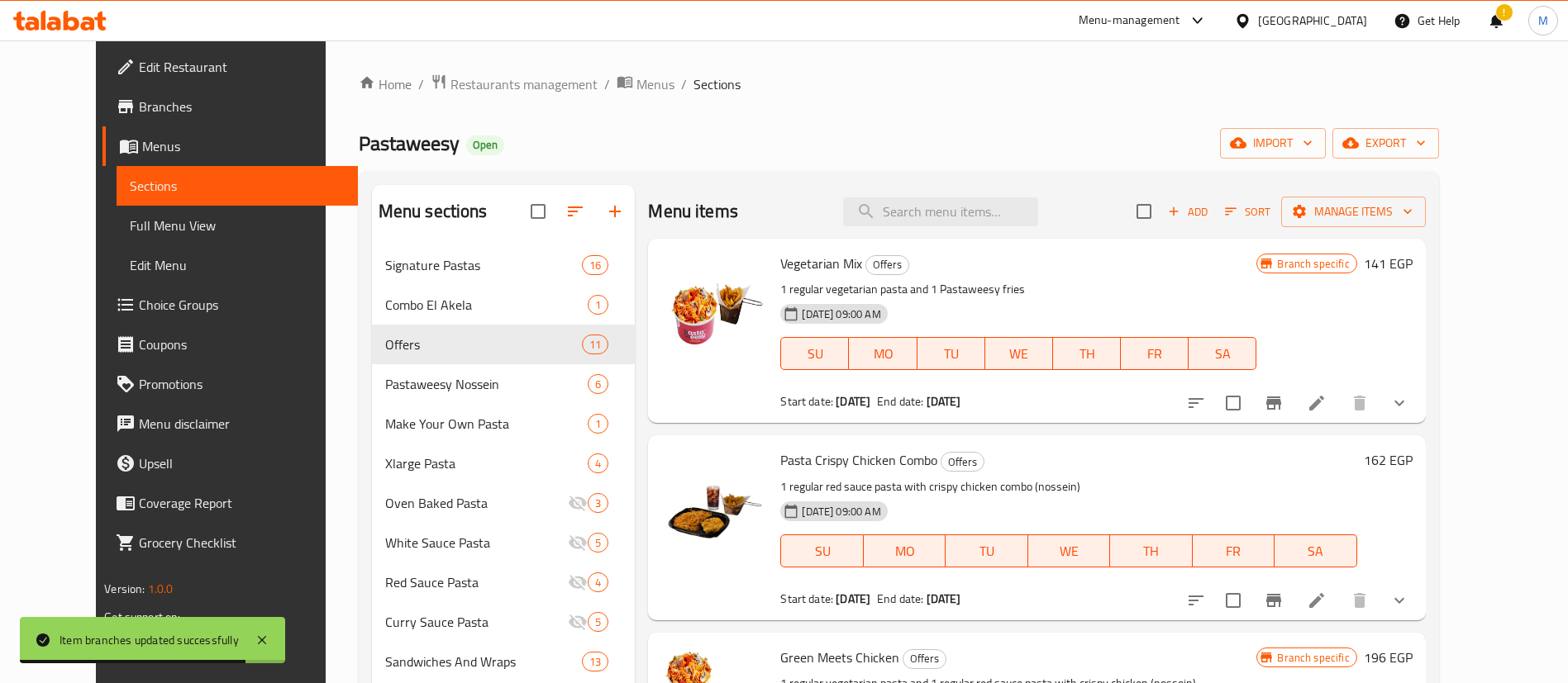
scroll to position [51, 0]
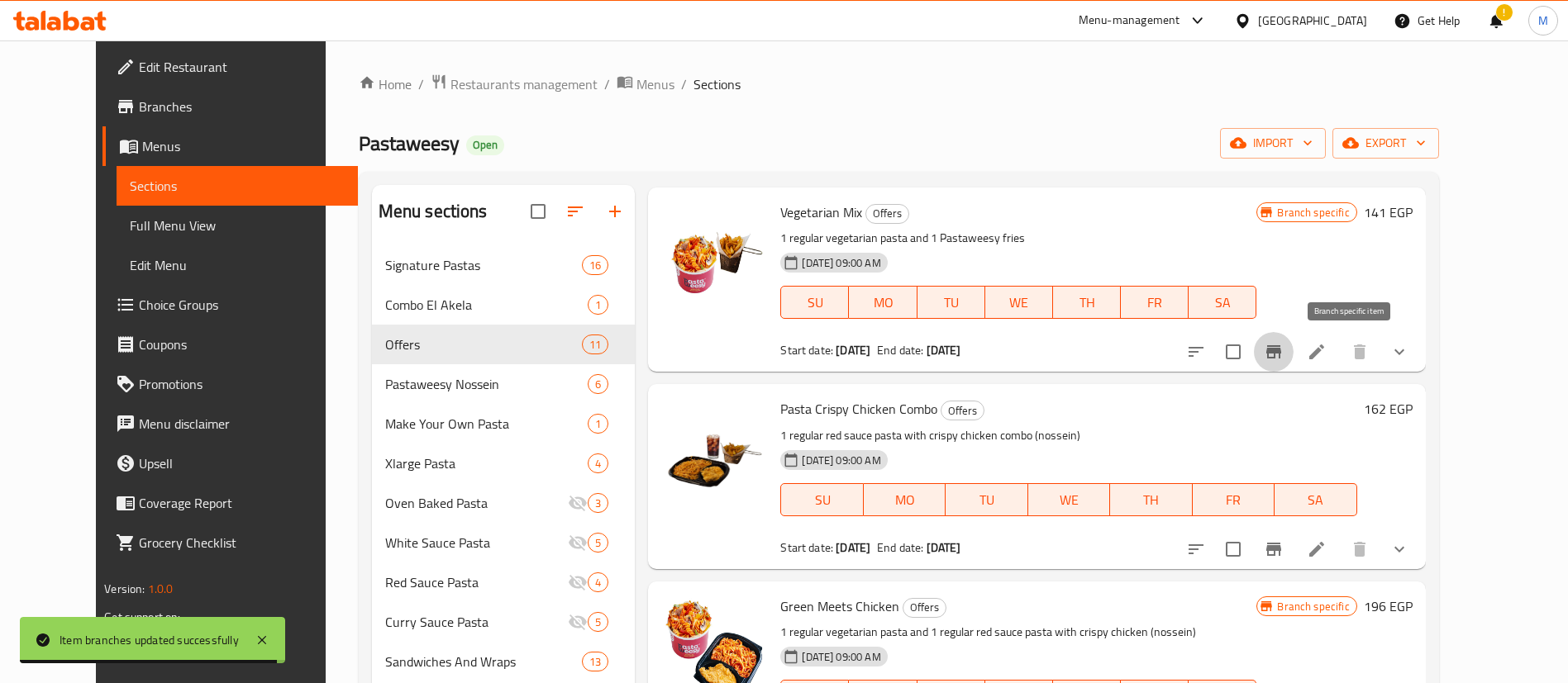
click at [1281, 351] on icon "Branch-specific-item" at bounding box center [1273, 353] width 14 height 13
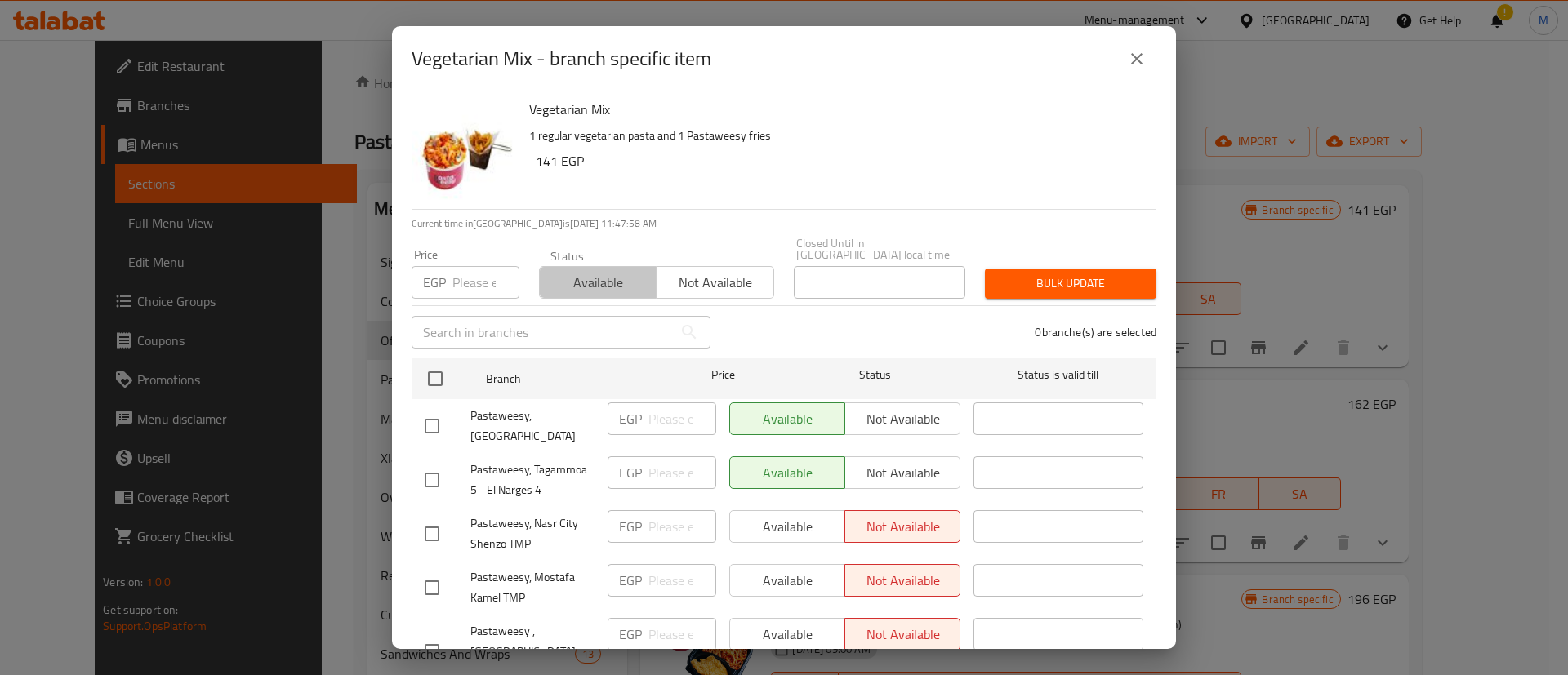
click at [594, 272] on span "Available" at bounding box center [598, 283] width 104 height 24
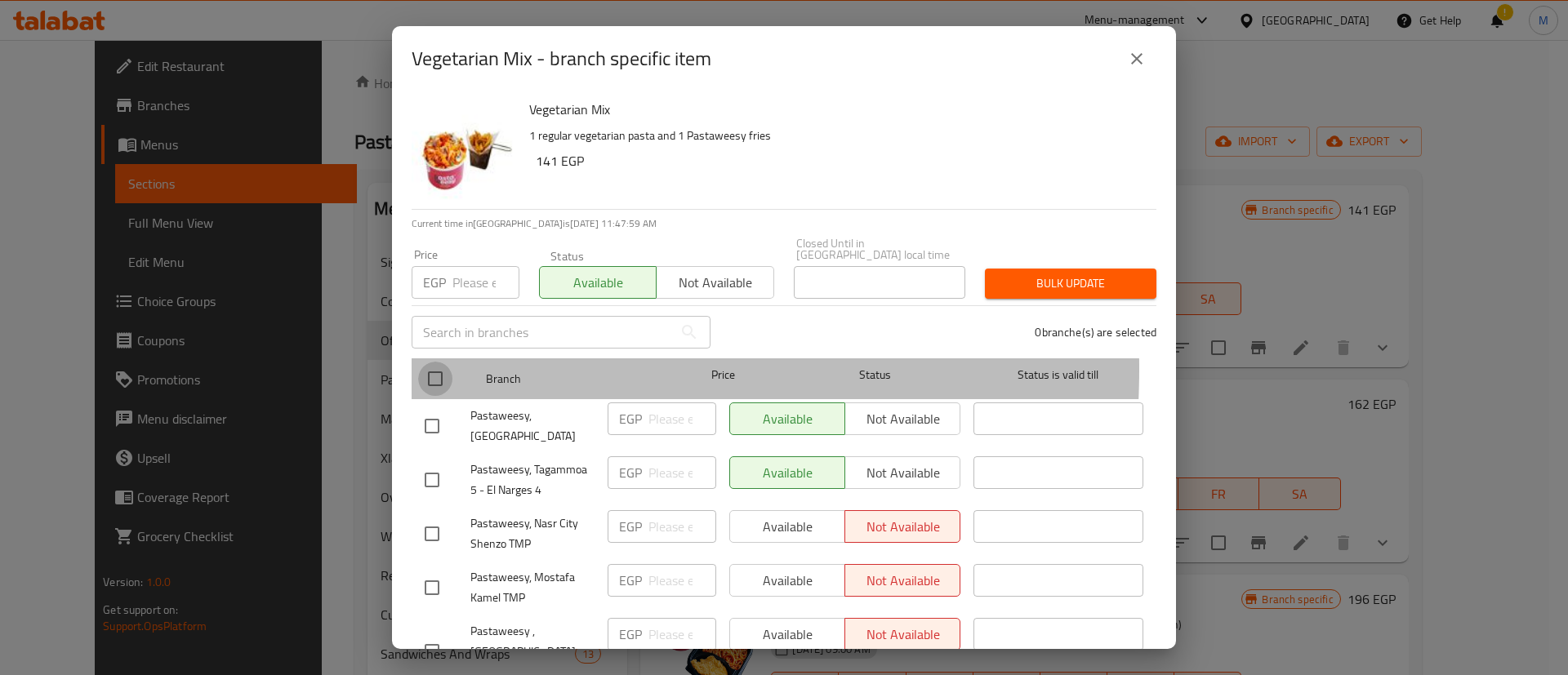
click at [443, 362] on input "checkbox" at bounding box center [435, 379] width 34 height 34
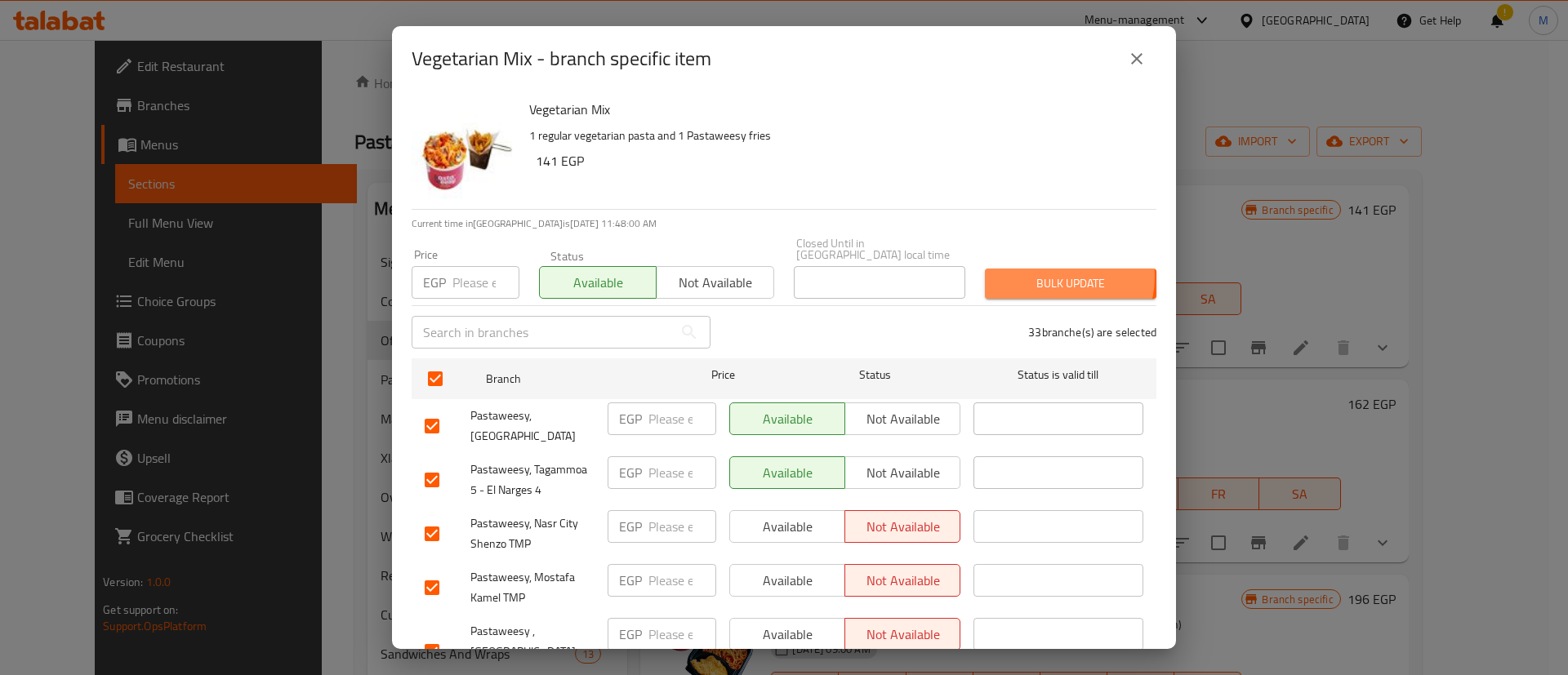
click at [1042, 273] on span "Bulk update" at bounding box center [1070, 283] width 146 height 20
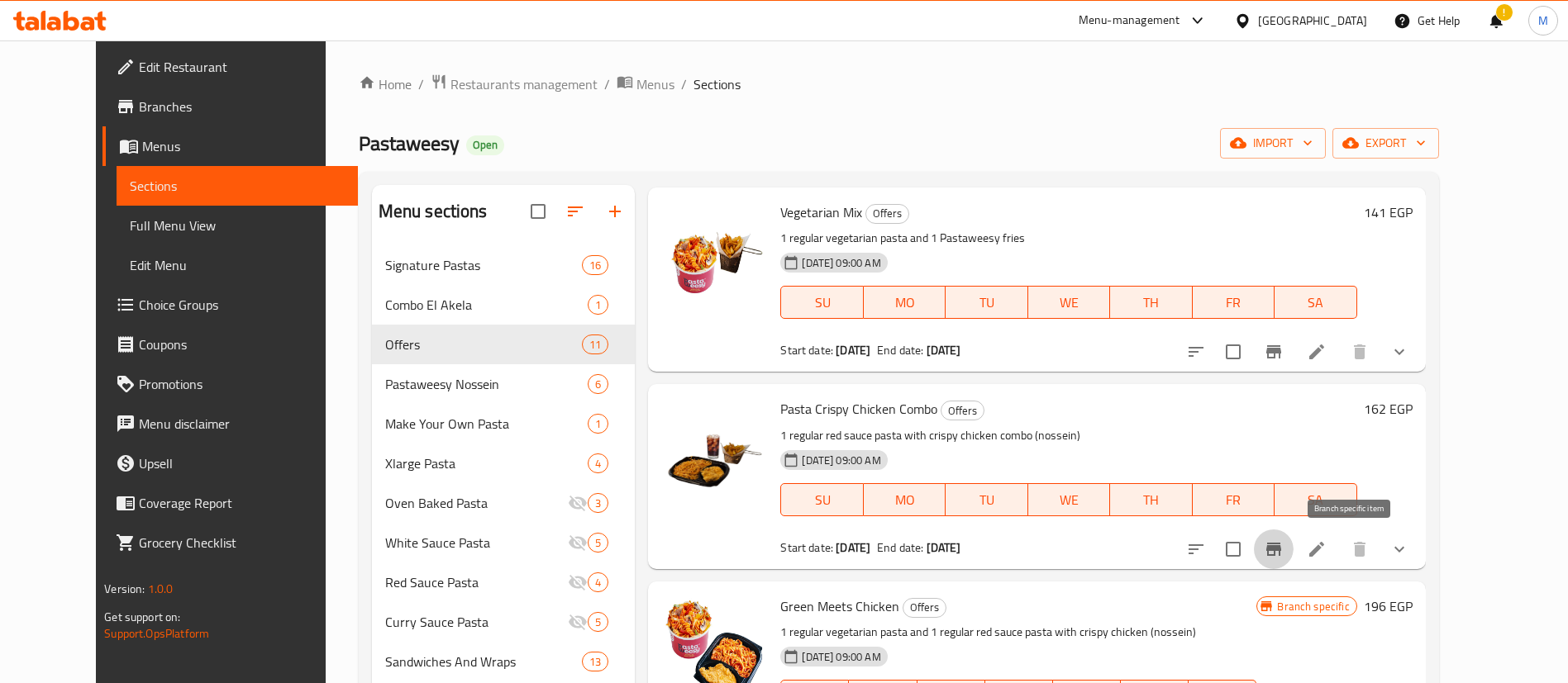
click at [1293, 562] on button "Branch-specific-item" at bounding box center [1273, 549] width 40 height 39
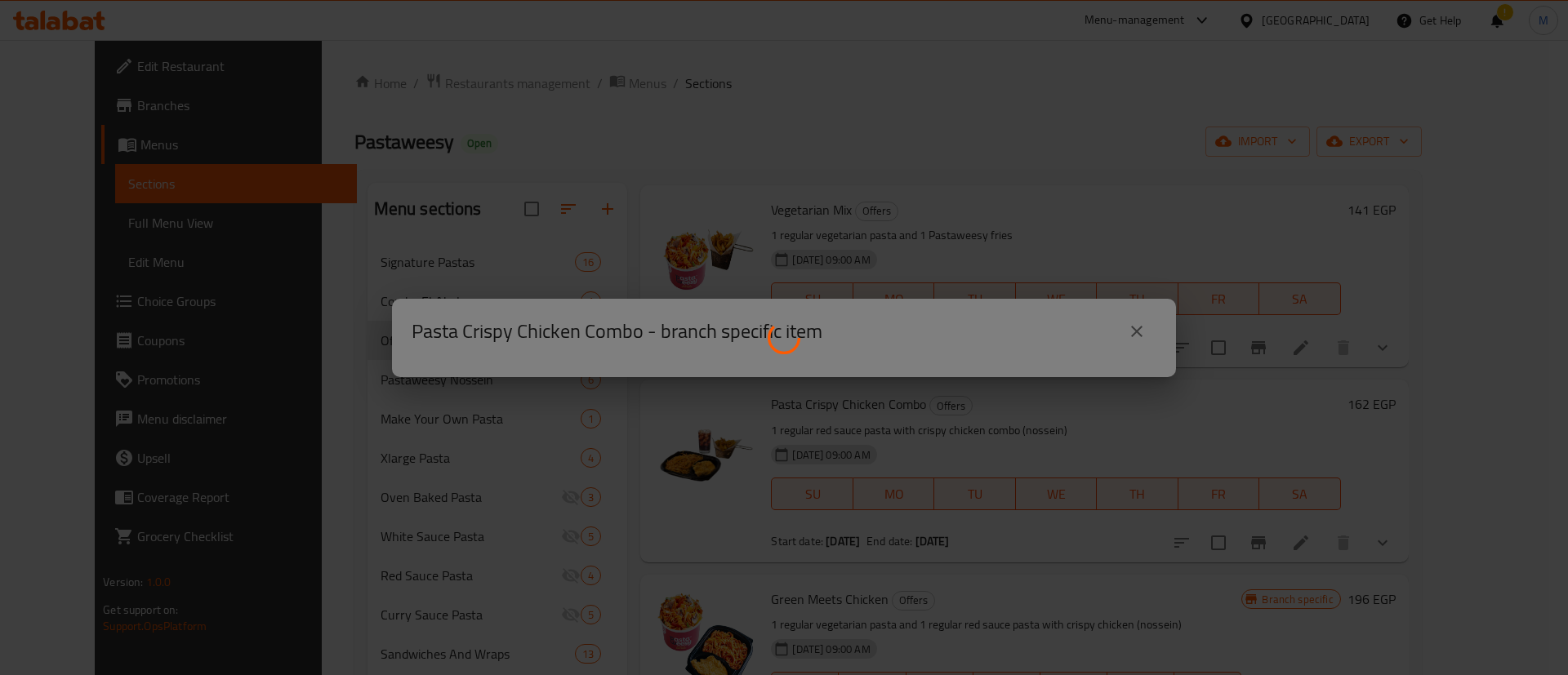
click at [1333, 555] on div at bounding box center [784, 337] width 1568 height 675
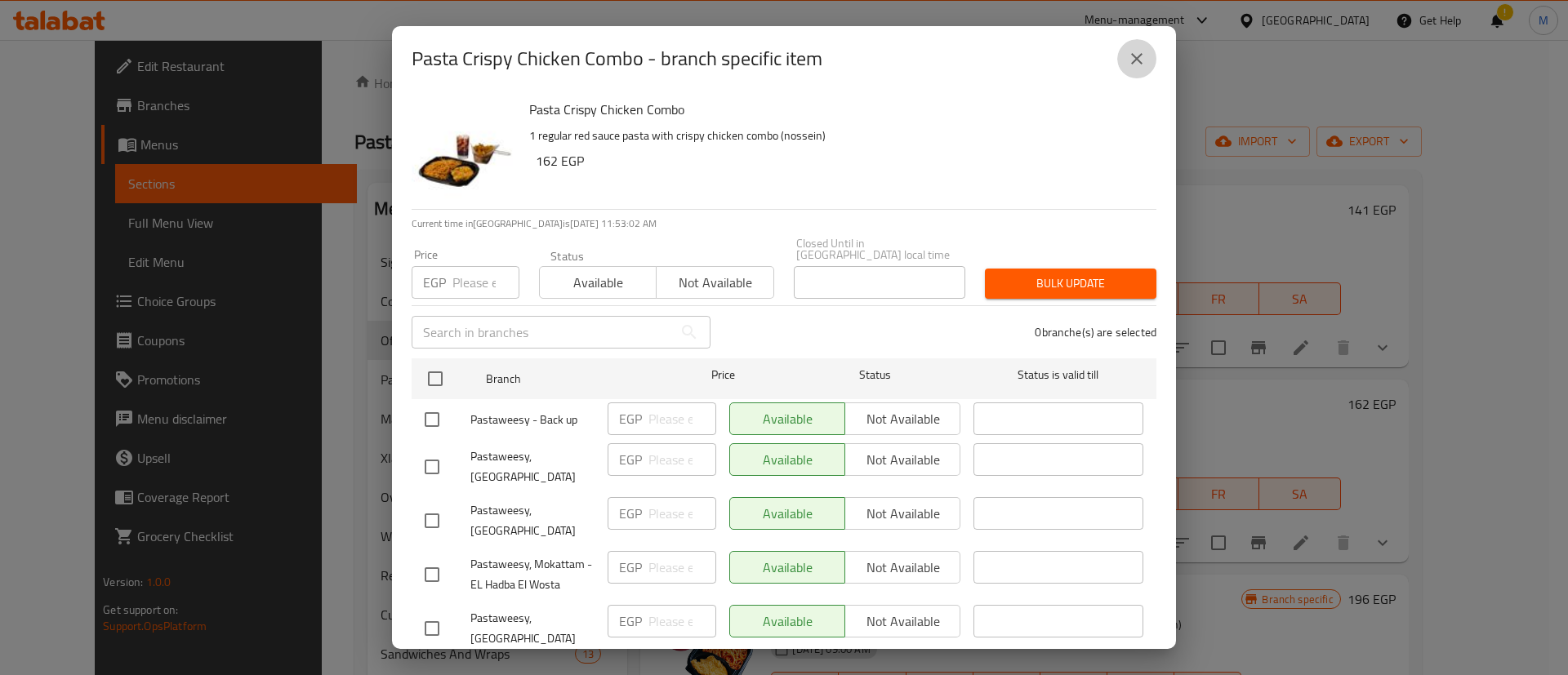
click at [1142, 57] on icon "close" at bounding box center [1137, 58] width 20 height 20
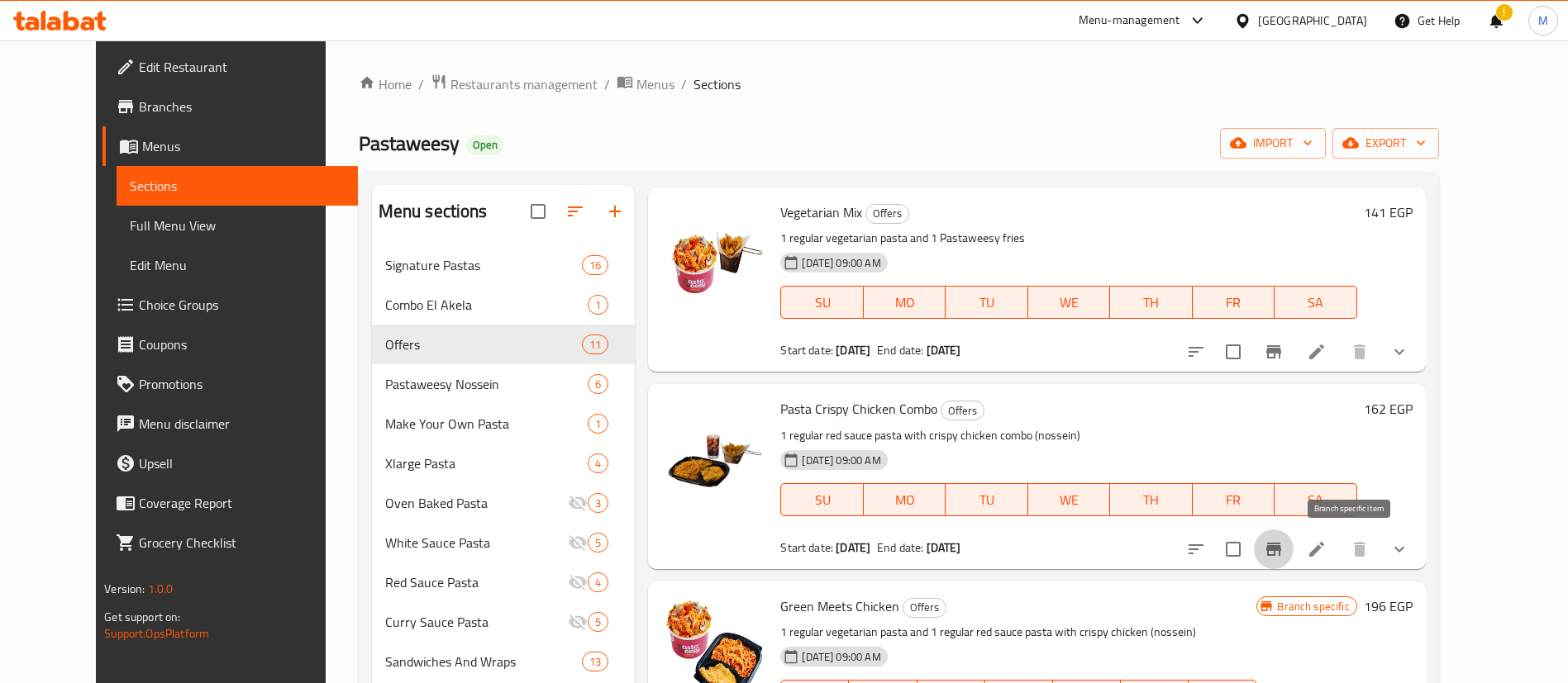
click at [1284, 547] on icon "Branch-specific-item" at bounding box center [1273, 549] width 20 height 20
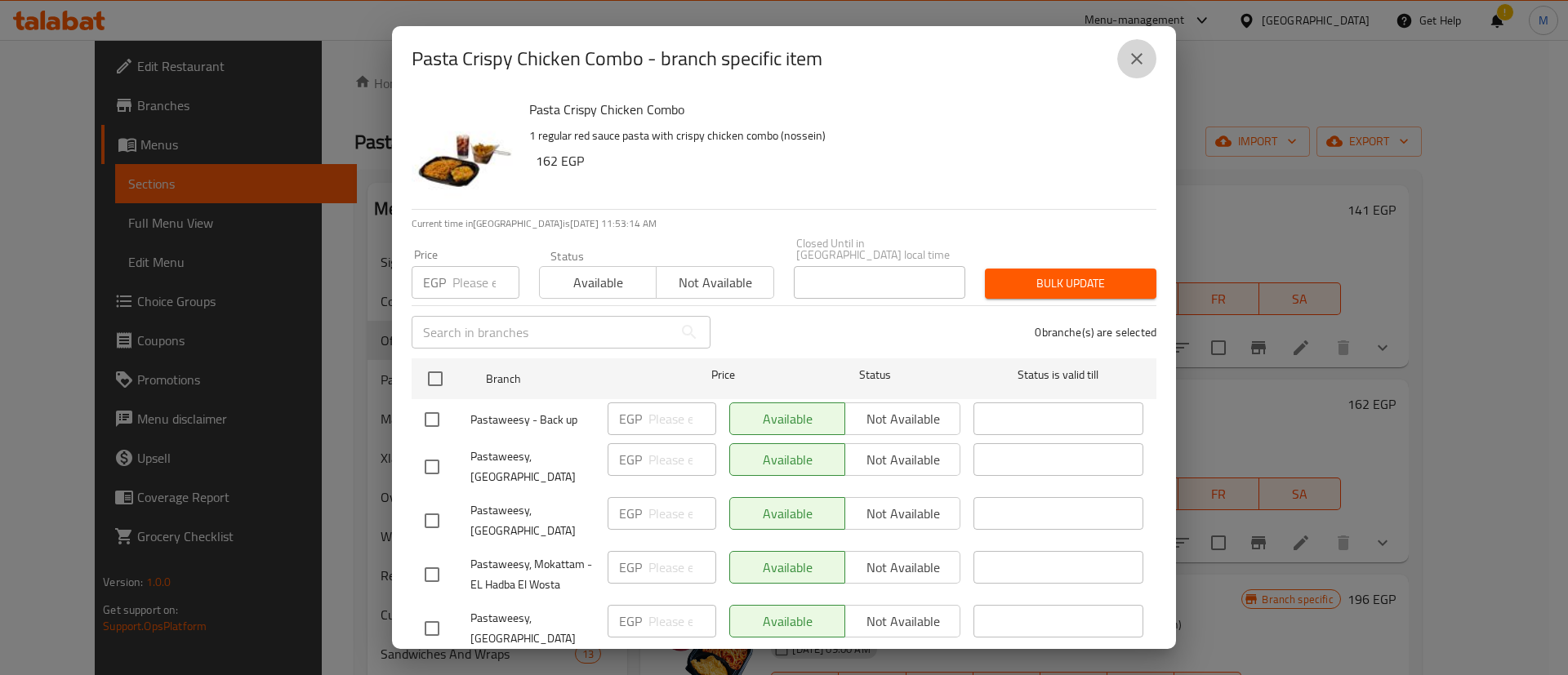
click at [1138, 58] on icon "close" at bounding box center [1137, 59] width 11 height 11
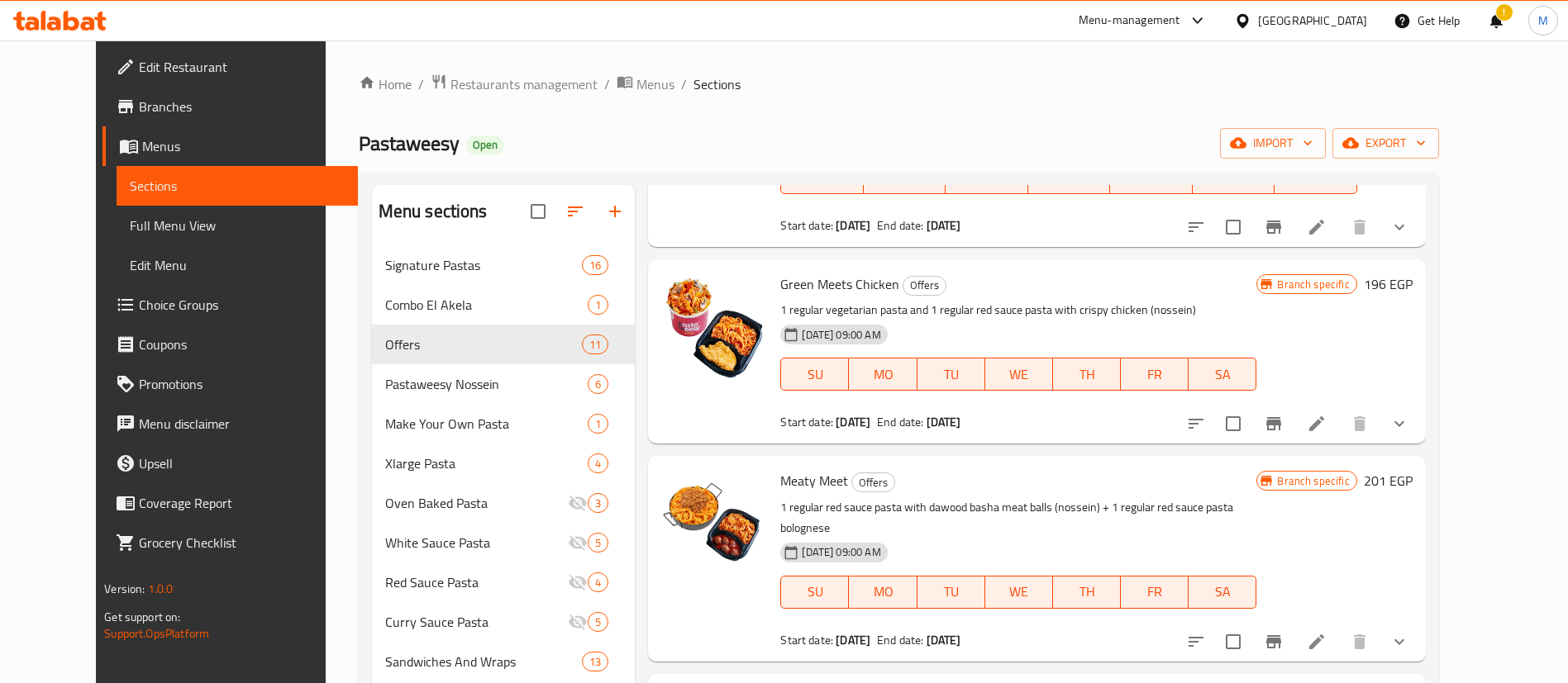
scroll to position [379, 0]
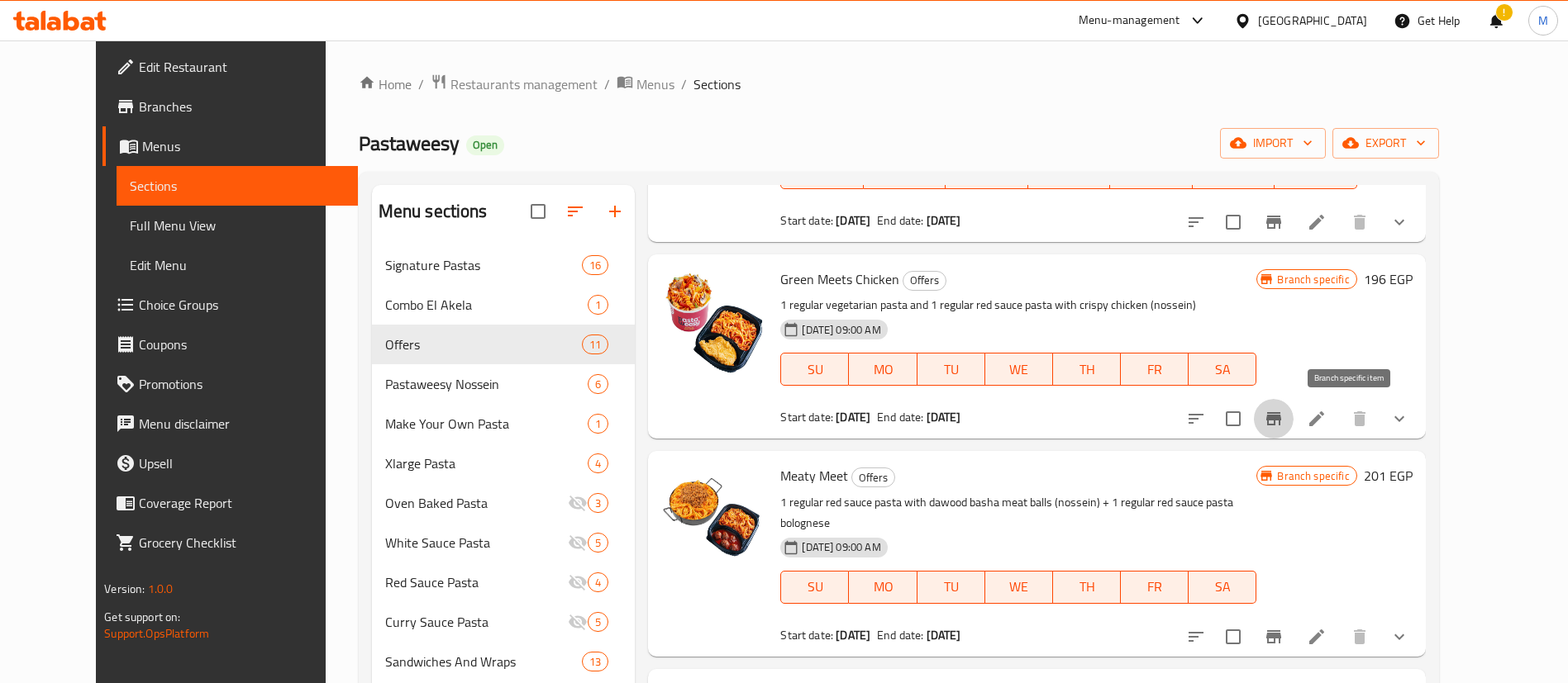
click at [1284, 411] on icon "Branch-specific-item" at bounding box center [1273, 419] width 20 height 20
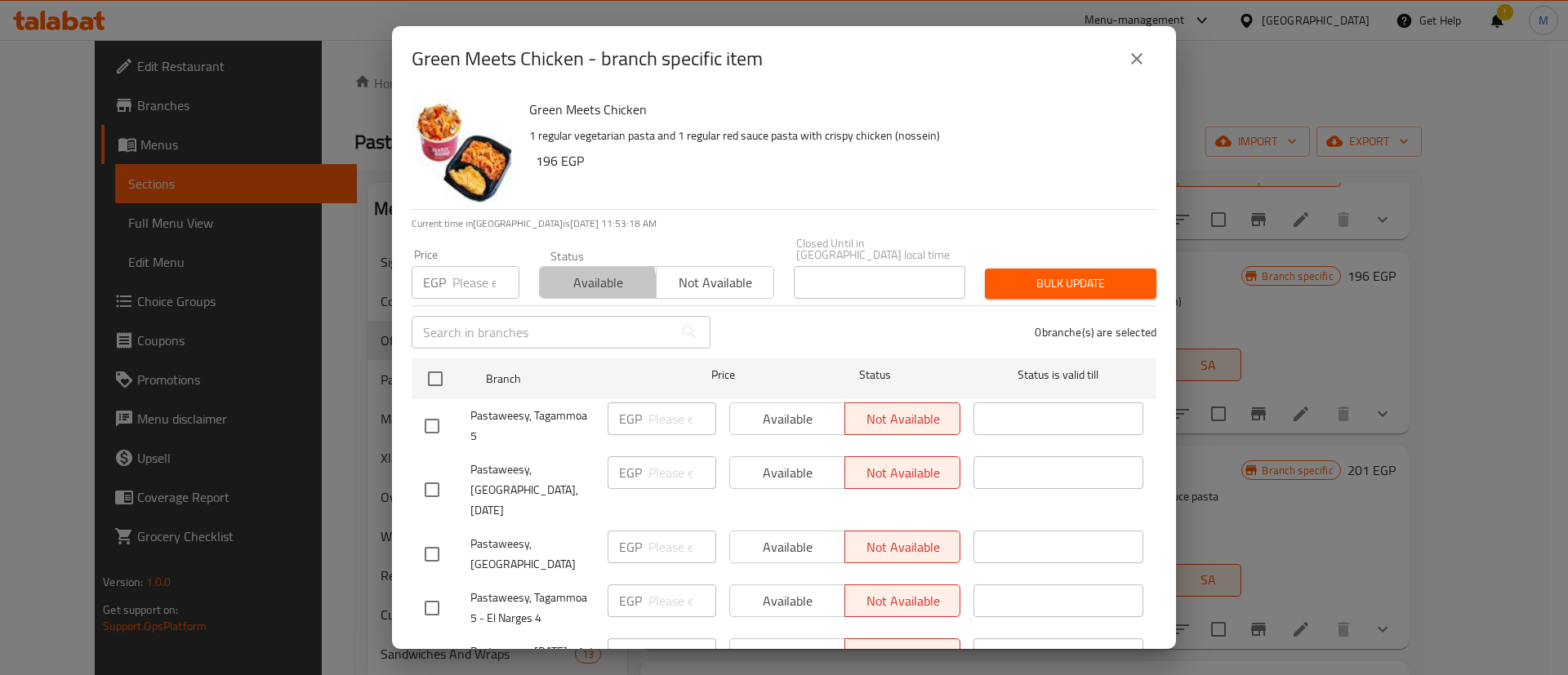
click at [571, 276] on span "Available" at bounding box center [598, 283] width 104 height 24
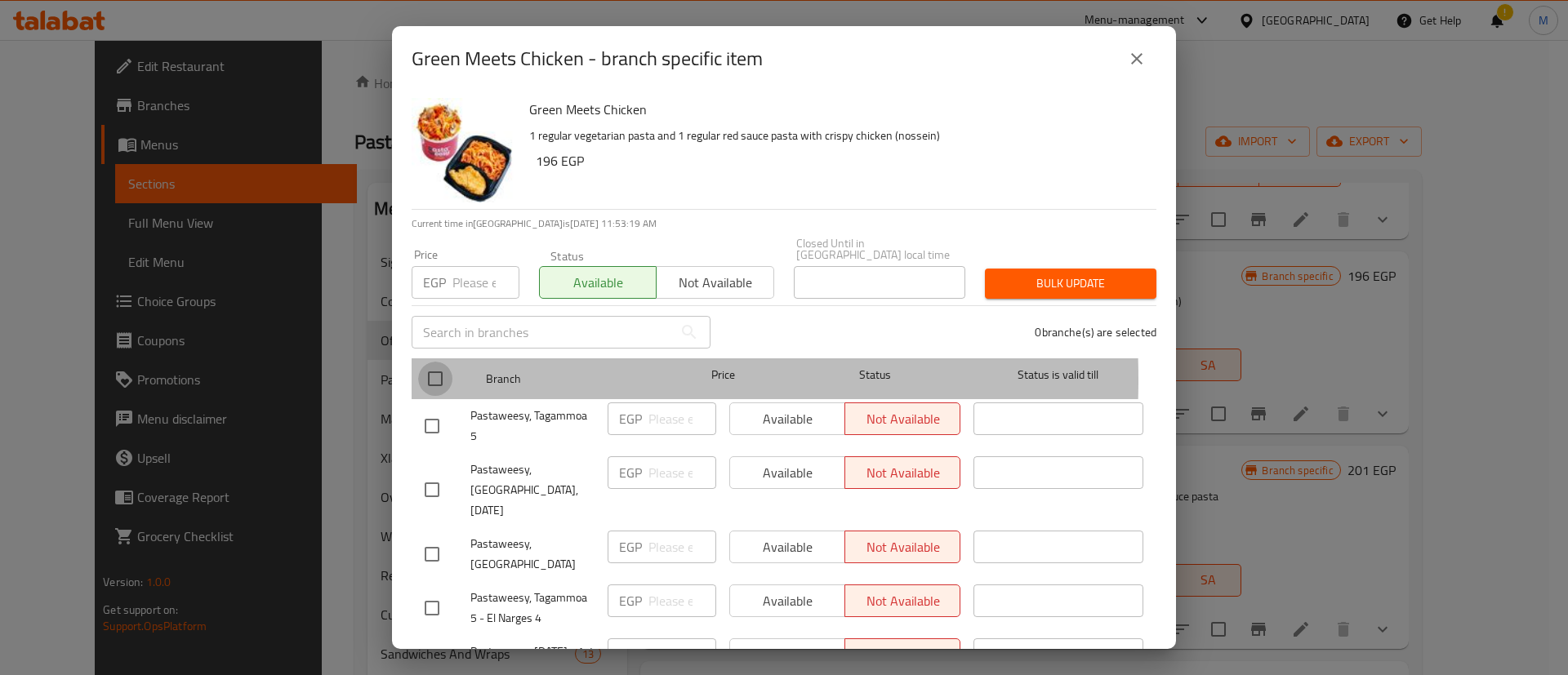
click at [446, 368] on input "checkbox" at bounding box center [435, 379] width 34 height 34
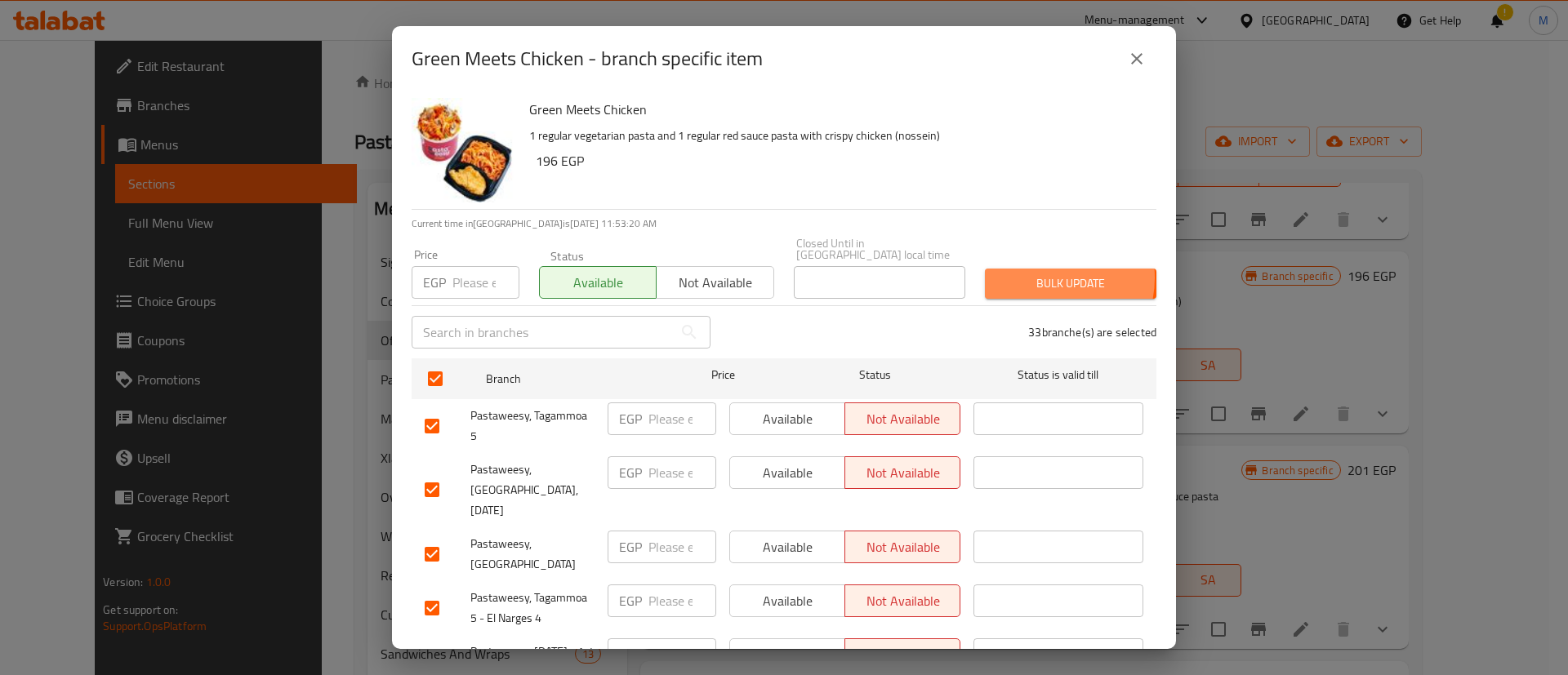
click at [1025, 273] on span "Bulk update" at bounding box center [1070, 283] width 146 height 20
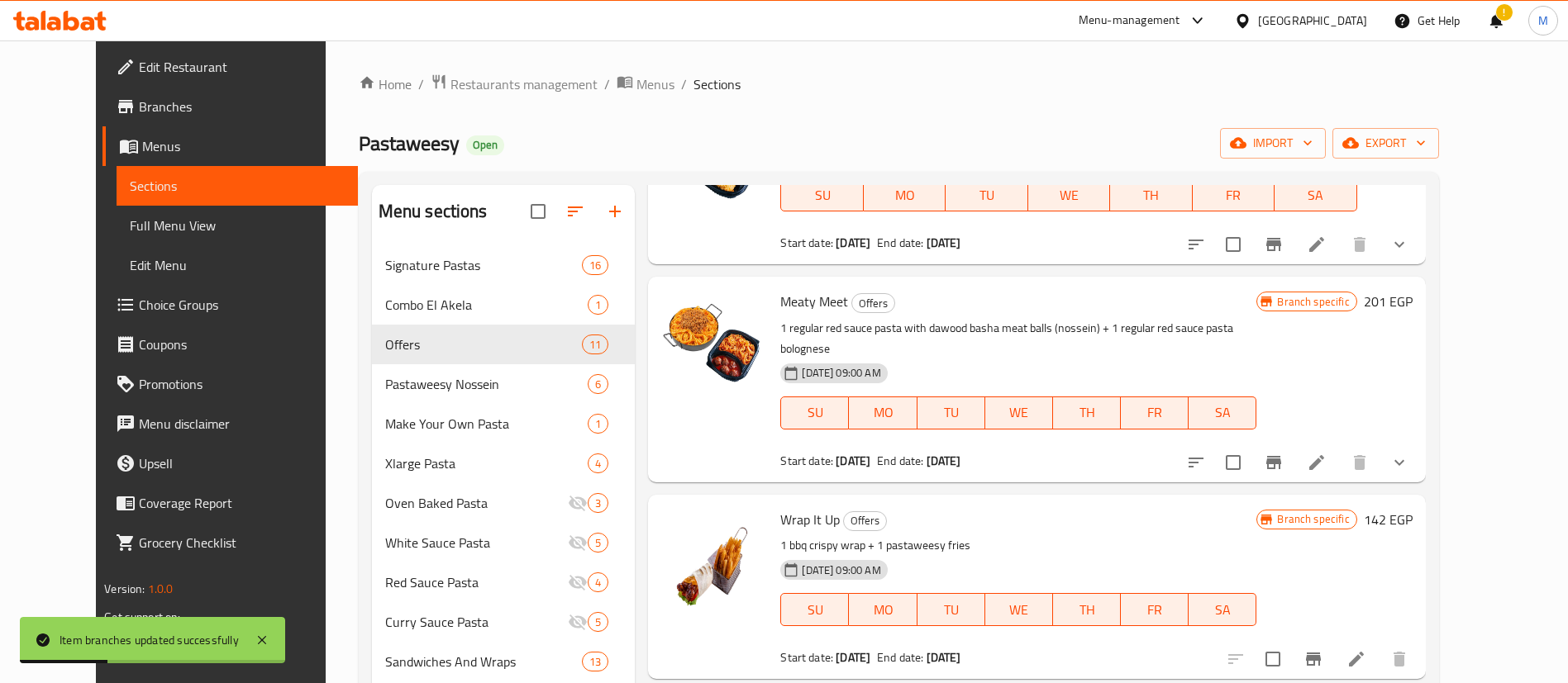
scroll to position [555, 0]
click at [1334, 638] on button "Branch-specific-item" at bounding box center [1313, 657] width 40 height 39
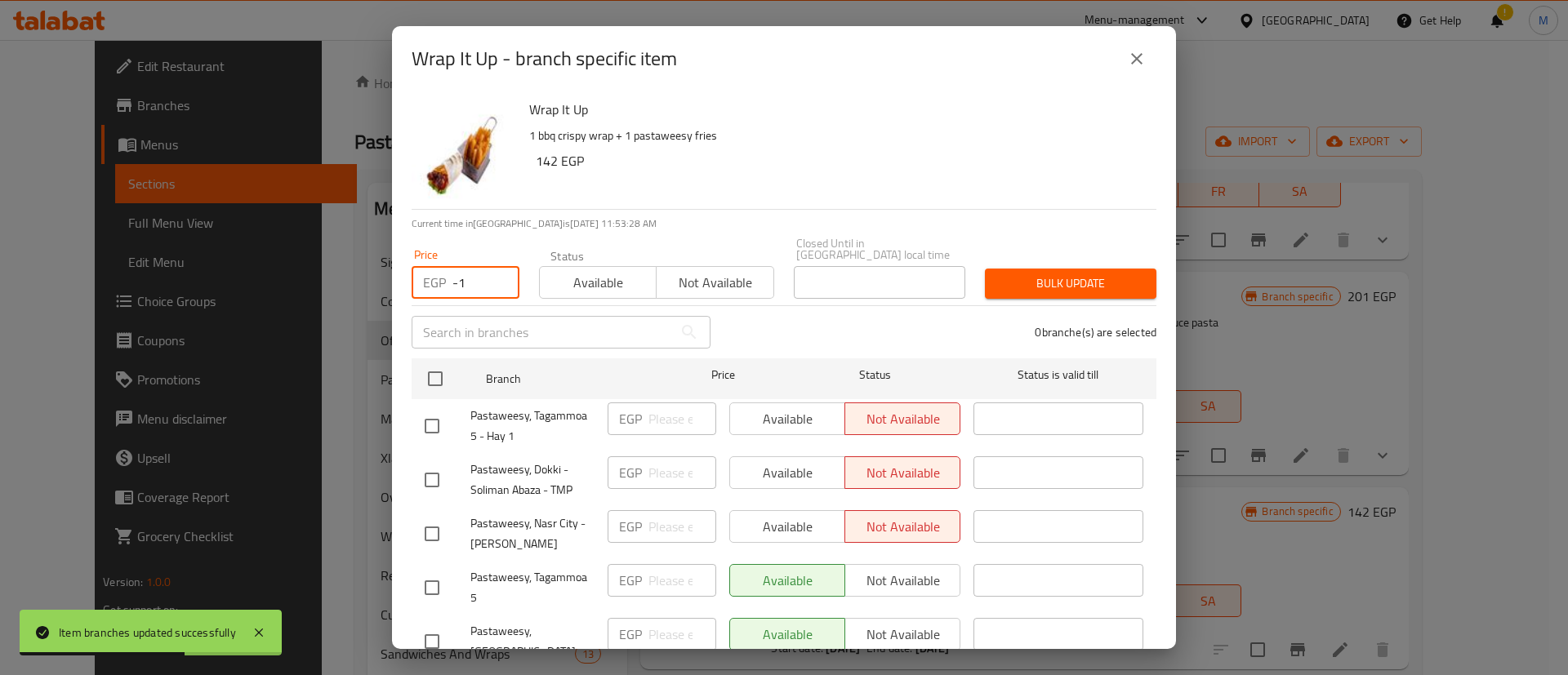
click at [494, 280] on input "-1" at bounding box center [486, 283] width 67 height 32
click at [584, 271] on span "Available" at bounding box center [598, 283] width 104 height 24
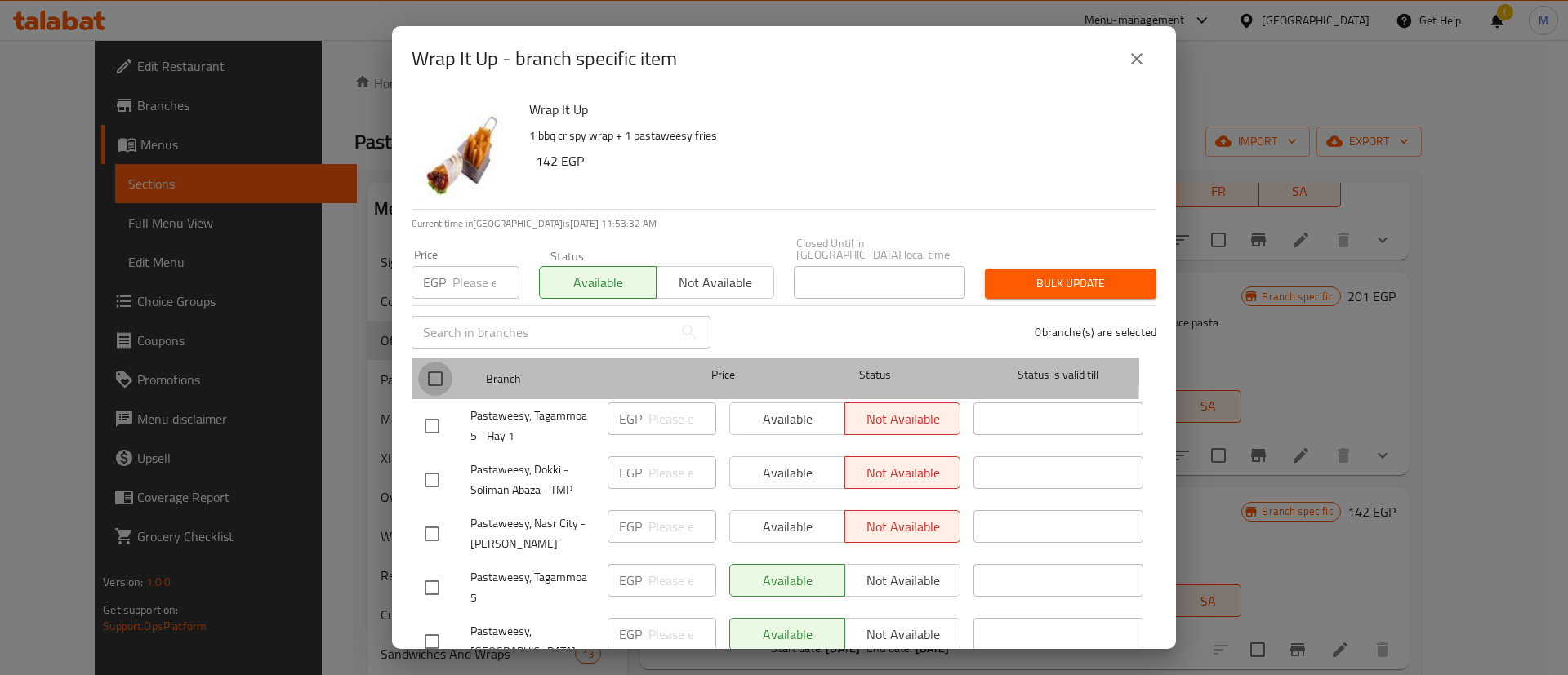
click at [450, 363] on input "checkbox" at bounding box center [435, 379] width 34 height 34
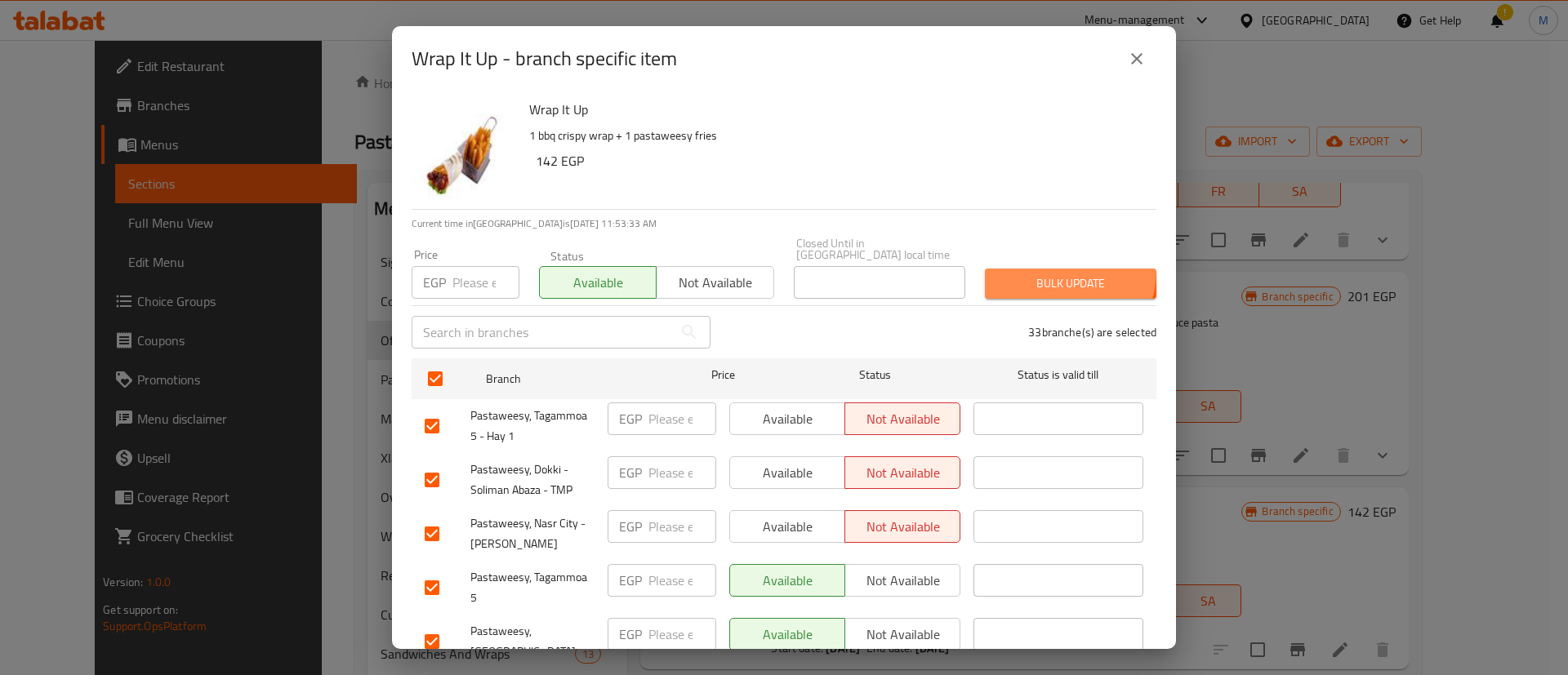
click at [1025, 268] on button "Bulk update" at bounding box center [1070, 284] width 171 height 30
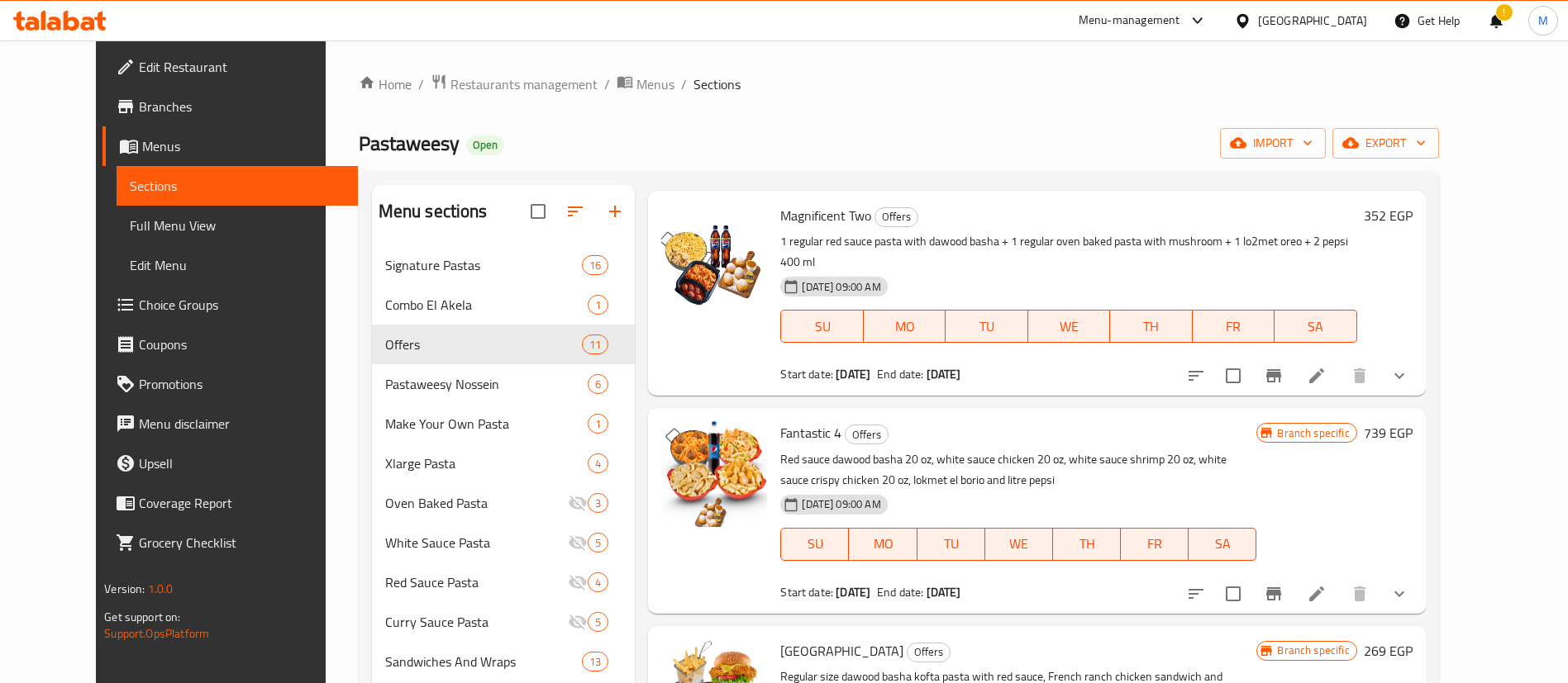
scroll to position [1259, 0]
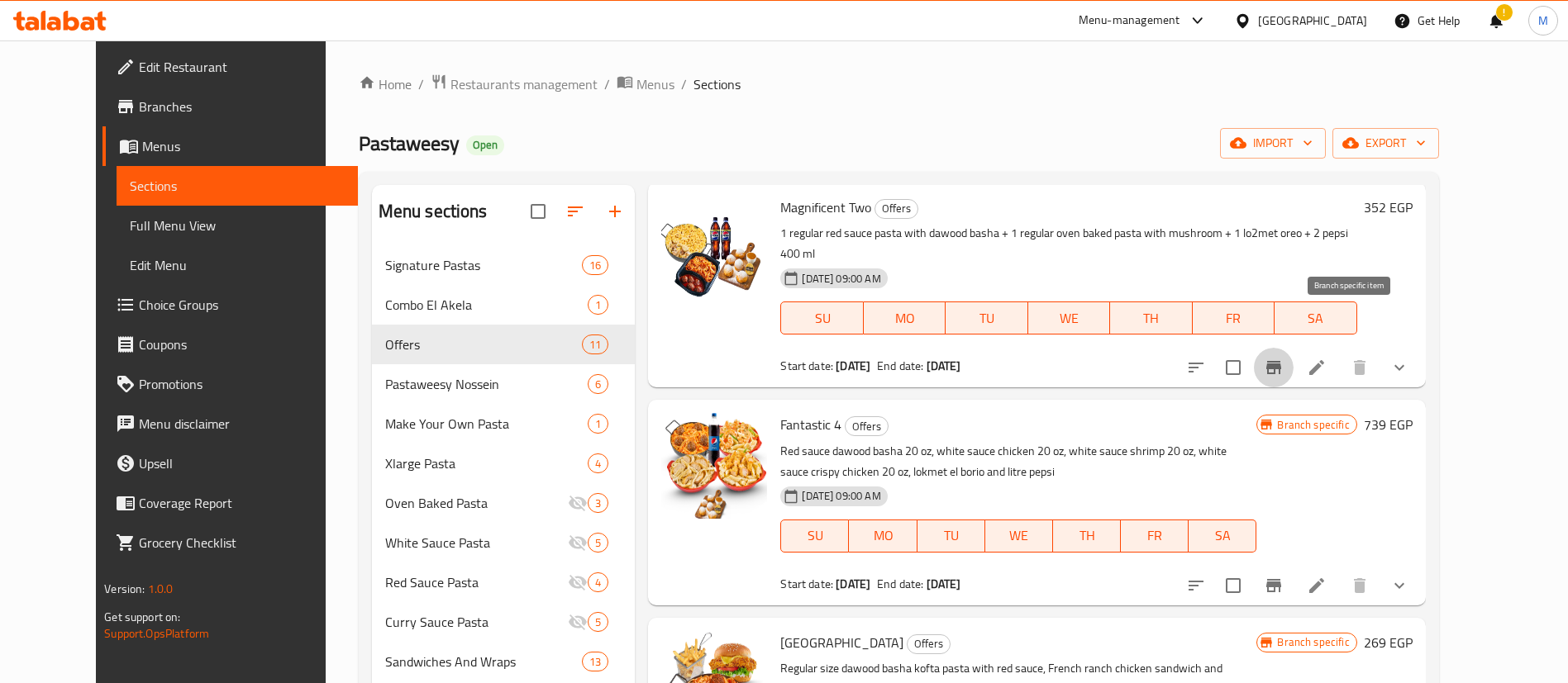
click at [1281, 361] on icon "Branch-specific-item" at bounding box center [1273, 368] width 14 height 13
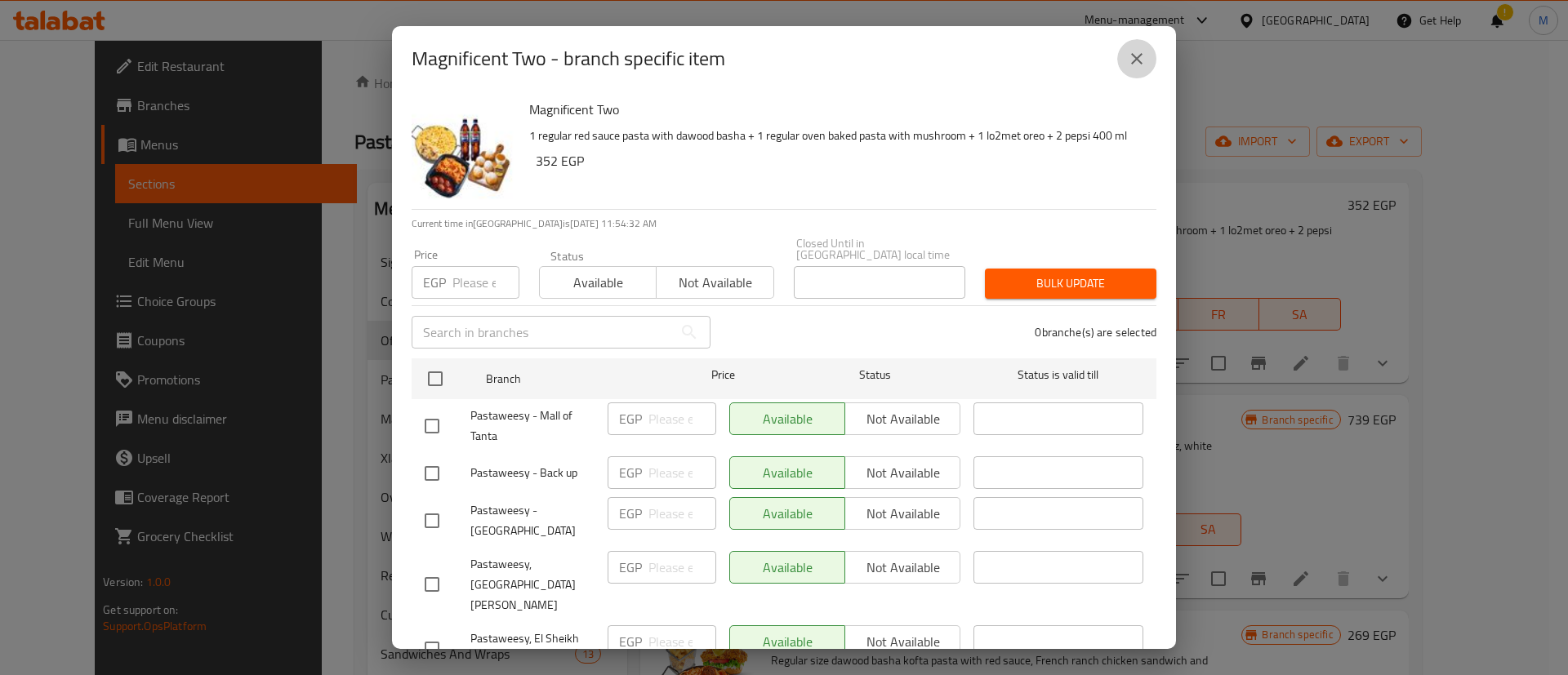
click at [1137, 74] on button "close" at bounding box center [1136, 58] width 39 height 39
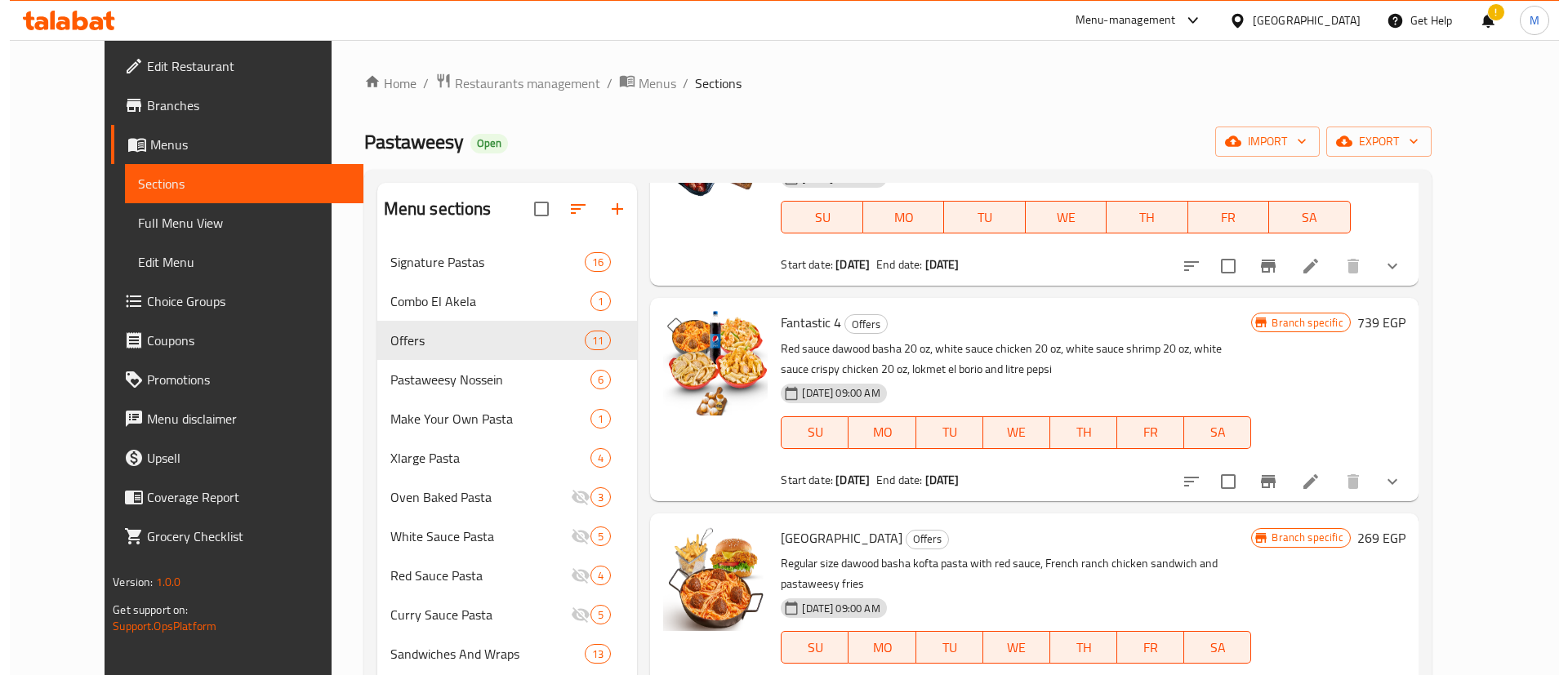
scroll to position [1347, 0]
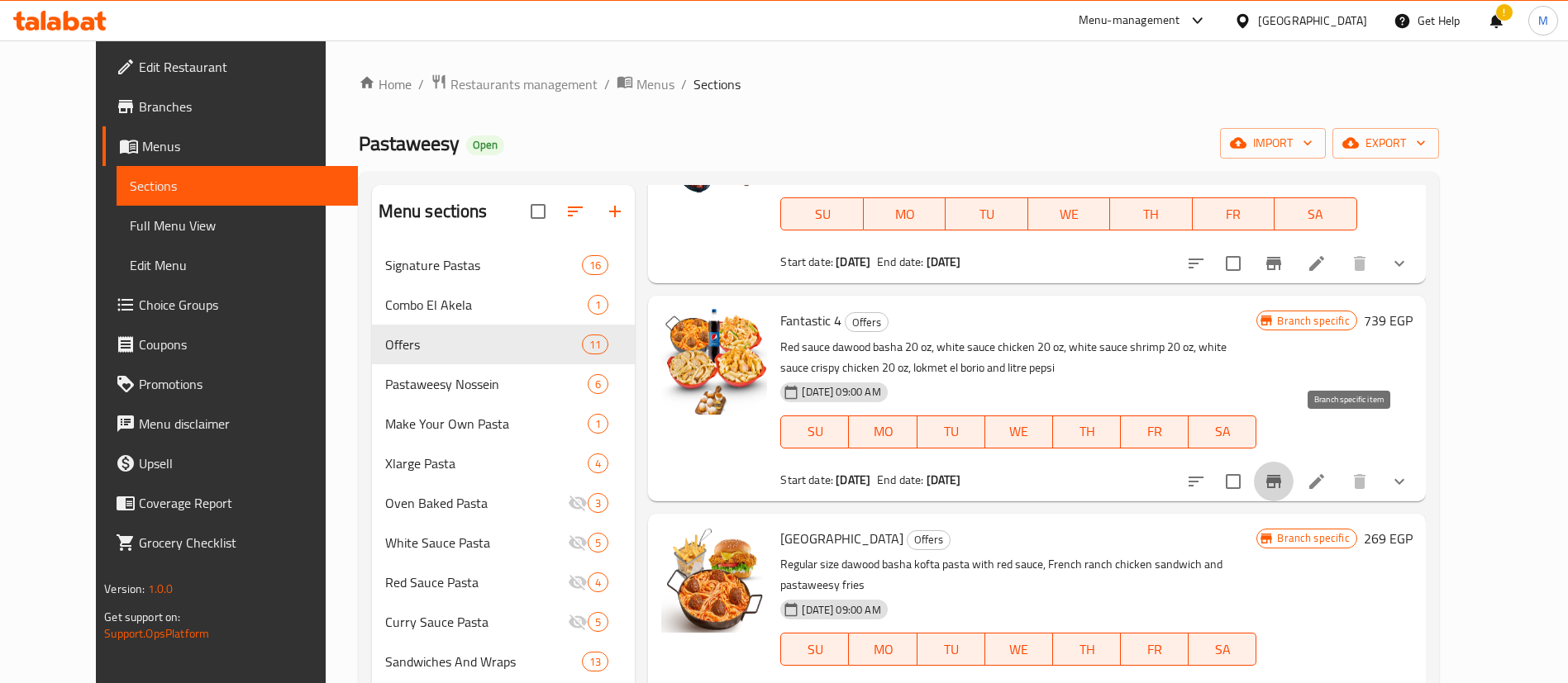
click at [1284, 472] on icon "Branch-specific-item" at bounding box center [1273, 482] width 20 height 20
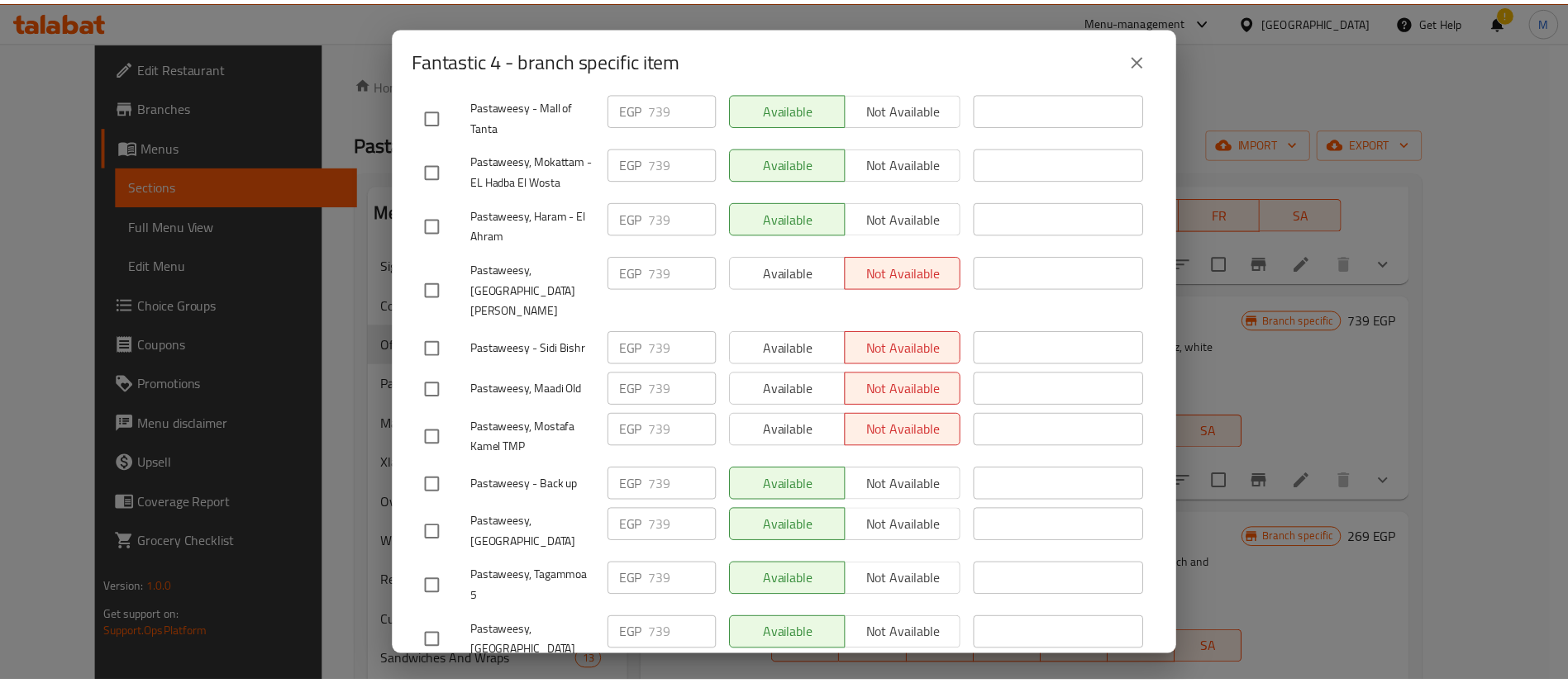
scroll to position [0, 0]
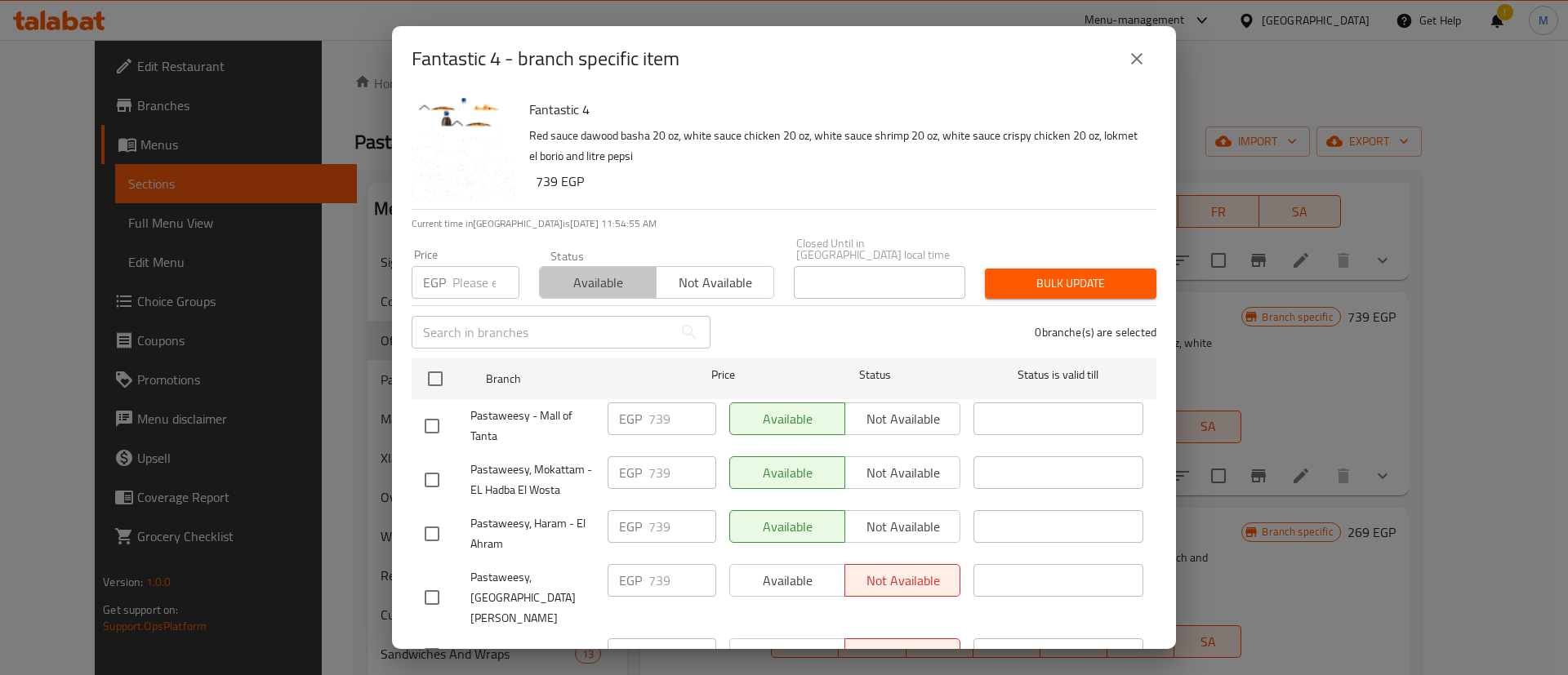
click at [608, 279] on span "Available" at bounding box center [598, 283] width 104 height 24
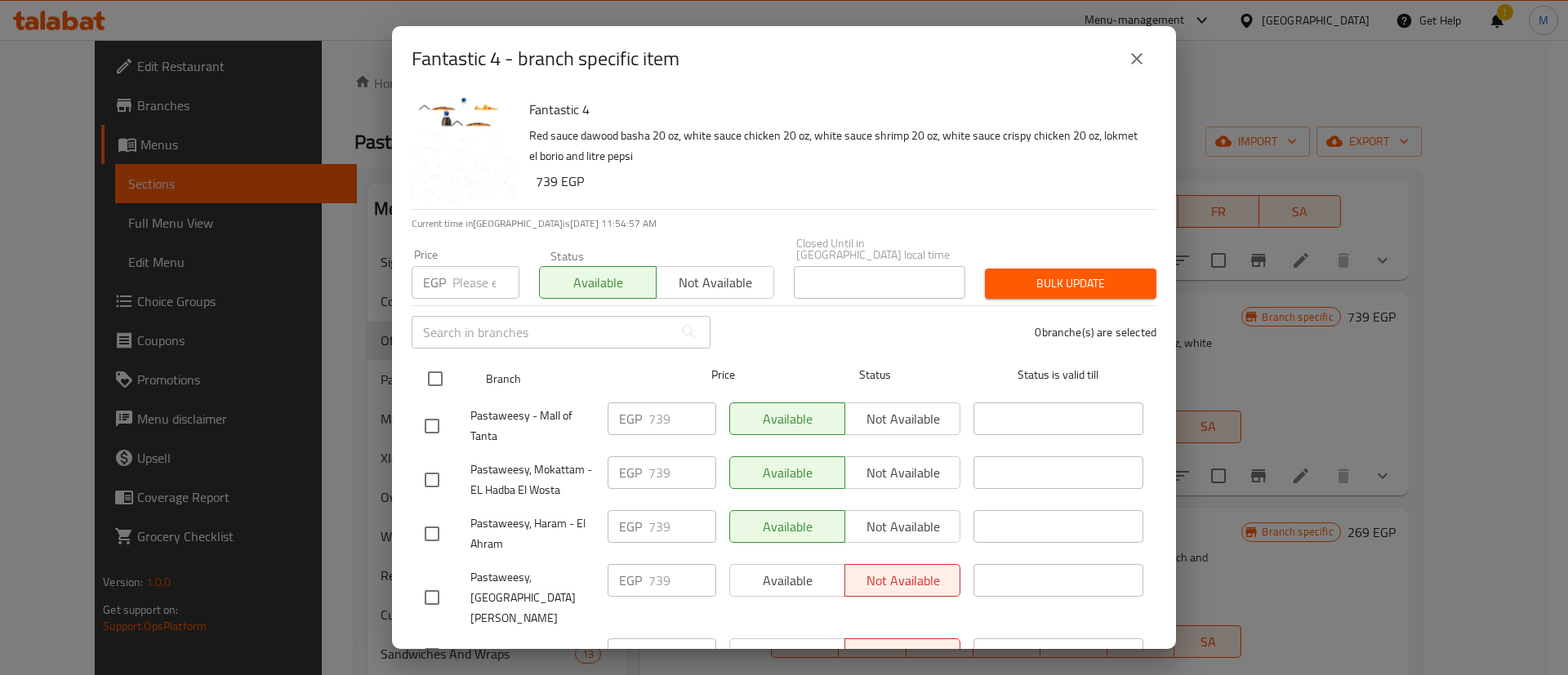
click at [441, 370] on input "checkbox" at bounding box center [435, 379] width 34 height 34
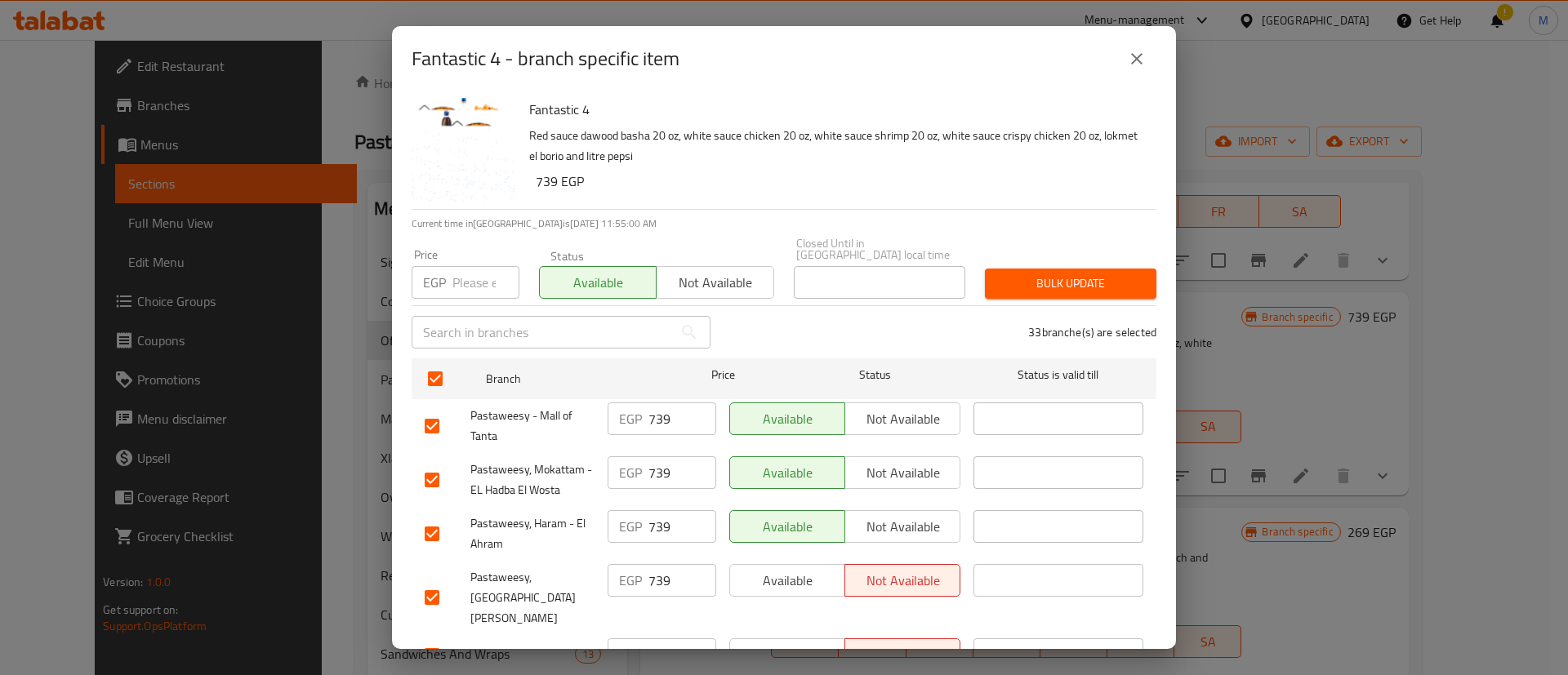
click at [1056, 273] on span "Bulk update" at bounding box center [1070, 283] width 146 height 20
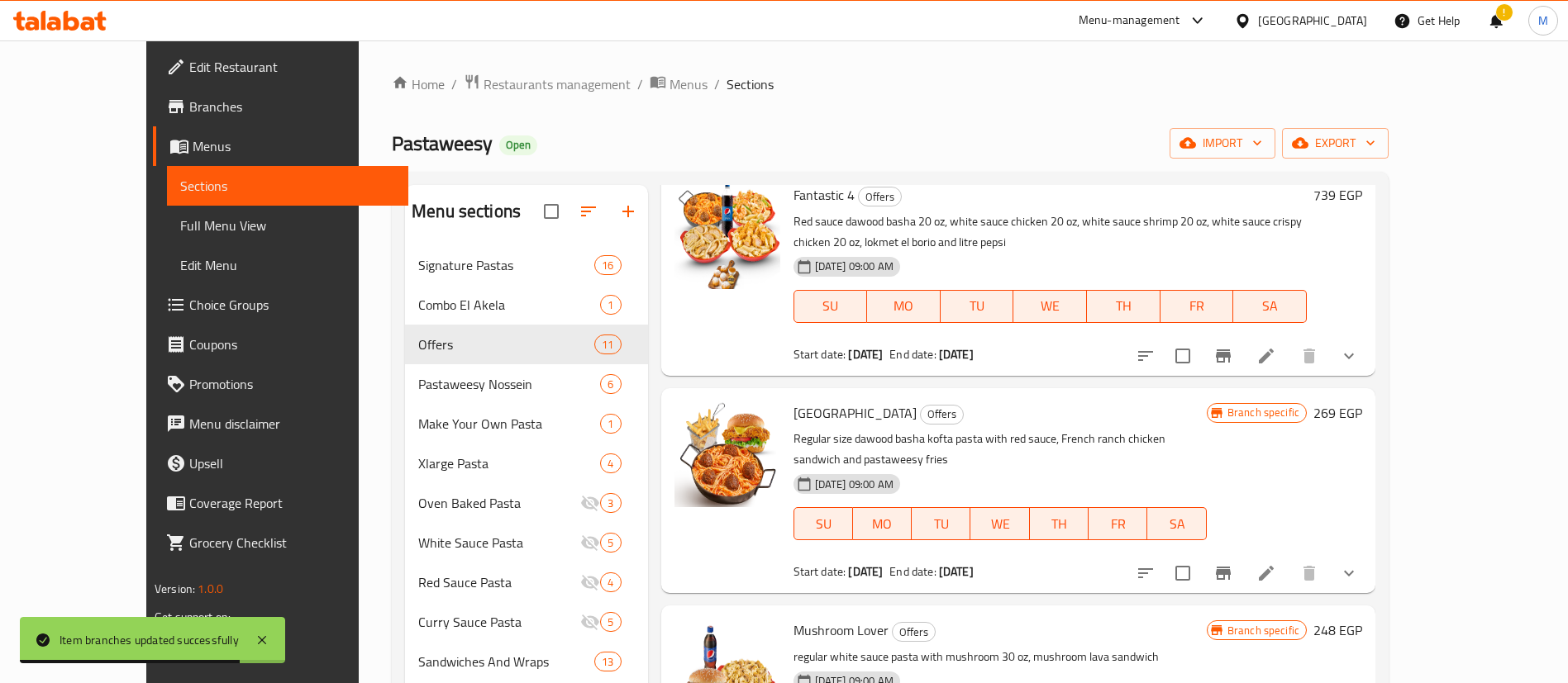
scroll to position [1492, 0]
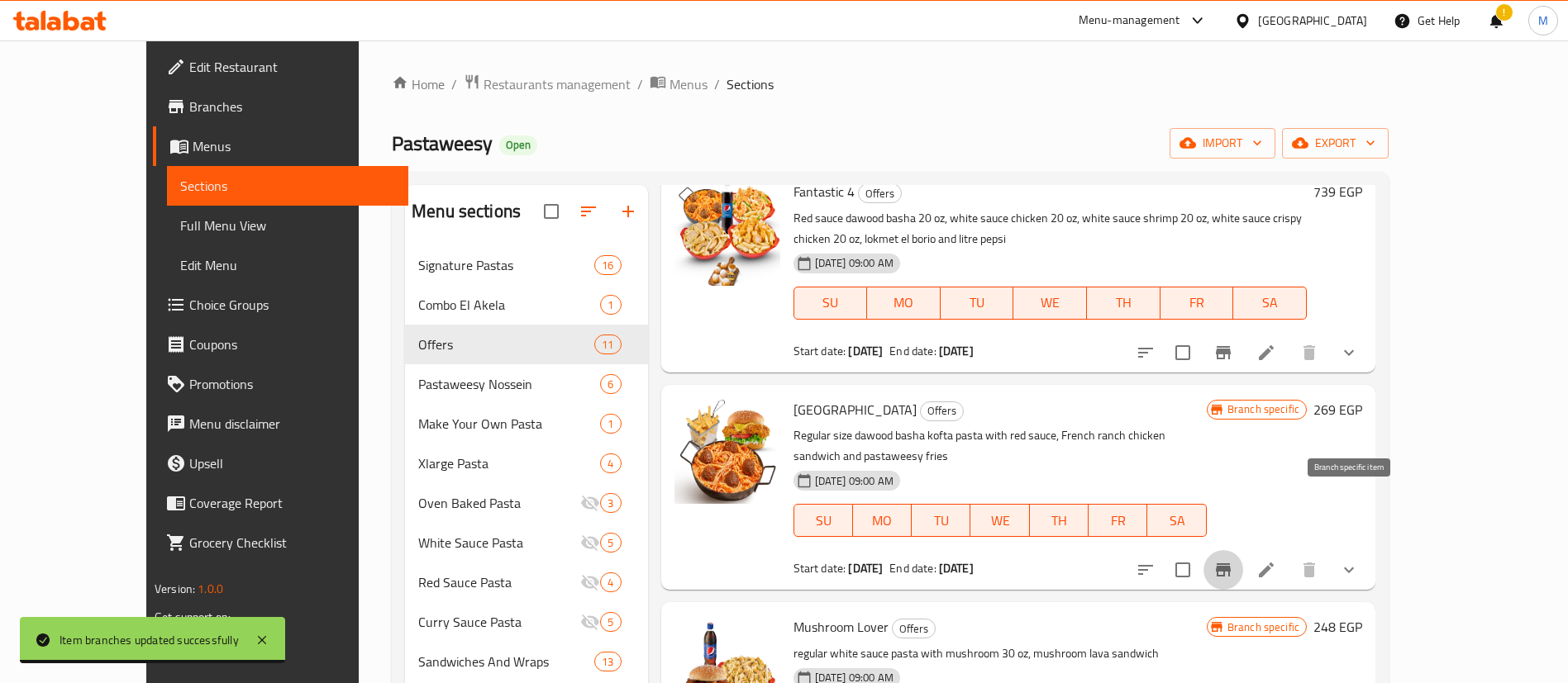
click at [1234, 561] on icon "Branch-specific-item" at bounding box center [1223, 570] width 20 height 20
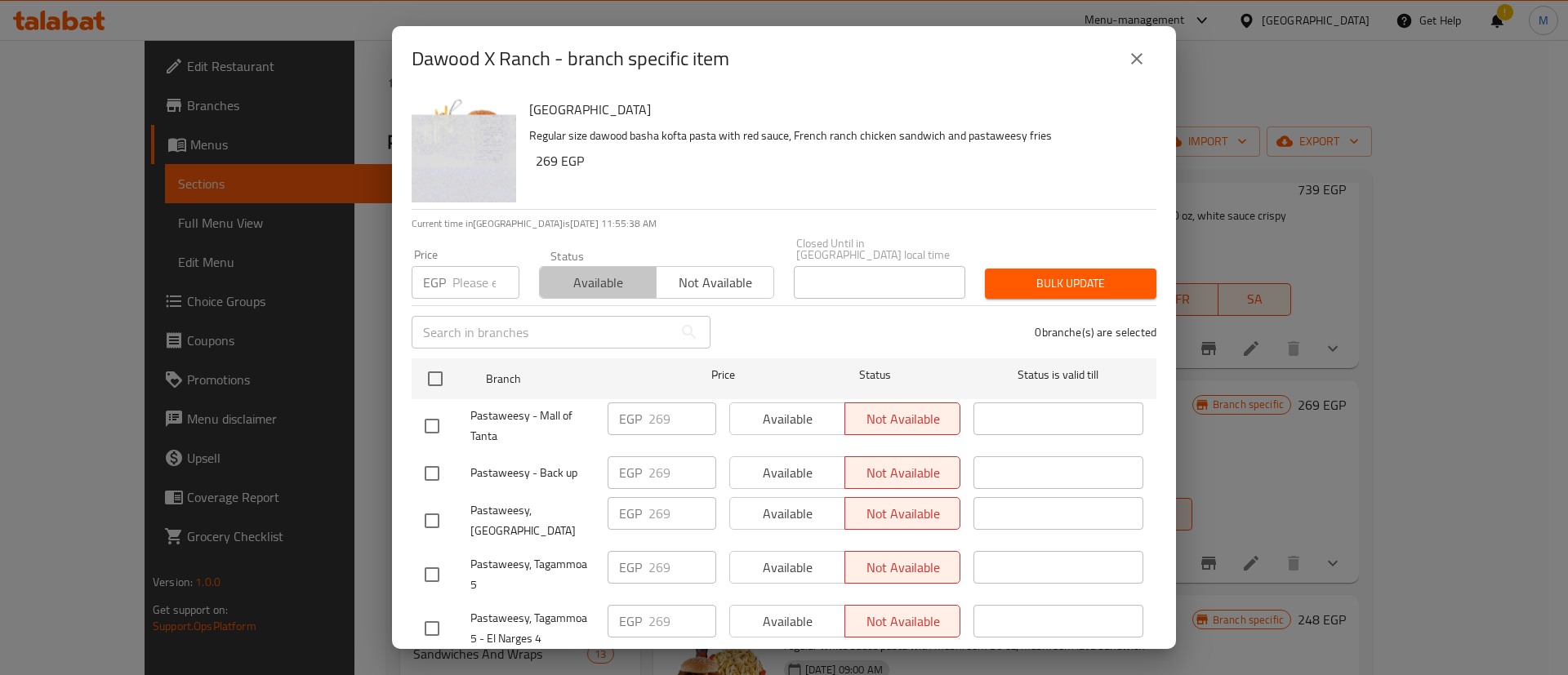
click at [623, 278] on span "Available" at bounding box center [598, 283] width 104 height 24
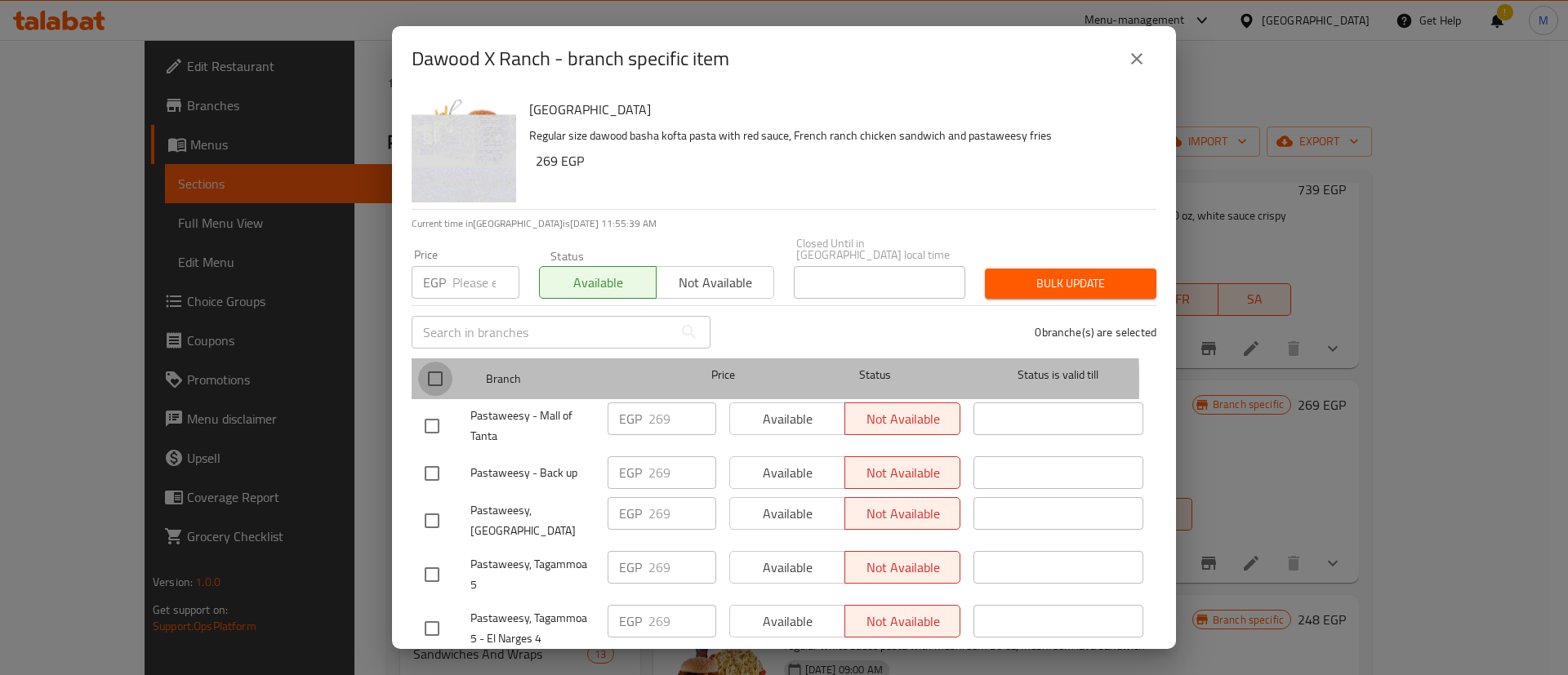
click at [427, 370] on input "checkbox" at bounding box center [435, 379] width 34 height 34
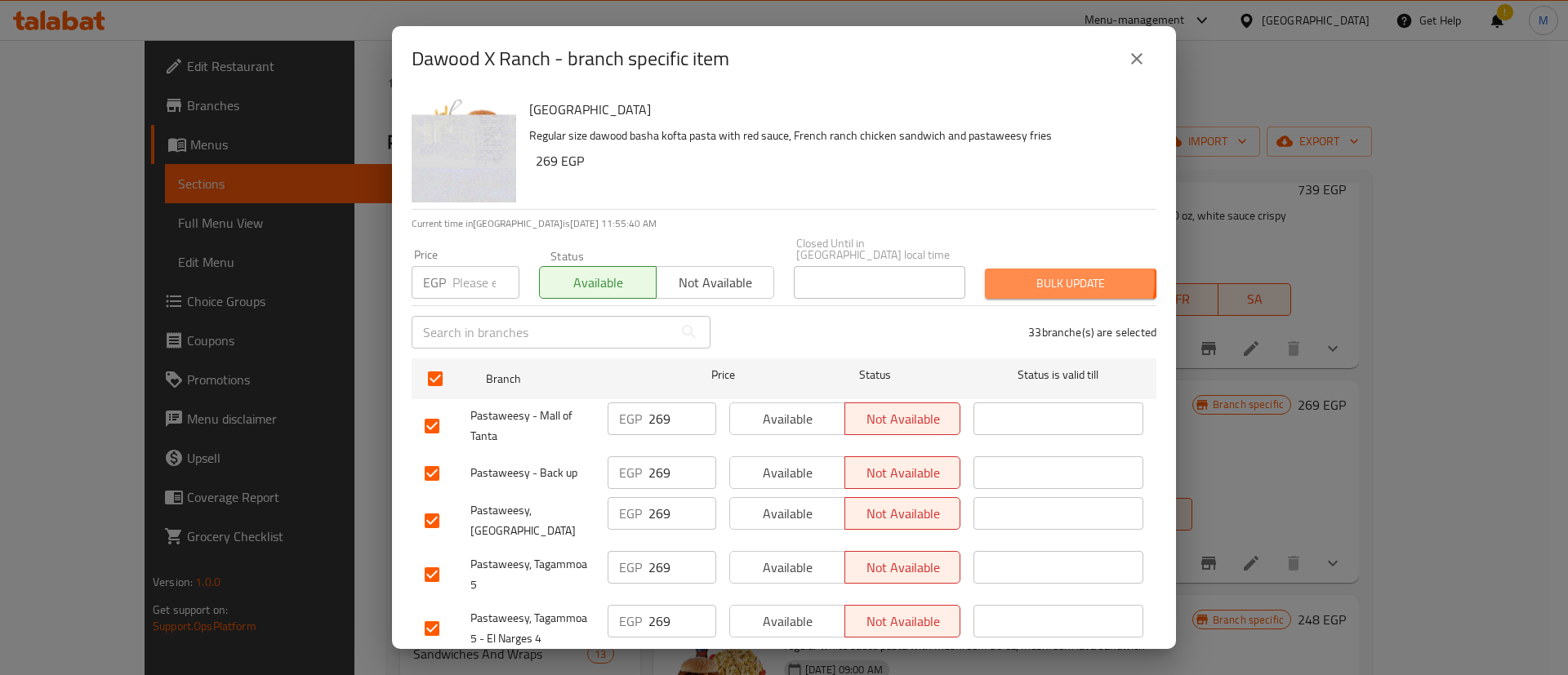
click at [1049, 273] on span "Bulk update" at bounding box center [1070, 283] width 146 height 20
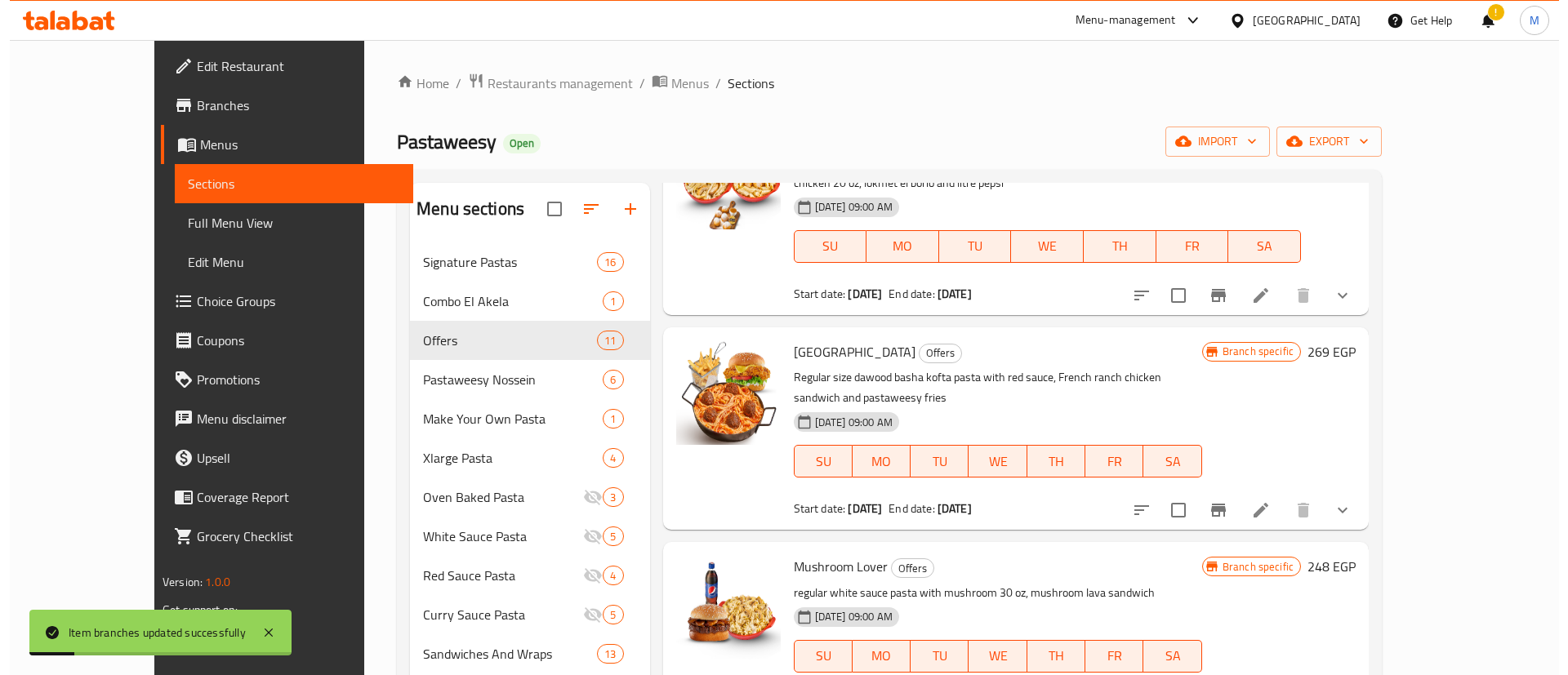
scroll to position [228, 0]
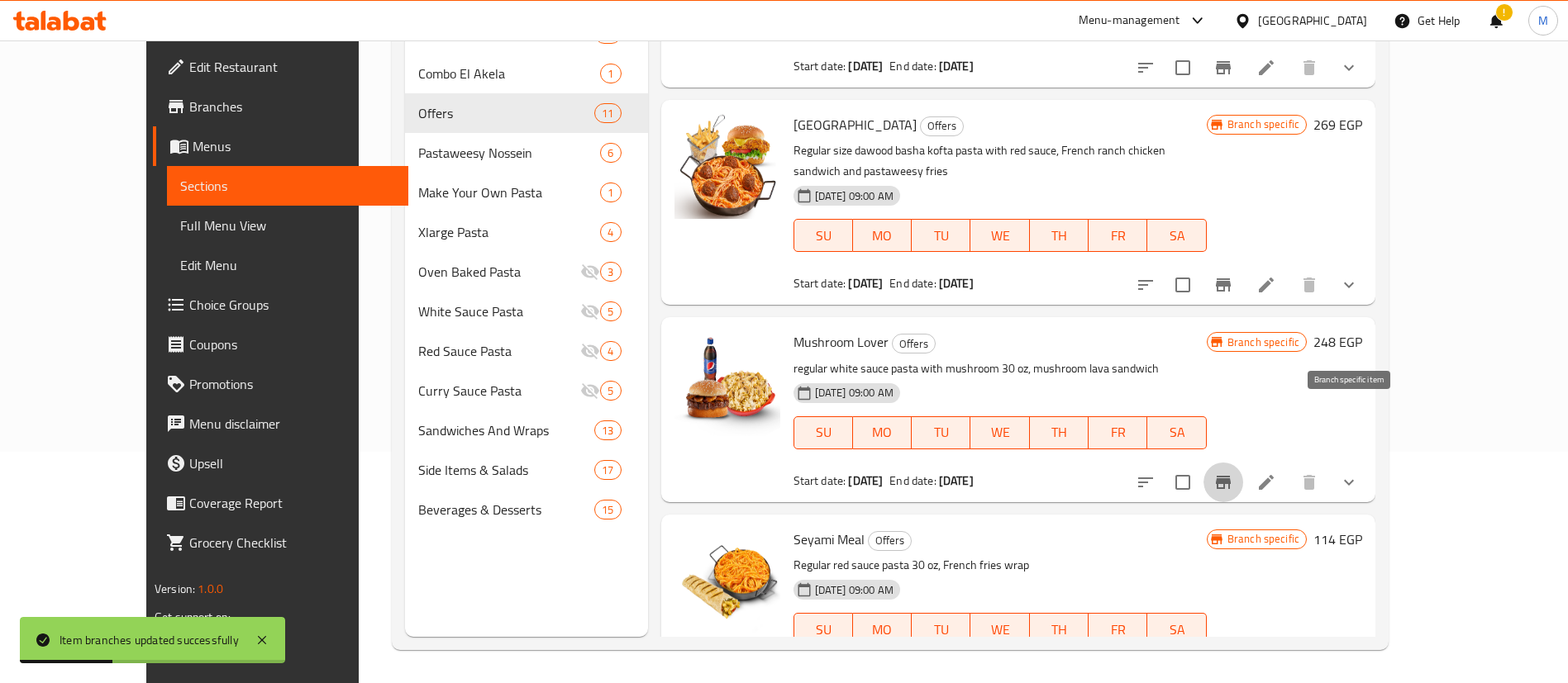
click at [1234, 473] on icon "Branch-specific-item" at bounding box center [1223, 483] width 20 height 20
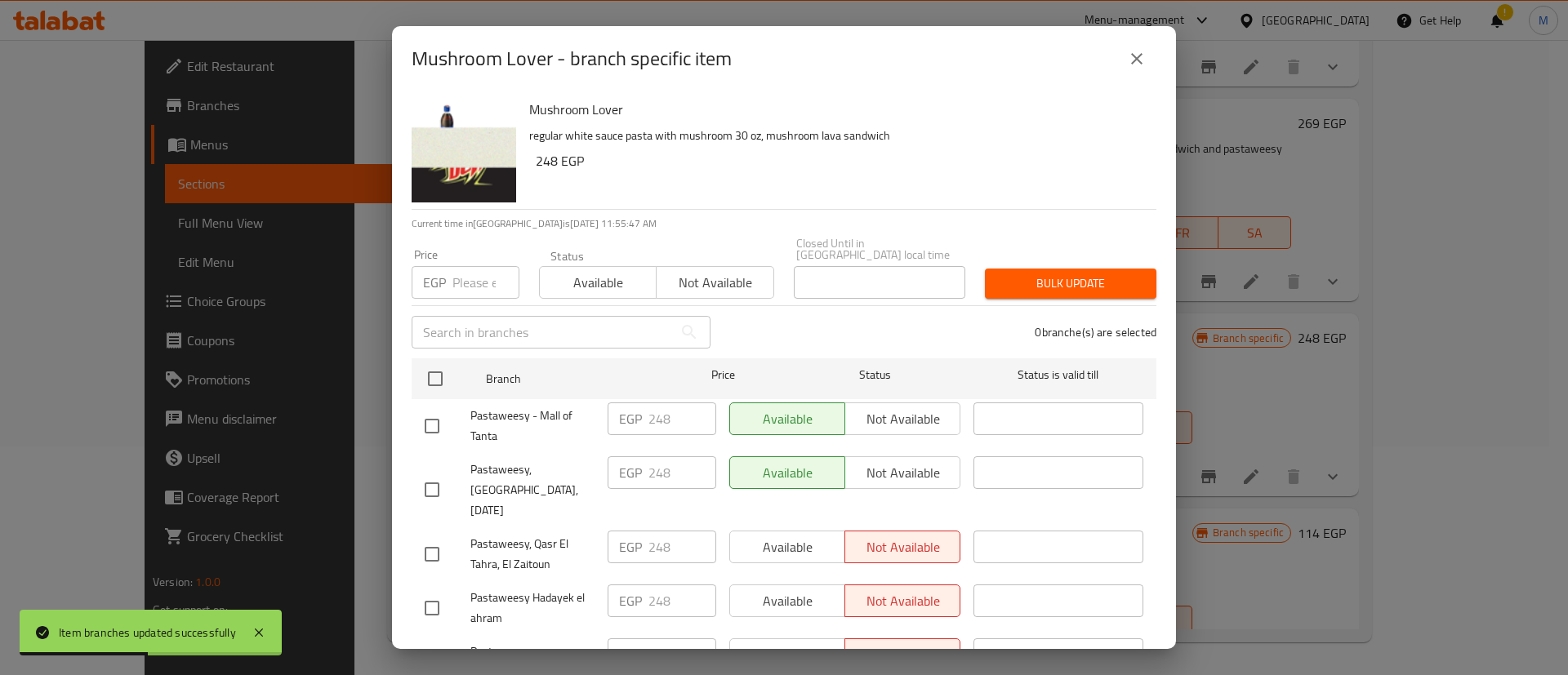
click at [605, 274] on span "Available" at bounding box center [598, 283] width 104 height 24
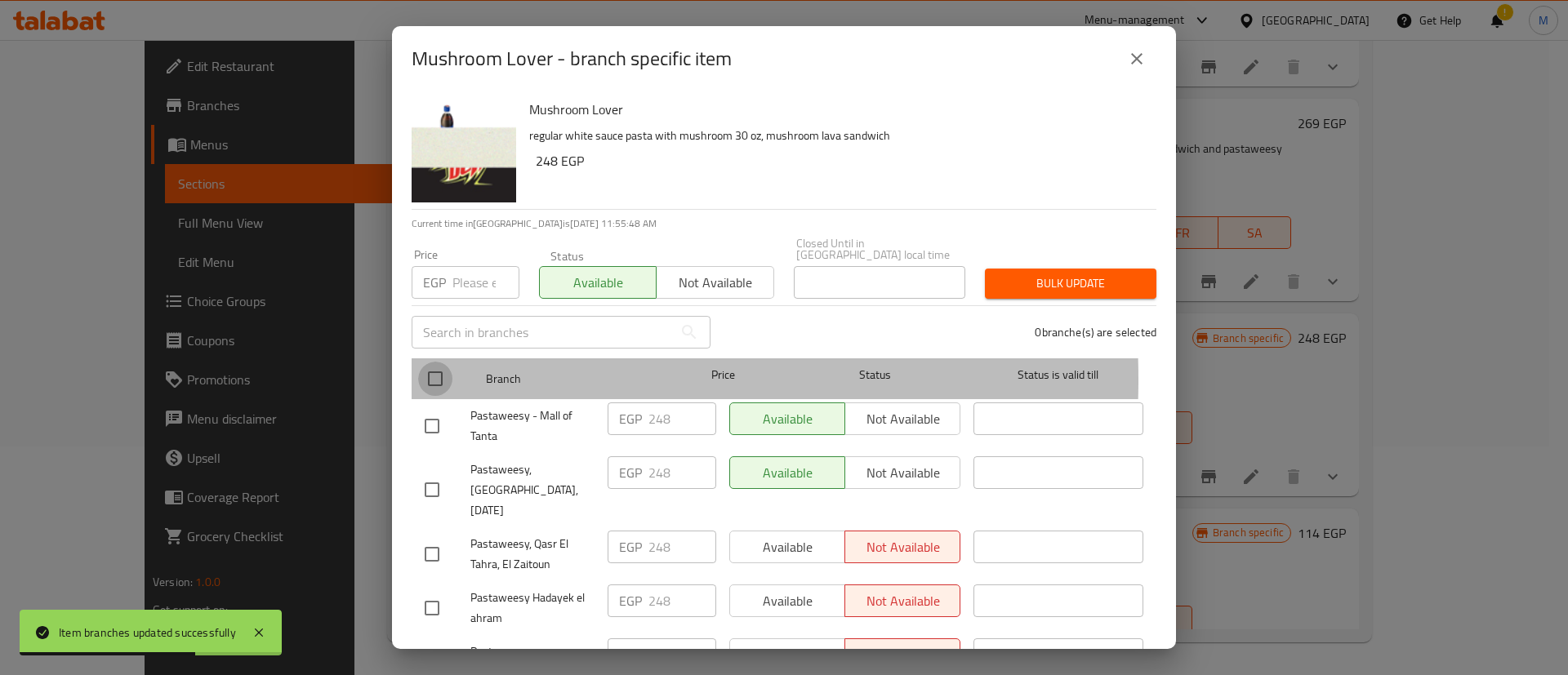
click at [442, 368] on input "checkbox" at bounding box center [435, 379] width 34 height 34
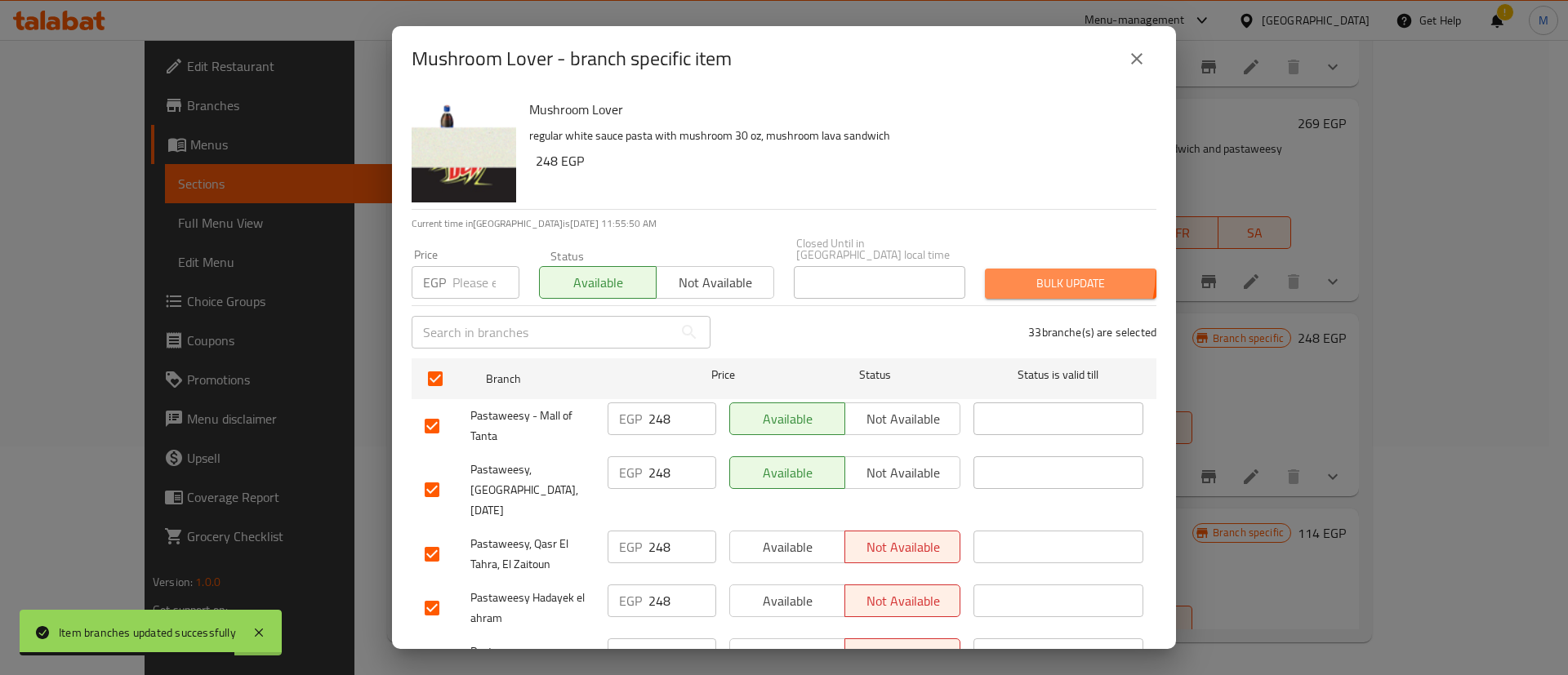
click at [1022, 273] on span "Bulk update" at bounding box center [1070, 283] width 146 height 20
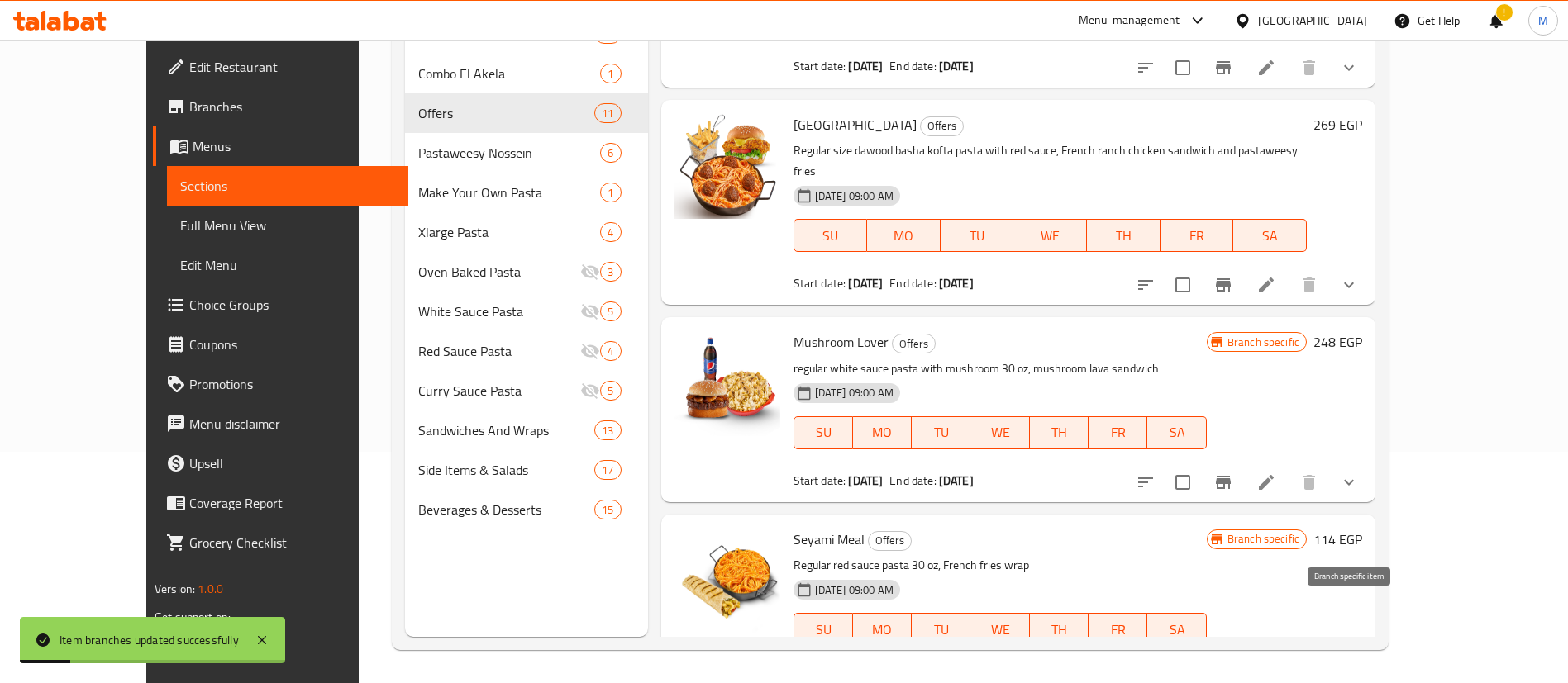
click at [1231, 672] on icon "Branch-specific-item" at bounding box center [1223, 679] width 14 height 13
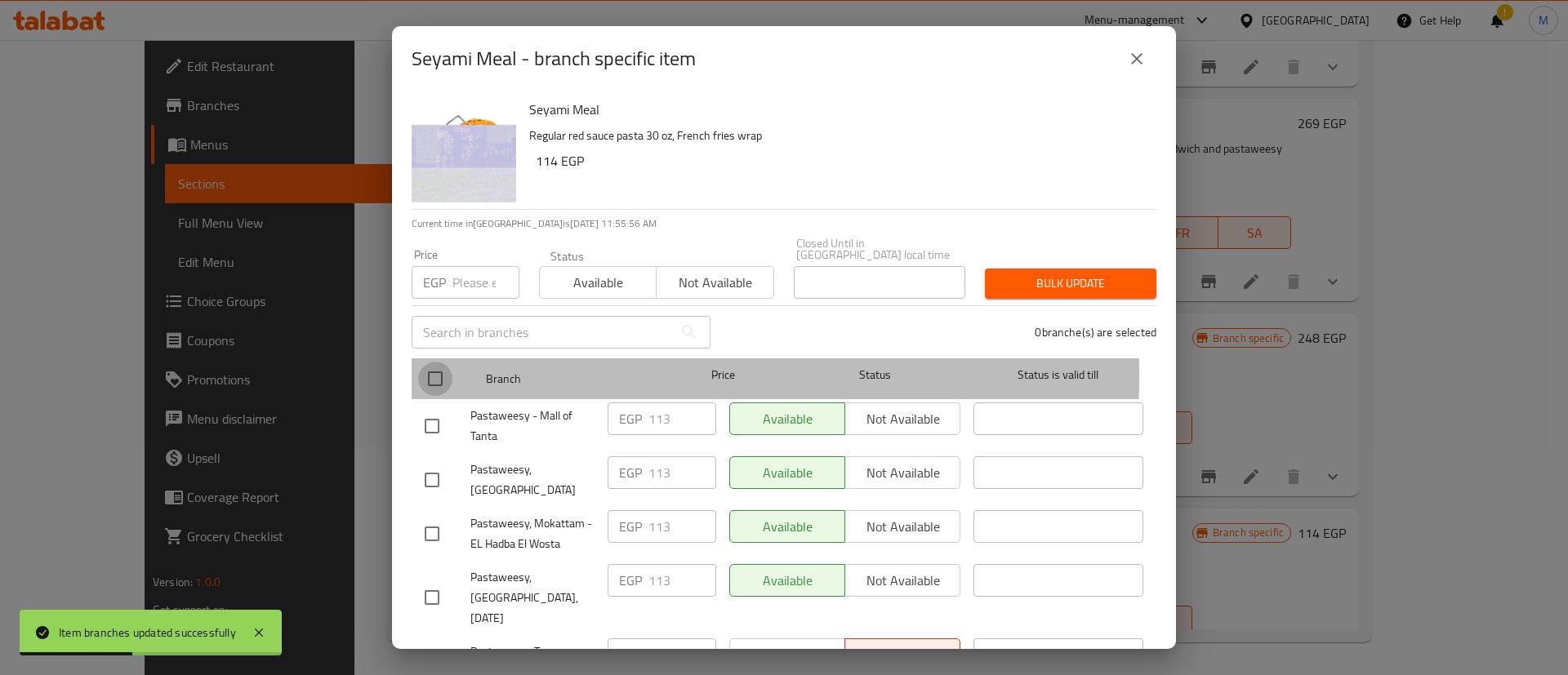
click at [431, 365] on input "checkbox" at bounding box center [435, 379] width 34 height 34
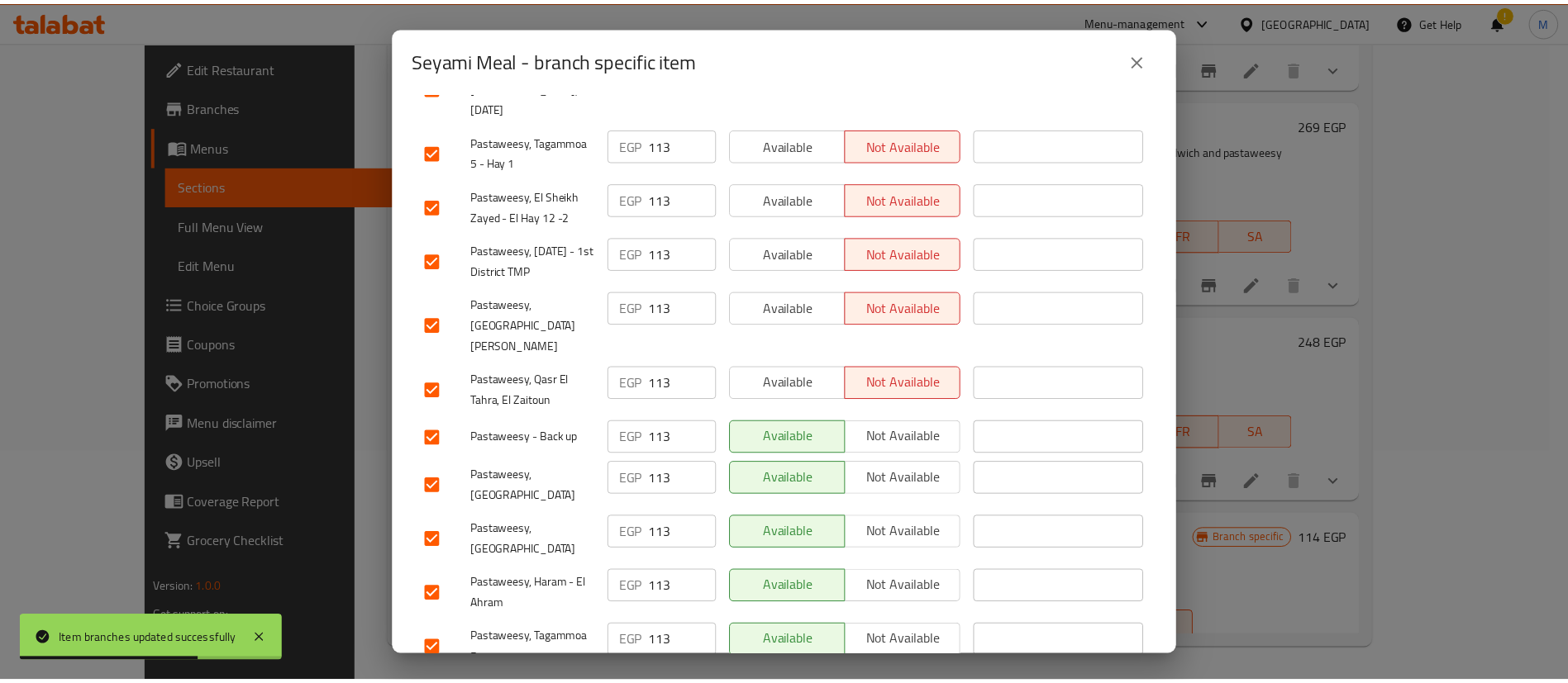
scroll to position [0, 0]
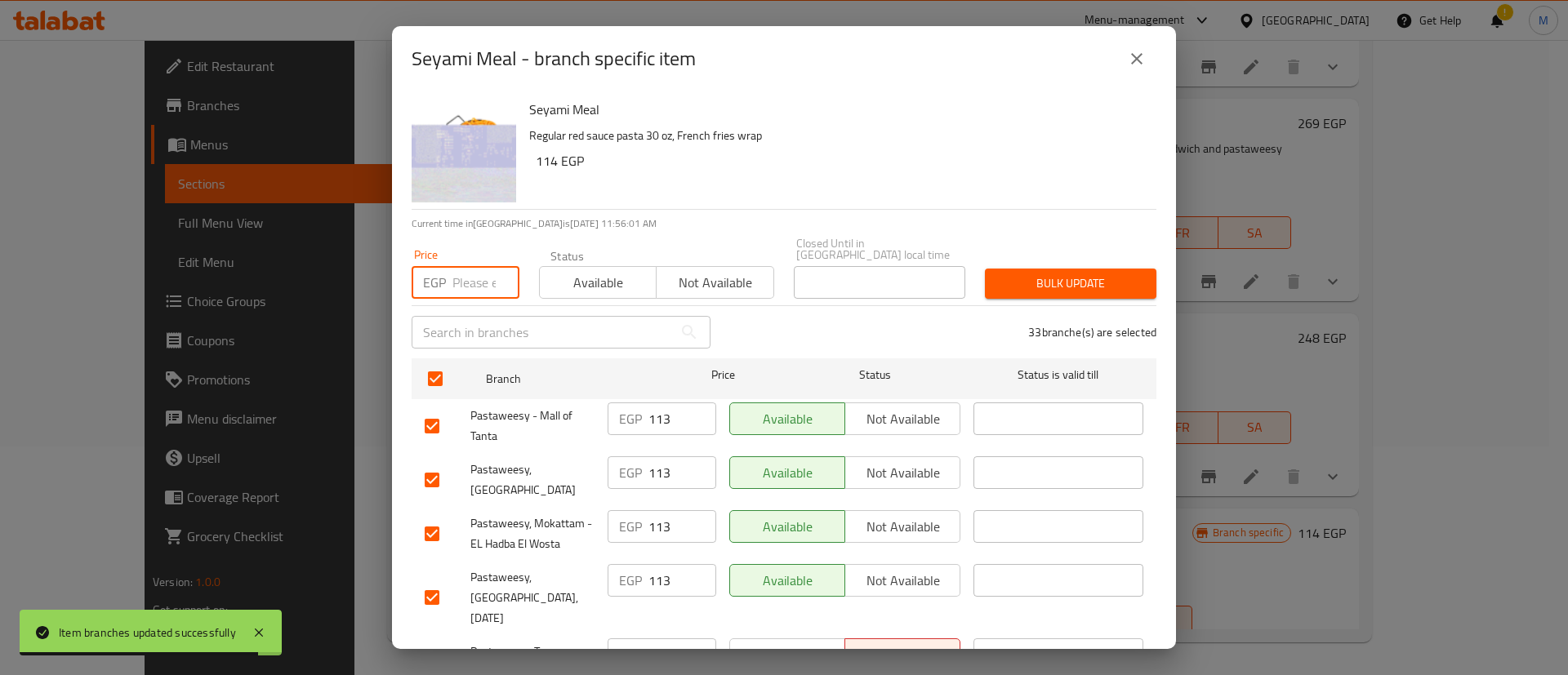
click at [486, 267] on input "number" at bounding box center [486, 283] width 67 height 32
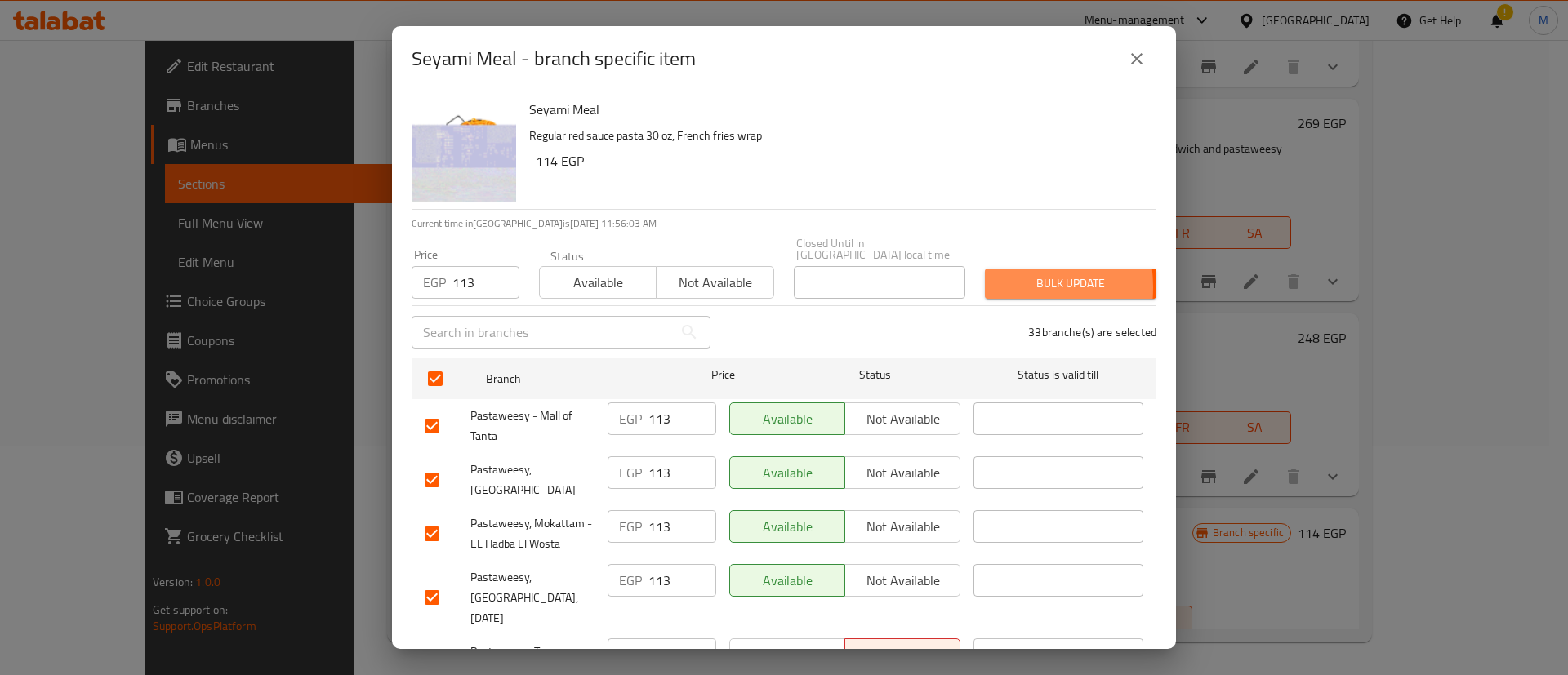
click at [984, 276] on button "Bulk update" at bounding box center [1070, 284] width 171 height 30
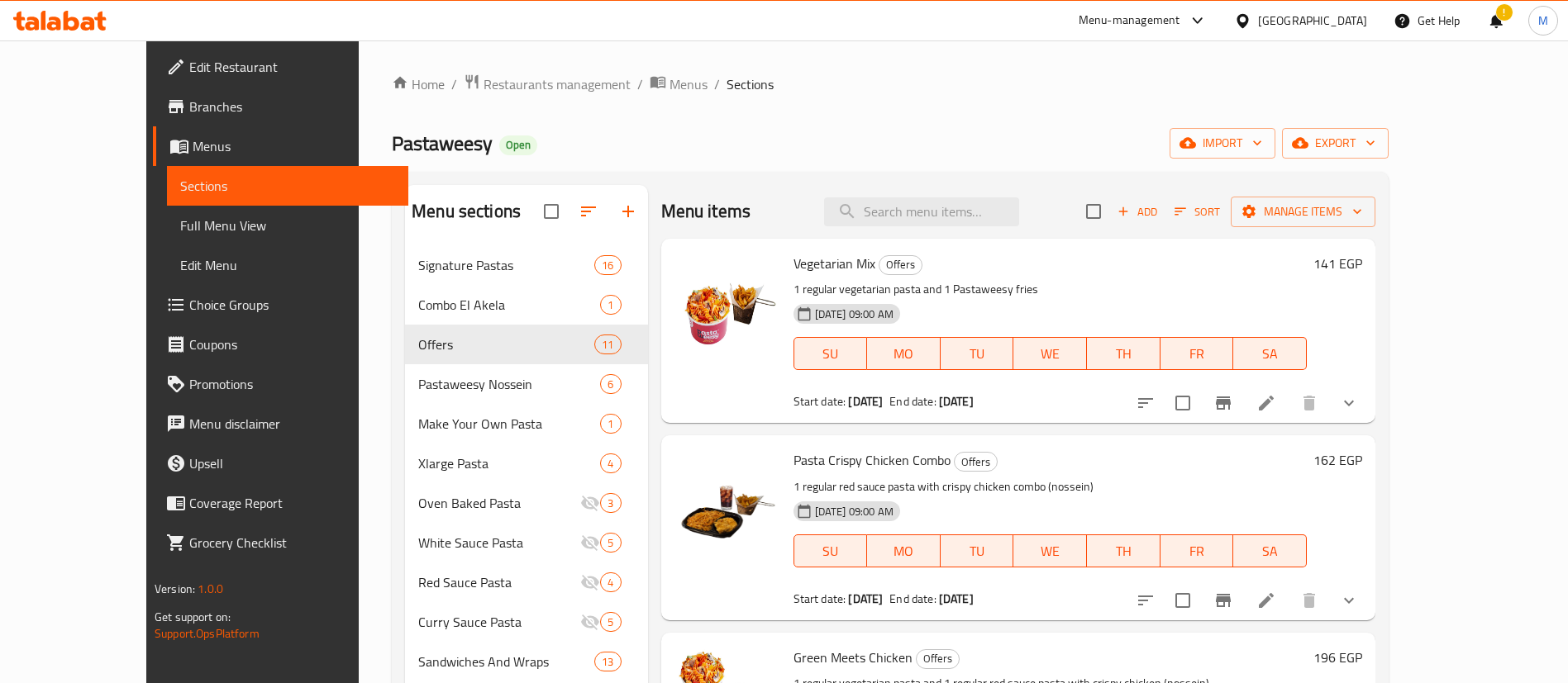
click at [1125, 293] on p "1 regular vegetarian pasta and 1 Pastaweesy fries" at bounding box center [1050, 289] width 514 height 20
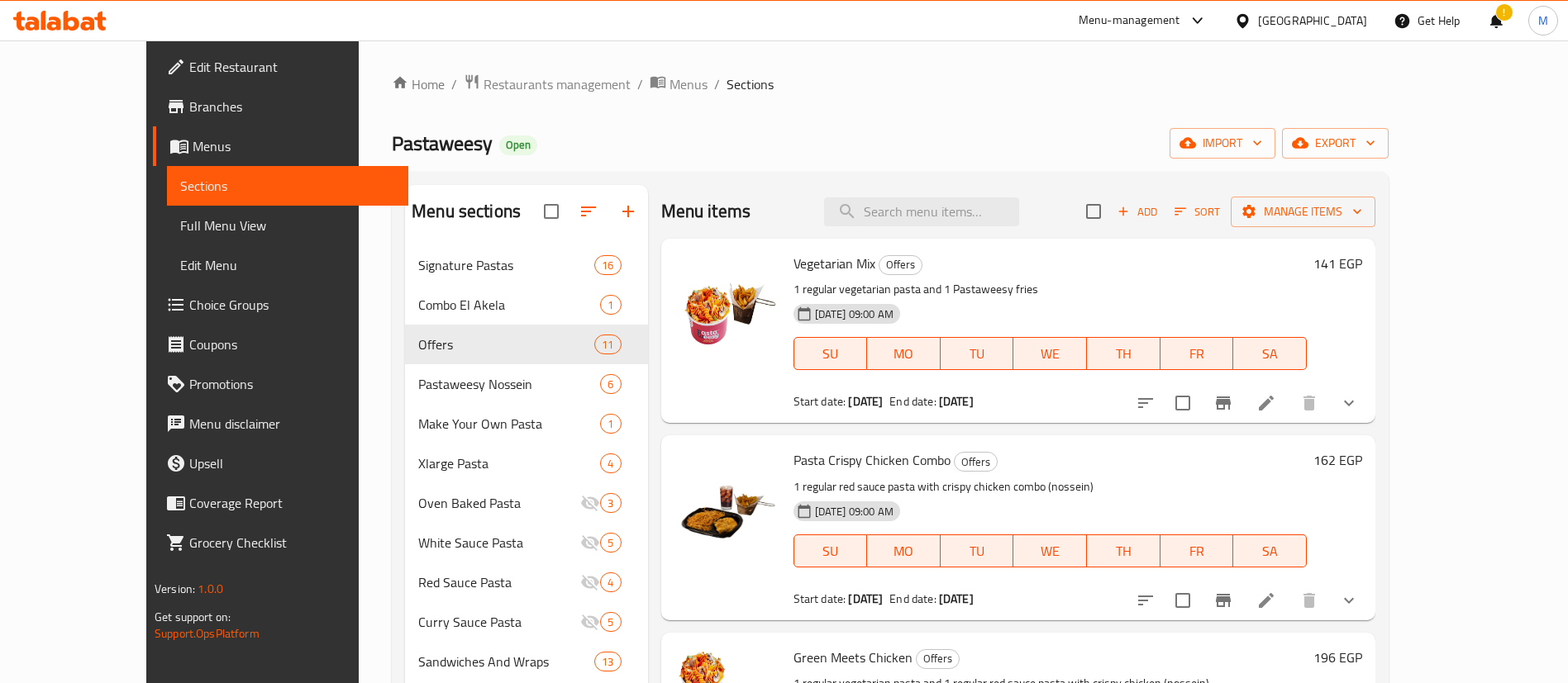
click at [793, 270] on span "Vegetarian Mix" at bounding box center [834, 264] width 82 height 25
click at [893, 484] on p "1 regular red sauce pasta with crispy chicken combo (nossein)" at bounding box center [1050, 486] width 514 height 20
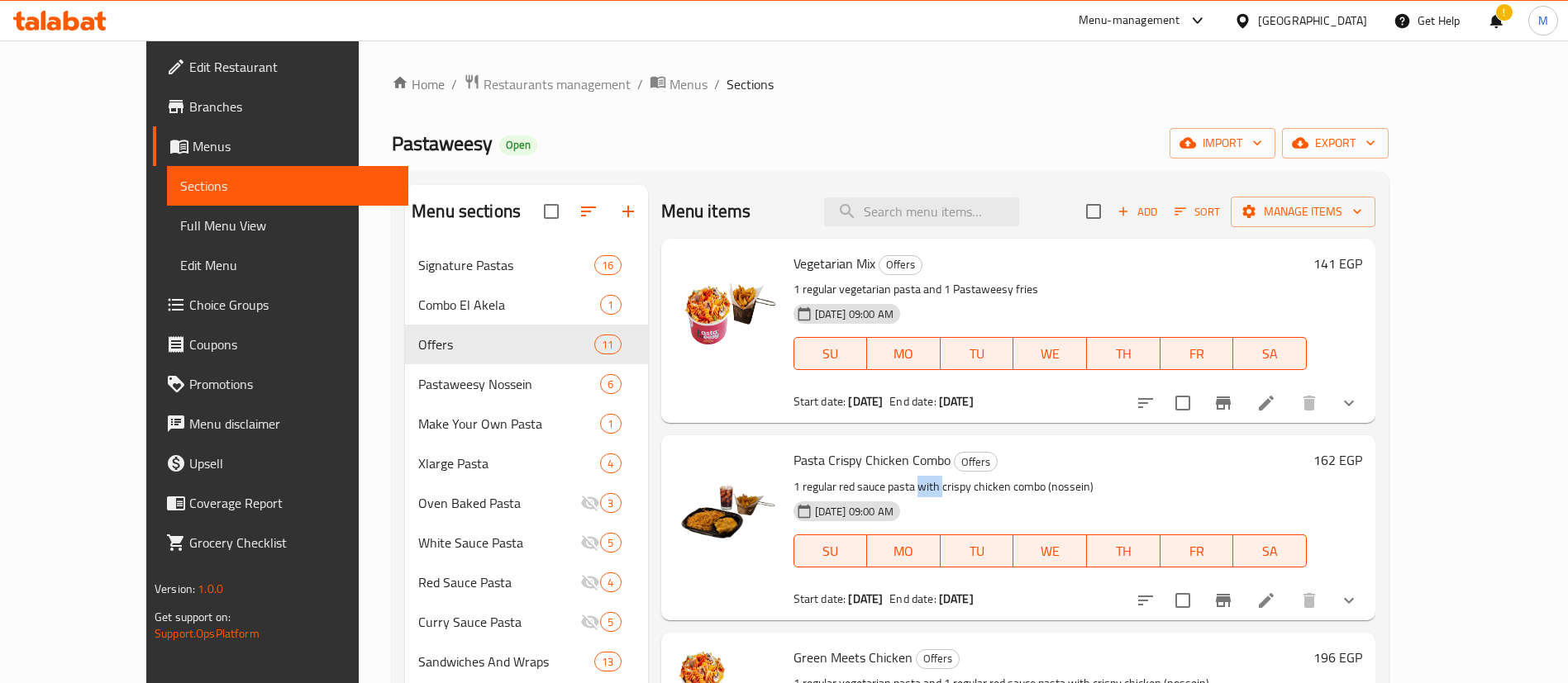
click at [893, 484] on p "1 regular red sauce pasta with crispy chicken combo (nossein)" at bounding box center [1050, 486] width 514 height 20
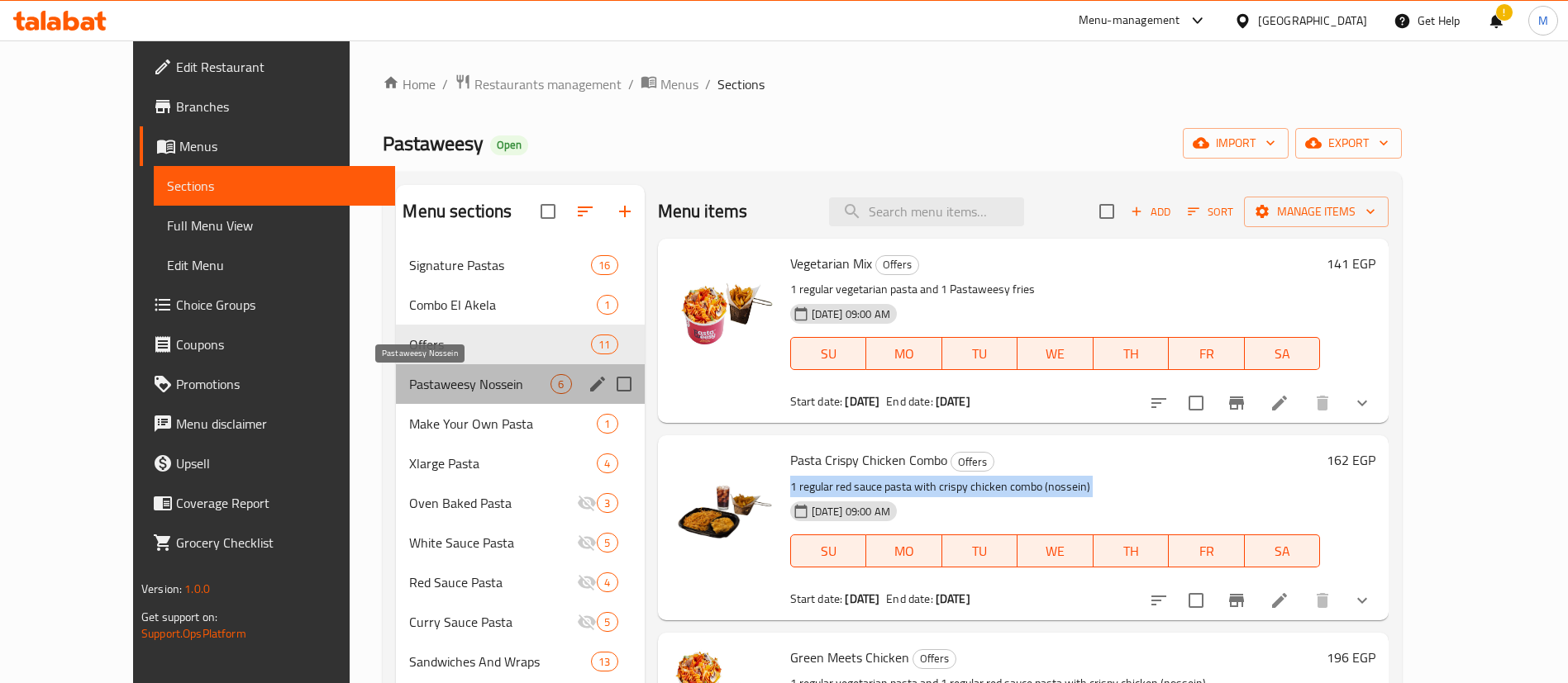
click at [439, 379] on span "Pastaweesy Nossein" at bounding box center [480, 384] width 142 height 20
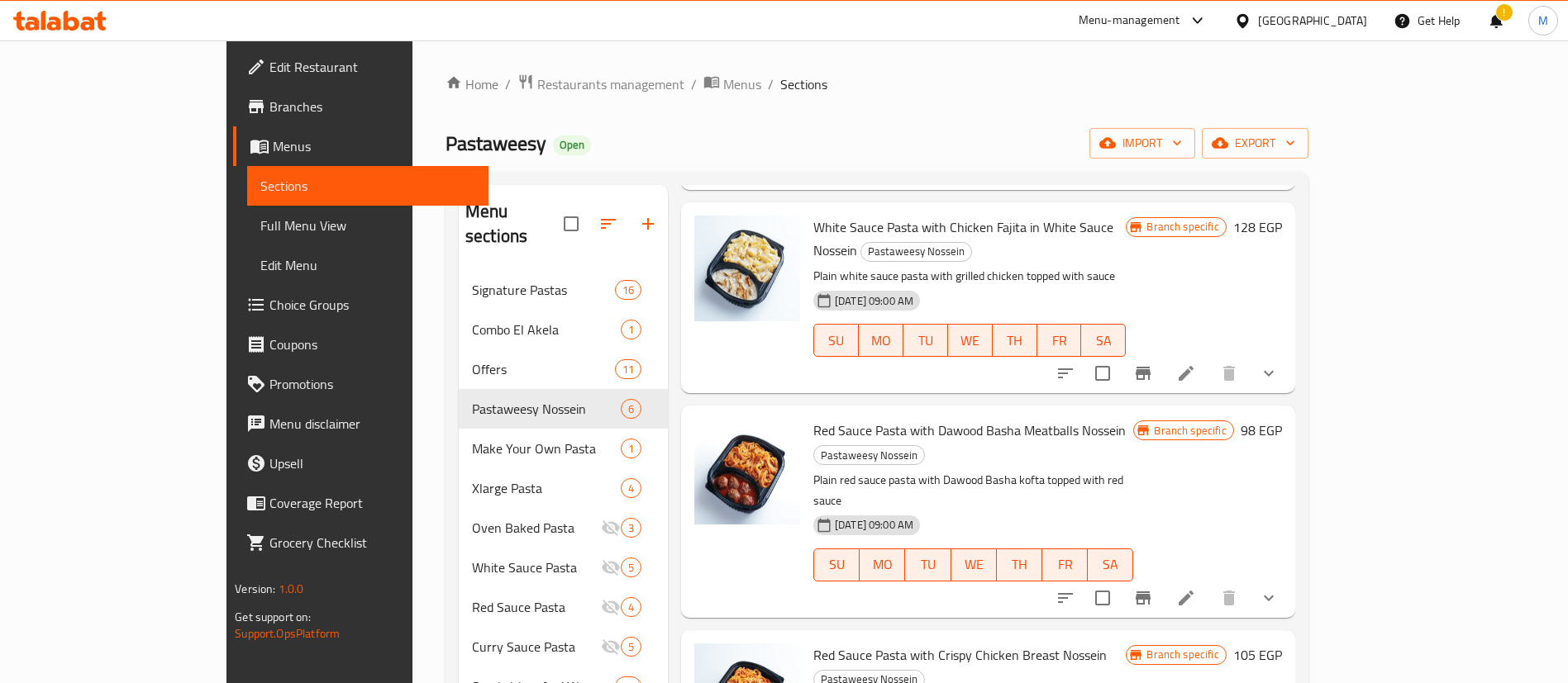
scroll to position [231, 0]
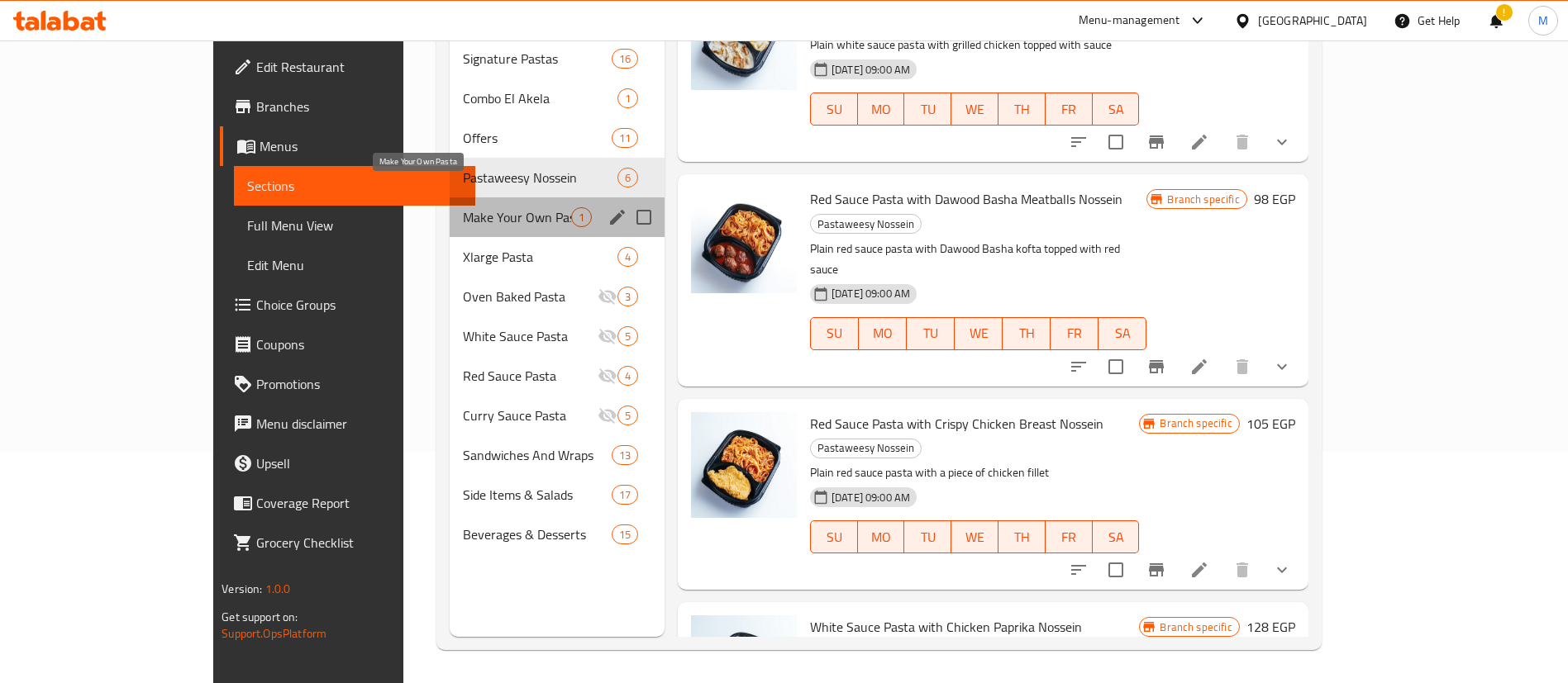
click at [463, 207] on span "Make Your Own Pasta" at bounding box center [517, 217] width 108 height 20
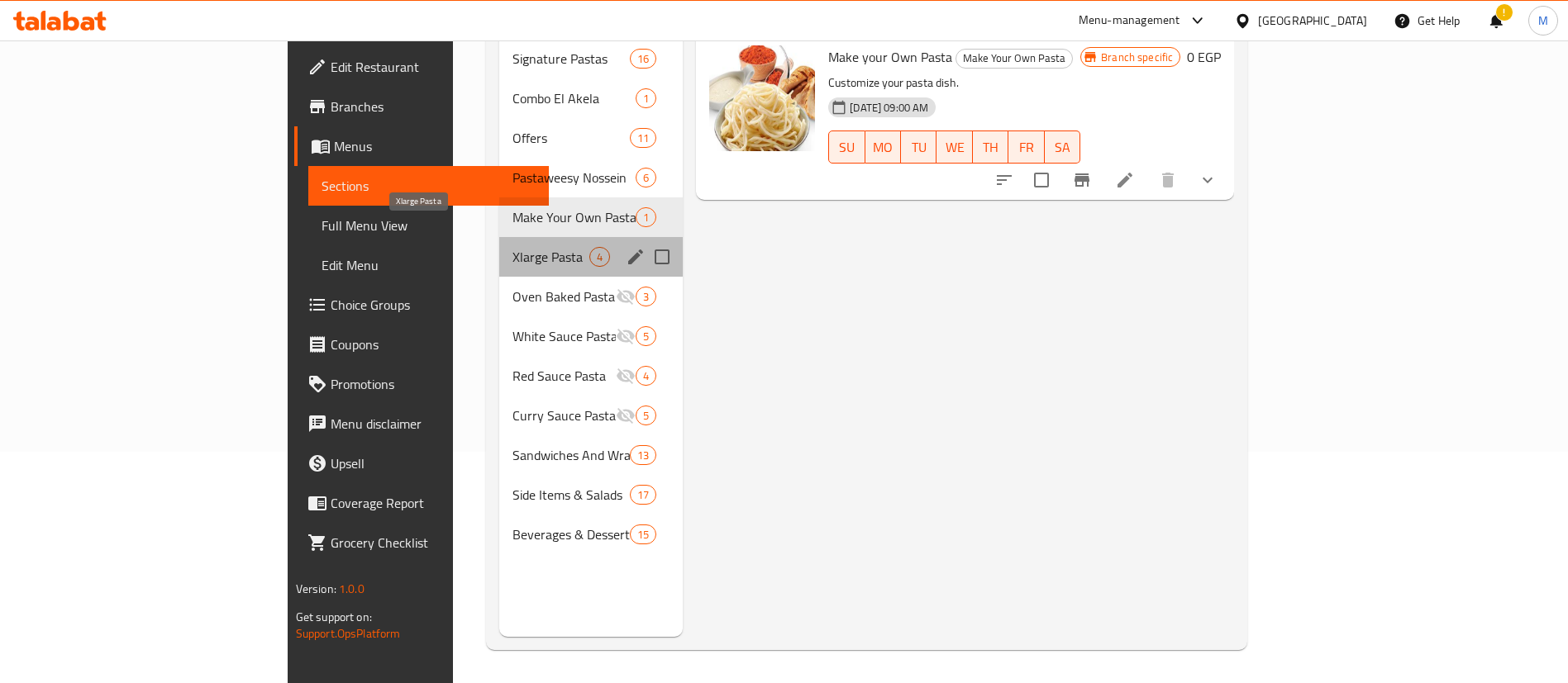
click at [513, 247] on span "Xlarge Pasta" at bounding box center [551, 256] width 77 height 20
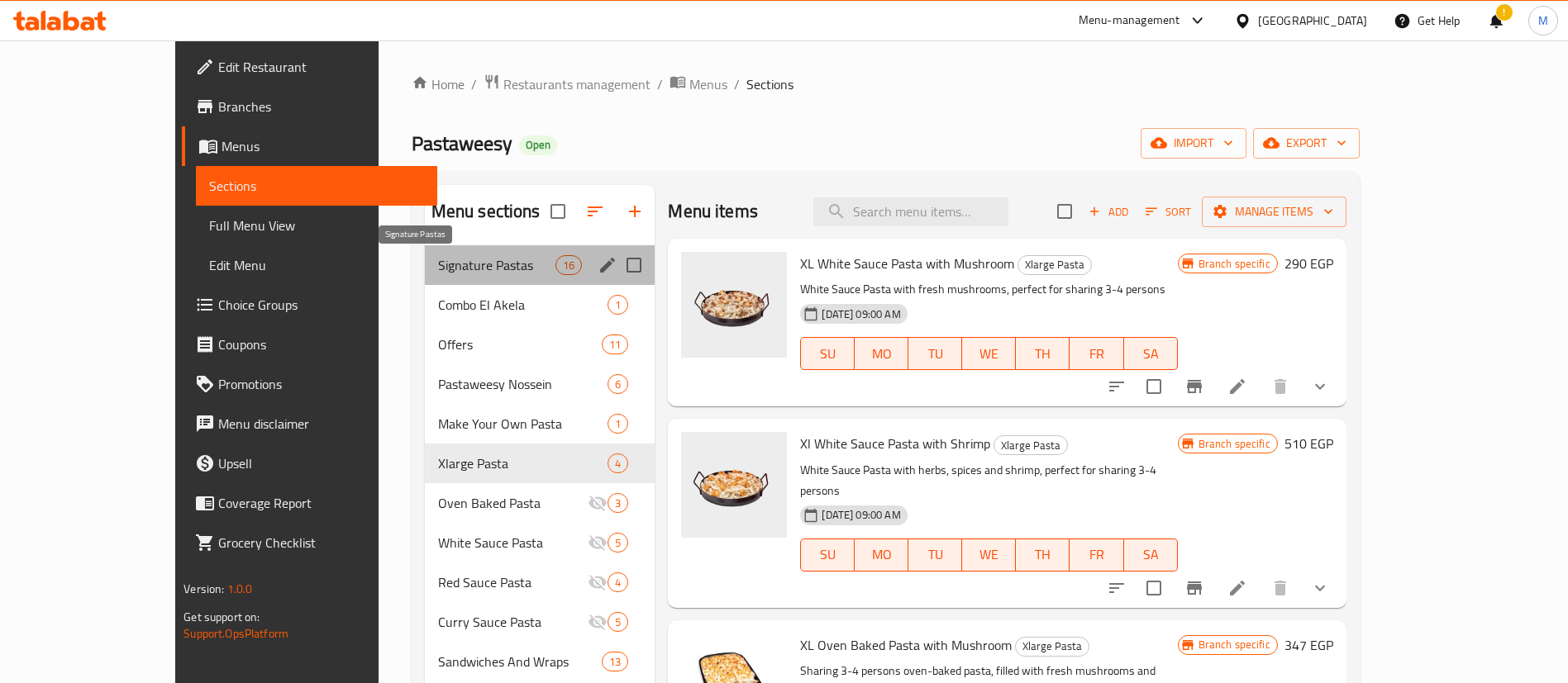
click at [439, 270] on span "Signature Pastas" at bounding box center [497, 265] width 118 height 20
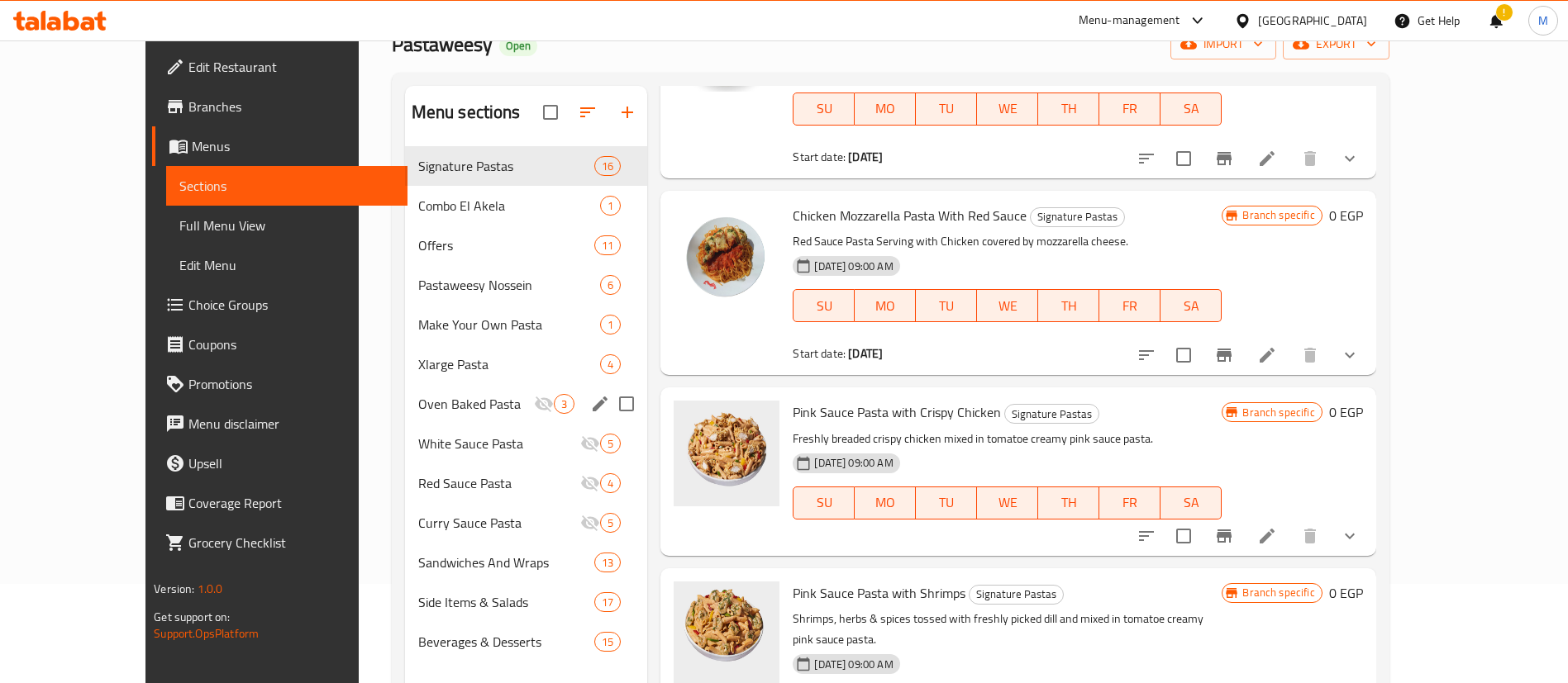
scroll to position [97, 0]
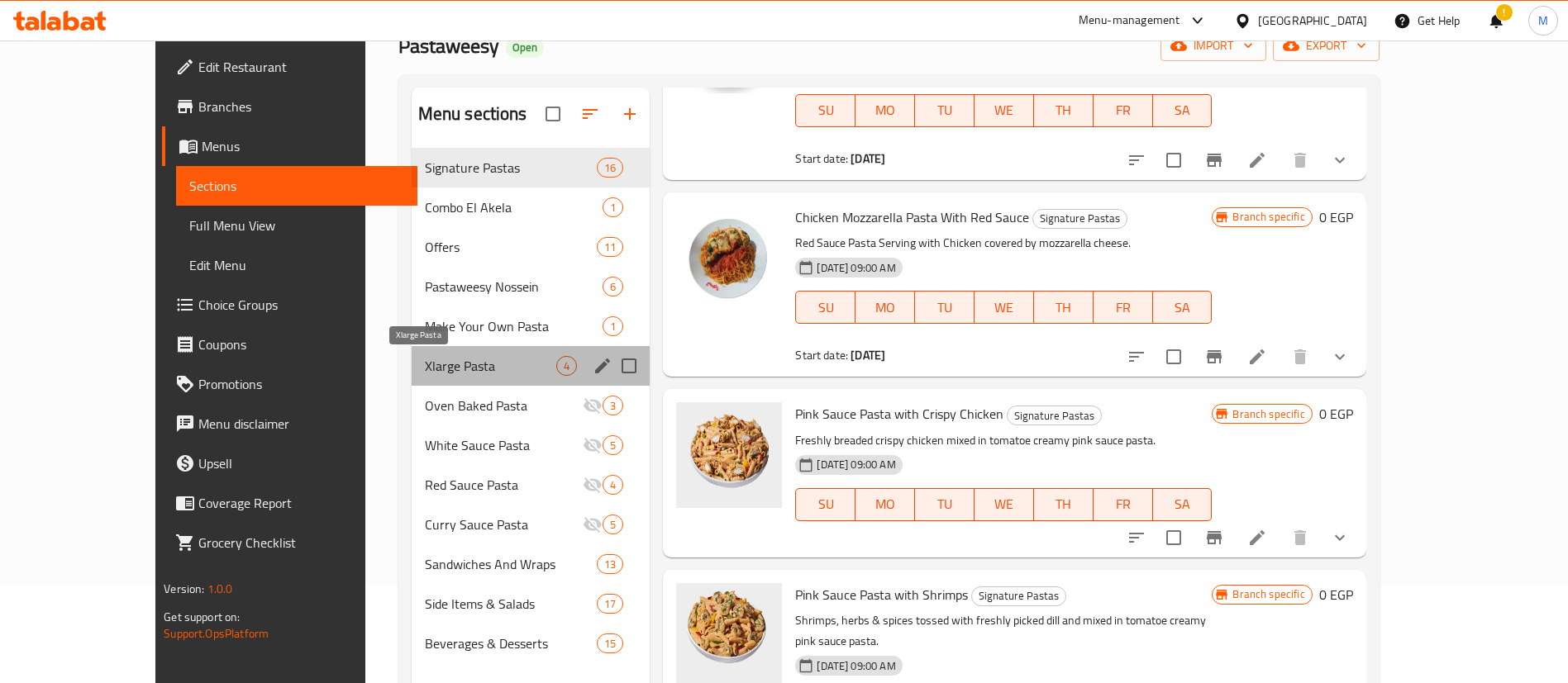
click at [425, 365] on span "Xlarge Pasta" at bounding box center [491, 366] width 132 height 20
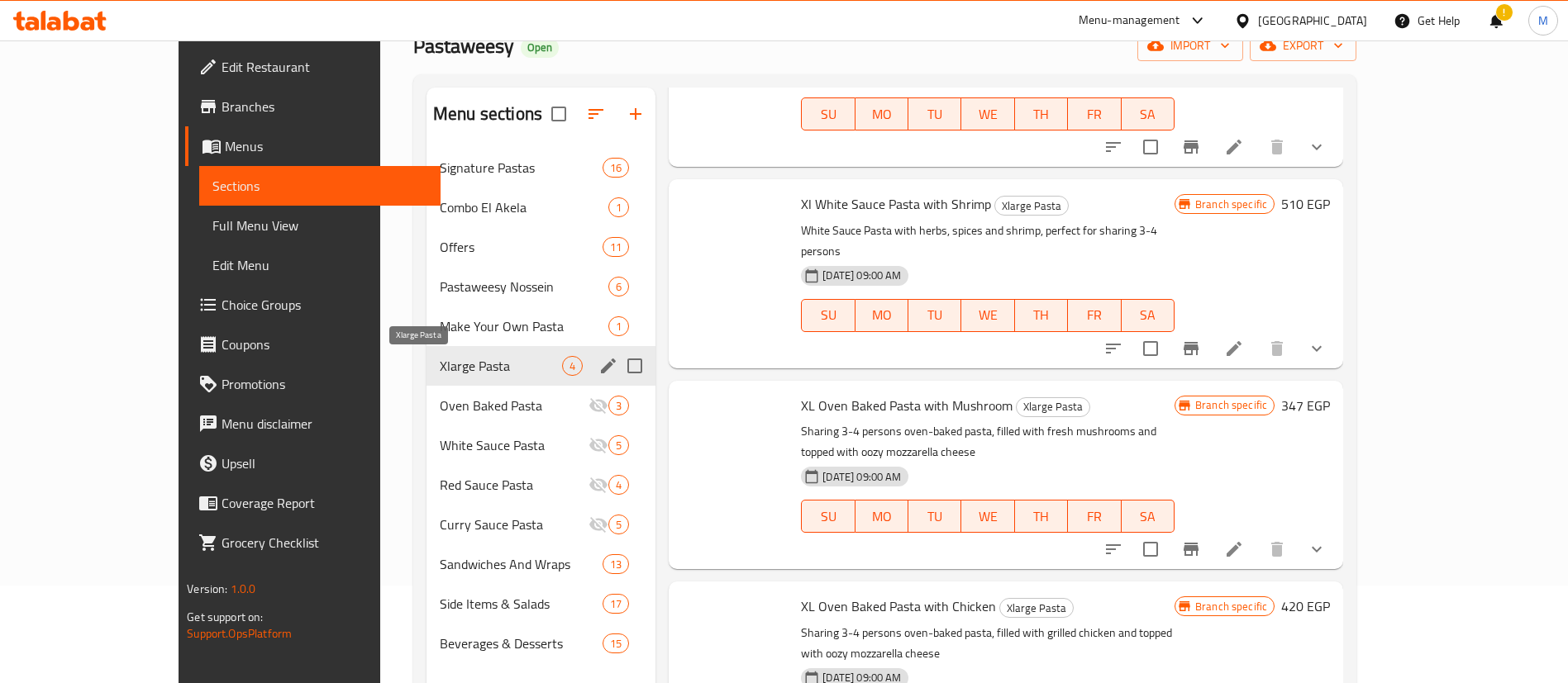
scroll to position [80, 0]
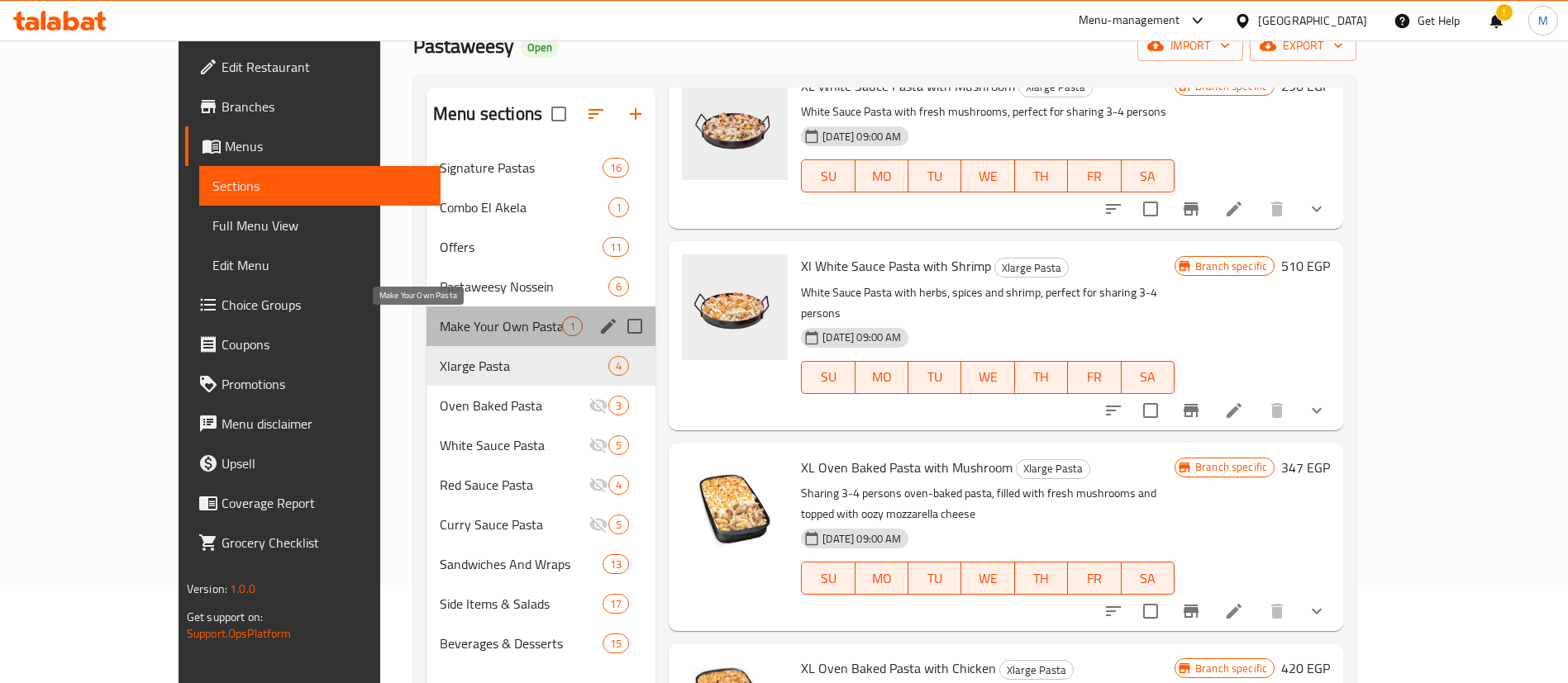
click at [439, 323] on span "Make Your Own Pasta" at bounding box center [500, 327] width 122 height 20
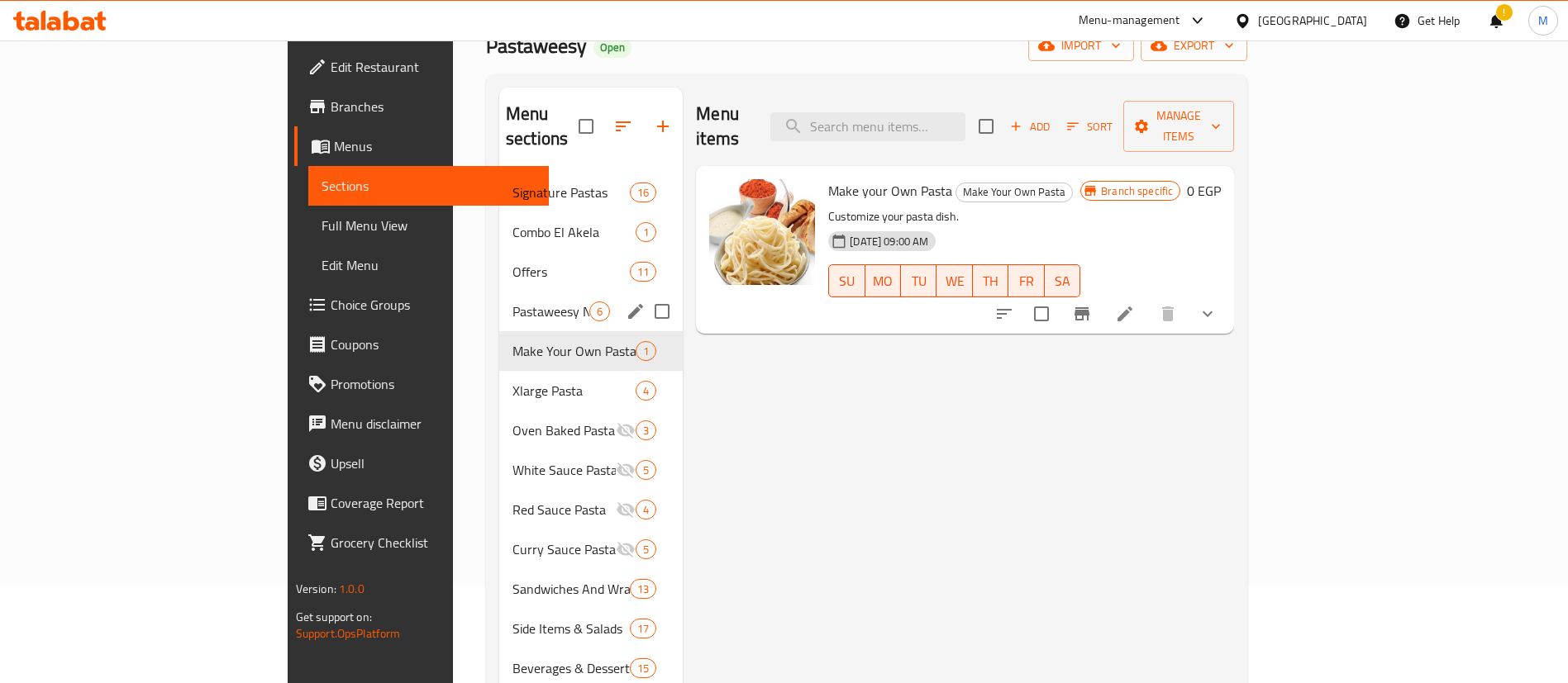
click at [499, 300] on div "Pastaweesy Nossein 6" at bounding box center [591, 311] width 183 height 39
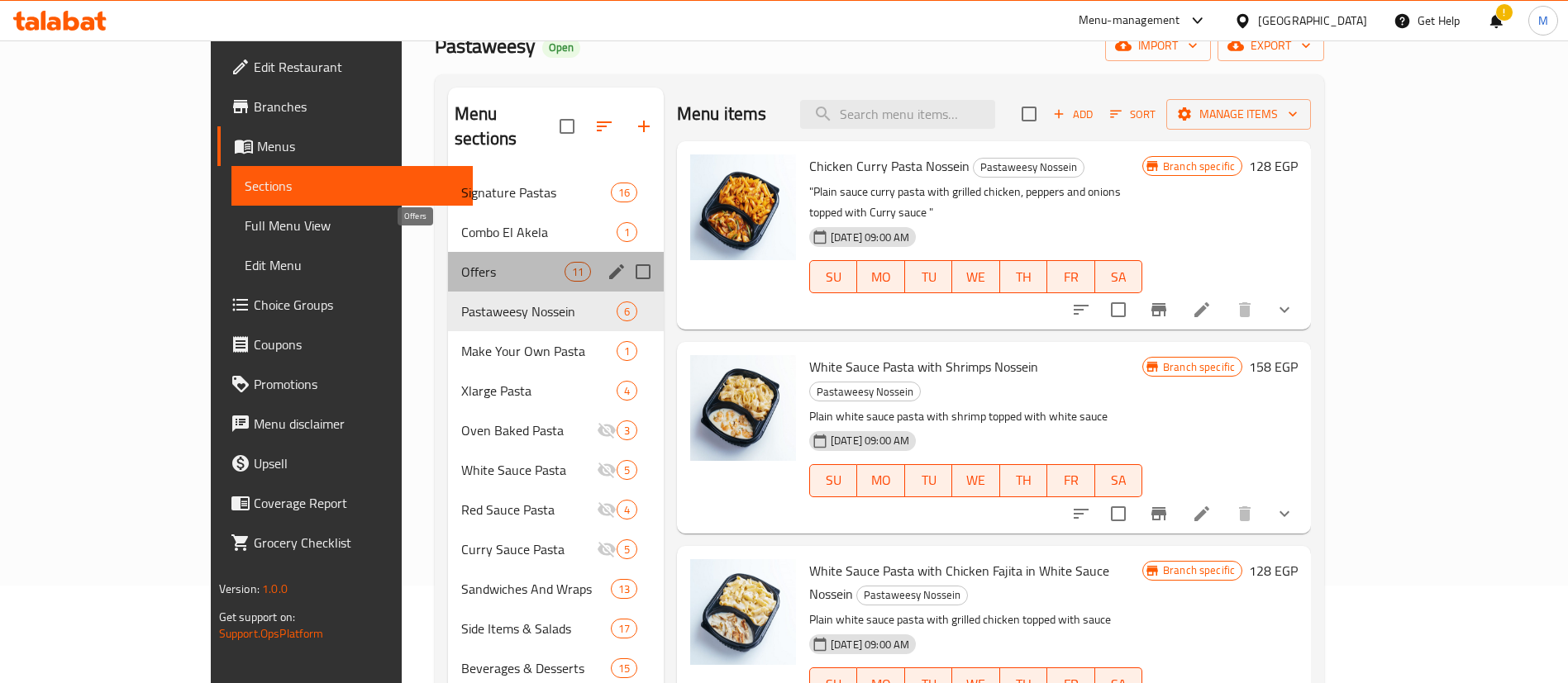
click at [462, 262] on span "Offers" at bounding box center [513, 272] width 103 height 20
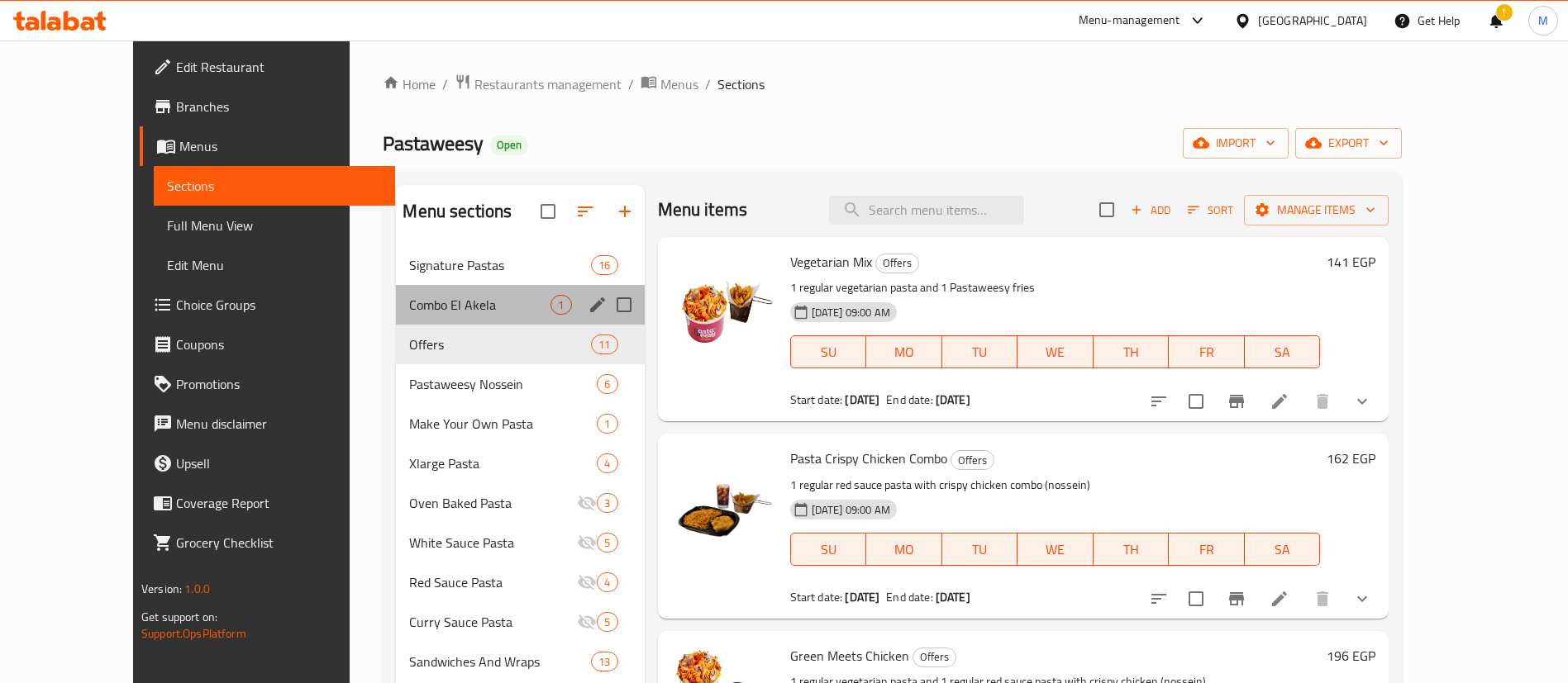
click at [409, 317] on div "Combo El Akela 1" at bounding box center [519, 304] width 248 height 39
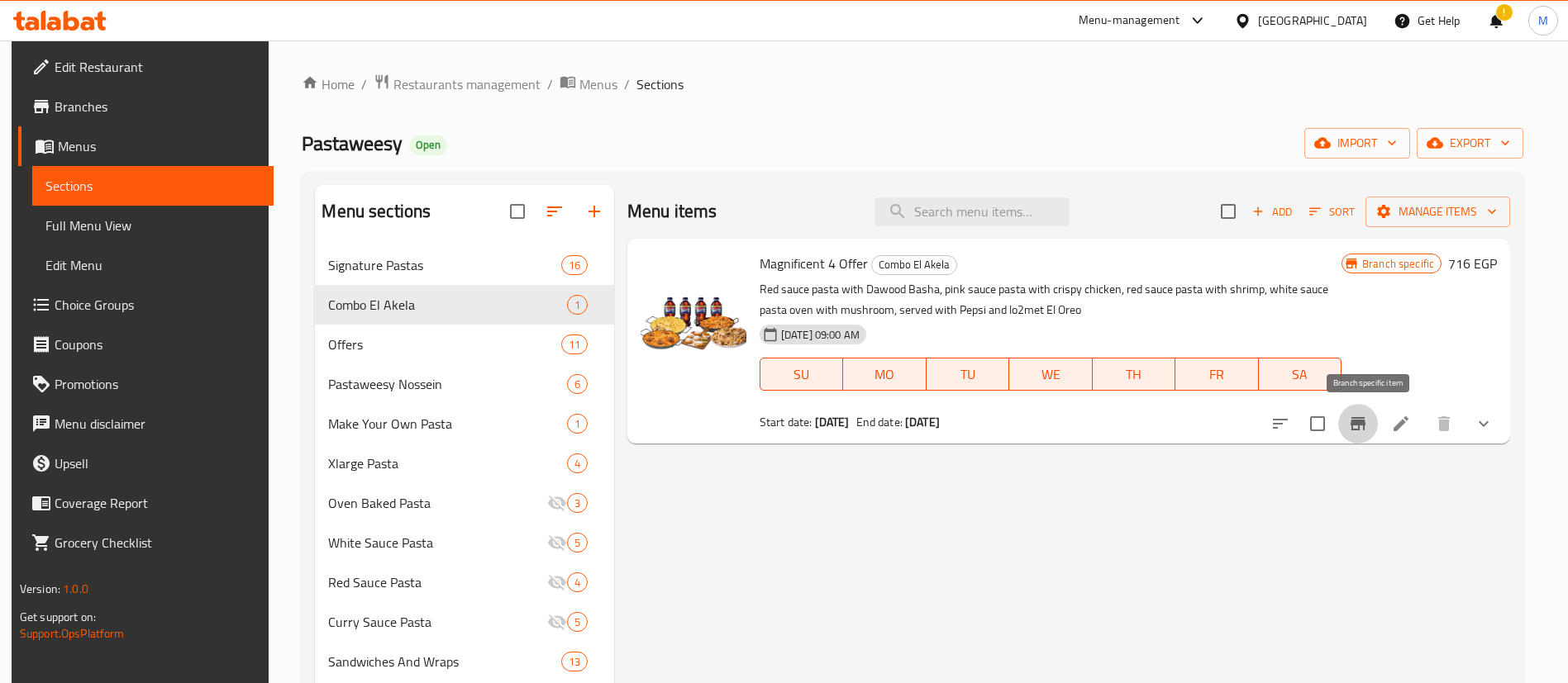
click at [1363, 427] on icon "Branch-specific-item" at bounding box center [1358, 424] width 20 height 20
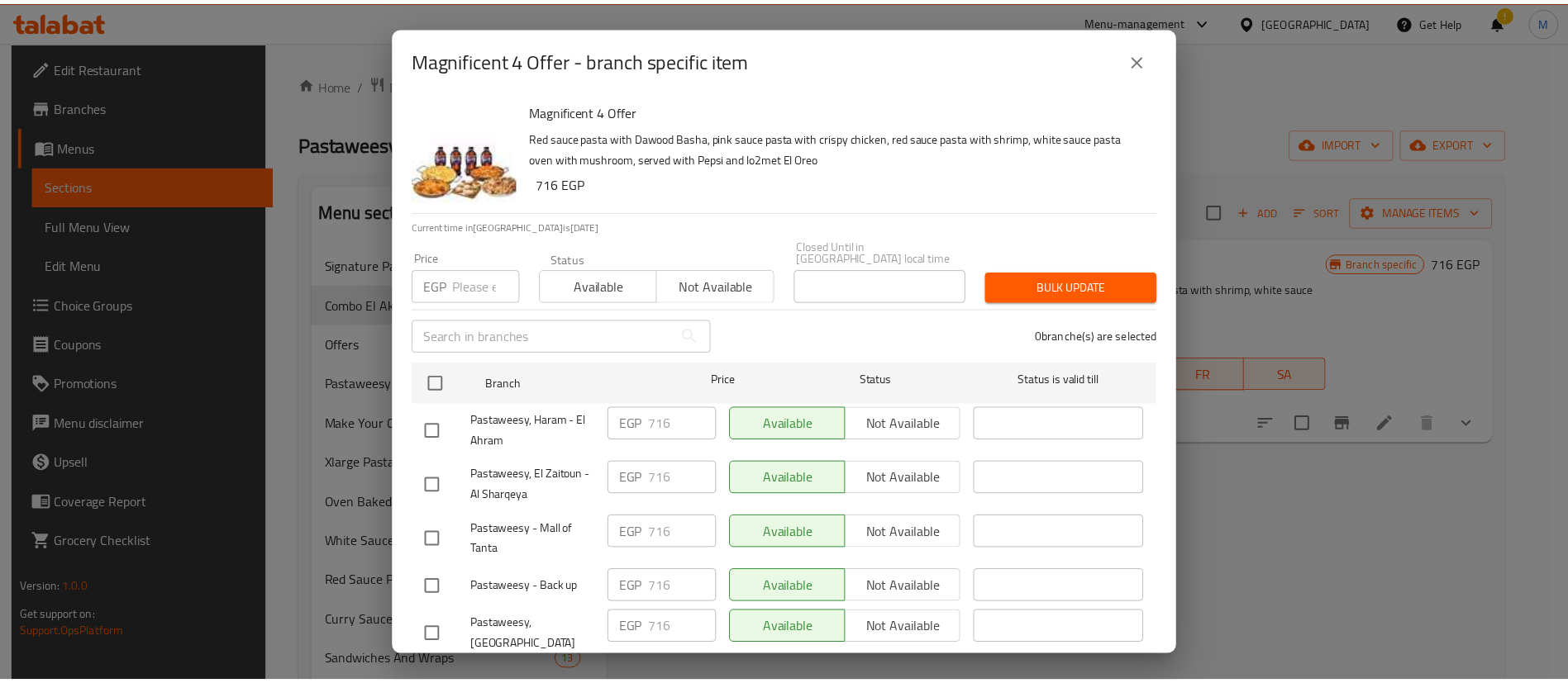
scroll to position [1554, 0]
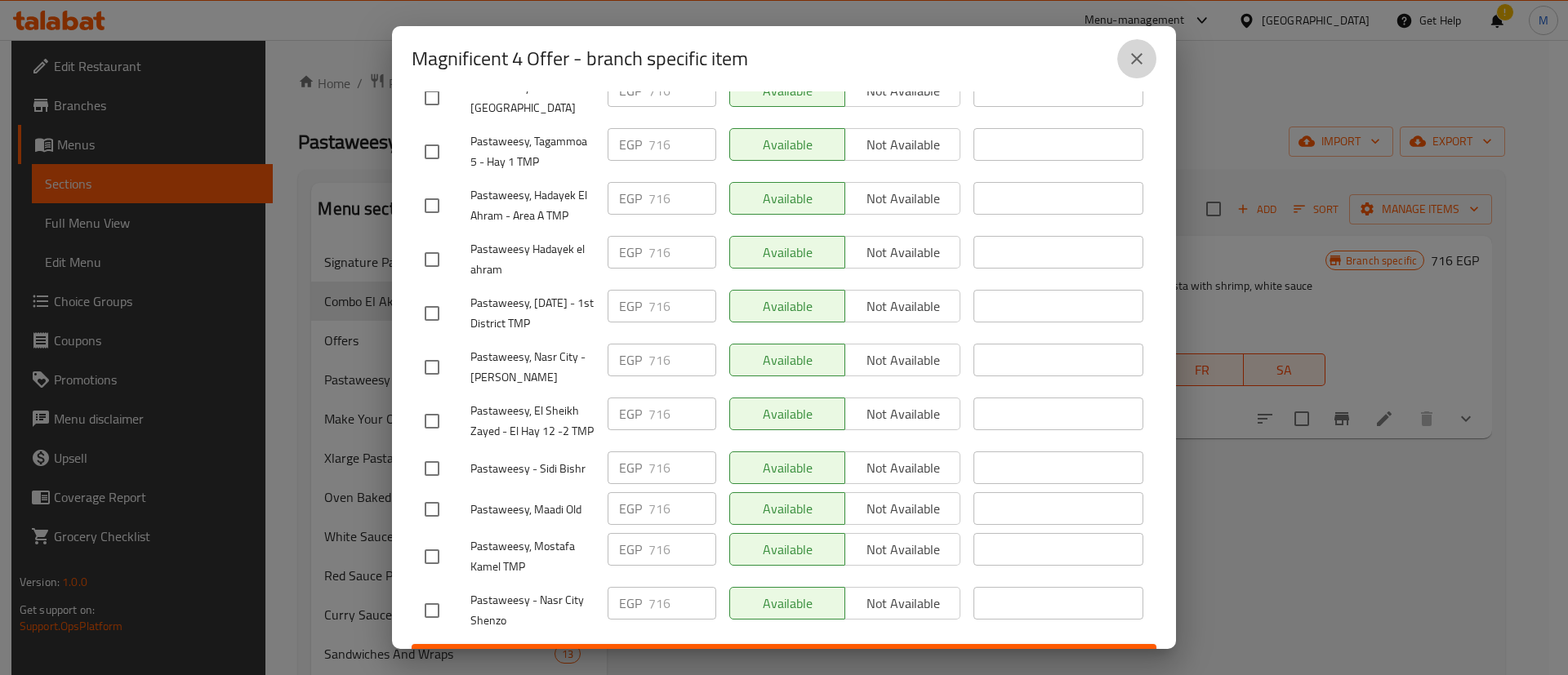
click at [1133, 62] on icon "close" at bounding box center [1137, 59] width 11 height 11
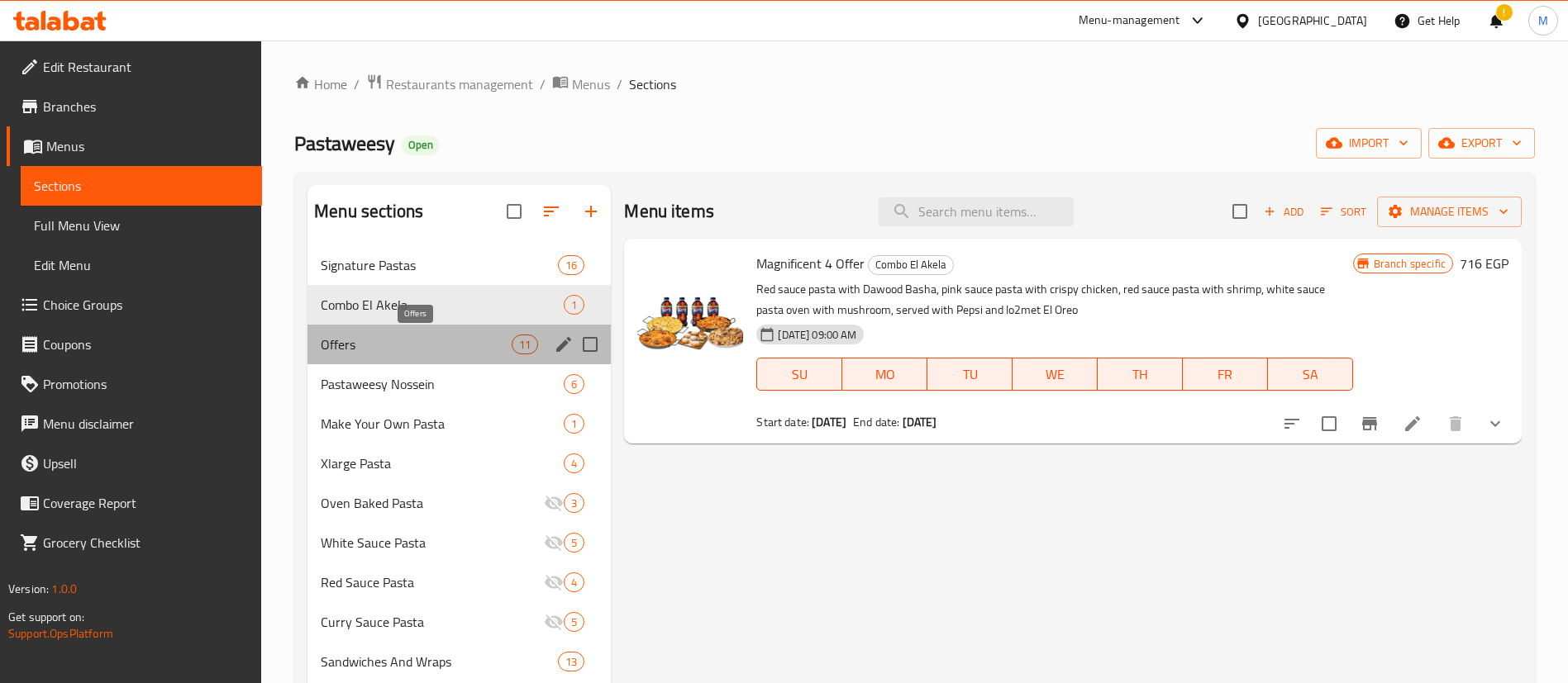
click at [404, 338] on span "Offers" at bounding box center [416, 344] width 191 height 20
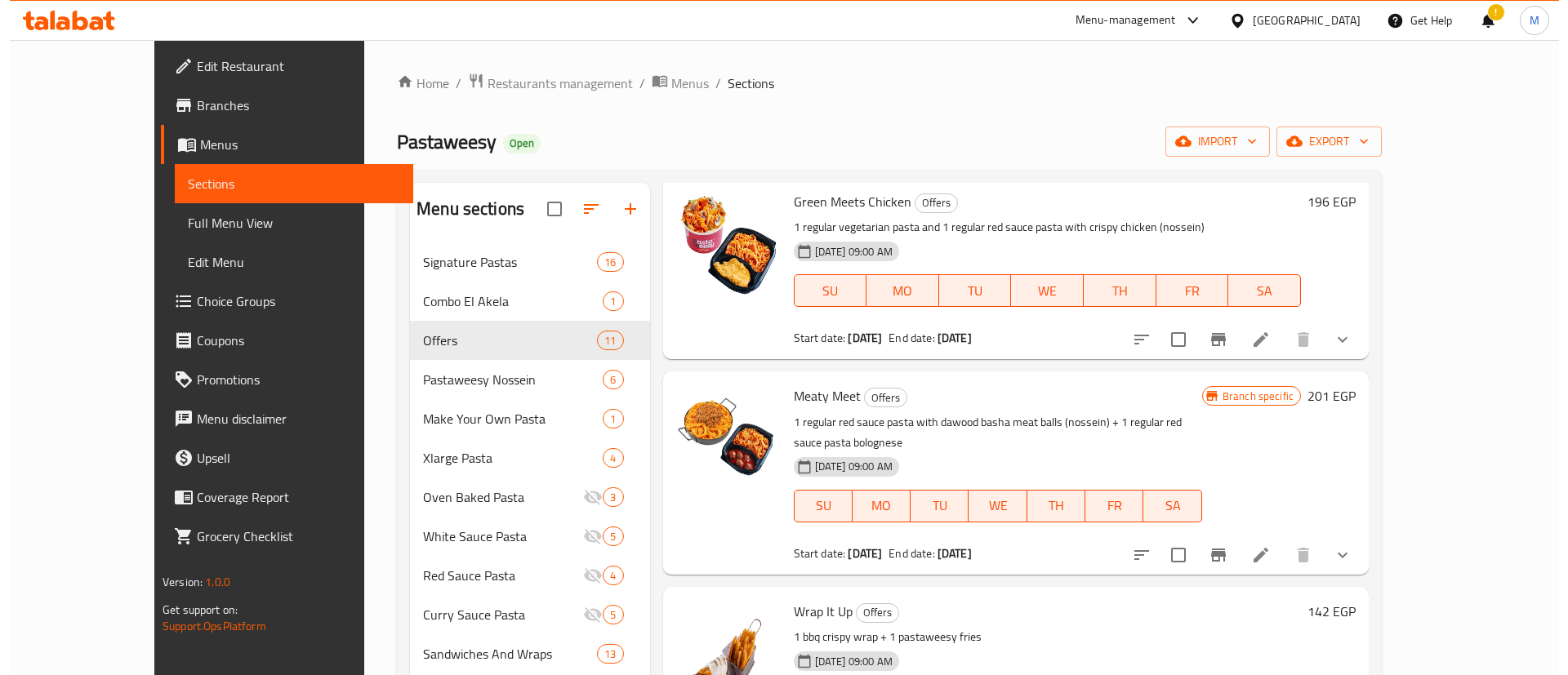
scroll to position [450, 0]
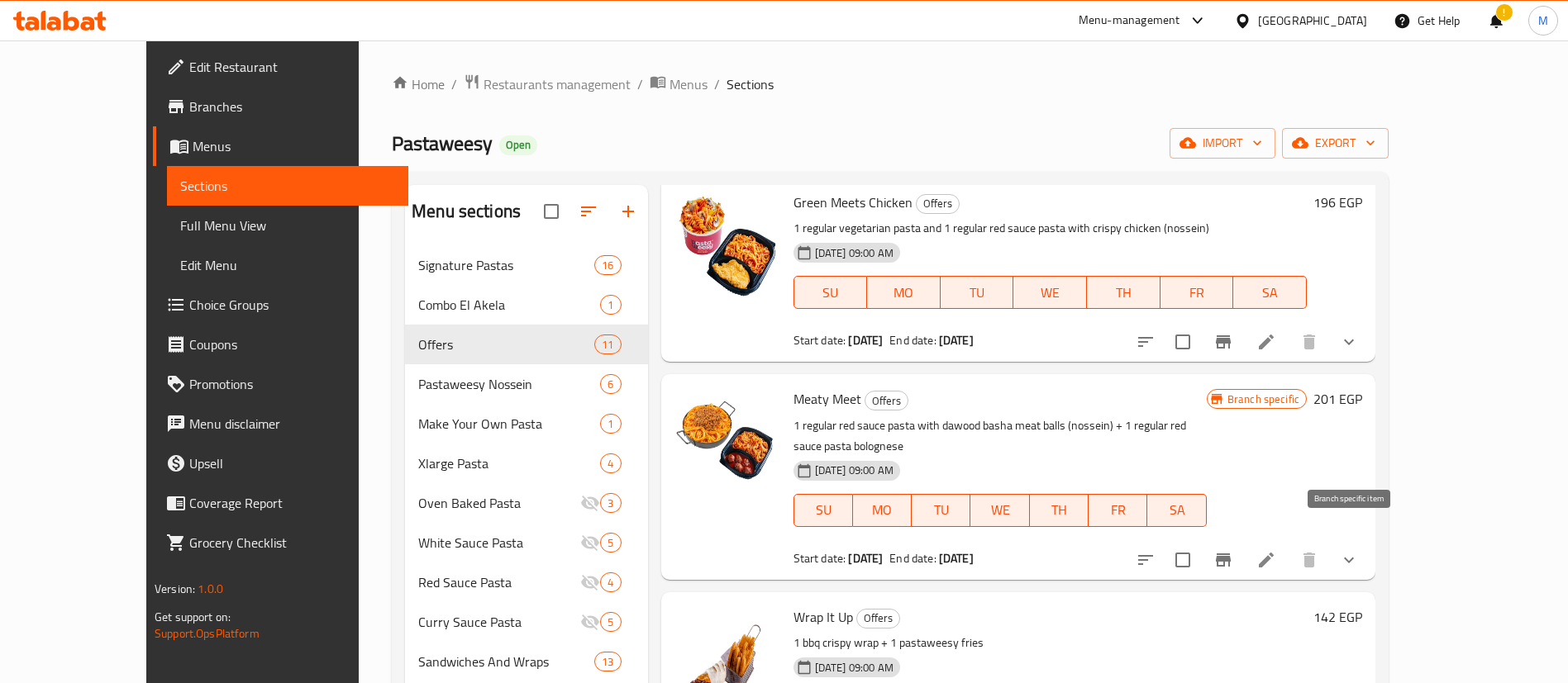
click at [1234, 550] on icon "Branch-specific-item" at bounding box center [1223, 560] width 20 height 20
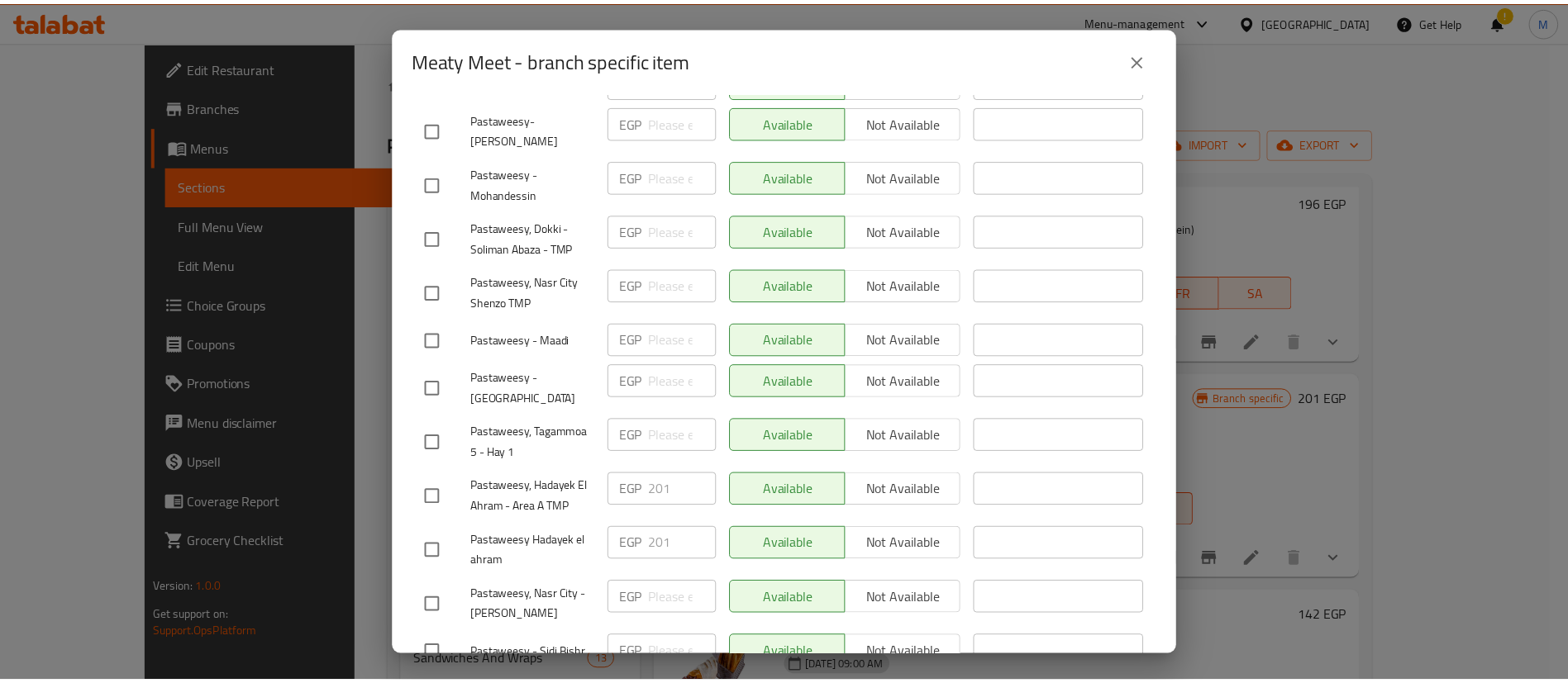
scroll to position [1554, 0]
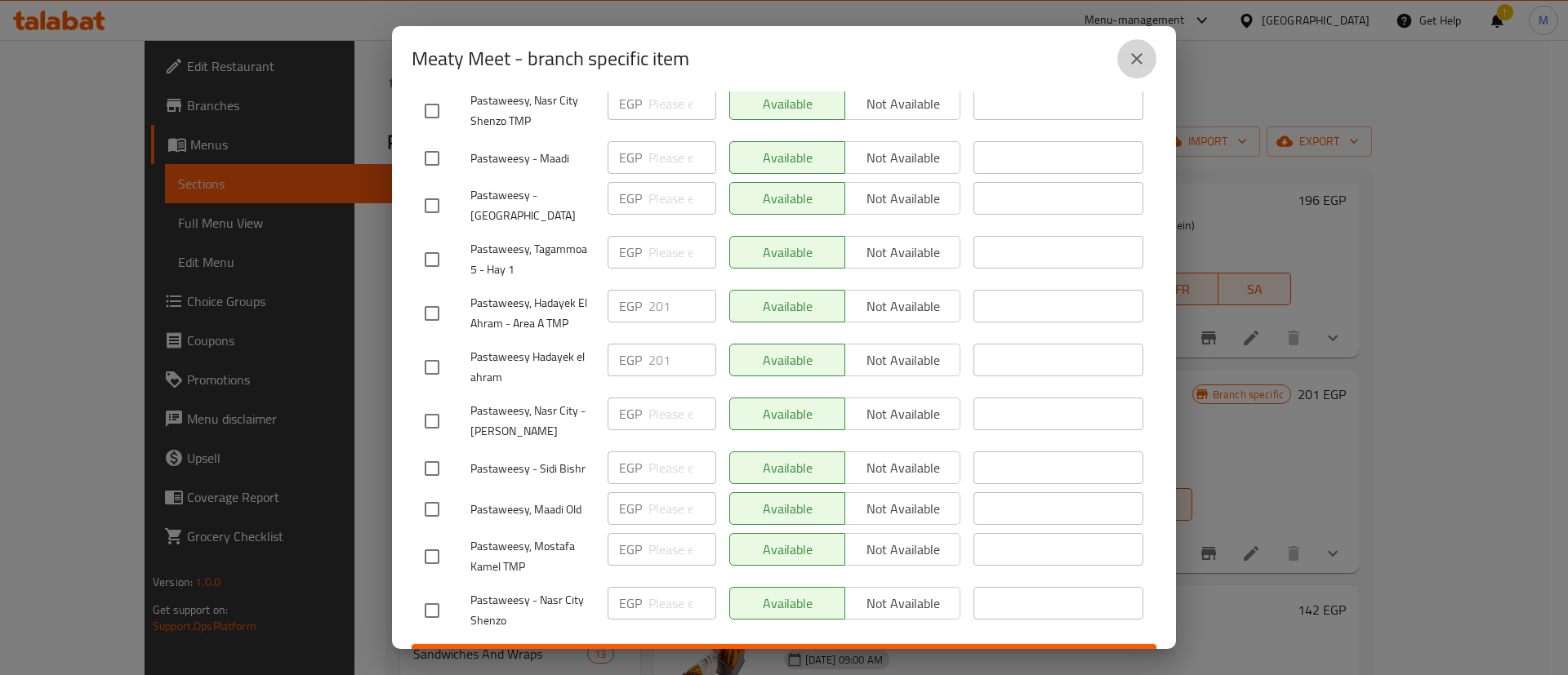
click at [1131, 67] on icon "close" at bounding box center [1137, 58] width 20 height 20
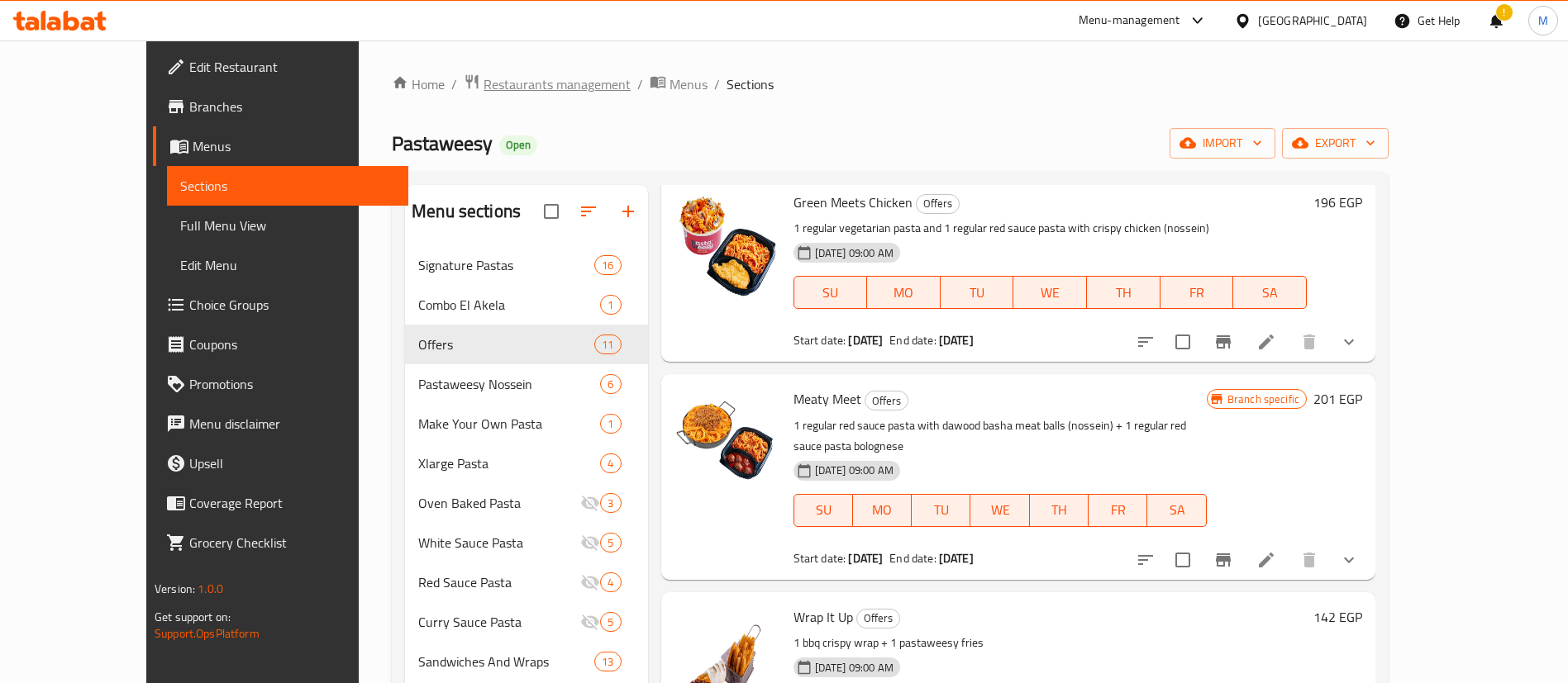
click at [484, 77] on span "Restaurants management" at bounding box center [557, 84] width 147 height 20
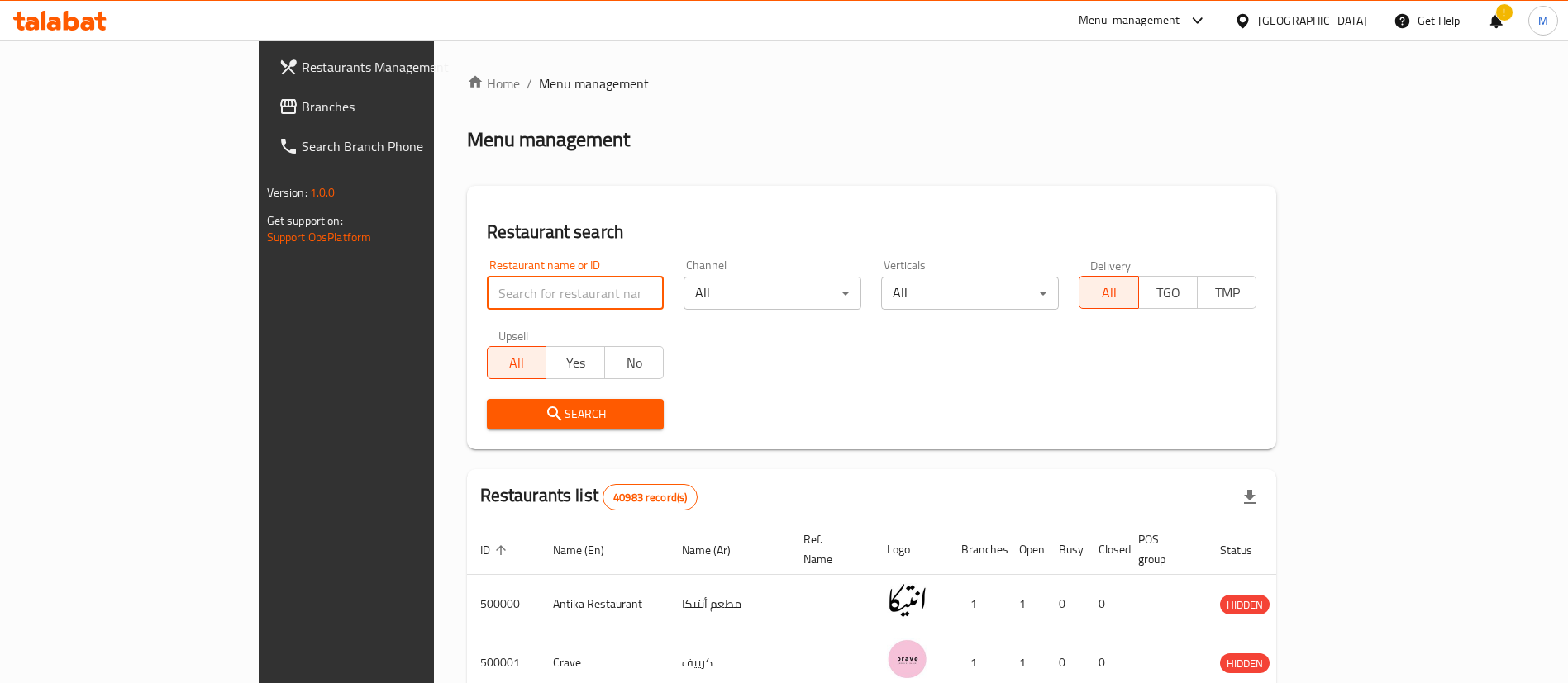
click at [487, 298] on input "search" at bounding box center [575, 293] width 177 height 33
click button "Search" at bounding box center [575, 414] width 177 height 31
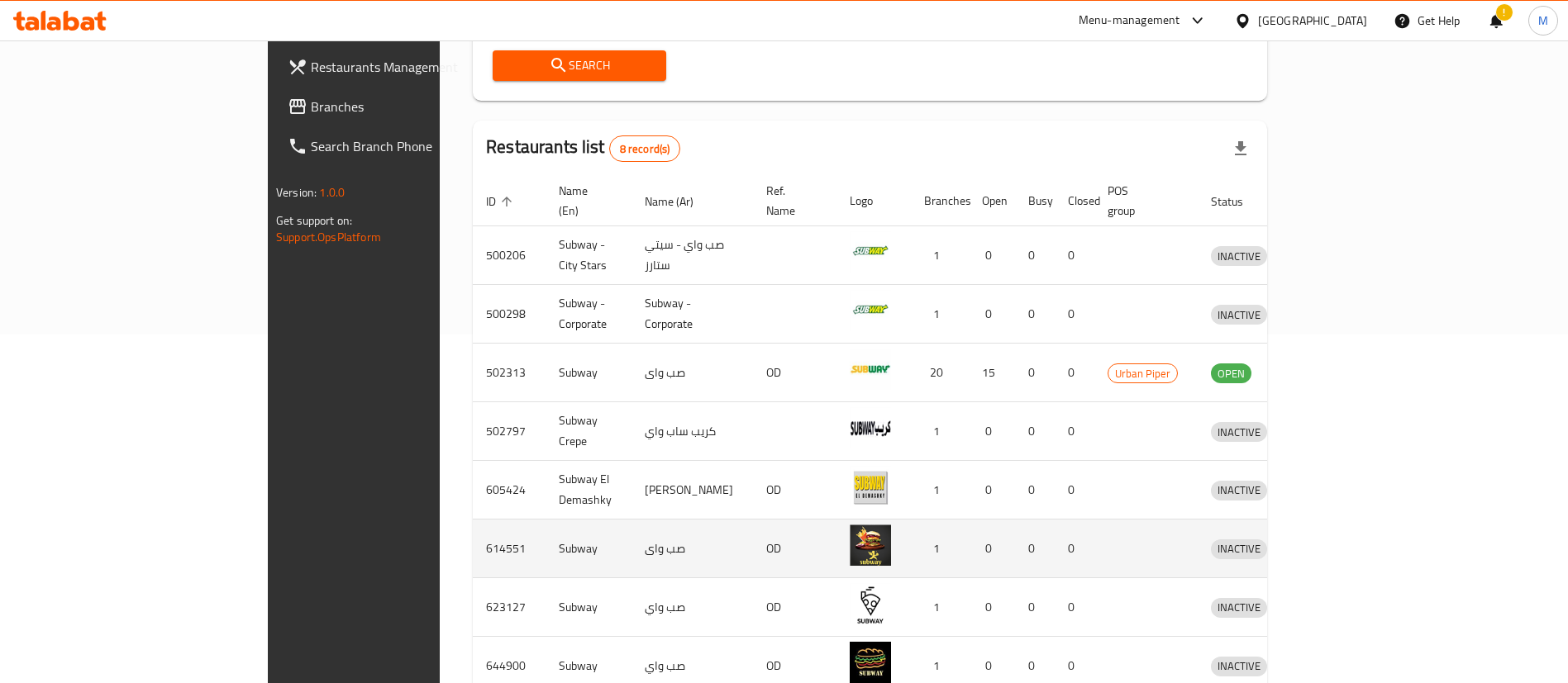
scroll to position [350, 0]
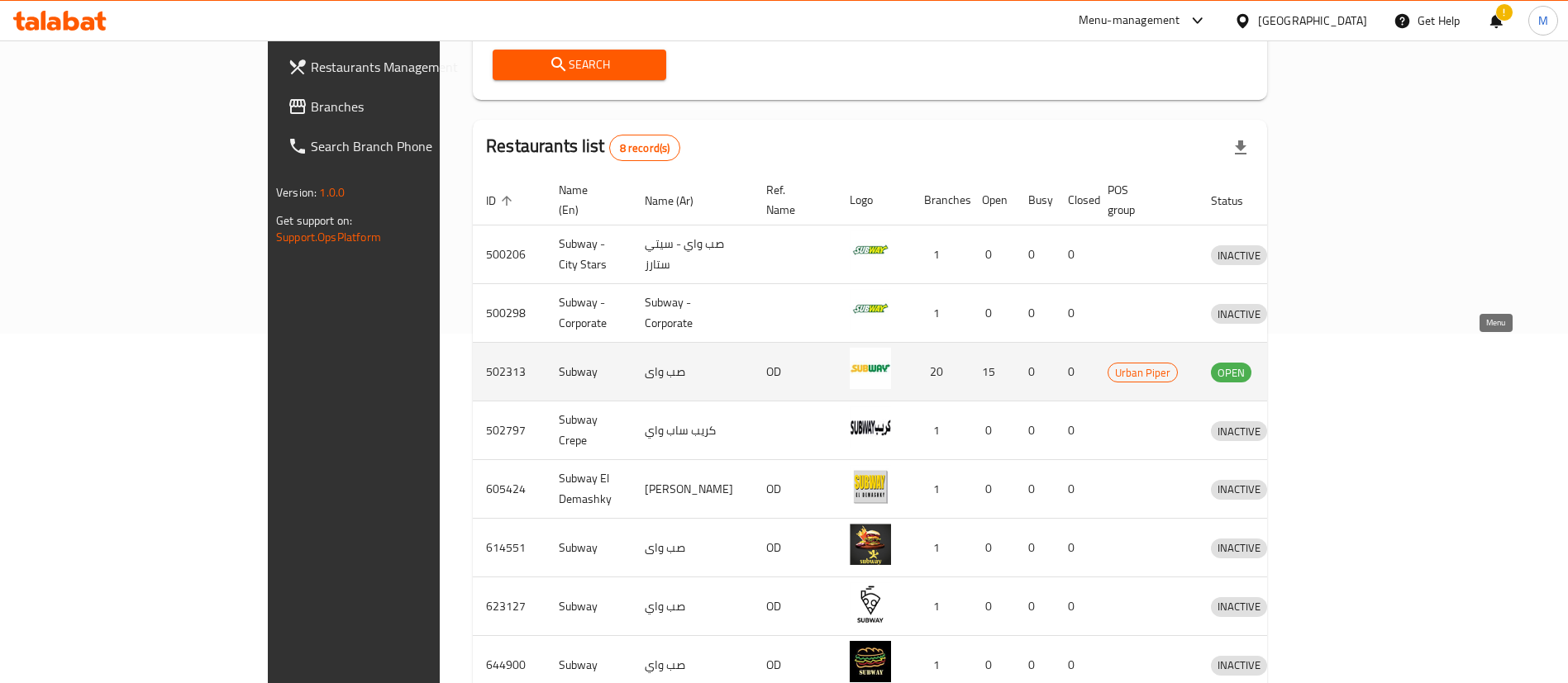
click at [1320, 362] on icon "enhanced table" at bounding box center [1310, 372] width 20 height 20
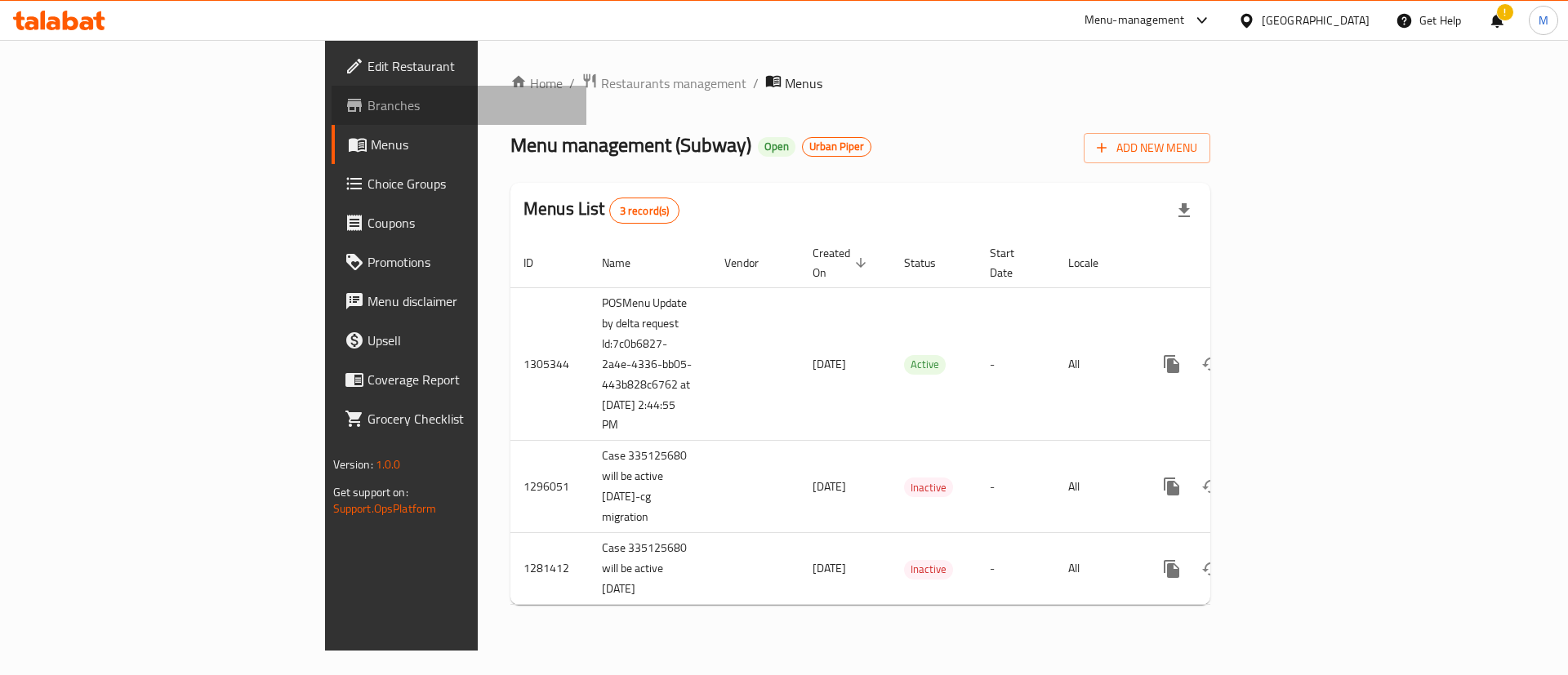
click at [367, 113] on span "Branches" at bounding box center [470, 105] width 207 height 20
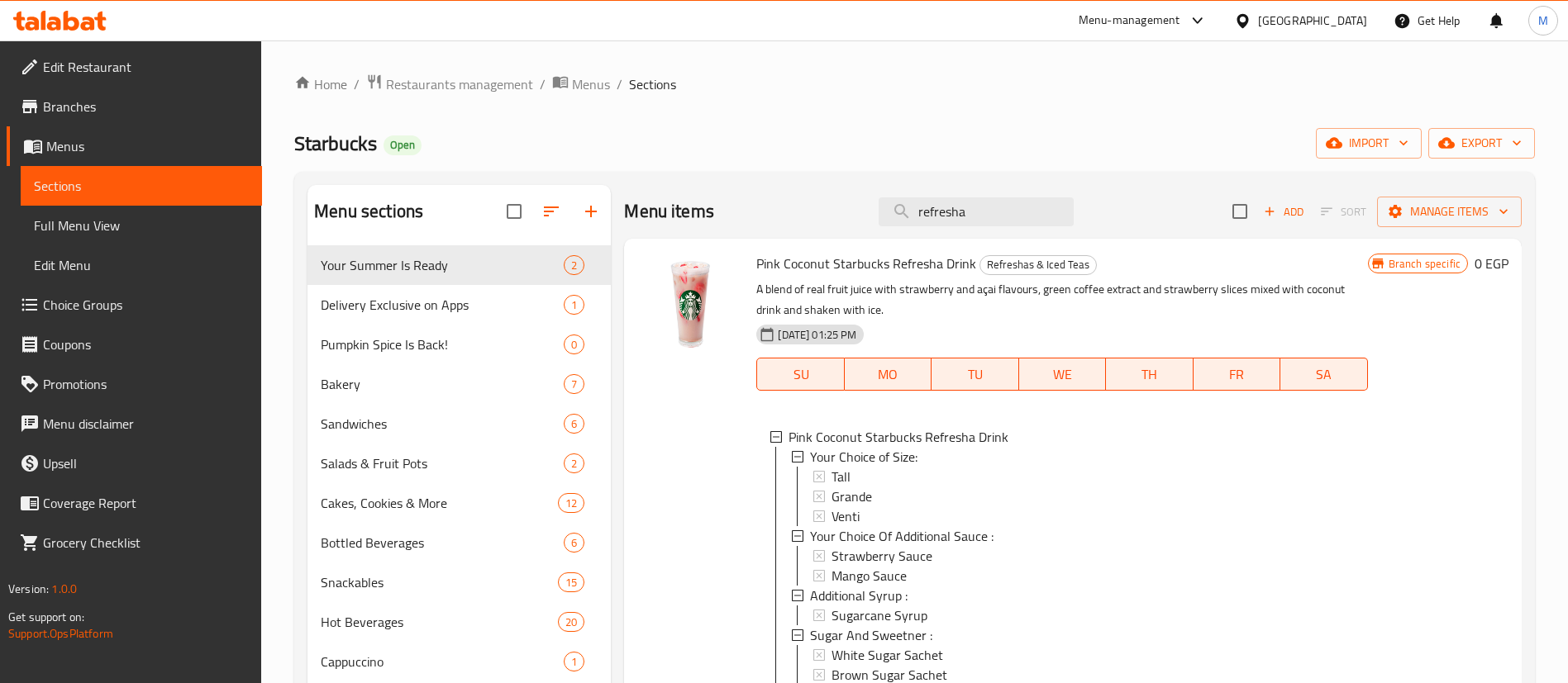
scroll to position [566, 0]
